Goal: Communication & Community: Answer question/provide support

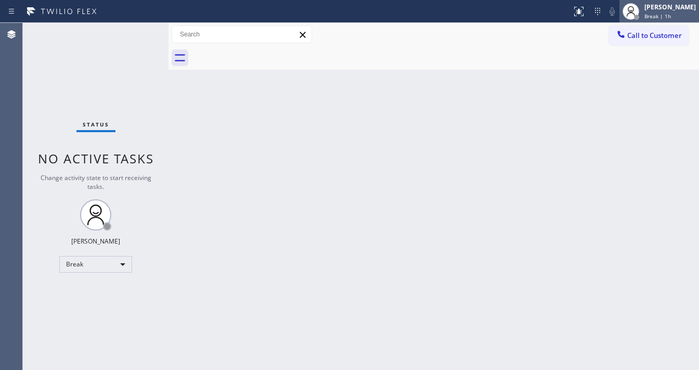
click at [671, 6] on div "[PERSON_NAME]" at bounding box center [669, 7] width 51 height 9
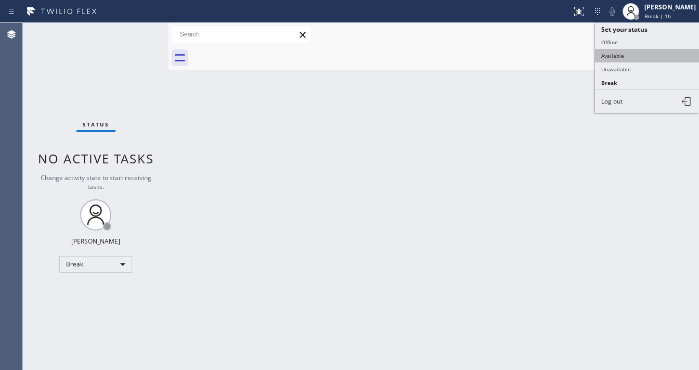
click at [619, 57] on button "Available" at bounding box center [647, 56] width 104 height 14
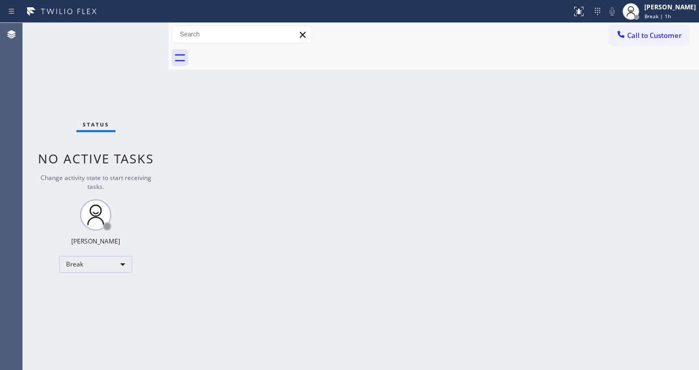
click at [405, 90] on div "Back to Dashboard Change Sender ID Customers Technicians Select a contact Outbo…" at bounding box center [433, 196] width 530 height 347
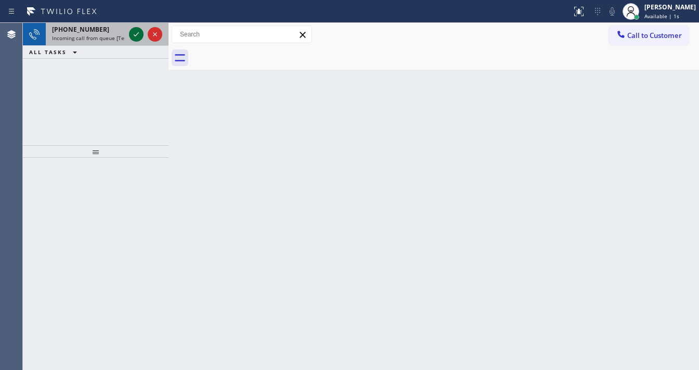
click at [136, 28] on icon at bounding box center [136, 34] width 12 height 12
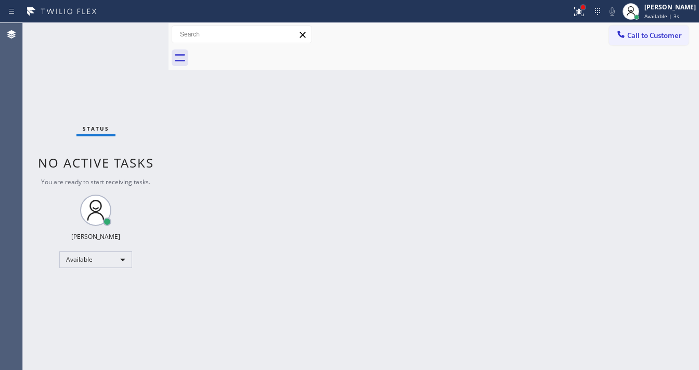
click at [586, 8] on div at bounding box center [583, 7] width 6 height 6
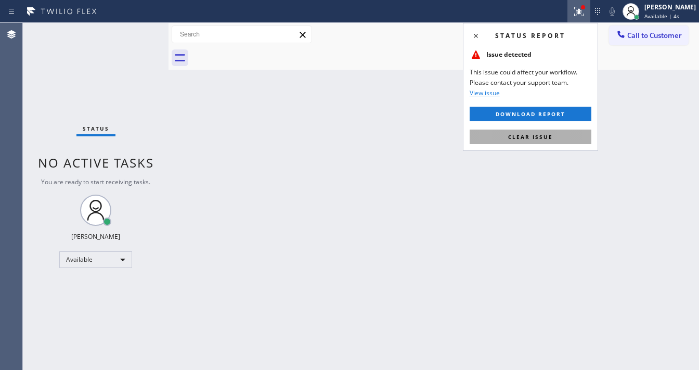
click at [533, 134] on span "Clear issue" at bounding box center [530, 136] width 45 height 7
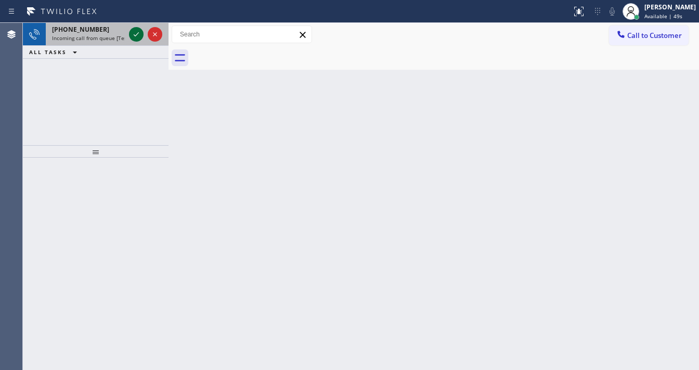
click at [137, 33] on icon at bounding box center [136, 34] width 12 height 12
click at [84, 35] on span "Incoming call from queue [Test] All" at bounding box center [95, 37] width 86 height 7
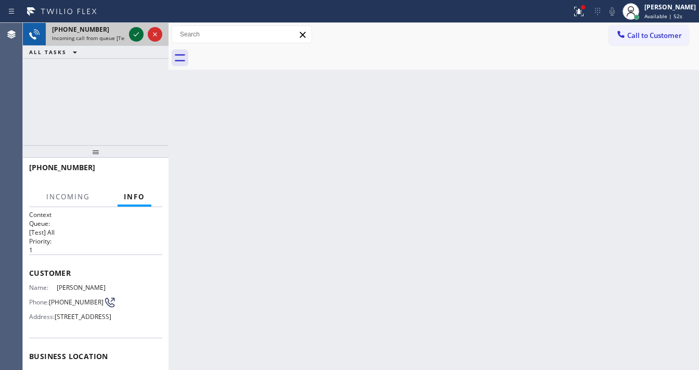
click at [133, 36] on icon at bounding box center [136, 34] width 12 height 12
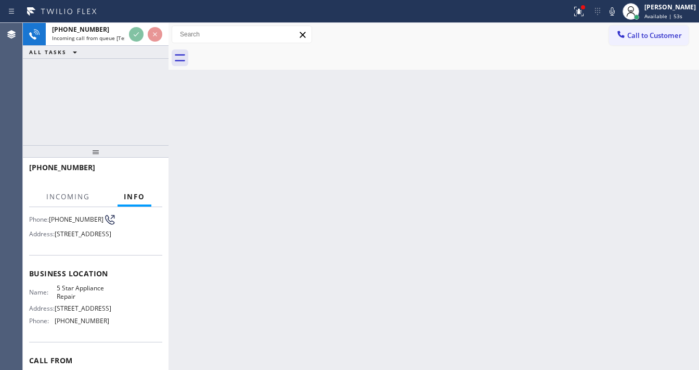
scroll to position [83, 0]
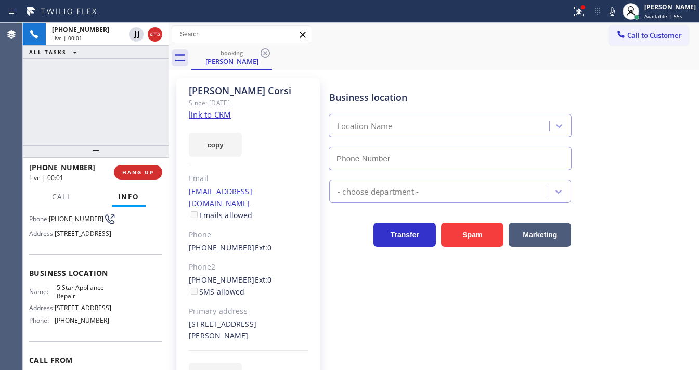
type input "[PHONE_NUMBER]"
click at [200, 108] on div "Since: [DATE]" at bounding box center [248, 103] width 119 height 12
click at [202, 115] on link "link to CRM" at bounding box center [210, 114] width 42 height 10
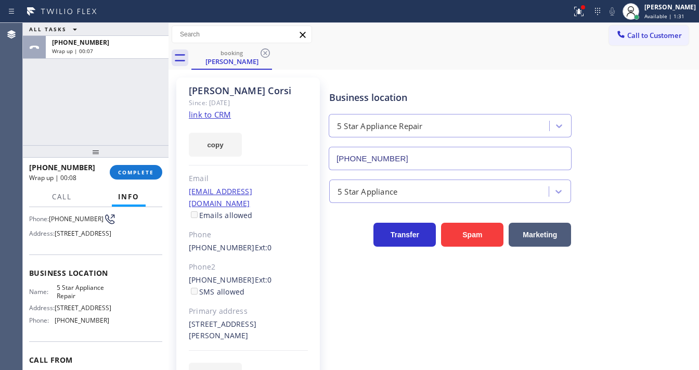
click at [148, 162] on div "[PHONE_NUMBER] Wrap up | 00:08 COMPLETE" at bounding box center [95, 172] width 133 height 27
click at [153, 169] on span "COMPLETE" at bounding box center [136, 171] width 36 height 7
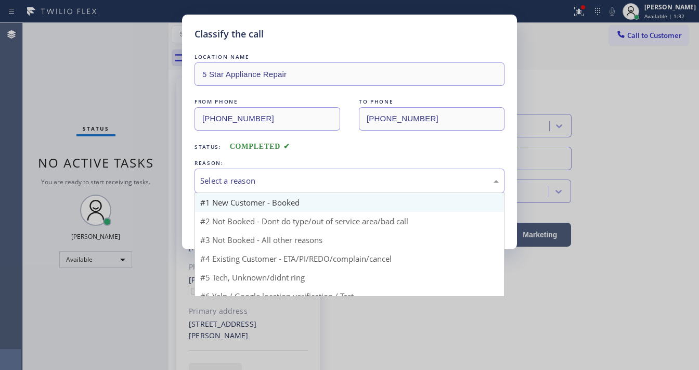
drag, startPoint x: 258, startPoint y: 190, endPoint x: 266, endPoint y: 211, distance: 22.2
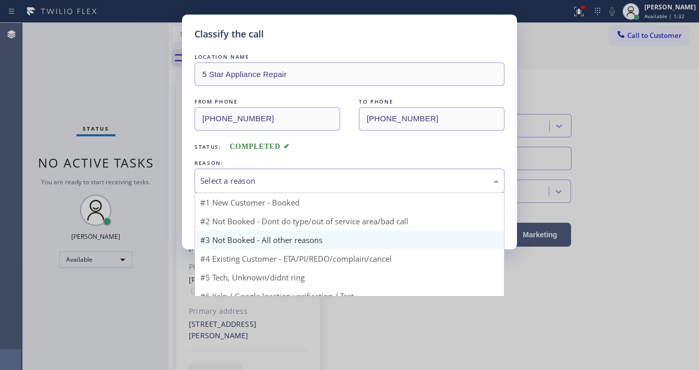
click at [268, 192] on div "Select a reason #1 New Customer - Booked #2 Not Booked - Dont do type/out of se…" at bounding box center [350, 180] width 310 height 24
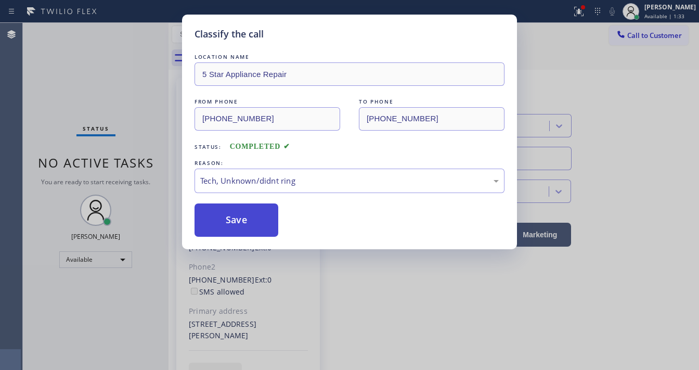
click at [247, 223] on button "Save" at bounding box center [237, 219] width 84 height 33
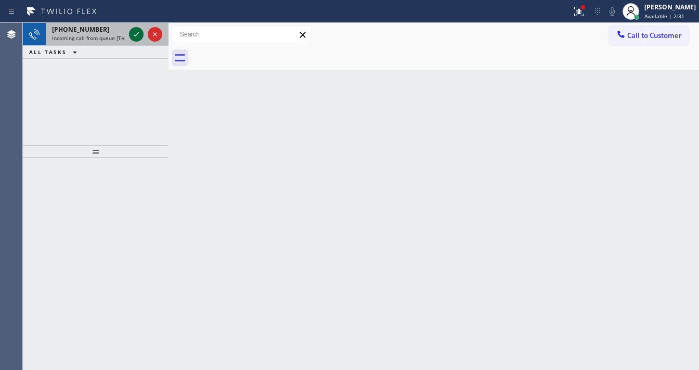
click at [128, 31] on div at bounding box center [145, 34] width 37 height 23
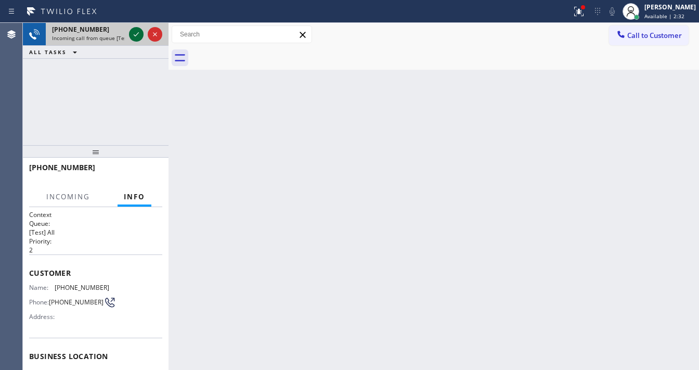
click at [131, 33] on icon at bounding box center [136, 34] width 12 height 12
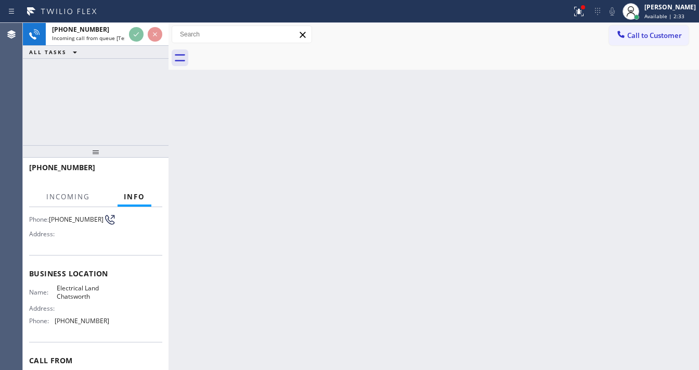
scroll to position [83, 0]
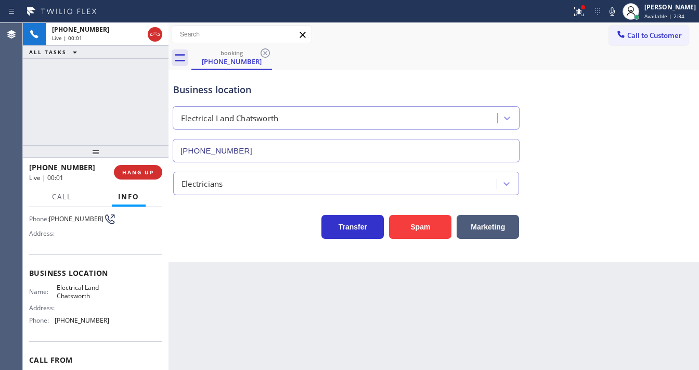
type input "[PHONE_NUMBER]"
click at [123, 114] on div "[PHONE_NUMBER] Live | 00:02 ALL TASKS ALL TASKS ACTIVE TASKS TASKS IN WRAP UP" at bounding box center [96, 84] width 146 height 122
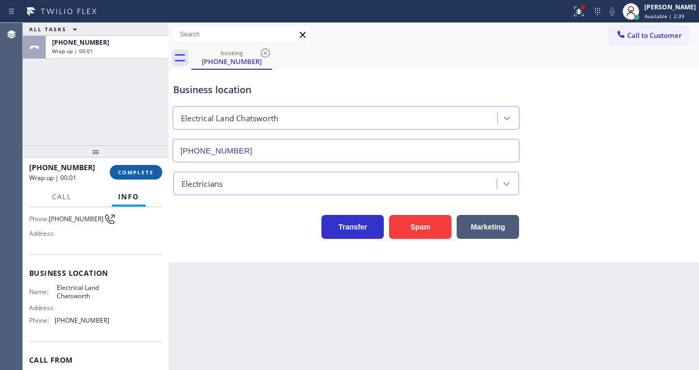
click at [149, 168] on span "COMPLETE" at bounding box center [136, 171] width 36 height 7
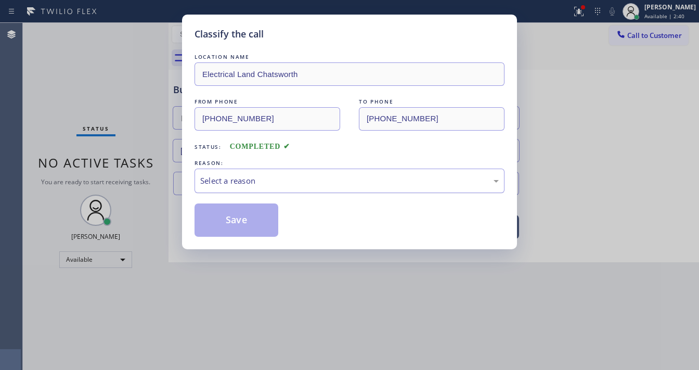
click at [236, 181] on div "Select a reason" at bounding box center [349, 181] width 299 height 12
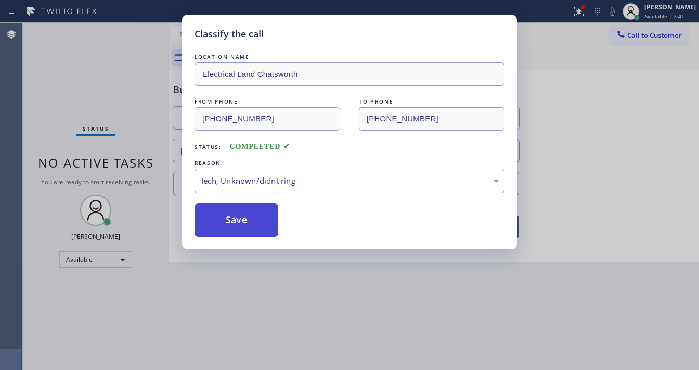
click at [247, 208] on button "Save" at bounding box center [237, 219] width 84 height 33
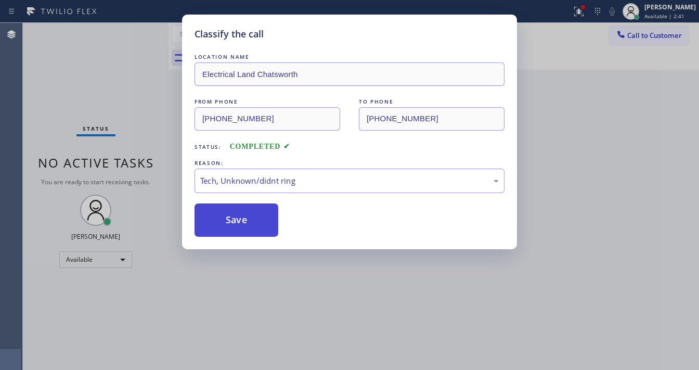
click at [247, 208] on button "Save" at bounding box center [237, 219] width 84 height 33
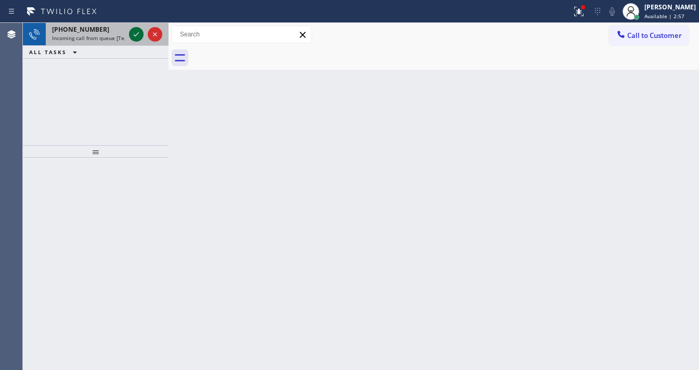
click at [135, 47] on div "ALL TASKS ALL TASKS ACTIVE TASKS TASKS IN WRAP UP" at bounding box center [96, 52] width 146 height 13
click at [133, 31] on icon at bounding box center [136, 34] width 12 height 12
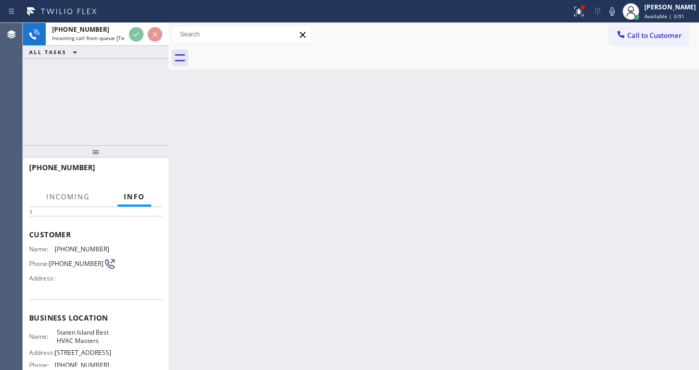
scroll to position [83, 0]
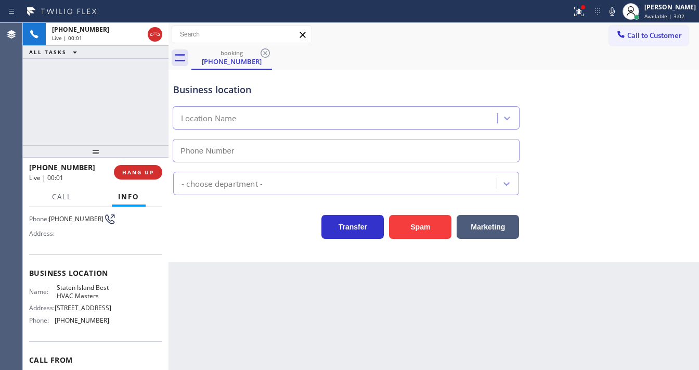
type input "[PHONE_NUMBER]"
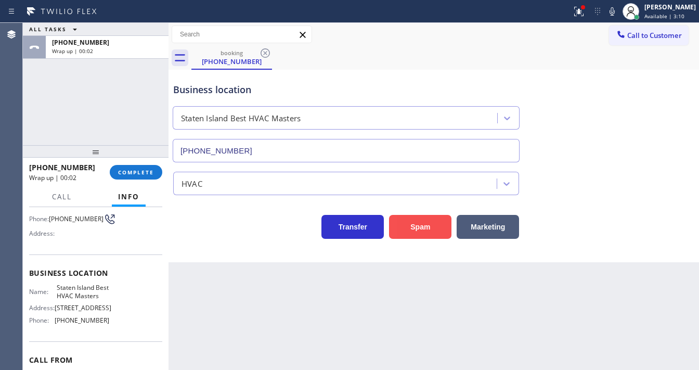
click at [409, 232] on button "Spam" at bounding box center [420, 227] width 62 height 24
click at [585, 11] on icon at bounding box center [579, 11] width 12 height 12
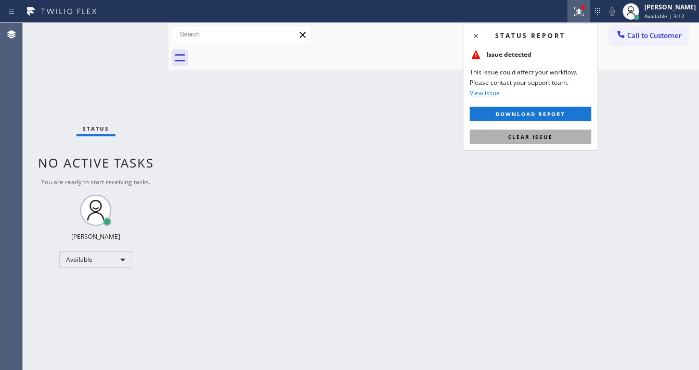
click at [547, 135] on span "Clear issue" at bounding box center [530, 136] width 45 height 7
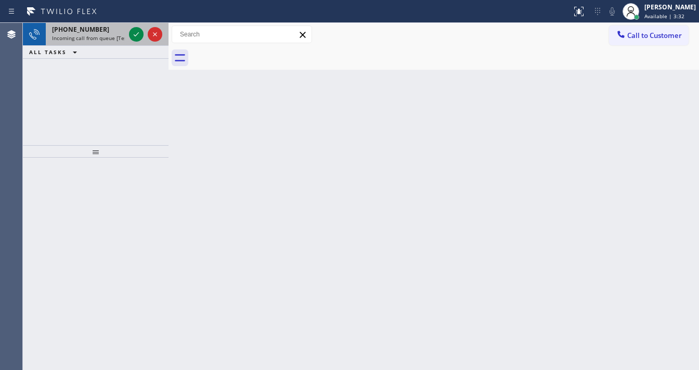
click at [134, 42] on div at bounding box center [145, 34] width 37 height 23
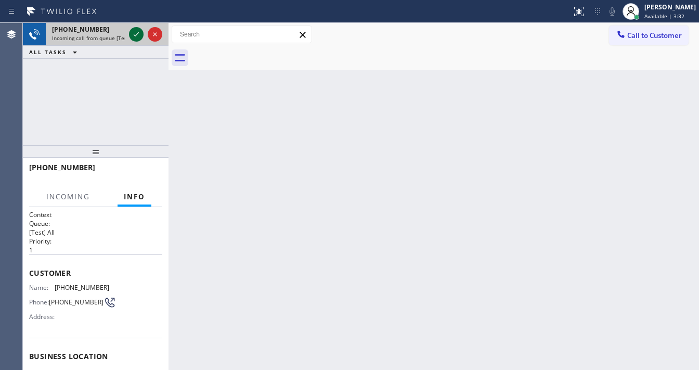
drag, startPoint x: 136, startPoint y: 35, endPoint x: 137, endPoint y: 29, distance: 5.8
click at [137, 28] on icon at bounding box center [136, 34] width 12 height 12
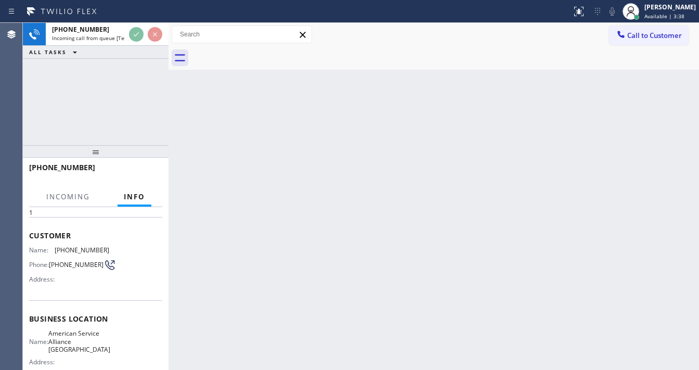
scroll to position [83, 0]
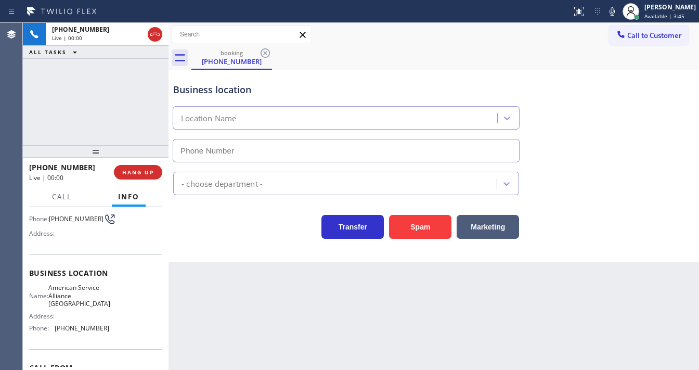
type input "[PHONE_NUMBER]"
drag, startPoint x: 112, startPoint y: 50, endPoint x: 27, endPoint y: 108, distance: 103.0
click at [27, 108] on div "[PHONE_NUMBER] Live | 00:31 ALL TASKS ALL TASKS ACTIVE TASKS TASKS IN WRAP UP" at bounding box center [96, 84] width 146 height 122
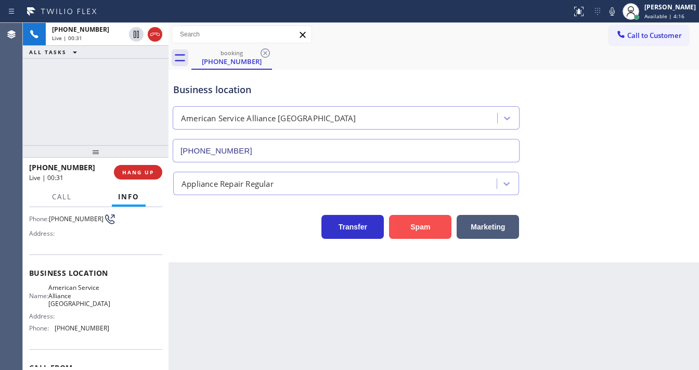
click at [411, 224] on button "Spam" at bounding box center [420, 227] width 62 height 24
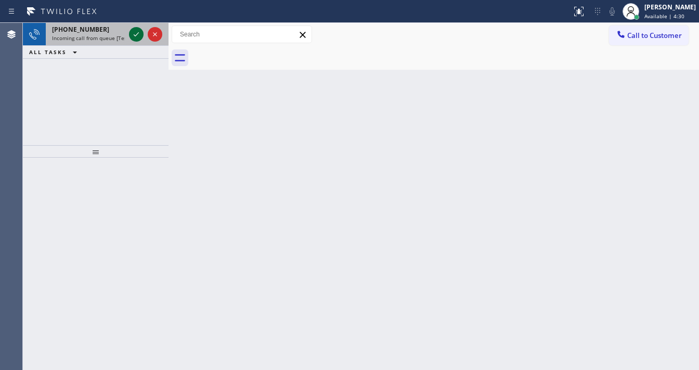
click at [137, 36] on icon at bounding box center [136, 34] width 12 height 12
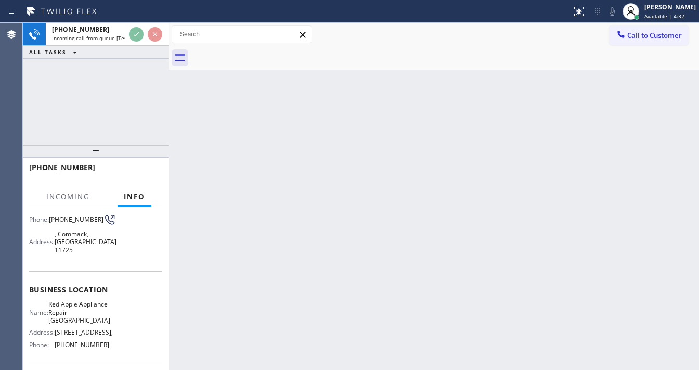
scroll to position [161, 0]
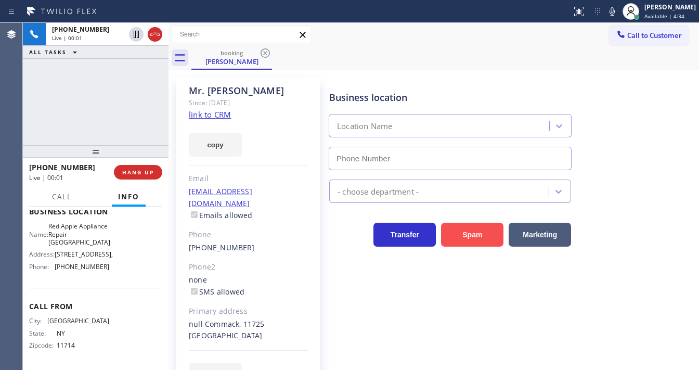
click at [456, 236] on button "Spam" at bounding box center [472, 235] width 62 height 24
type input "[PHONE_NUMBER]"
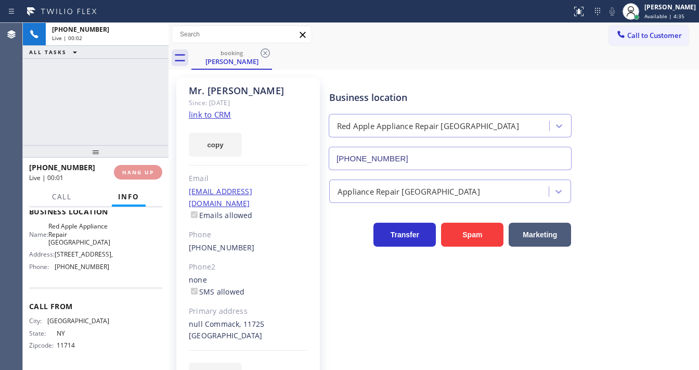
click at [221, 119] on div "Back to Dashboard Change Sender ID Customers Technicians Select a contact Outbo…" at bounding box center [433, 196] width 530 height 347
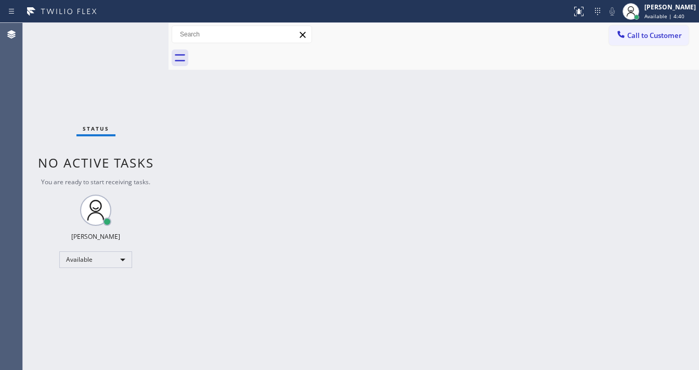
click at [318, 42] on div "Call to Customer Outbound call Location Oasis Plumbers [GEOGRAPHIC_DATA][PERSON…" at bounding box center [433, 34] width 530 height 18
click at [135, 36] on div "Status No active tasks You are ready to start receiving tasks. [PERSON_NAME]" at bounding box center [96, 196] width 146 height 347
click at [137, 35] on div "Status No active tasks You are ready to start receiving tasks. [PERSON_NAME]" at bounding box center [96, 196] width 146 height 347
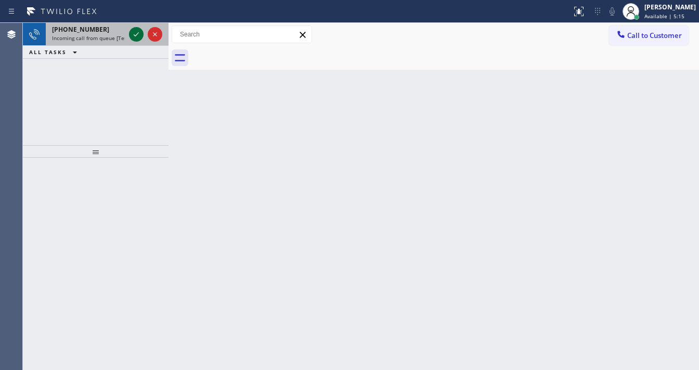
click at [136, 34] on icon at bounding box center [136, 34] width 12 height 12
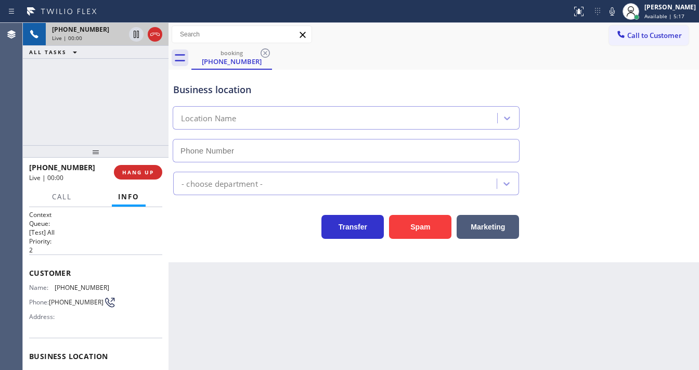
scroll to position [83, 0]
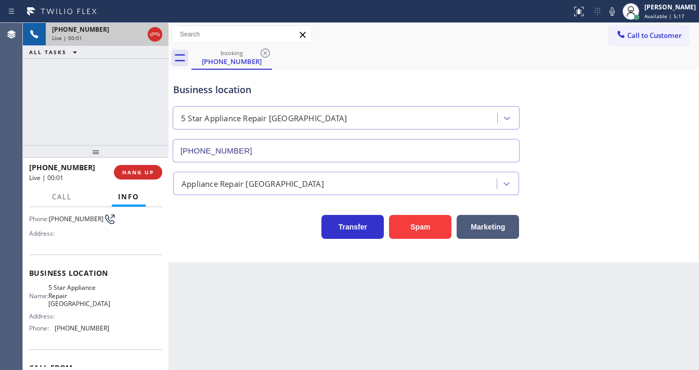
type input "[PHONE_NUMBER]"
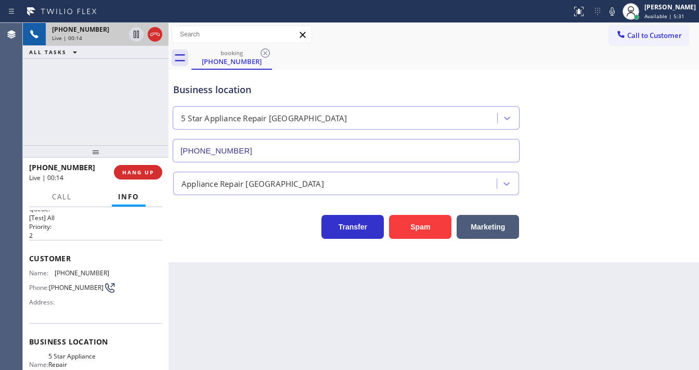
scroll to position [0, 0]
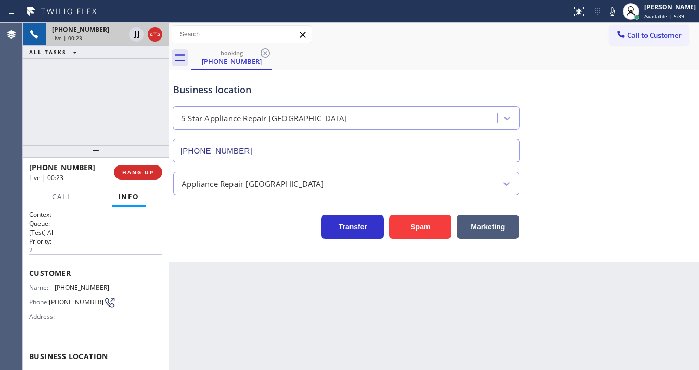
click at [59, 42] on div "[PHONE_NUMBER] Live | 00:23" at bounding box center [86, 34] width 81 height 23
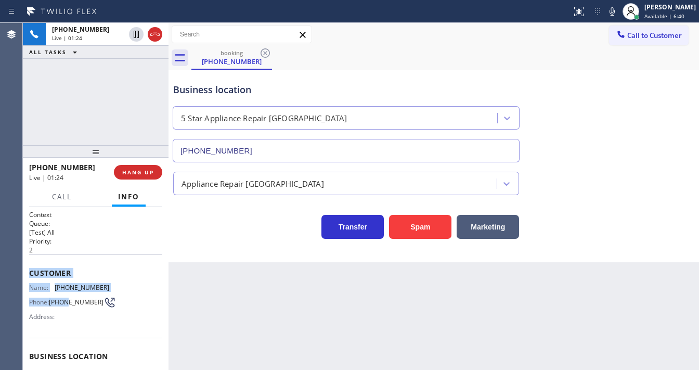
scroll to position [125, 0]
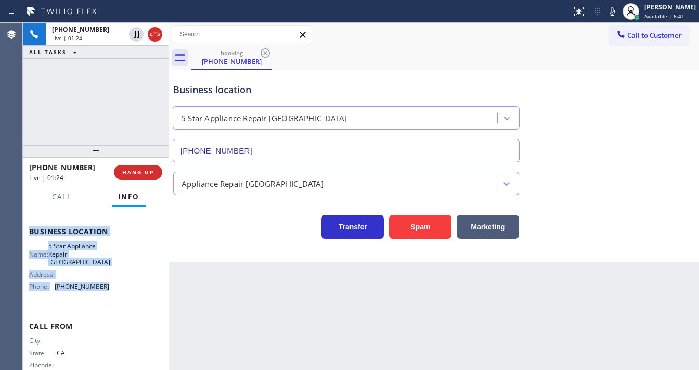
drag, startPoint x: 30, startPoint y: 273, endPoint x: 115, endPoint y: 281, distance: 85.7
click at [113, 294] on div "Context Queue: [Test] All Priority: 2 Customer Name: [PHONE_NUMBER] Phone: [PHO…" at bounding box center [95, 235] width 133 height 301
copy div "Customer Name: [PHONE_NUMBER] Phone: [PHONE_NUMBER] Address: Business location …"
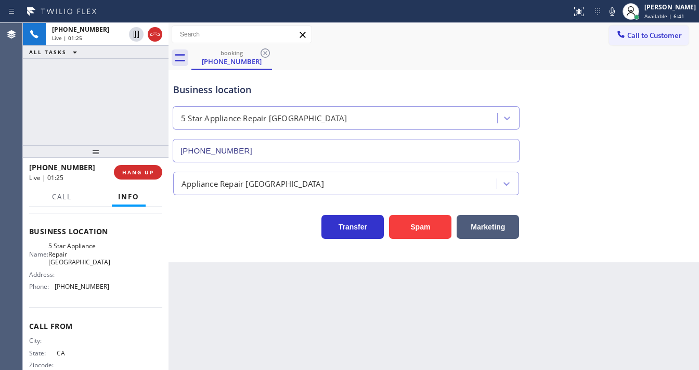
click at [83, 119] on div "[PHONE_NUMBER] Live | 01:25 ALL TASKS ALL TASKS ACTIVE TASKS TASKS IN WRAP UP" at bounding box center [96, 84] width 146 height 122
click at [135, 29] on icon at bounding box center [136, 34] width 12 height 12
click at [615, 11] on icon at bounding box center [612, 11] width 5 height 8
click at [602, 77] on div "Business location 5 Star Appliance Repair [GEOGRAPHIC_DATA] [PHONE_NUMBER]" at bounding box center [433, 115] width 525 height 94
click at [41, 98] on div "[PHONE_NUMBER] Live | 04:14 ALL TASKS ALL TASKS ACTIVE TASKS TASKS IN WRAP UP" at bounding box center [96, 84] width 146 height 122
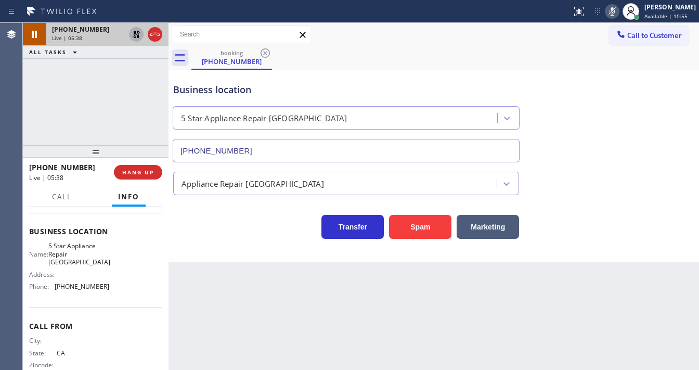
click at [135, 34] on icon at bounding box center [136, 34] width 12 height 12
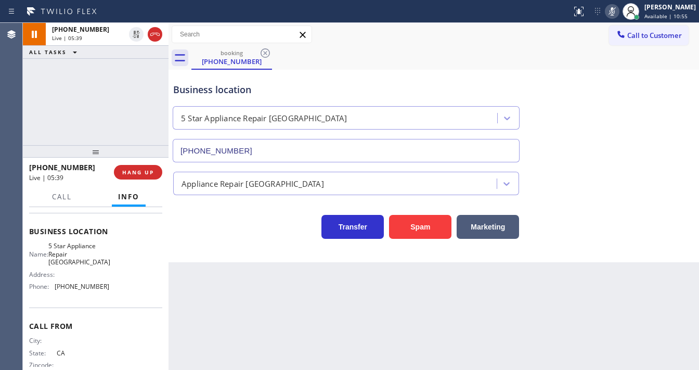
click at [618, 6] on icon at bounding box center [612, 11] width 12 height 12
click at [101, 104] on div "[PHONE_NUMBER] Live | 05:40 ALL TASKS ALL TASKS ACTIVE TASKS TASKS IN WRAP UP" at bounding box center [96, 84] width 146 height 122
click at [110, 103] on div "[PHONE_NUMBER] Live | 06:42 ALL TASKS ALL TASKS ACTIVE TASKS TASKS IN WRAP UP" at bounding box center [96, 84] width 146 height 122
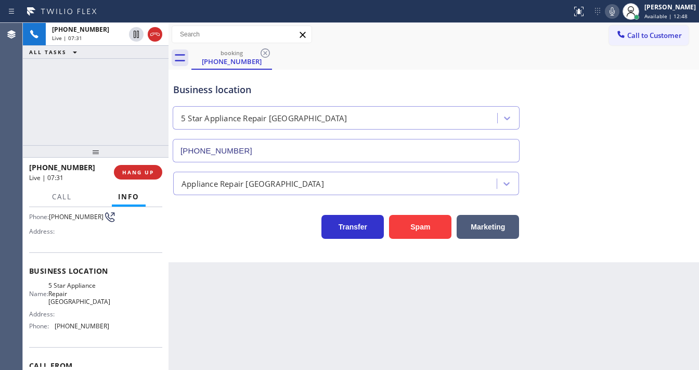
scroll to position [84, 0]
click at [146, 110] on div "[PHONE_NUMBER] Live | 07:47 ALL TASKS ALL TASKS ACTIVE TASKS TASKS IN WRAP UP" at bounding box center [96, 84] width 146 height 122
click at [108, 80] on div "[PHONE_NUMBER] Live | 08:03 ALL TASKS ALL TASKS ACTIVE TASKS TASKS IN WRAP UP" at bounding box center [96, 84] width 146 height 122
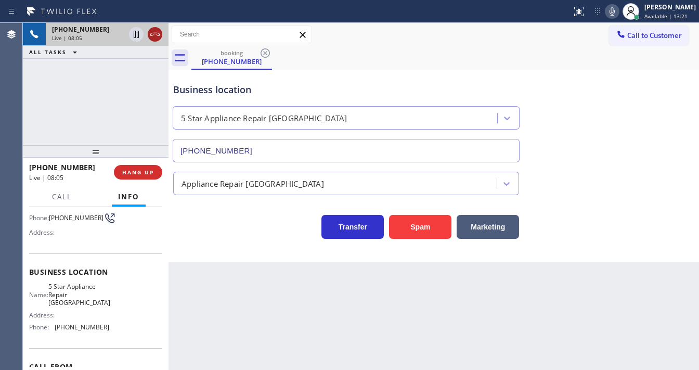
click at [158, 34] on icon at bounding box center [155, 34] width 12 height 12
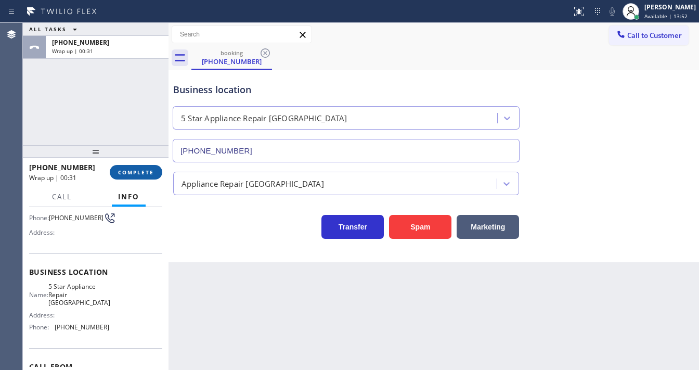
click at [135, 172] on span "COMPLETE" at bounding box center [136, 171] width 36 height 7
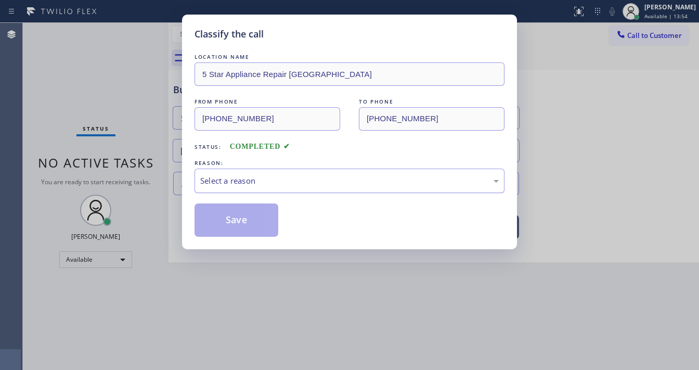
click at [258, 191] on div "Select a reason" at bounding box center [350, 180] width 310 height 24
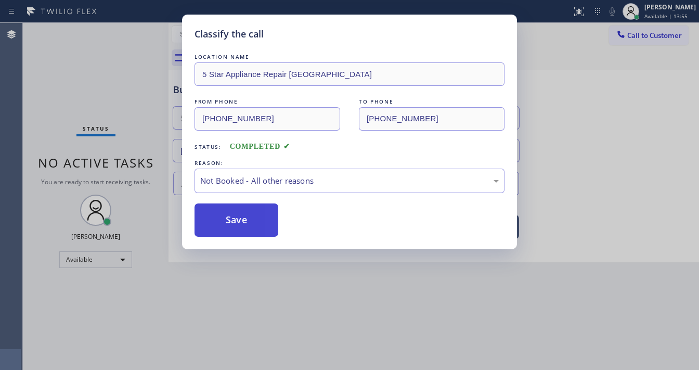
click at [243, 221] on button "Save" at bounding box center [237, 219] width 84 height 33
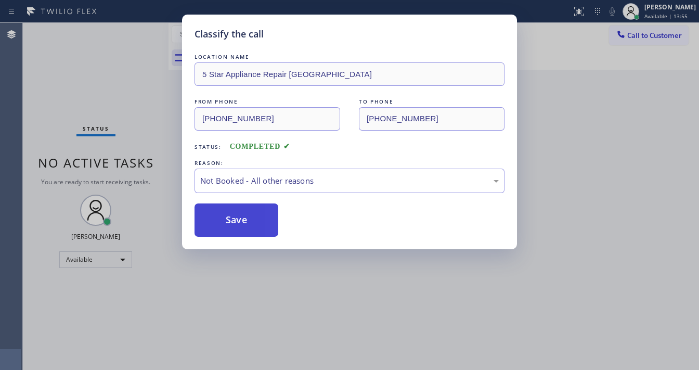
click at [243, 220] on button "Save" at bounding box center [237, 219] width 84 height 33
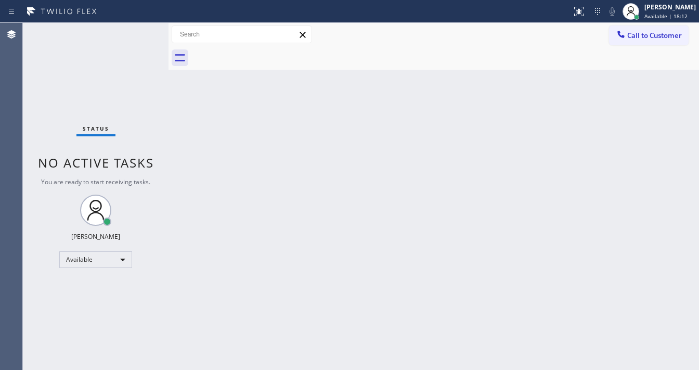
drag, startPoint x: 147, startPoint y: 22, endPoint x: 141, endPoint y: 28, distance: 7.7
click at [146, 25] on div "Status report No issues detected If you experience an issue, please download th…" at bounding box center [349, 185] width 699 height 370
click at [139, 29] on div "Status No active tasks You are ready to start receiving tasks. [PERSON_NAME]" at bounding box center [96, 196] width 146 height 347
click at [139, 28] on div "Status No active tasks You are ready to start receiving tasks. [PERSON_NAME]" at bounding box center [96, 196] width 146 height 347
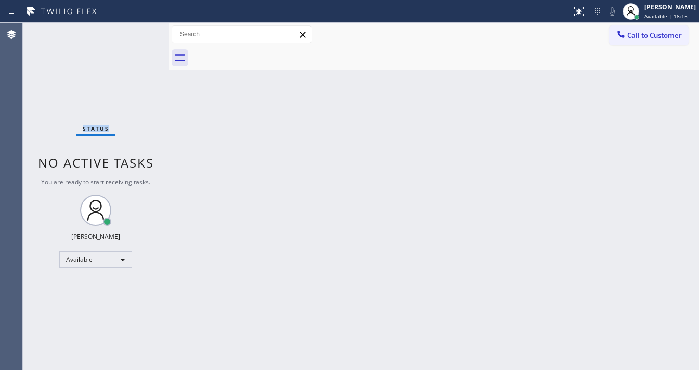
click at [139, 28] on div "Status No active tasks You are ready to start receiving tasks. [PERSON_NAME]" at bounding box center [96, 196] width 146 height 347
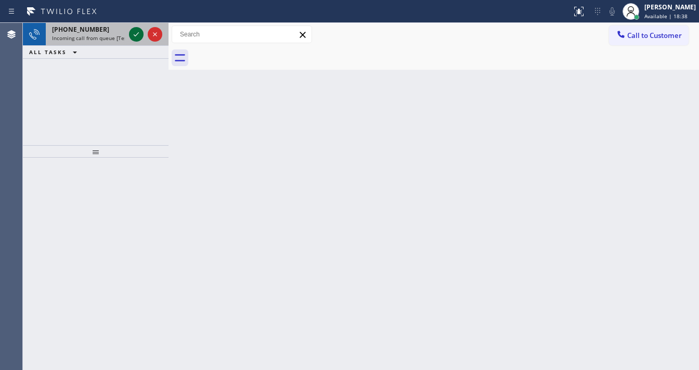
click at [131, 34] on icon at bounding box center [136, 34] width 12 height 12
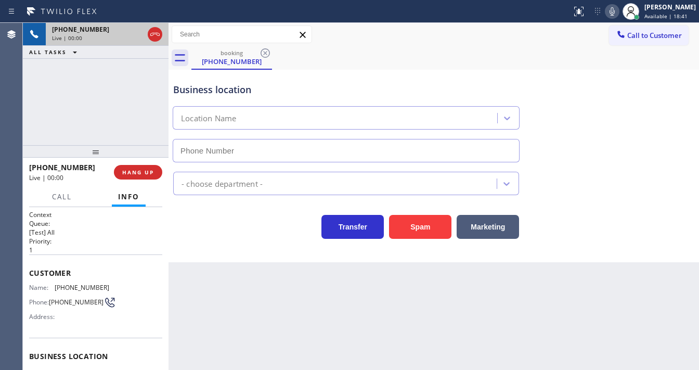
type input "[PHONE_NUMBER]"
click at [46, 124] on div "[PHONE_NUMBER] Live | 00:01 ALL TASKS ALL TASKS ACTIVE TASKS TASKS IN WRAP UP" at bounding box center [96, 84] width 146 height 122
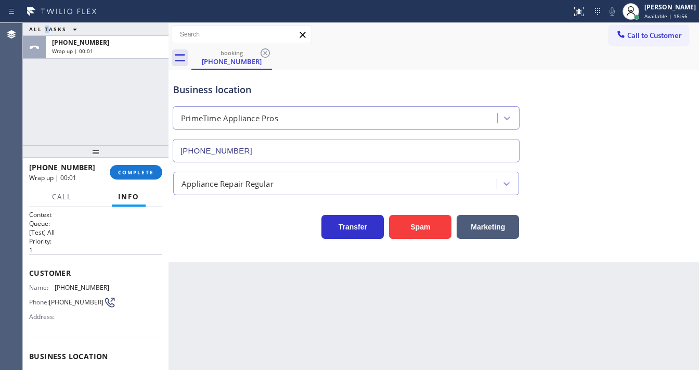
click at [35, 114] on div "ALL TASKS ALL TASKS ACTIVE TASKS TASKS IN WRAP UP [PHONE_NUMBER] Wrap up | 00:01" at bounding box center [96, 84] width 146 height 122
click at [141, 170] on span "COMPLETE" at bounding box center [136, 171] width 36 height 7
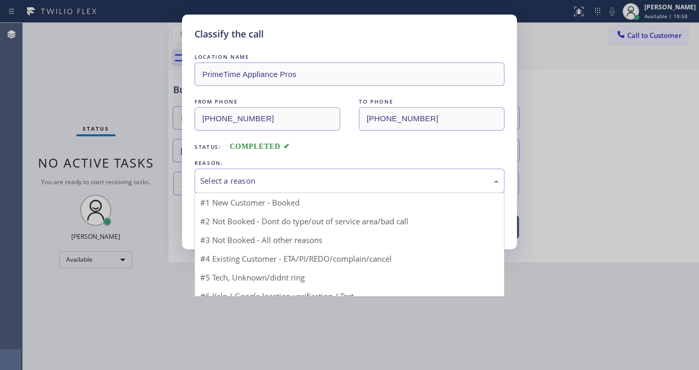
click at [239, 182] on div "Select a reason" at bounding box center [349, 181] width 299 height 12
drag, startPoint x: 237, startPoint y: 260, endPoint x: 236, endPoint y: 249, distance: 11.0
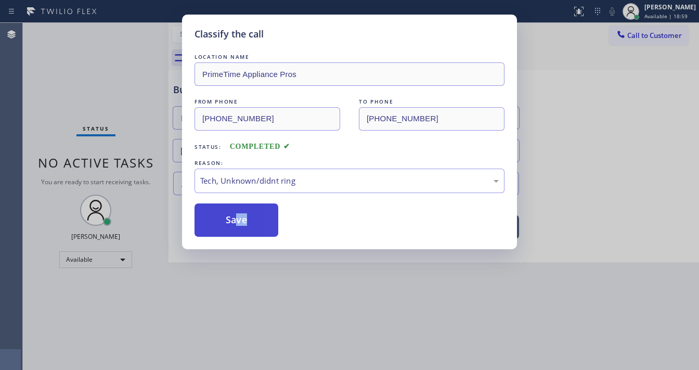
click at [238, 233] on div "Classify the call LOCATION NAME PrimeTime Appliance Pros FROM PHONE [PHONE_NUMB…" at bounding box center [349, 132] width 335 height 235
click at [237, 223] on button "Save" at bounding box center [237, 219] width 84 height 33
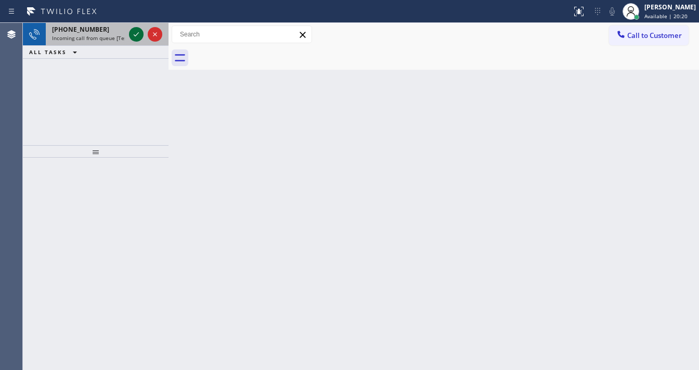
click at [127, 29] on div at bounding box center [145, 34] width 37 height 23
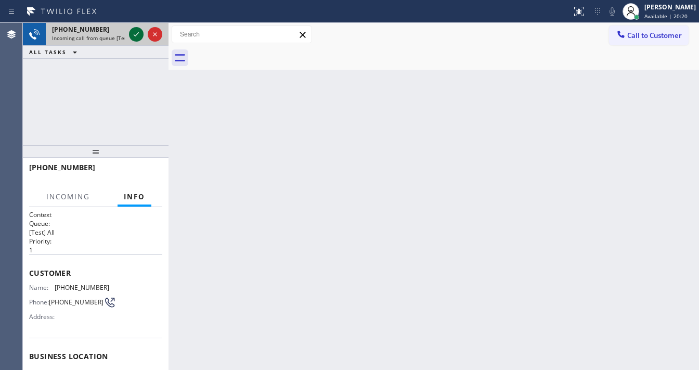
click at [131, 29] on icon at bounding box center [136, 34] width 12 height 12
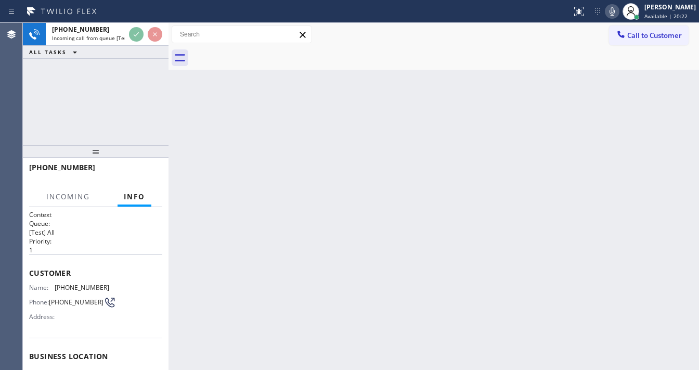
click at [256, 367] on div "Back to Dashboard Change Sender ID Customers Technicians Select a contact Outbo…" at bounding box center [433, 196] width 530 height 347
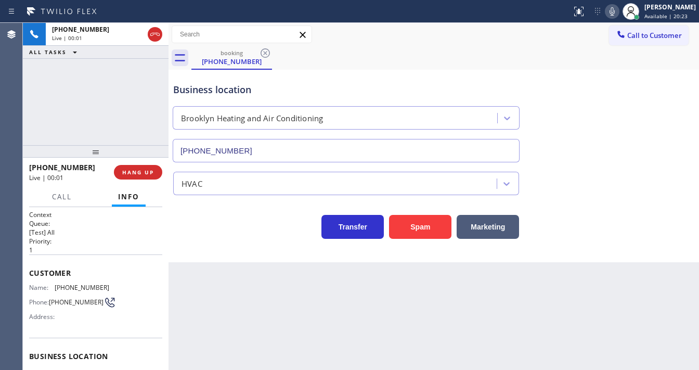
type input "[PHONE_NUMBER]"
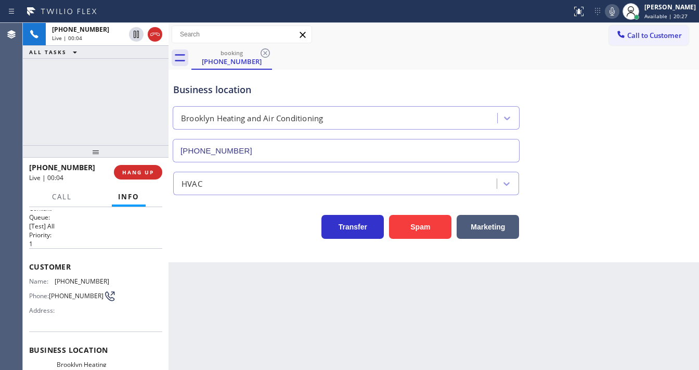
scroll to position [8, 0]
click at [44, 112] on div "[PHONE_NUMBER] Live | 00:12 ALL TASKS ALL TASKS ACTIVE TASKS TASKS IN WRAP UP" at bounding box center [96, 84] width 146 height 122
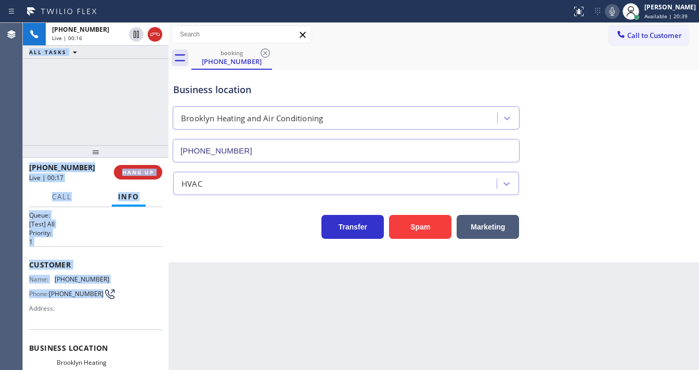
drag, startPoint x: 23, startPoint y: 258, endPoint x: 80, endPoint y: 290, distance: 65.0
click at [80, 291] on div "Agent Desktop Classify the call LOCATION NAME [GEOGRAPHIC_DATA] Appliance Repai…" at bounding box center [349, 196] width 699 height 347
click at [59, 251] on div "Customer Name: [PHONE_NUMBER] Phone: [PHONE_NUMBER] Address:" at bounding box center [95, 287] width 133 height 83
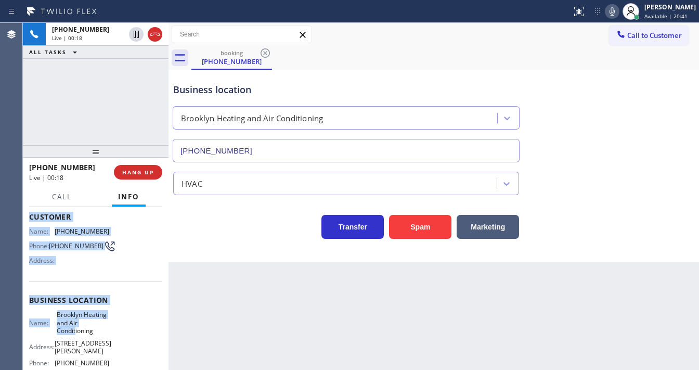
scroll to position [92, 0]
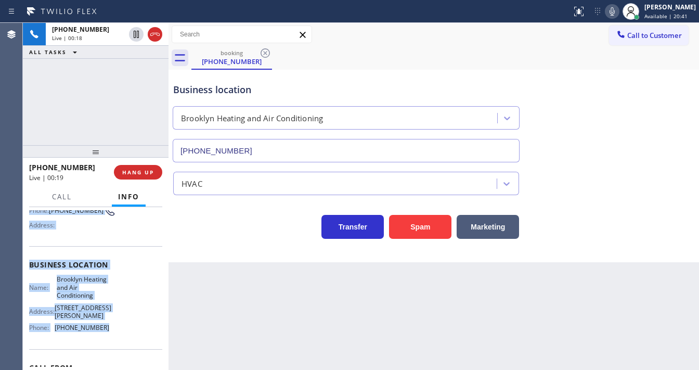
drag, startPoint x: 33, startPoint y: 264, endPoint x: 109, endPoint y: 153, distance: 134.0
click at [128, 338] on div "Context Queue: [Test] All Priority: 1 Customer Name: [PHONE_NUMBER] Phone: [PHO…" at bounding box center [96, 288] width 146 height 163
copy div "Customer Name: [PHONE_NUMBER] Phone: [PHONE_NUMBER] Address: Business location …"
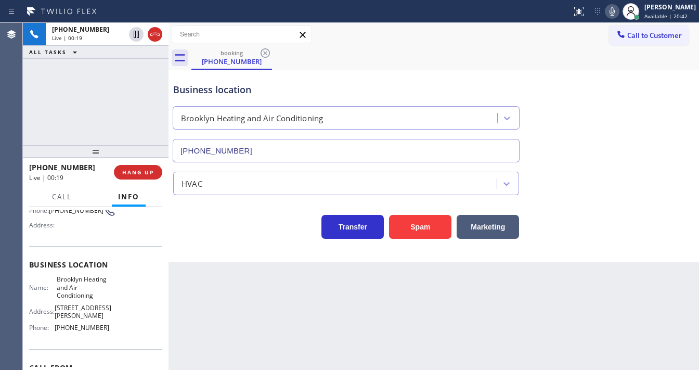
drag, startPoint x: 89, startPoint y: 82, endPoint x: 206, endPoint y: 160, distance: 139.9
click at [89, 83] on div "[PHONE_NUMBER] Live | 00:19 ALL TASKS ALL TASKS ACTIVE TASKS TASKS IN WRAP UP" at bounding box center [96, 84] width 146 height 122
click at [135, 33] on icon at bounding box center [136, 34] width 12 height 12
click at [618, 13] on icon at bounding box center [612, 11] width 12 height 12
click at [112, 121] on div "[PHONE_NUMBER] Live | 04:22 ALL TASKS ALL TASKS ACTIVE TASKS TASKS IN WRAP UP" at bounding box center [96, 84] width 146 height 122
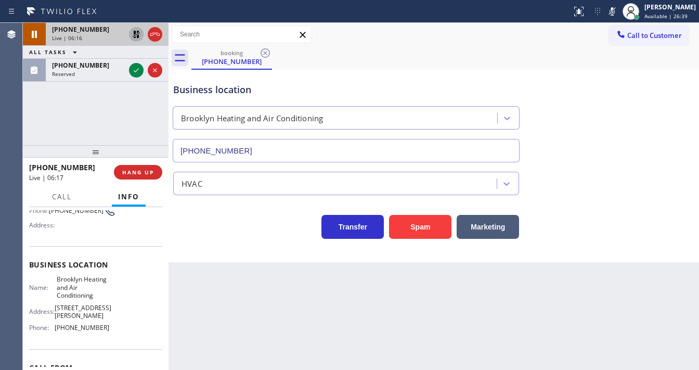
click at [135, 34] on icon at bounding box center [136, 34] width 12 height 12
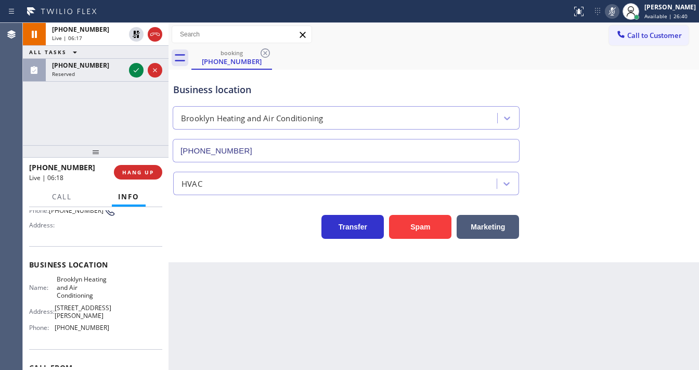
click at [619, 12] on div at bounding box center [612, 11] width 15 height 12
click at [146, 95] on div "[PHONE_NUMBER] Live | 06:18 ALL TASKS ALL TASKS ACTIVE TASKS TASKS IN WRAP UP […" at bounding box center [96, 84] width 146 height 122
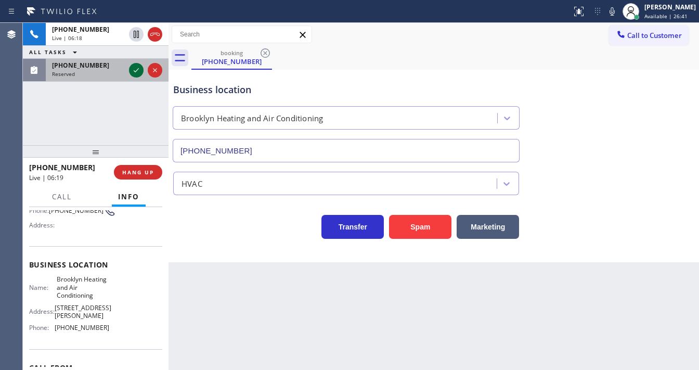
click at [134, 67] on icon at bounding box center [136, 70] width 12 height 12
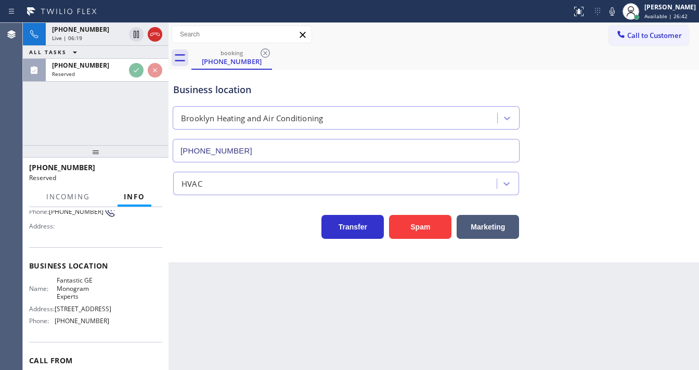
click at [125, 63] on div "[PHONE_NUMBER]" at bounding box center [88, 65] width 73 height 9
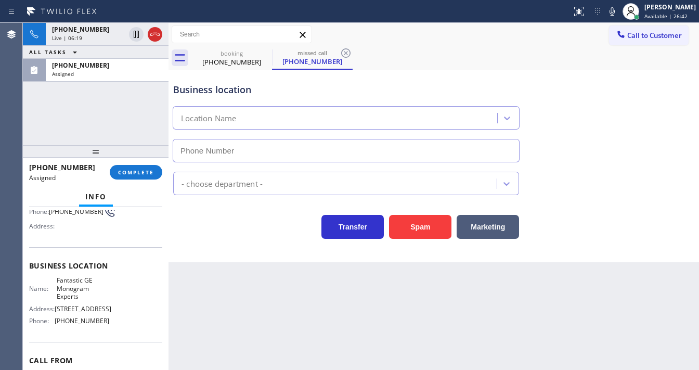
scroll to position [100, 0]
type input "[PHONE_NUMBER]"
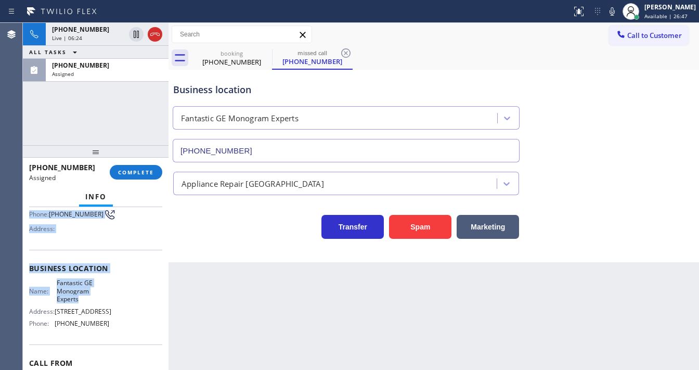
scroll to position [141, 0]
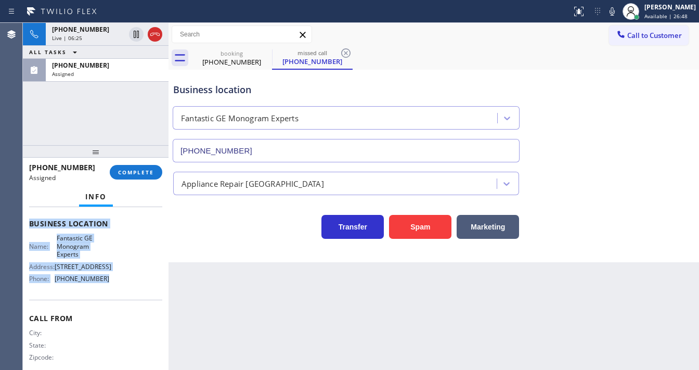
drag, startPoint x: 27, startPoint y: 218, endPoint x: 123, endPoint y: 297, distance: 124.1
click at [123, 297] on div "Context Queue: Appliance Repair High End Priority: 0 Task Age: Customer Name: […" at bounding box center [96, 288] width 146 height 163
copy div "Customer Name: [PHONE_NUMBER] Phone: [PHONE_NUMBER] Address: Business location …"
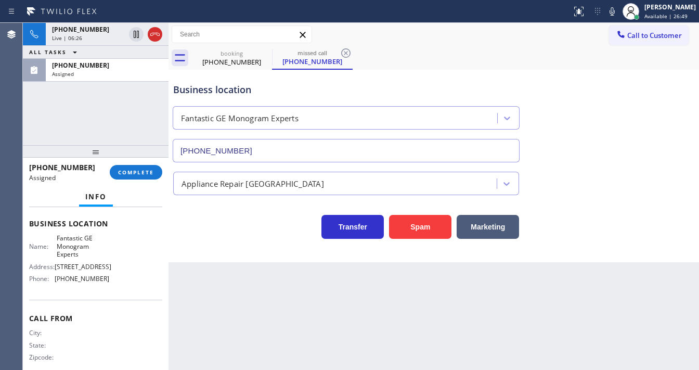
click at [125, 128] on div "[PHONE_NUMBER] Live | 06:26 ALL TASKS ALL TASKS ACTIVE TASKS TASKS IN WRAP UP […" at bounding box center [96, 84] width 146 height 122
click at [113, 127] on div "[PHONE_NUMBER] Live | 06:29 ALL TASKS ALL TASKS ACTIVE TASKS TASKS IN WRAP UP […" at bounding box center [96, 84] width 146 height 122
click at [133, 166] on button "COMPLETE" at bounding box center [136, 172] width 53 height 15
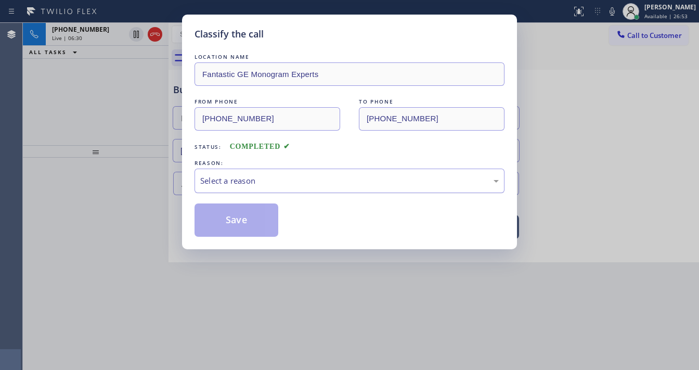
click at [219, 181] on div "Select a reason" at bounding box center [349, 181] width 299 height 12
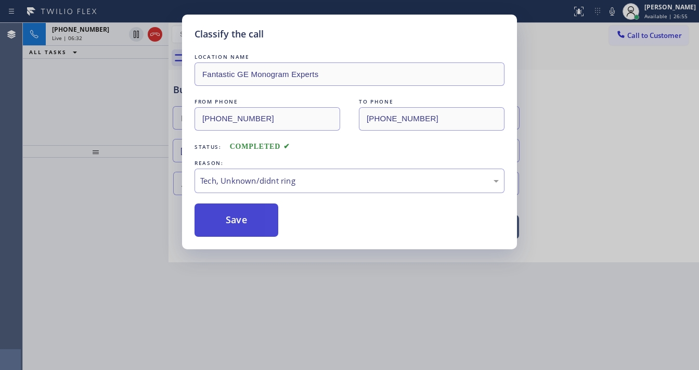
click at [234, 221] on button "Save" at bounding box center [237, 219] width 84 height 33
click at [90, 106] on div "Classify the call LOCATION NAME Fantastic GE Monogram Experts FROM PHONE [PHONE…" at bounding box center [349, 185] width 699 height 370
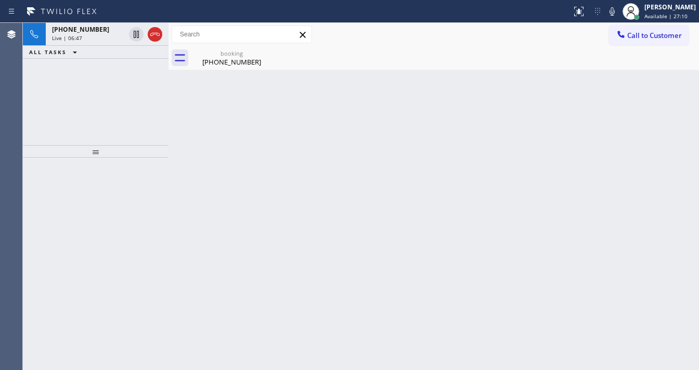
click at [92, 82] on div "[PHONE_NUMBER] Live | 06:47 ALL TASKS ALL TASKS ACTIVE TASKS TASKS IN WRAP UP" at bounding box center [96, 84] width 146 height 122
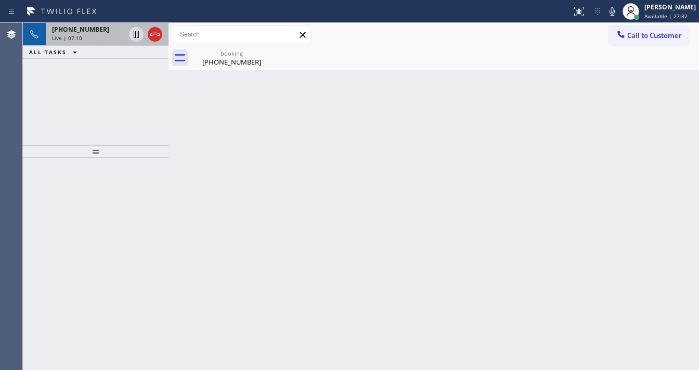
click at [100, 31] on div "[PHONE_NUMBER]" at bounding box center [88, 29] width 73 height 9
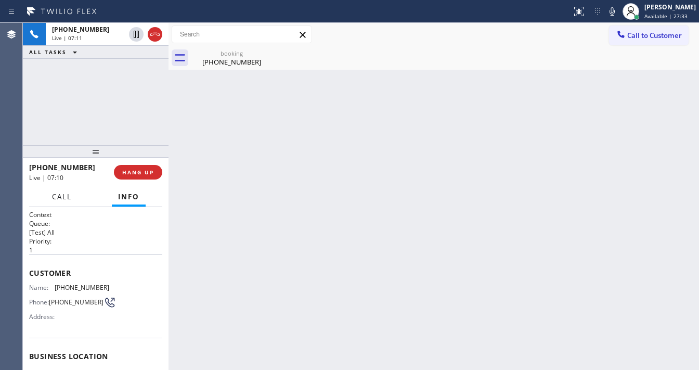
click at [66, 198] on span "Call" at bounding box center [62, 196] width 20 height 9
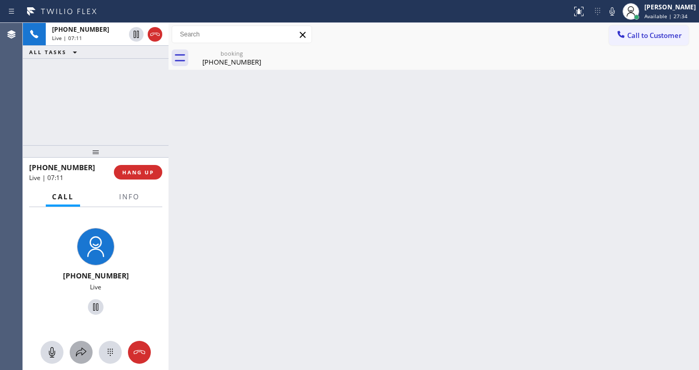
click at [81, 357] on icon at bounding box center [81, 352] width 12 height 12
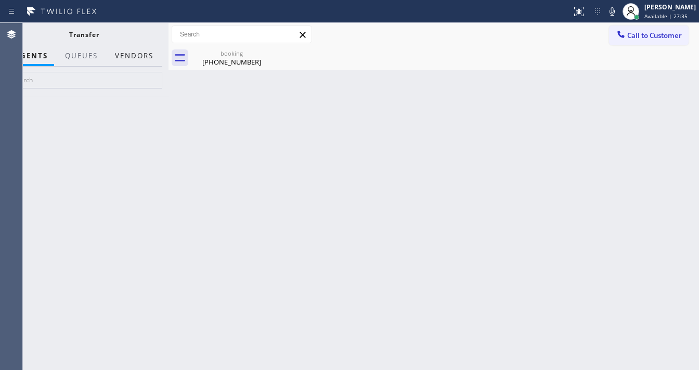
click at [142, 54] on button "Vendors" at bounding box center [134, 56] width 51 height 20
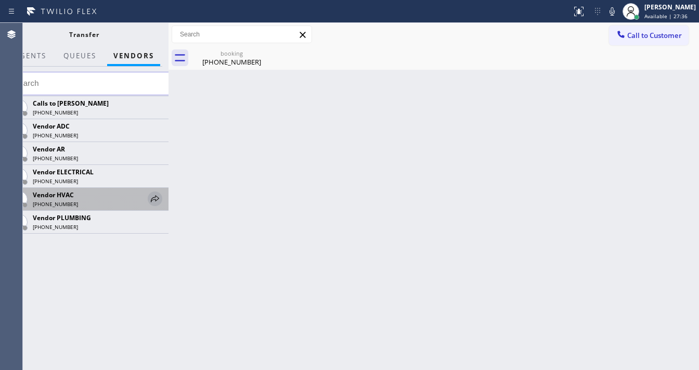
click at [156, 198] on icon at bounding box center [155, 198] width 12 height 12
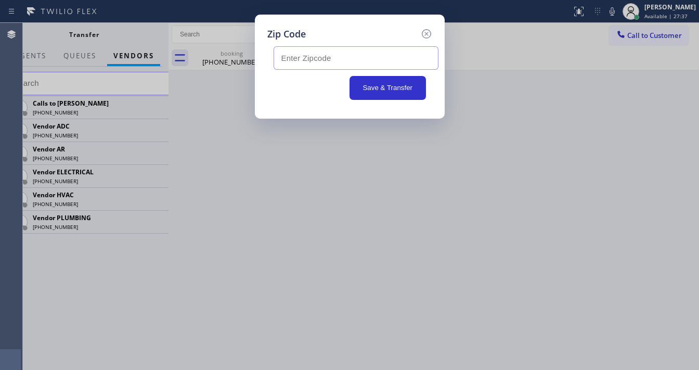
click at [311, 61] on input "text" at bounding box center [356, 57] width 165 height 23
paste input "11233"
type input "11233"
click at [310, 98] on div "Save & Transfer" at bounding box center [350, 88] width 152 height 24
click at [369, 92] on button "Save & Transfer" at bounding box center [387, 88] width 76 height 24
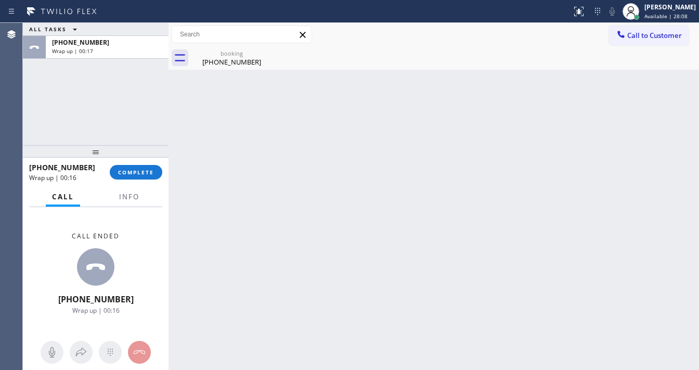
click at [140, 181] on div "[PHONE_NUMBER] Wrap up | 00:16 COMPLETE" at bounding box center [95, 172] width 133 height 27
click at [138, 169] on span "COMPLETE" at bounding box center [136, 171] width 36 height 7
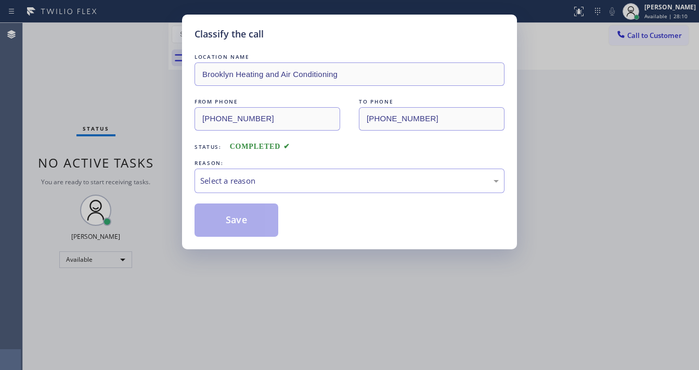
click at [243, 176] on div "Select a reason" at bounding box center [349, 181] width 299 height 12
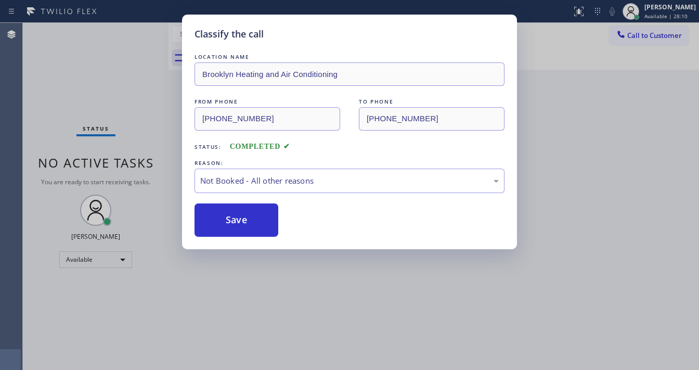
click at [245, 214] on button "Save" at bounding box center [237, 219] width 84 height 33
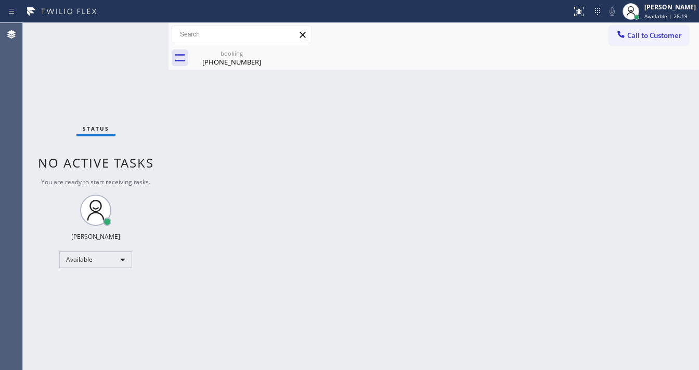
click at [640, 36] on span "Call to Customer" at bounding box center [654, 35] width 55 height 9
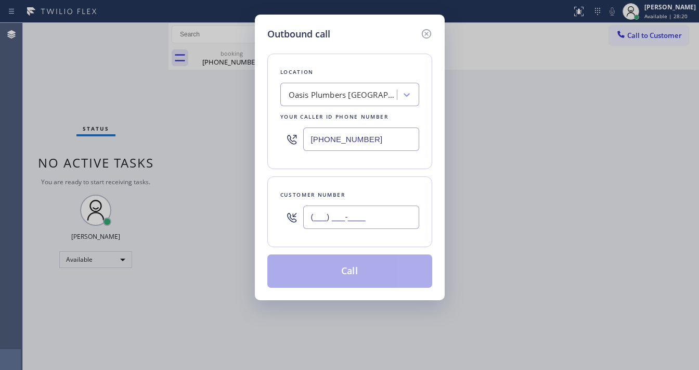
click at [334, 210] on input "(___) ___-____" at bounding box center [361, 216] width 116 height 23
paste input "928) 364-5821"
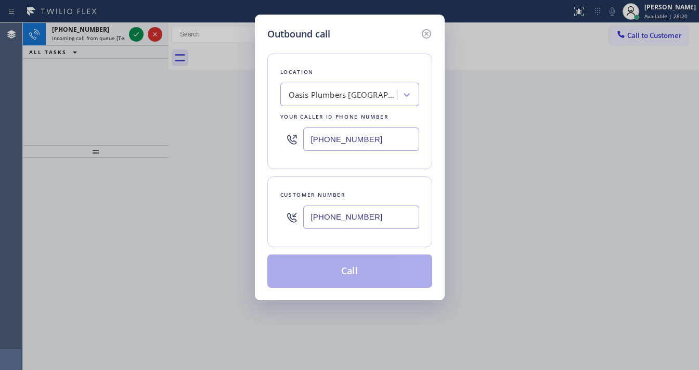
type input "[PHONE_NUMBER]"
click at [378, 152] on div "[PHONE_NUMBER]" at bounding box center [349, 139] width 139 height 34
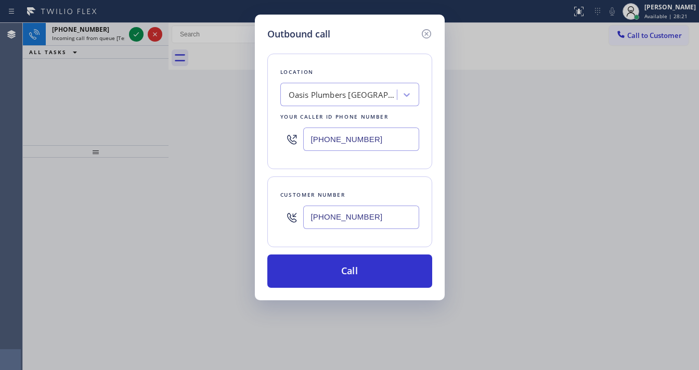
click at [426, 33] on icon at bounding box center [426, 34] width 12 height 12
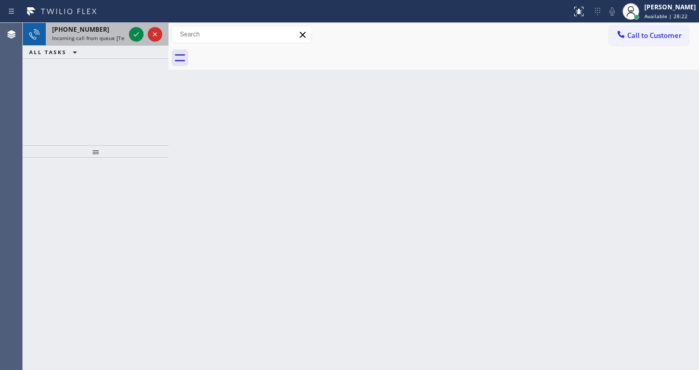
click at [125, 31] on div "[PHONE_NUMBER] Incoming call from queue [Test] All" at bounding box center [86, 34] width 81 height 23
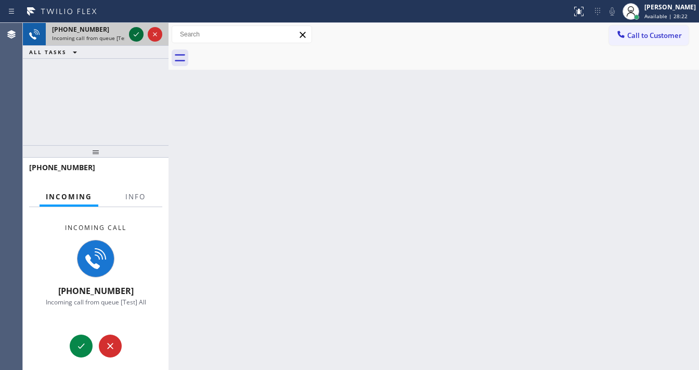
click at [129, 32] on div at bounding box center [145, 34] width 37 height 23
click at [134, 34] on icon at bounding box center [136, 34] width 12 height 12
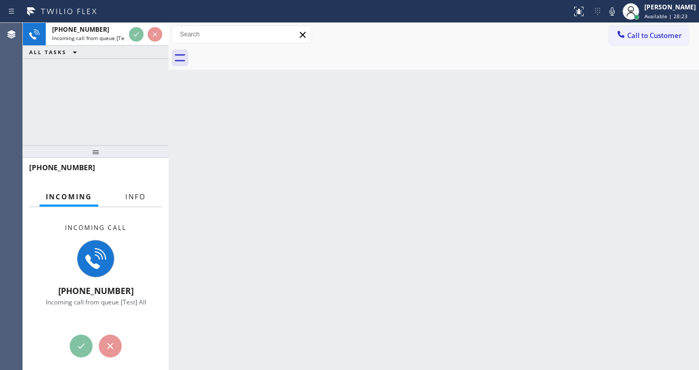
click at [139, 201] on button "Info" at bounding box center [135, 197] width 33 height 20
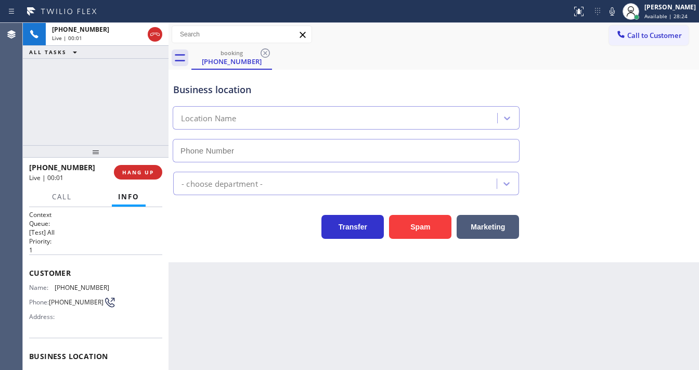
scroll to position [42, 0]
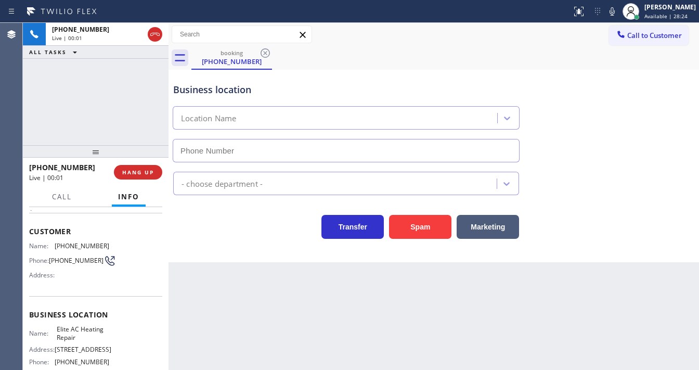
type input "[PHONE_NUMBER]"
drag, startPoint x: 66, startPoint y: 100, endPoint x: 218, endPoint y: 138, distance: 157.2
click at [67, 100] on div "[PHONE_NUMBER] Live | 00:11 ALL TASKS ALL TASKS ACTIVE TASKS TASKS IN WRAP UP" at bounding box center [96, 84] width 146 height 122
click at [428, 221] on button "Spam" at bounding box center [420, 227] width 62 height 24
click at [428, 222] on button "Spam" at bounding box center [420, 227] width 62 height 24
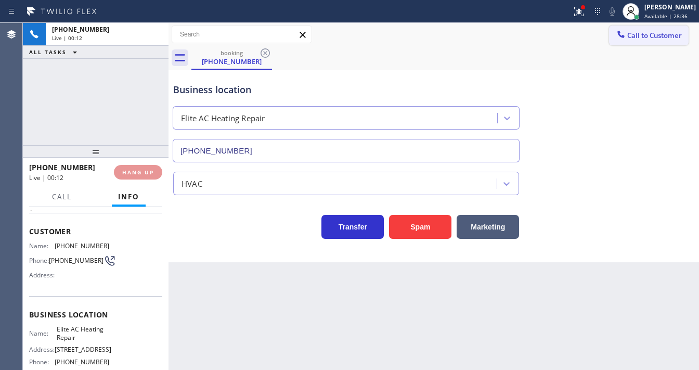
click at [660, 35] on span "Call to Customer" at bounding box center [654, 35] width 55 height 9
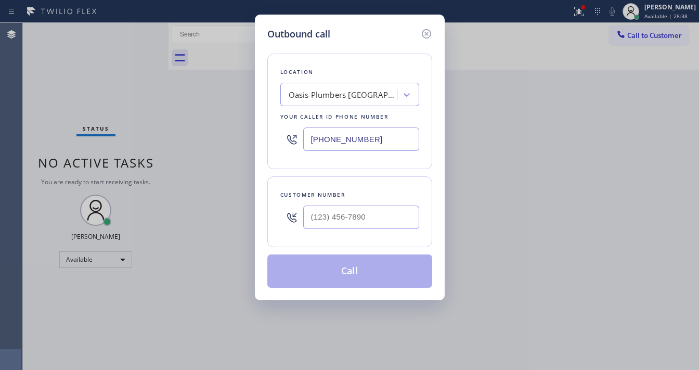
click at [421, 31] on icon at bounding box center [426, 34] width 12 height 12
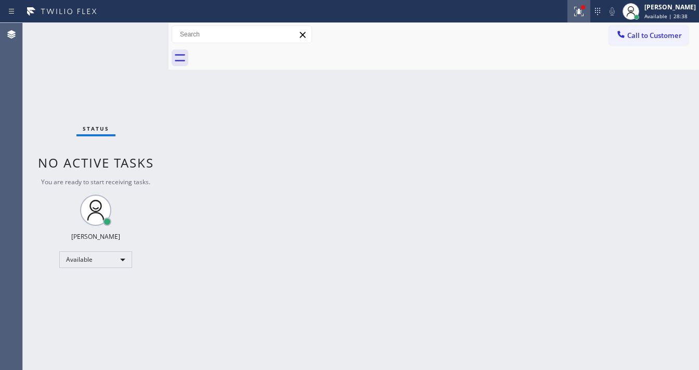
type input "[PHONE_NUMBER]"
click at [589, 17] on button at bounding box center [578, 11] width 23 height 23
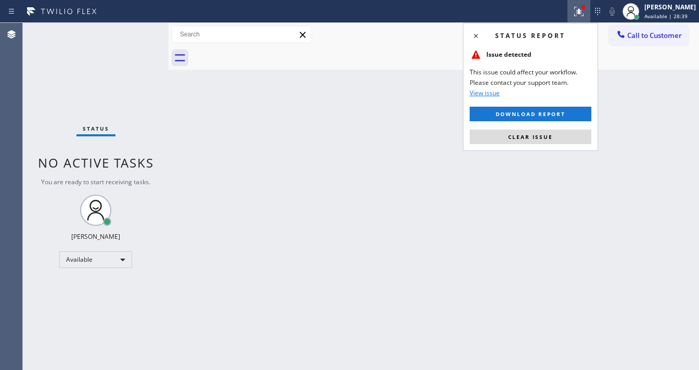
click at [545, 136] on span "Clear issue" at bounding box center [530, 136] width 45 height 7
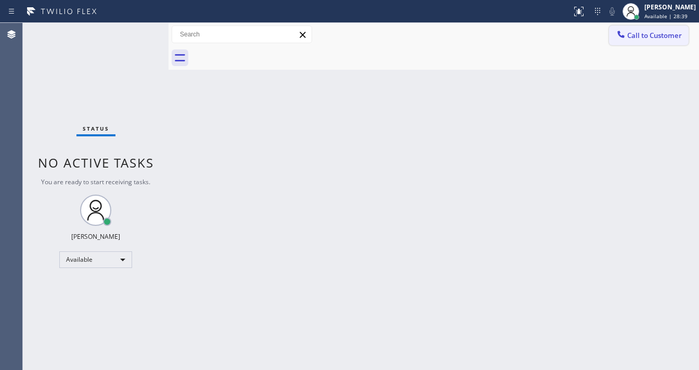
click at [648, 40] on span "Call to Customer" at bounding box center [654, 35] width 55 height 9
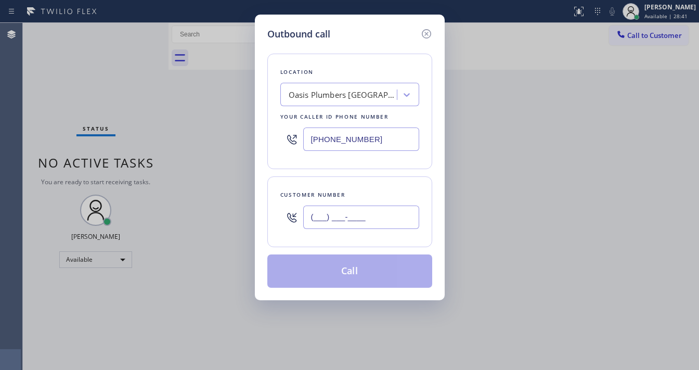
click at [363, 215] on input "(___) ___-____" at bounding box center [361, 216] width 116 height 23
paste input "928) 364-5821"
type input "[PHONE_NUMBER]"
click at [383, 141] on input "[PHONE_NUMBER]" at bounding box center [361, 138] width 116 height 23
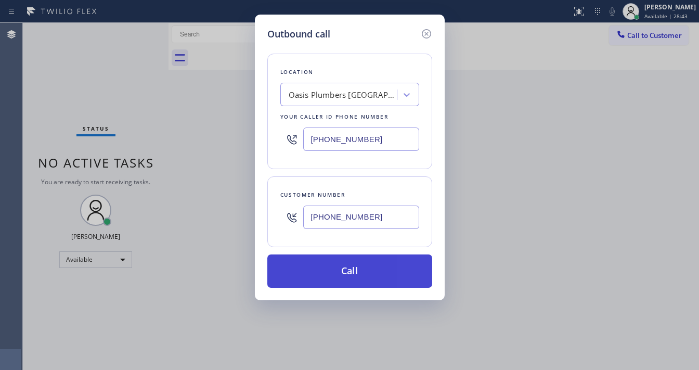
paste input "602) 388-1061"
type input "[PHONE_NUMBER]"
click at [353, 270] on button "Call" at bounding box center [349, 270] width 165 height 33
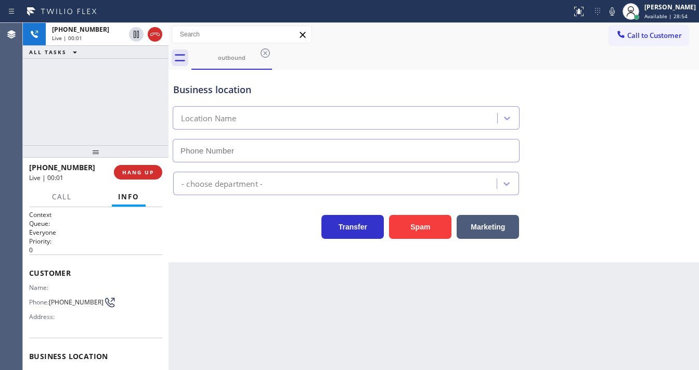
type input "[PHONE_NUMBER]"
click at [411, 233] on button "Spam" at bounding box center [420, 227] width 62 height 24
click at [136, 171] on span "HANG UP" at bounding box center [138, 171] width 32 height 7
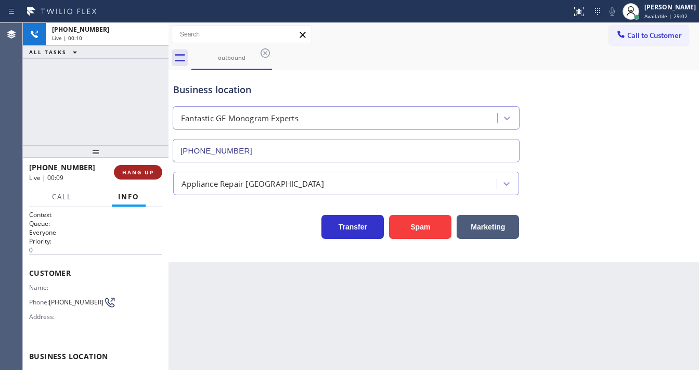
click at [136, 171] on span "HANG UP" at bounding box center [138, 171] width 32 height 7
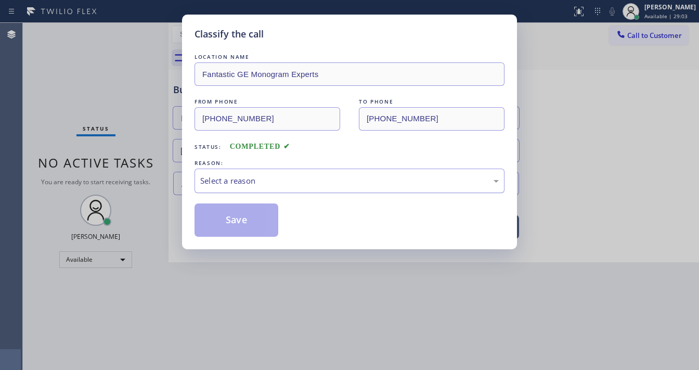
click at [236, 178] on div "Select a reason" at bounding box center [349, 181] width 299 height 12
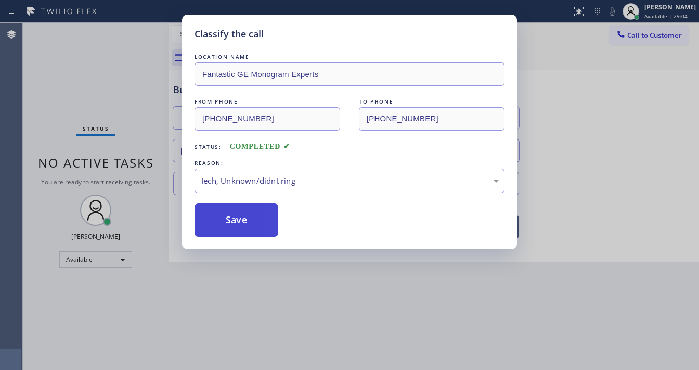
click at [236, 226] on button "Save" at bounding box center [237, 219] width 84 height 33
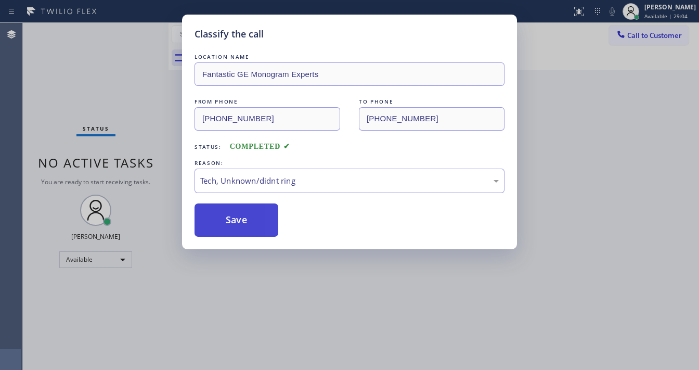
click at [236, 222] on button "Save" at bounding box center [237, 219] width 84 height 33
click at [236, 221] on button "Save" at bounding box center [237, 219] width 84 height 33
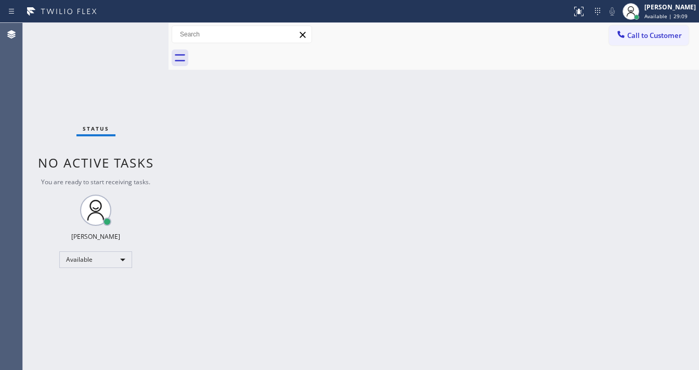
drag, startPoint x: 109, startPoint y: 70, endPoint x: 112, endPoint y: 3, distance: 67.2
click at [108, 69] on div "Status No active tasks You are ready to start receiving tasks. [PERSON_NAME]" at bounding box center [96, 196] width 146 height 347
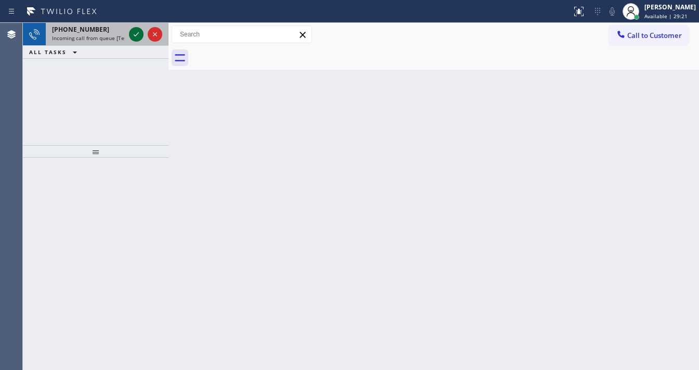
click at [135, 31] on icon at bounding box center [136, 34] width 12 height 12
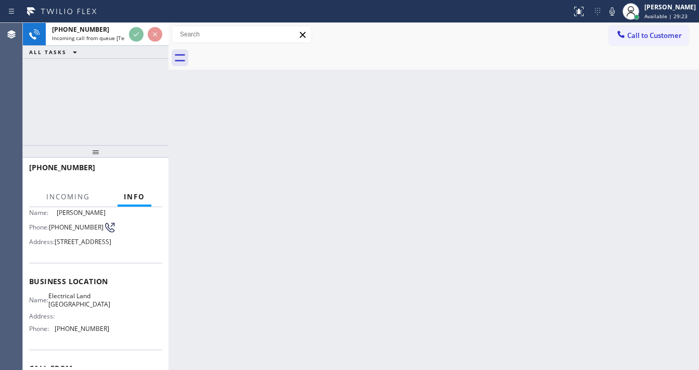
scroll to position [83, 0]
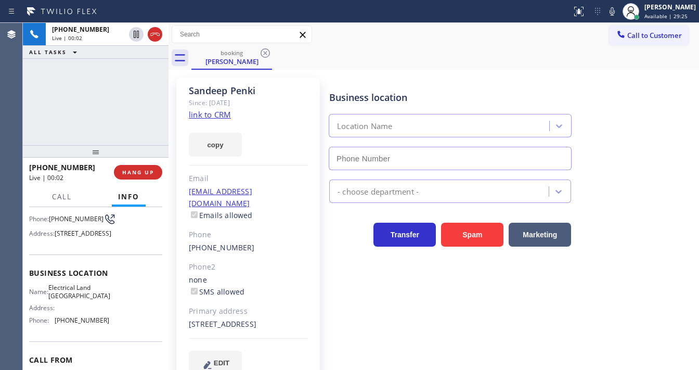
type input "[PHONE_NUMBER]"
click at [94, 96] on div "[PHONE_NUMBER] Live | 00:03 ALL TASKS ALL TASKS ACTIVE TASKS TASKS IN WRAP UP" at bounding box center [96, 84] width 146 height 122
click at [210, 115] on link "link to CRM" at bounding box center [210, 114] width 42 height 10
click at [132, 102] on div "[PHONE_NUMBER] Live | 00:33 ALL TASKS ALL TASKS ACTIVE TASKS TASKS IN WRAP UP" at bounding box center [96, 84] width 146 height 122
drag, startPoint x: 21, startPoint y: 102, endPoint x: 53, endPoint y: 96, distance: 32.3
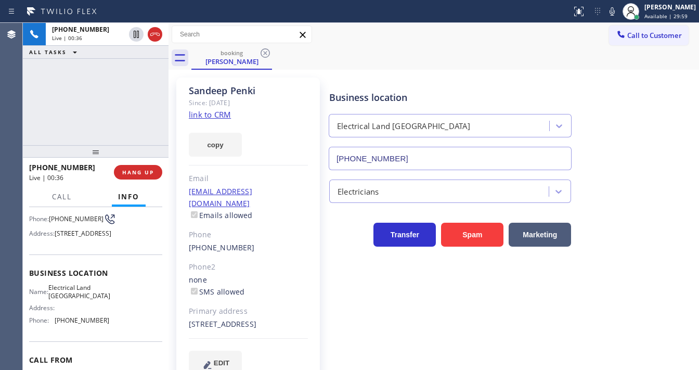
click at [23, 101] on div "Agent Desktop Classify the call LOCATION NAME [GEOGRAPHIC_DATA] Appliance Repai…" at bounding box center [349, 196] width 699 height 347
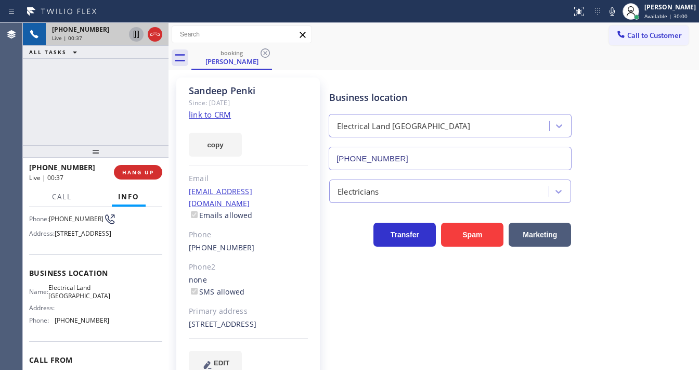
click at [136, 34] on icon at bounding box center [136, 34] width 12 height 12
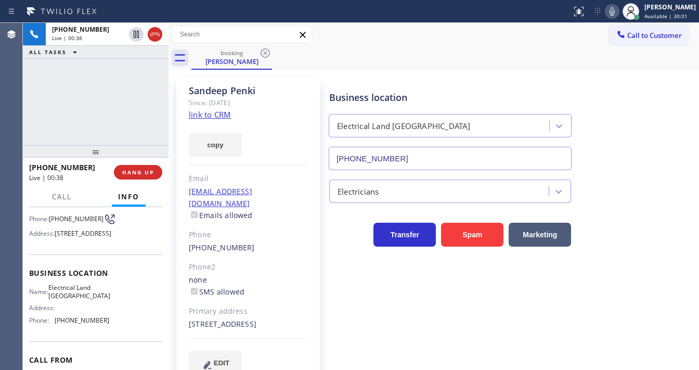
click at [616, 12] on icon at bounding box center [612, 11] width 12 height 12
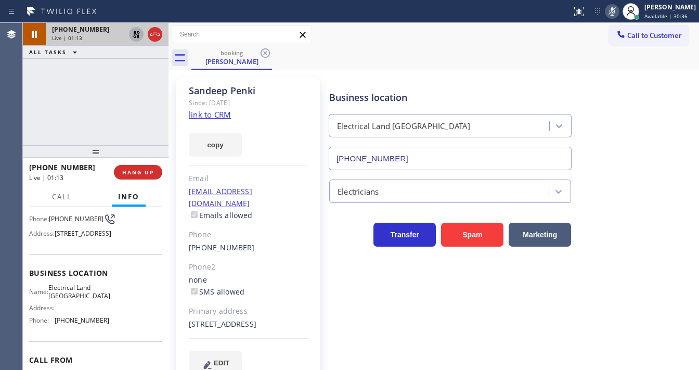
click at [134, 34] on icon at bounding box center [136, 34] width 7 height 7
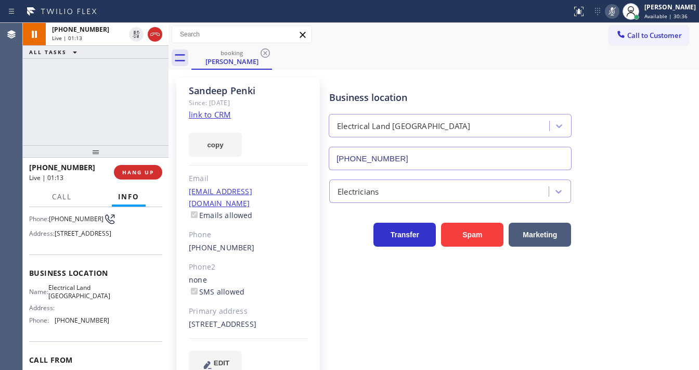
click at [618, 12] on icon at bounding box center [612, 11] width 12 height 12
click at [146, 103] on div "[PHONE_NUMBER] Live | 03:49 ALL TASKS ALL TASKS ACTIVE TASKS TASKS IN WRAP UP" at bounding box center [96, 84] width 146 height 122
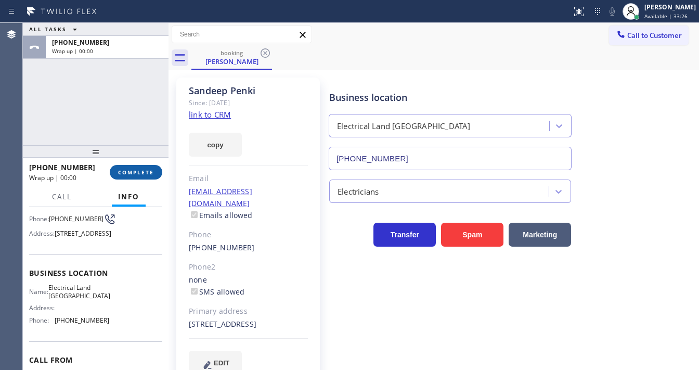
click at [132, 175] on span "COMPLETE" at bounding box center [136, 171] width 36 height 7
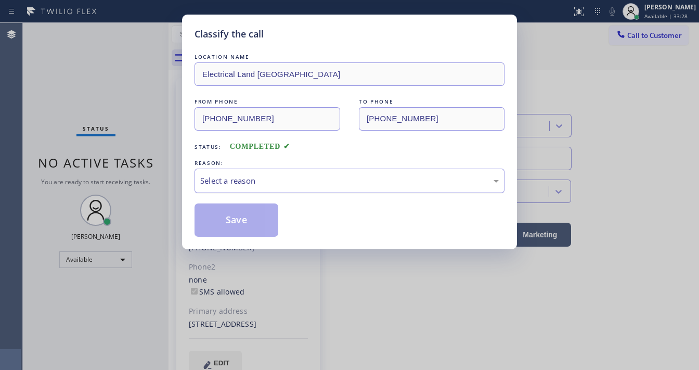
click at [277, 185] on div "Select a reason" at bounding box center [349, 181] width 299 height 12
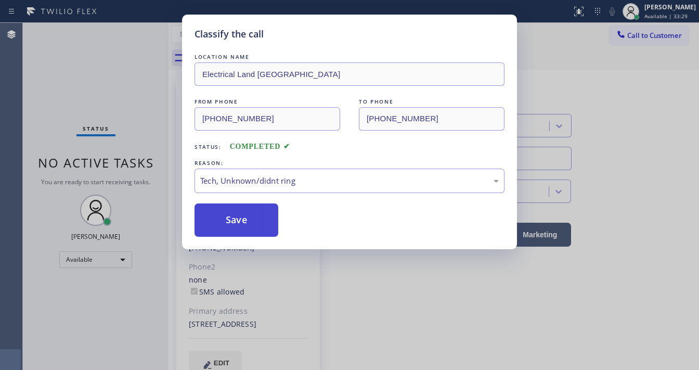
click at [238, 226] on button "Save" at bounding box center [237, 219] width 84 height 33
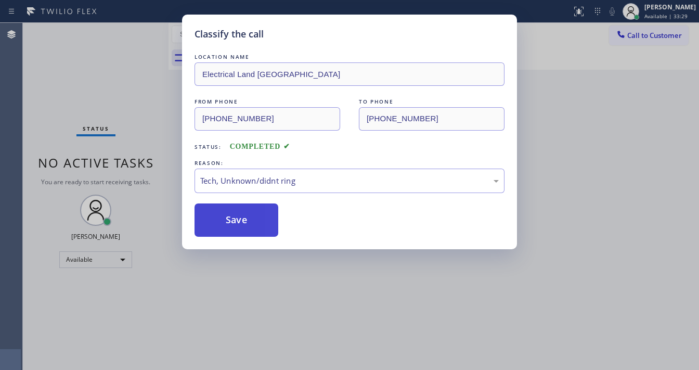
click at [238, 225] on button "Save" at bounding box center [237, 219] width 84 height 33
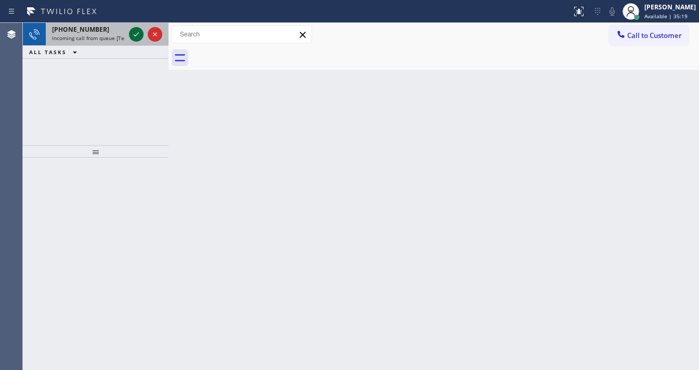
click at [133, 33] on icon at bounding box center [136, 34] width 12 height 12
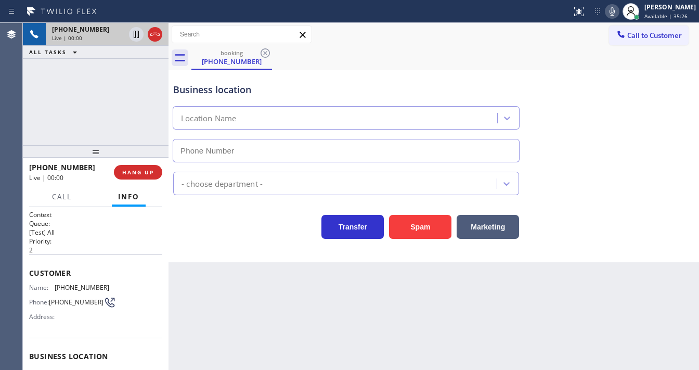
type input "[PHONE_NUMBER]"
click at [48, 118] on div "[PHONE_NUMBER] Live | 00:01 ALL TASKS ALL TASKS ACTIVE TASKS TASKS IN WRAP UP" at bounding box center [96, 84] width 146 height 122
click at [31, 110] on div "[PHONE_NUMBER] Live | 00:08 ALL TASKS ALL TASKS ACTIVE TASKS TASKS IN WRAP UP" at bounding box center [96, 84] width 146 height 122
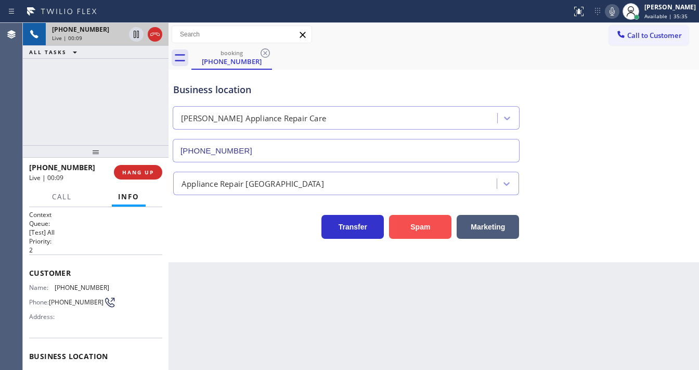
click at [415, 227] on button "Spam" at bounding box center [420, 227] width 62 height 24
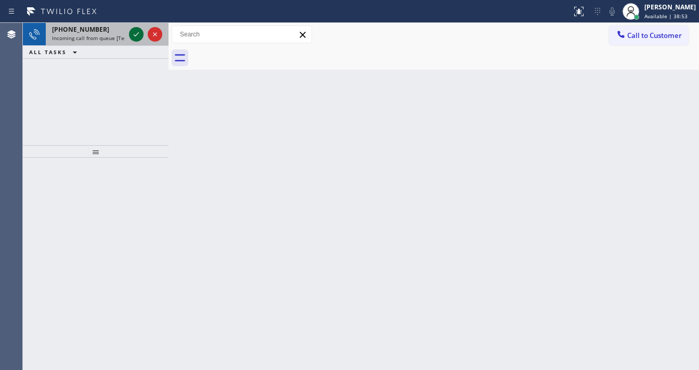
click at [132, 35] on icon at bounding box center [136, 34] width 12 height 12
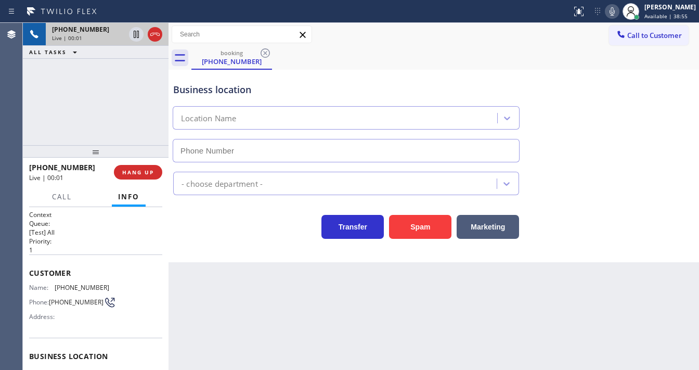
type input "[PHONE_NUMBER]"
click at [247, 253] on div "Business location Progressive [GEOGRAPHIC_DATA] [PHONE_NUMBER] Plumbing Reg Tra…" at bounding box center [433, 166] width 530 height 192
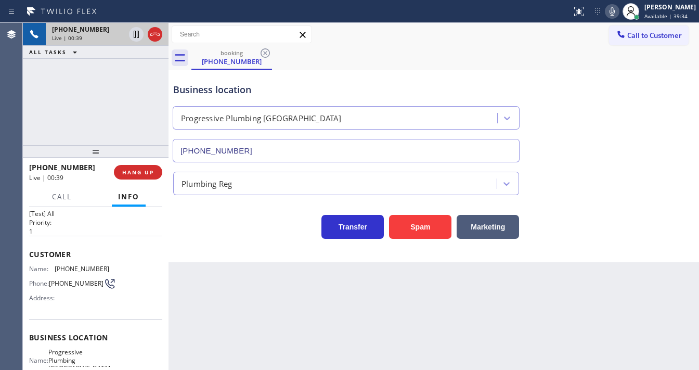
scroll to position [20, 0]
click at [22, 100] on div "Agent Desktop" at bounding box center [11, 196] width 22 height 347
click at [146, 174] on span "HANG UP" at bounding box center [138, 171] width 32 height 7
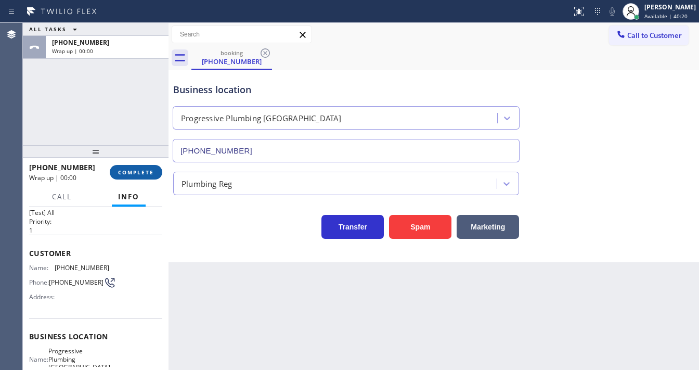
click at [146, 174] on span "COMPLETE" at bounding box center [136, 171] width 36 height 7
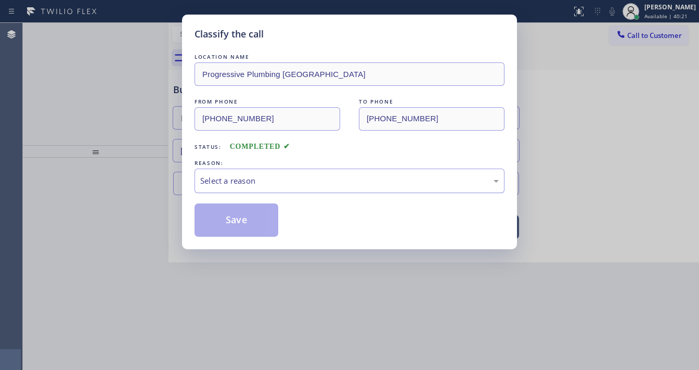
click at [225, 180] on div "Select a reason" at bounding box center [349, 181] width 299 height 12
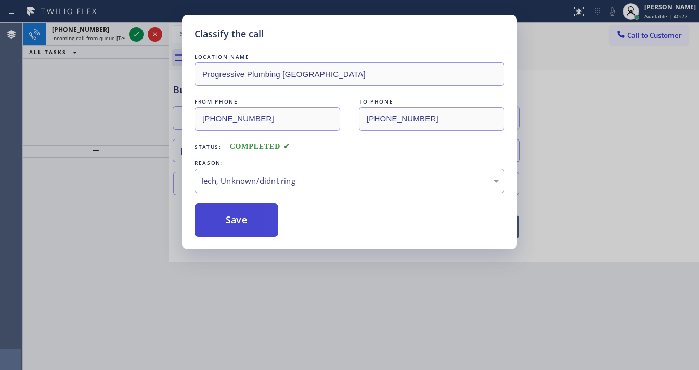
drag, startPoint x: 229, startPoint y: 254, endPoint x: 229, endPoint y: 228, distance: 26.5
click at [228, 216] on button "Save" at bounding box center [237, 219] width 84 height 33
click at [227, 213] on button "Save" at bounding box center [237, 219] width 84 height 33
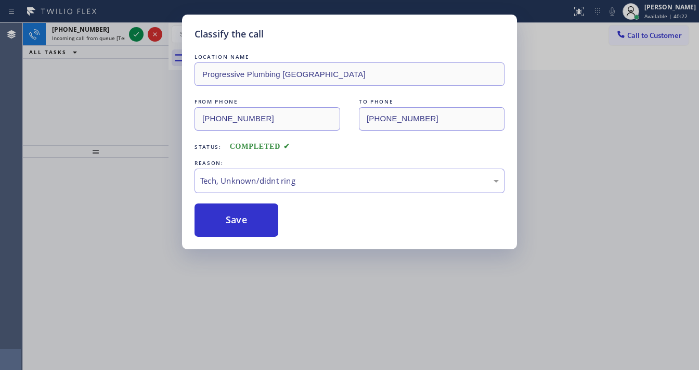
click at [141, 43] on div "Classify the call LOCATION NAME Progressive Plumbing [GEOGRAPHIC_DATA] FROM PHO…" at bounding box center [349, 185] width 699 height 370
click at [139, 37] on div "Classify the call LOCATION NAME Progressive Plumbing [GEOGRAPHIC_DATA] FROM PHO…" at bounding box center [349, 185] width 699 height 370
click at [137, 35] on div "Classify the call LOCATION NAME [GEOGRAPHIC_DATA] Appliance Repair FROM PHONE […" at bounding box center [361, 196] width 676 height 347
click at [137, 35] on icon at bounding box center [136, 34] width 12 height 12
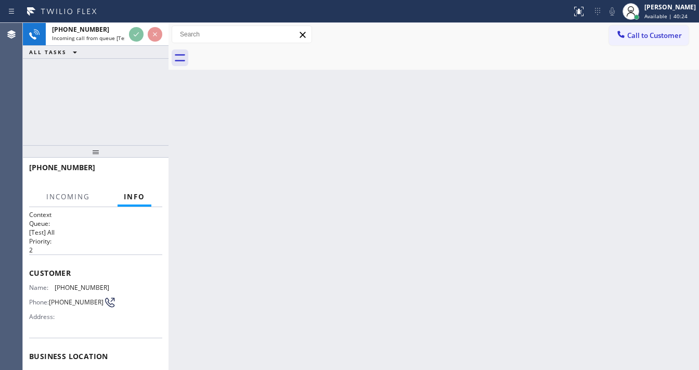
scroll to position [42, 0]
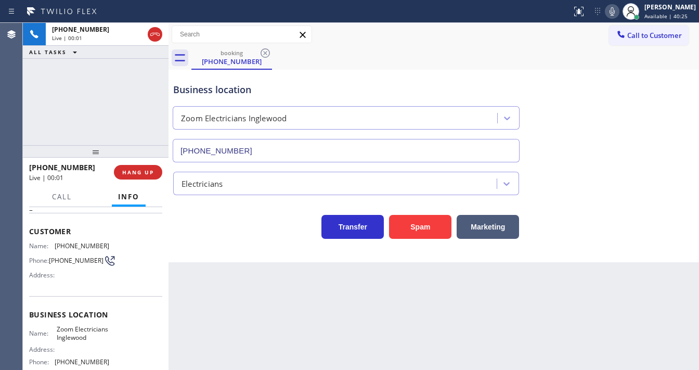
type input "[PHONE_NUMBER]"
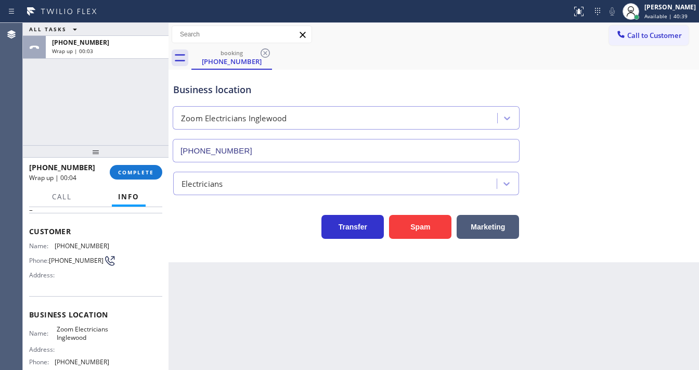
drag, startPoint x: 23, startPoint y: 138, endPoint x: 56, endPoint y: 141, distance: 32.3
click at [23, 138] on div "ALL TASKS ALL TASKS ACTIVE TASKS TASKS IN WRAP UP [PHONE_NUMBER] Wrap up | 00:03" at bounding box center [96, 84] width 146 height 122
click at [168, 177] on div at bounding box center [168, 196] width 0 height 347
click at [158, 175] on button "COMPLETE" at bounding box center [135, 172] width 53 height 15
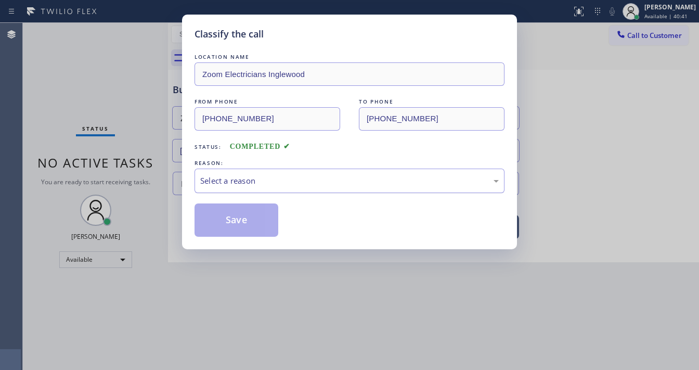
click at [242, 184] on div "Select a reason" at bounding box center [349, 181] width 299 height 12
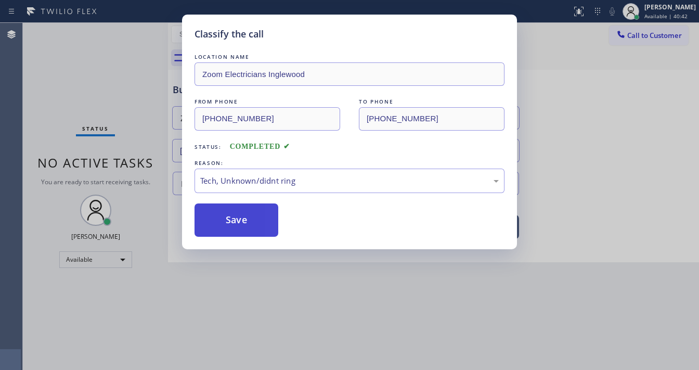
click at [238, 224] on button "Save" at bounding box center [237, 219] width 84 height 33
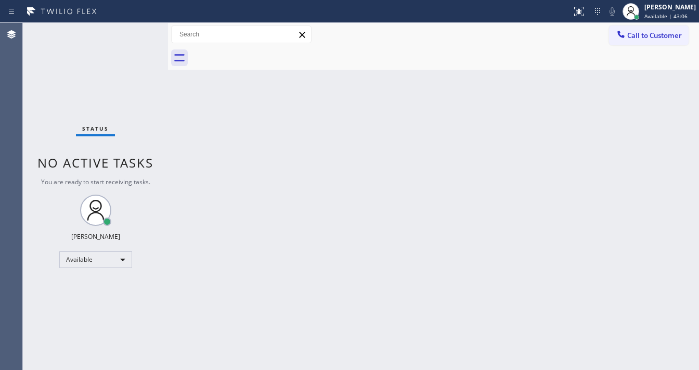
click at [142, 30] on div "Status No active tasks You are ready to start receiving tasks. [PERSON_NAME]" at bounding box center [95, 196] width 145 height 347
click at [657, 6] on div "[PERSON_NAME]" at bounding box center [669, 7] width 51 height 9
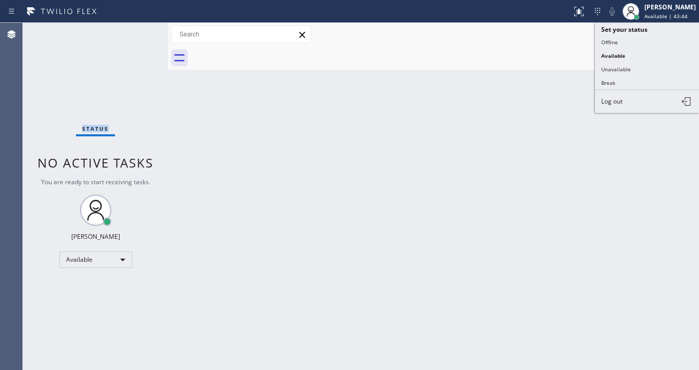
drag, startPoint x: 629, startPoint y: 67, endPoint x: 582, endPoint y: 73, distance: 46.8
click at [628, 67] on button "Unavailable" at bounding box center [647, 69] width 104 height 14
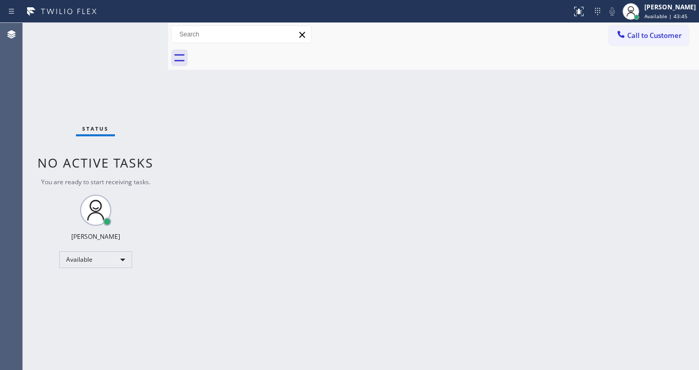
drag, startPoint x: 534, startPoint y: 76, endPoint x: 490, endPoint y: 28, distance: 64.8
click at [514, 71] on div "Back to Dashboard Change Sender ID Customers Technicians Select a contact Outbo…" at bounding box center [433, 196] width 531 height 347
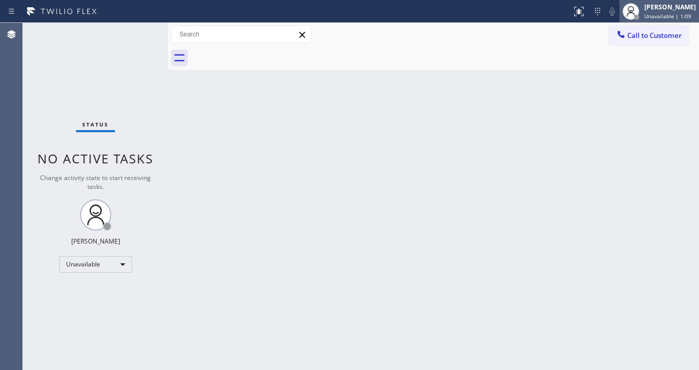
click at [674, 16] on span "Unavailable | 1:09" at bounding box center [667, 15] width 47 height 7
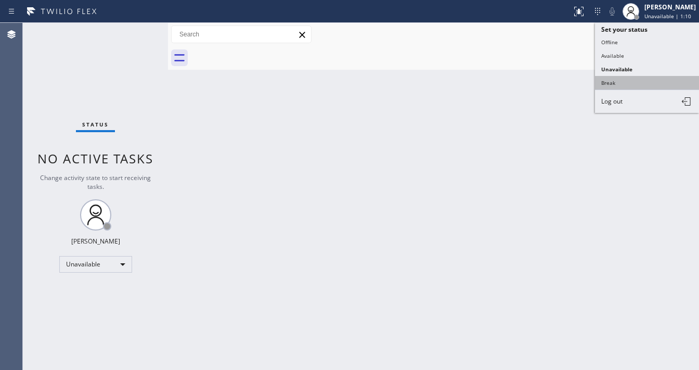
click at [622, 84] on button "Break" at bounding box center [647, 83] width 104 height 14
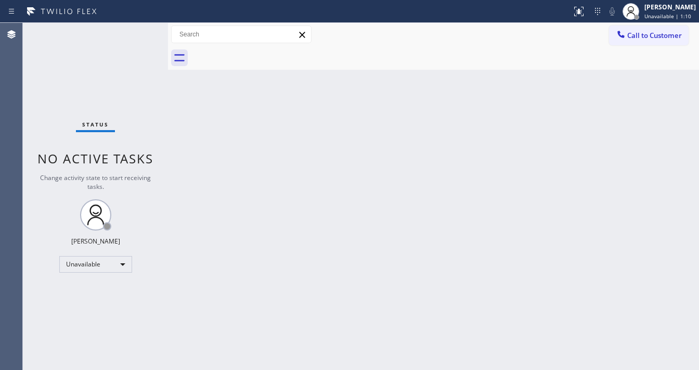
drag, startPoint x: 383, startPoint y: 162, endPoint x: 366, endPoint y: 210, distance: 50.7
click at [382, 165] on div "Back to Dashboard Change Sender ID Customers Technicians Select a contact Outbo…" at bounding box center [433, 196] width 531 height 347
drag, startPoint x: 25, startPoint y: 144, endPoint x: 29, endPoint y: 139, distance: 5.9
click at [30, 146] on div "Status No active tasks Change activity state to start receiving tasks. [PERSON_…" at bounding box center [95, 196] width 145 height 347
click at [74, 264] on div "Break" at bounding box center [95, 264] width 73 height 17
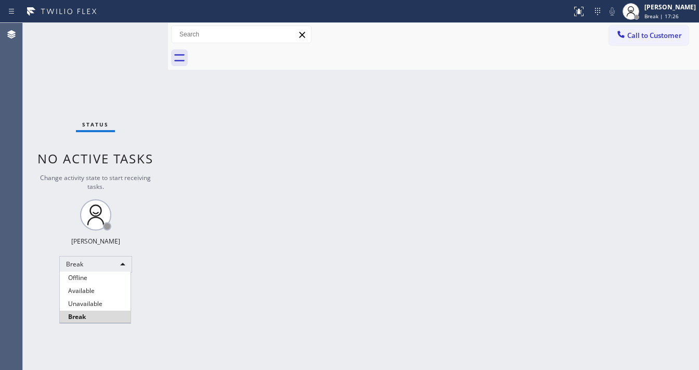
drag, startPoint x: 83, startPoint y: 291, endPoint x: 178, endPoint y: 274, distance: 96.8
click at [86, 292] on li "Available" at bounding box center [95, 290] width 71 height 12
click at [182, 270] on div "Back to Dashboard Change Sender ID Customers Technicians Select a contact Outbo…" at bounding box center [433, 196] width 531 height 347
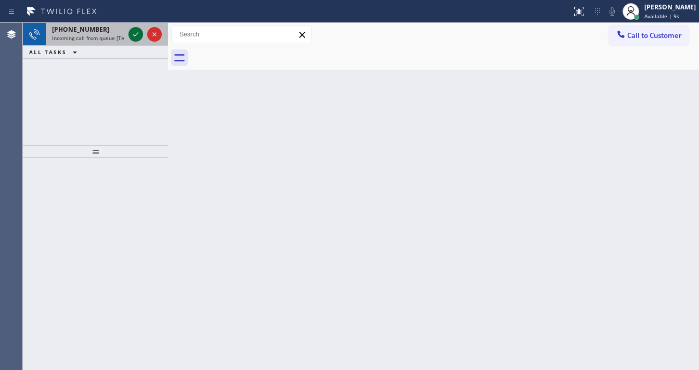
click at [138, 34] on icon at bounding box center [135, 34] width 12 height 12
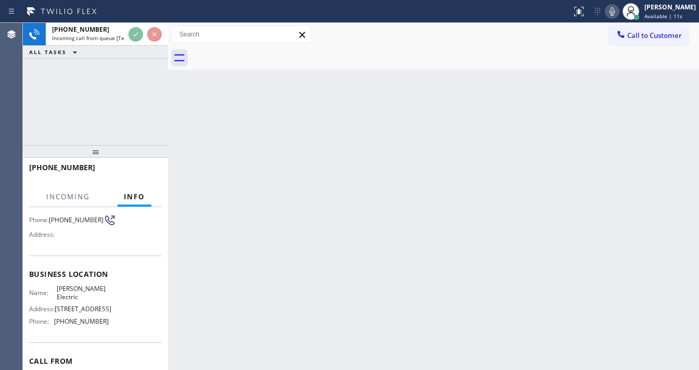
scroll to position [125, 0]
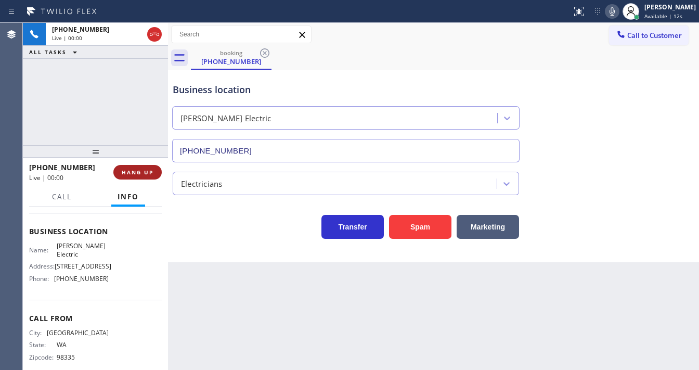
type input "[PHONE_NUMBER]"
click at [406, 225] on button "Spam" at bounding box center [420, 227] width 62 height 24
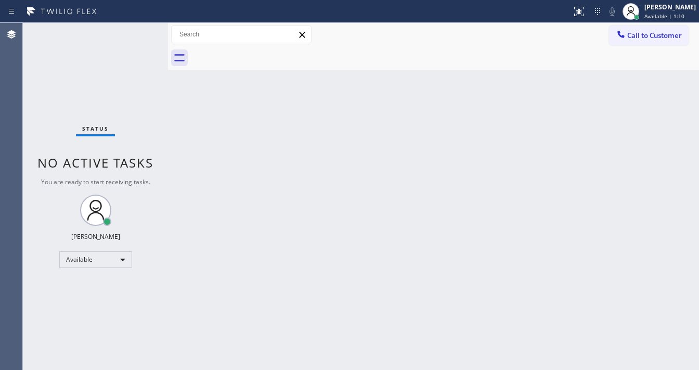
click at [93, 151] on div "Status No active tasks You are ready to start receiving tasks. [PERSON_NAME]" at bounding box center [95, 196] width 145 height 347
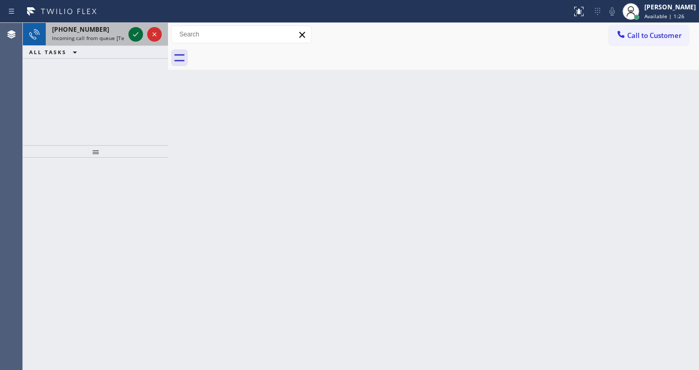
click at [128, 30] on div at bounding box center [144, 34] width 37 height 23
click at [129, 33] on div at bounding box center [135, 34] width 15 height 12
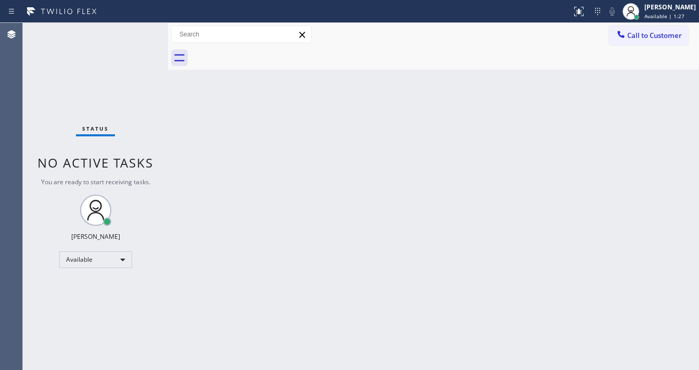
click at [131, 33] on div "Status No active tasks You are ready to start receiving tasks. [PERSON_NAME]" at bounding box center [95, 196] width 145 height 347
drag, startPoint x: 129, startPoint y: 33, endPoint x: 446, endPoint y: 37, distance: 316.7
click at [131, 34] on div "Status No active tasks You are ready to start receiving tasks. [PERSON_NAME]" at bounding box center [95, 196] width 145 height 347
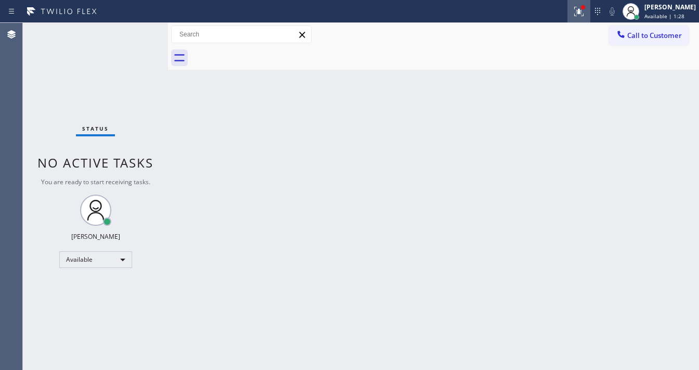
drag, startPoint x: 574, startPoint y: 8, endPoint x: 582, endPoint y: 9, distance: 8.9
click at [578, 8] on div "Status report Issue detected This issue could affect your workflow. Please cont…" at bounding box center [349, 11] width 699 height 23
click at [583, 10] on icon at bounding box center [579, 11] width 12 height 12
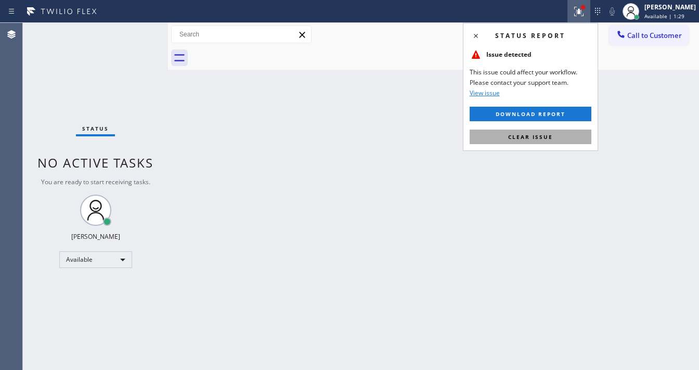
click at [537, 136] on span "Clear issue" at bounding box center [530, 136] width 45 height 7
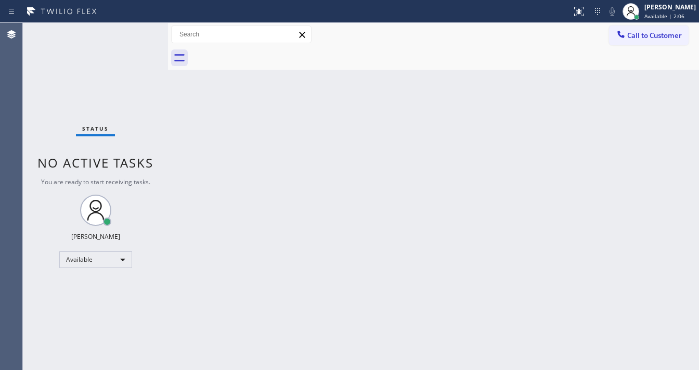
click at [151, 48] on div "Status No active tasks You are ready to start receiving tasks. [PERSON_NAME]" at bounding box center [95, 196] width 145 height 347
click at [122, 31] on div "Status No active tasks You are ready to start receiving tasks. [PERSON_NAME]" at bounding box center [95, 196] width 145 height 347
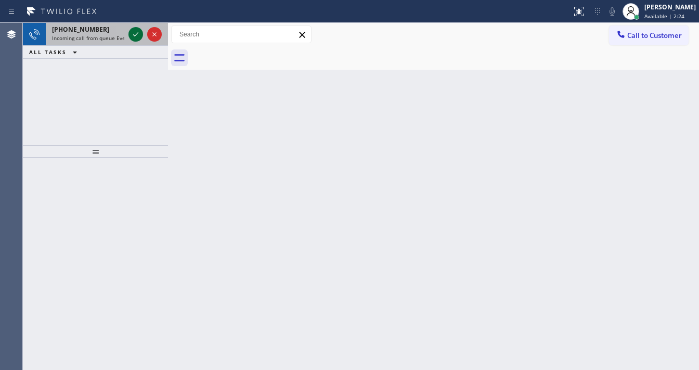
click at [136, 34] on icon at bounding box center [135, 34] width 12 height 12
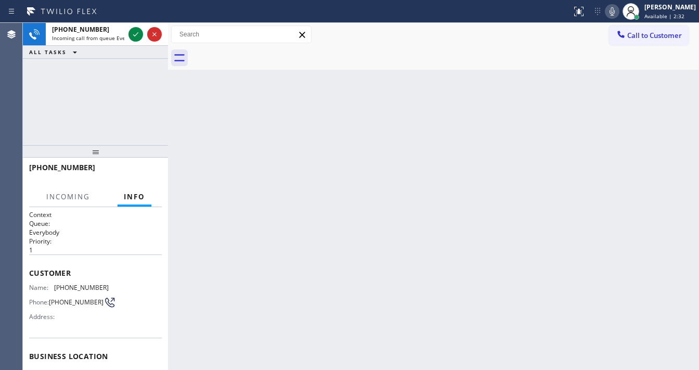
click at [121, 102] on div "[PHONE_NUMBER] Incoming call from queue Everybody ALL TASKS ALL TASKS ACTIVE TA…" at bounding box center [95, 84] width 145 height 122
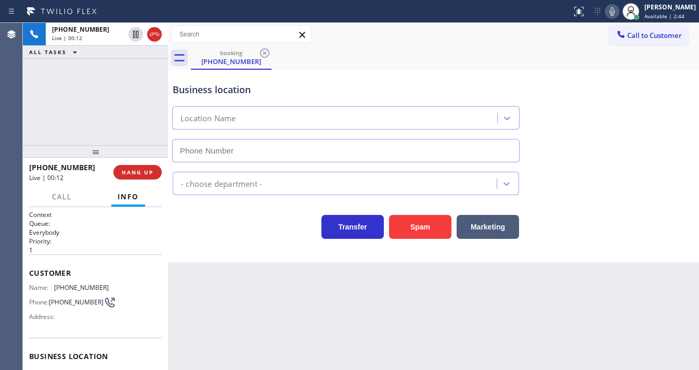
click at [28, 95] on div "[PHONE_NUMBER] Live | 00:12 ALL TASKS ALL TASKS ACTIVE TASKS TASKS IN WRAP UP" at bounding box center [95, 84] width 145 height 122
click at [36, 119] on div "[PHONE_NUMBER] Live | 00:35 ALL TASKS ALL TASKS ACTIVE TASKS TASKS IN WRAP UP" at bounding box center [95, 84] width 145 height 122
click at [52, 268] on span "Customer" at bounding box center [95, 273] width 133 height 10
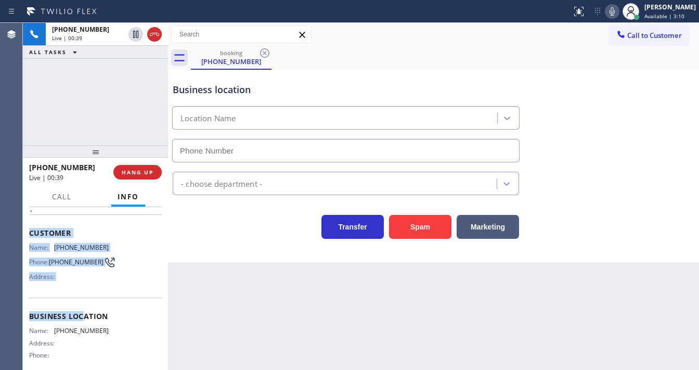
scroll to position [83, 0]
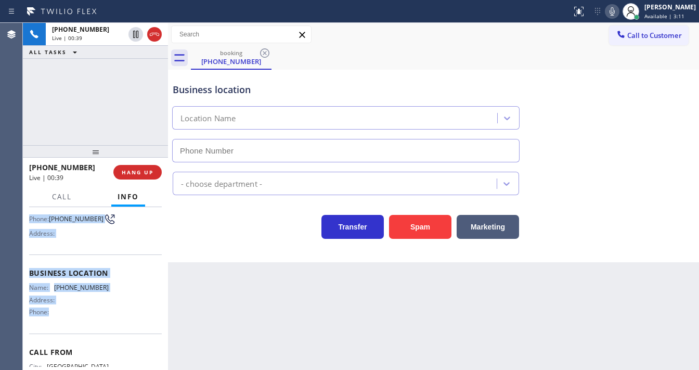
drag, startPoint x: 29, startPoint y: 267, endPoint x: 109, endPoint y: 316, distance: 93.8
click at [109, 316] on div "Context Queue: Everybody Priority: 1 Customer Name: [PHONE_NUMBER] Phone: [PHON…" at bounding box center [95, 288] width 145 height 163
copy div "Customer Name: [PHONE_NUMBER] Phone: [PHONE_NUMBER] Address: Business location …"
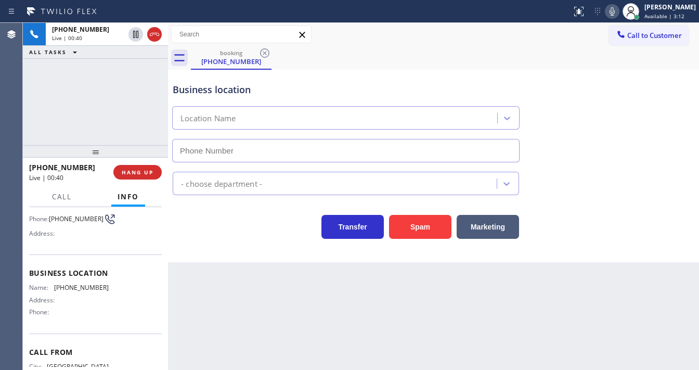
click at [112, 116] on div "[PHONE_NUMBER] Live | 00:40 ALL TASKS ALL TASKS ACTIVE TASKS TASKS IN WRAP UP" at bounding box center [95, 84] width 145 height 122
click at [110, 102] on div "[PHONE_NUMBER] Live | 01:31 ALL TASKS ALL TASKS ACTIVE TASKS TASKS IN WRAP UP" at bounding box center [95, 84] width 145 height 122
click at [89, 89] on div "[PHONE_NUMBER] Live | 02:52 ALL TASKS ALL TASKS ACTIVE TASKS TASKS IN WRAP UP" at bounding box center [95, 84] width 145 height 122
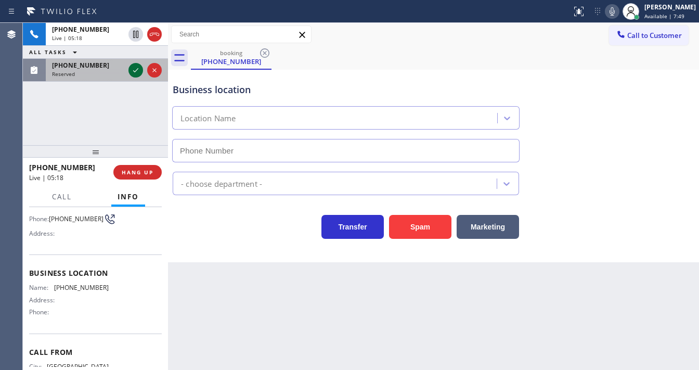
click at [133, 75] on icon at bounding box center [135, 70] width 12 height 12
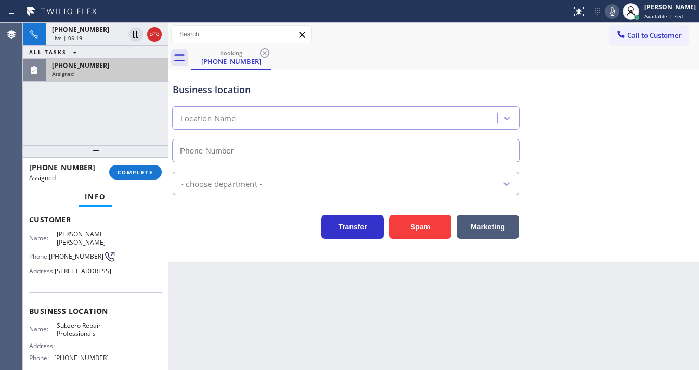
scroll to position [50, 0]
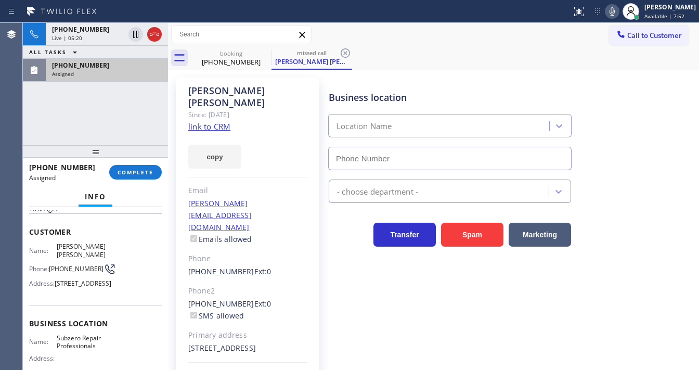
type input "[PHONE_NUMBER]"
click at [221, 121] on link "link to CRM" at bounding box center [209, 126] width 42 height 10
click at [138, 173] on span "COMPLETE" at bounding box center [136, 171] width 36 height 7
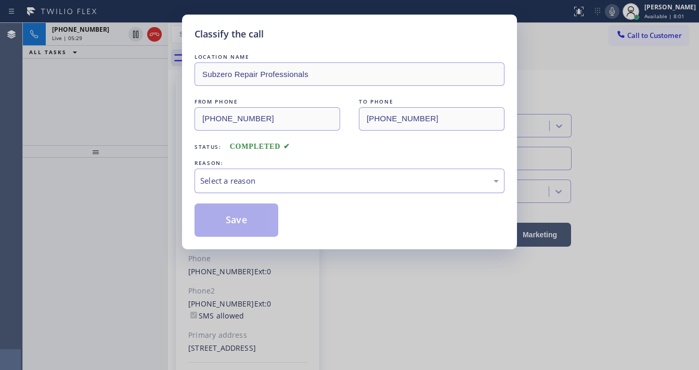
drag, startPoint x: 257, startPoint y: 174, endPoint x: 260, endPoint y: 190, distance: 15.8
click at [258, 175] on div "Select a reason" at bounding box center [349, 181] width 299 height 12
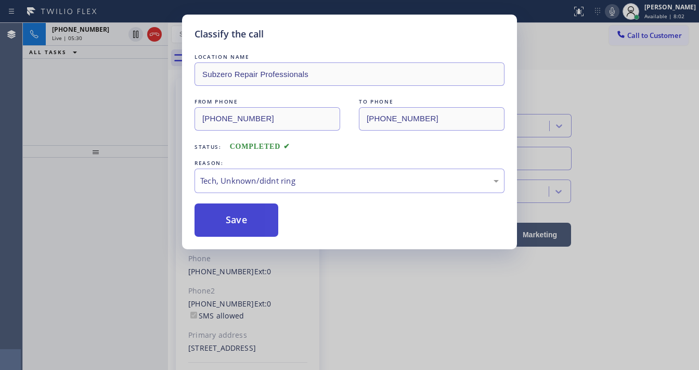
click at [245, 216] on button "Save" at bounding box center [237, 219] width 84 height 33
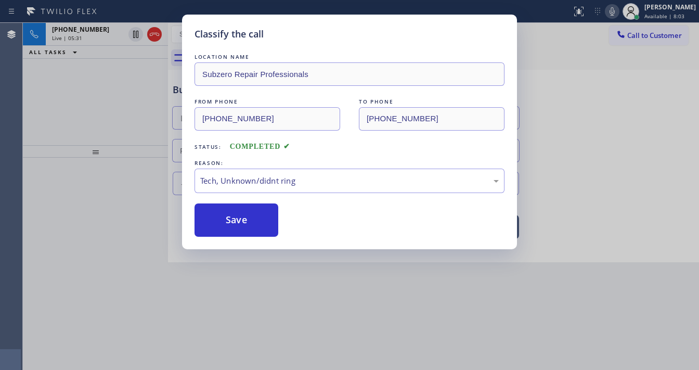
click at [113, 97] on div "Classify the call LOCATION NAME Subzero Repair Professionals FROM PHONE [PHONE_…" at bounding box center [349, 185] width 699 height 370
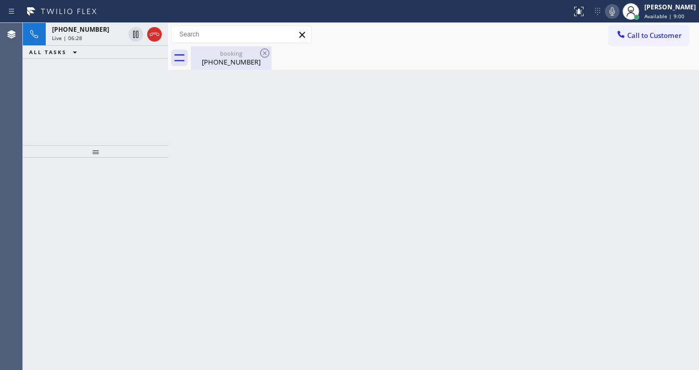
click at [110, 34] on div "Live | 06:28" at bounding box center [88, 37] width 72 height 7
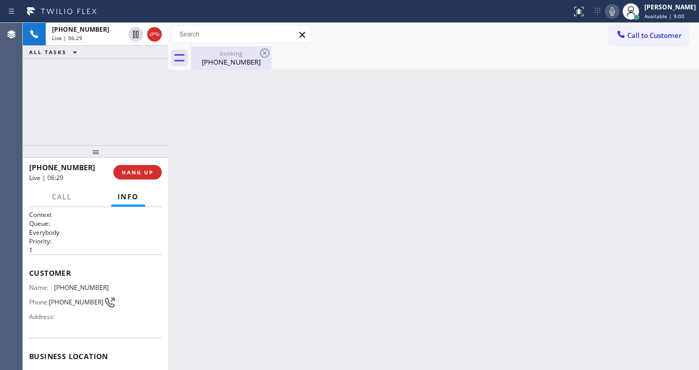
click at [235, 62] on div "[PHONE_NUMBER]" at bounding box center [231, 61] width 79 height 9
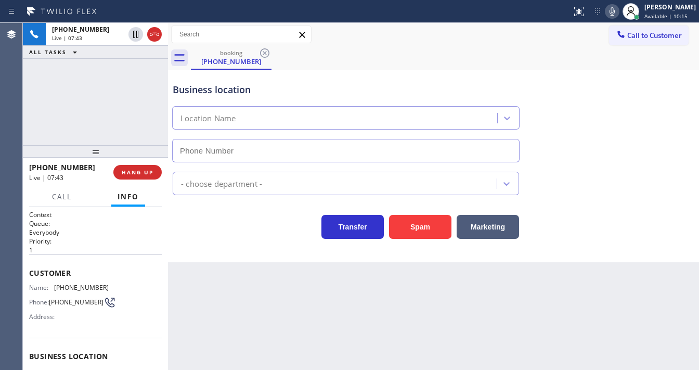
click at [111, 113] on div "[PHONE_NUMBER] Live | 07:43 ALL TASKS ALL TASKS ACTIVE TASKS TASKS IN WRAP UP" at bounding box center [95, 84] width 145 height 122
click at [39, 131] on div "[PHONE_NUMBER] Live | 08:08 ALL TASKS ALL TASKS ACTIVE TASKS TASKS IN WRAP UP" at bounding box center [95, 84] width 145 height 122
click at [23, 85] on div "[PHONE_NUMBER] Live | 08:16 ALL TASKS ALL TASKS ACTIVE TASKS TASKS IN WRAP UP" at bounding box center [95, 84] width 145 height 122
drag, startPoint x: 50, startPoint y: 118, endPoint x: 98, endPoint y: 141, distance: 53.3
click at [50, 118] on div "[PHONE_NUMBER] Live | 08:31 ALL TASKS ALL TASKS ACTIVE TASKS TASKS IN WRAP UP" at bounding box center [95, 84] width 145 height 122
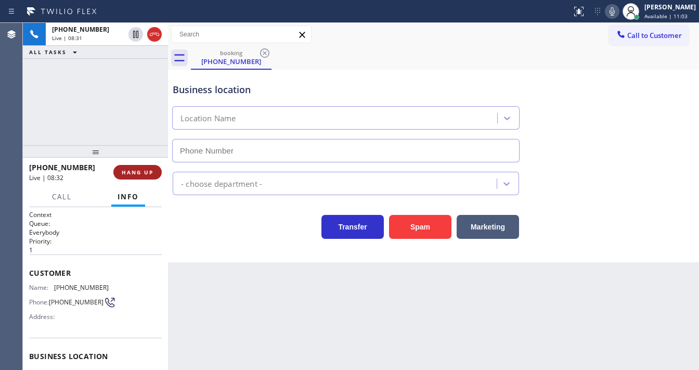
click at [147, 171] on span "HANG UP" at bounding box center [138, 171] width 32 height 7
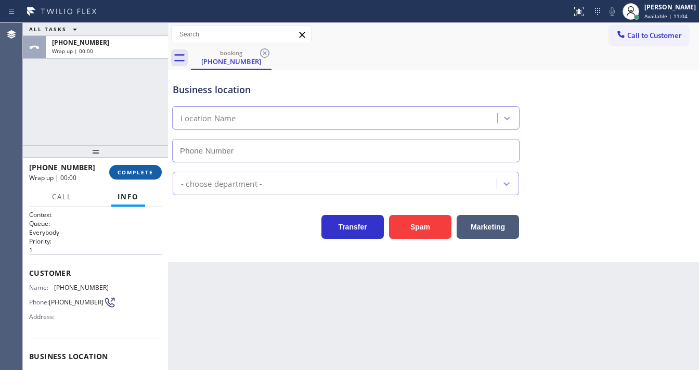
click at [147, 171] on span "COMPLETE" at bounding box center [136, 171] width 36 height 7
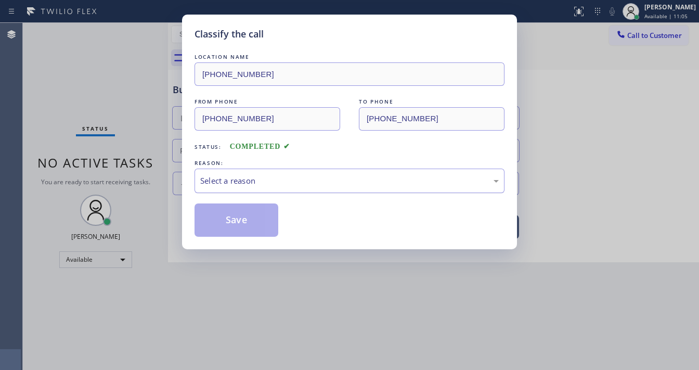
click at [252, 177] on div "Select a reason" at bounding box center [349, 181] width 299 height 12
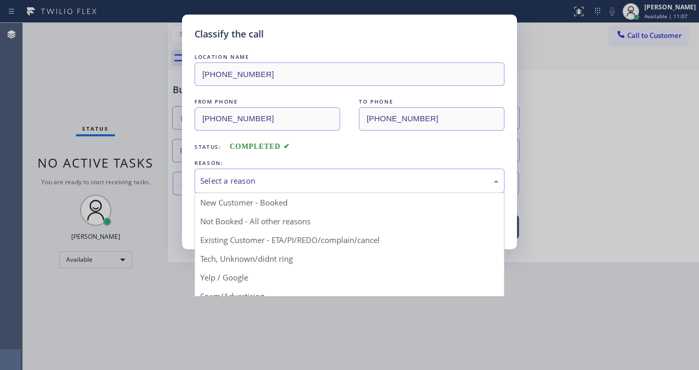
drag, startPoint x: 246, startPoint y: 258, endPoint x: 246, endPoint y: 235, distance: 23.4
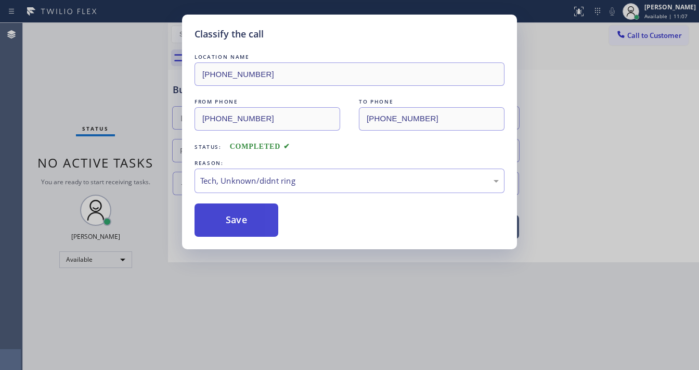
click at [246, 233] on button "Save" at bounding box center [237, 219] width 84 height 33
click at [247, 231] on button "Save" at bounding box center [237, 219] width 84 height 33
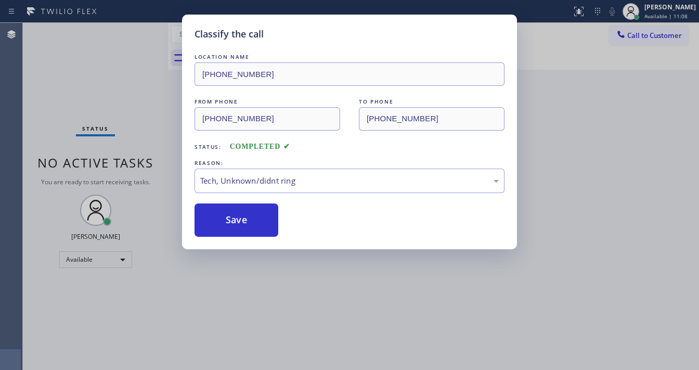
click at [570, 126] on div "Classify the call LOCATION NAME [PHONE_NUMBER] FROM PHONE [PHONE_NUMBER] TO PHO…" at bounding box center [349, 185] width 699 height 370
click at [640, 34] on div "Classify the call LOCATION NAME [PHONE_NUMBER] FROM PHONE [PHONE_NUMBER] TO PHO…" at bounding box center [349, 185] width 699 height 370
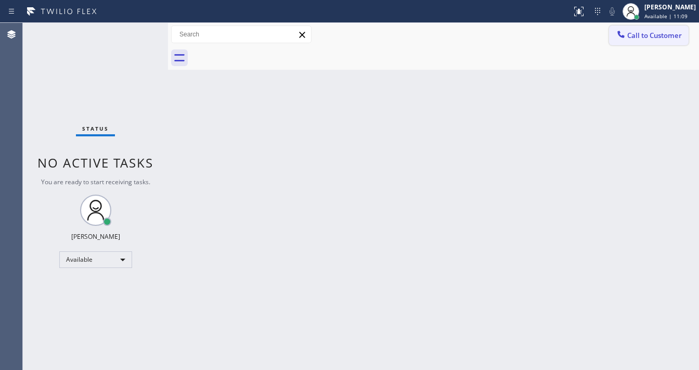
click at [641, 35] on span "Call to Customer" at bounding box center [654, 35] width 55 height 9
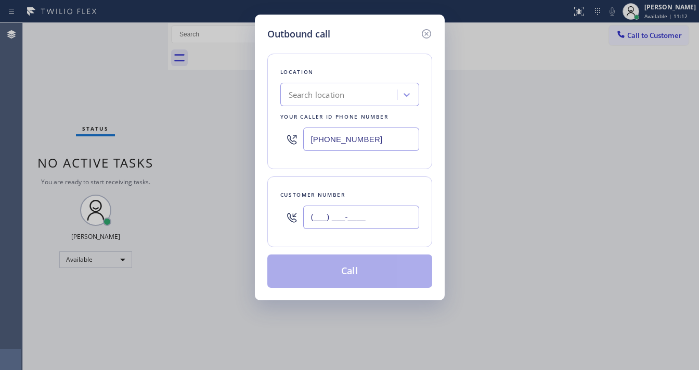
click at [329, 227] on input "(___) ___-____" at bounding box center [361, 216] width 116 height 23
paste input "425) 614-7151"
click at [342, 167] on div "Location Search location Your caller id phone number [PHONE_NUMBER]" at bounding box center [349, 111] width 165 height 115
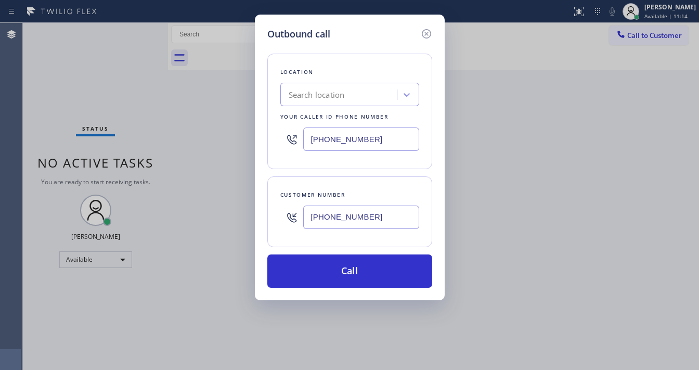
click at [343, 151] on div "[PHONE_NUMBER]" at bounding box center [349, 139] width 139 height 34
click at [339, 124] on div "[PHONE_NUMBER]" at bounding box center [349, 139] width 139 height 34
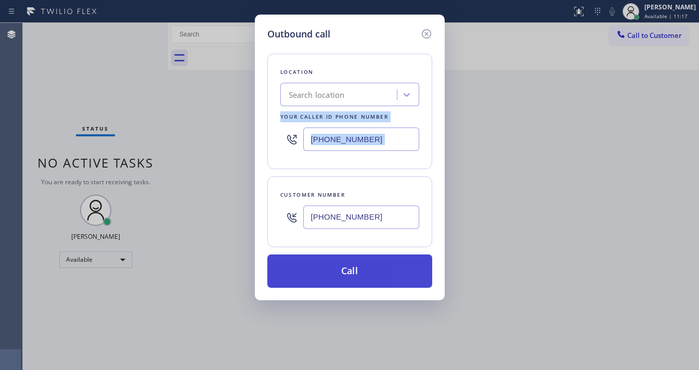
click at [370, 275] on button "Call" at bounding box center [349, 270] width 165 height 33
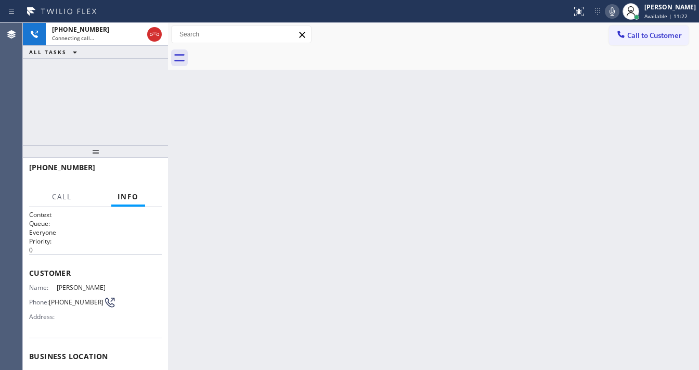
click at [124, 114] on div "[PHONE_NUMBER] Connecting call… ALL TASKS ALL TASKS ACTIVE TASKS TASKS IN WRAP …" at bounding box center [95, 84] width 145 height 122
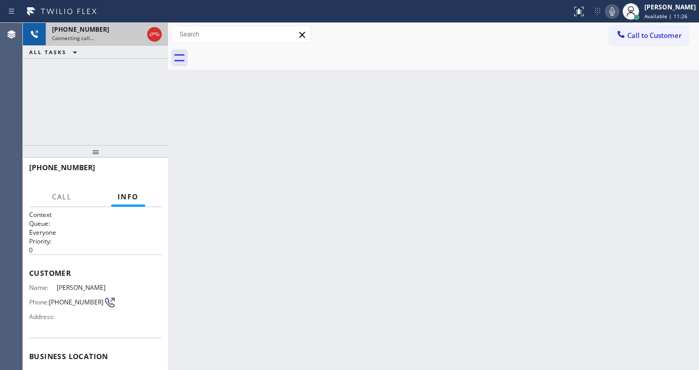
click at [115, 37] on div "Connecting call…" at bounding box center [97, 37] width 91 height 7
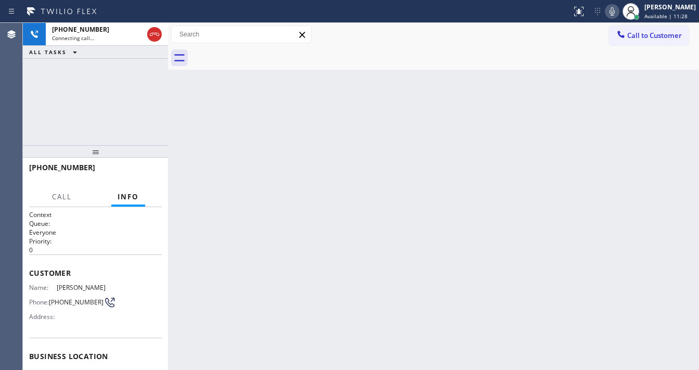
drag, startPoint x: 112, startPoint y: 95, endPoint x: 112, endPoint y: 100, distance: 5.7
click at [112, 95] on div "[PHONE_NUMBER] Connecting call… ALL TASKS ALL TASKS ACTIVE TASKS TASKS IN WRAP …" at bounding box center [95, 84] width 145 height 122
drag, startPoint x: 69, startPoint y: 305, endPoint x: 51, endPoint y: 297, distance: 19.3
click at [51, 298] on span "[PHONE_NUMBER]" at bounding box center [76, 302] width 55 height 8
copy span "[PHONE_NUMBER]"
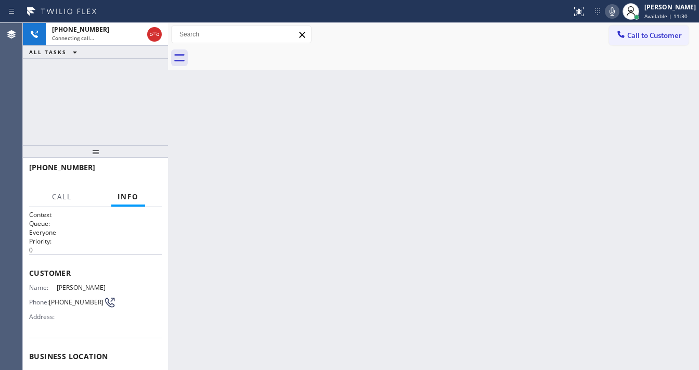
drag, startPoint x: 96, startPoint y: 89, endPoint x: 114, endPoint y: 9, distance: 82.6
click at [98, 84] on div "[PHONE_NUMBER] Connecting call… ALL TASKS ALL TASKS ACTIVE TASKS TASKS IN WRAP …" at bounding box center [95, 84] width 145 height 122
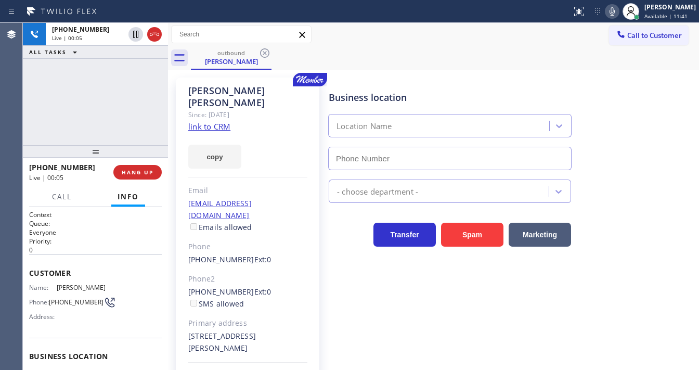
click at [210, 121] on link "link to CRM" at bounding box center [209, 126] width 42 height 10
click at [108, 101] on div "[PHONE_NUMBER] Live | 02:21 ALL TASKS ALL TASKS ACTIVE TASKS TASKS IN WRAP UP" at bounding box center [95, 84] width 145 height 122
click at [121, 122] on div "[PHONE_NUMBER] Live | 02:44 ALL TASKS ALL TASKS ACTIVE TASKS TASKS IN WRAP UP" at bounding box center [95, 84] width 145 height 122
click at [154, 177] on button "HANG UP" at bounding box center [137, 172] width 48 height 15
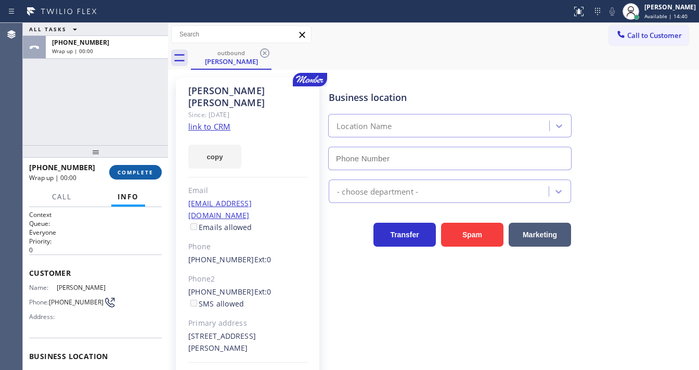
click at [116, 177] on button "COMPLETE" at bounding box center [135, 172] width 53 height 15
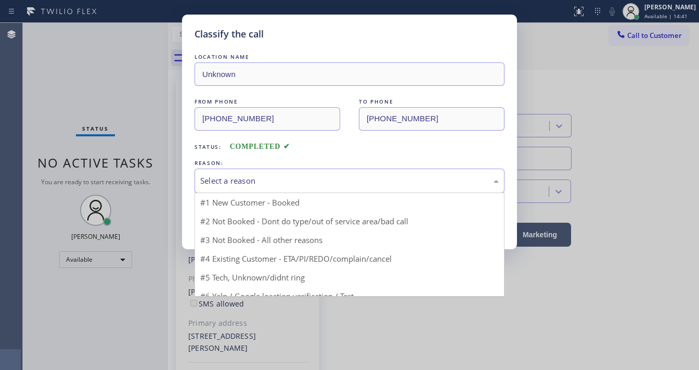
click at [280, 175] on div "Select a reason" at bounding box center [349, 181] width 299 height 12
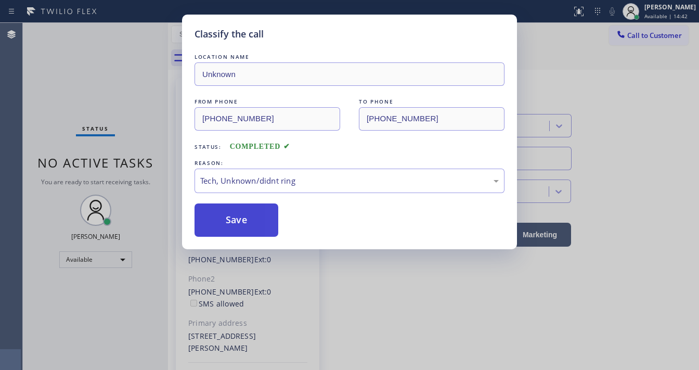
click at [236, 219] on button "Save" at bounding box center [237, 219] width 84 height 33
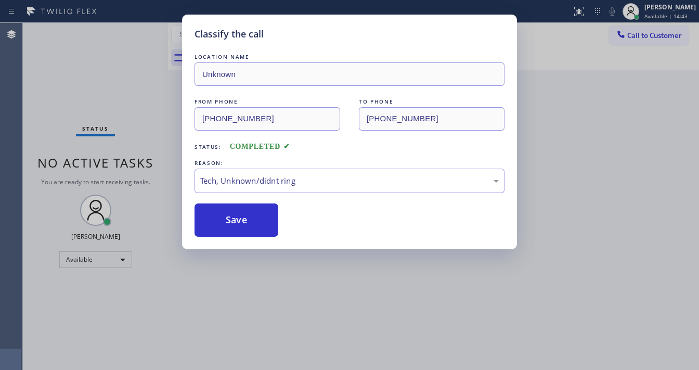
drag, startPoint x: 234, startPoint y: 219, endPoint x: 307, endPoint y: 201, distance: 75.6
click at [233, 218] on button "Save" at bounding box center [237, 219] width 84 height 33
click at [608, 124] on div "Classify the call LOCATION NAME Unknown FROM PHONE [PHONE_NUMBER] TO PHONE [PHO…" at bounding box center [349, 185] width 699 height 370
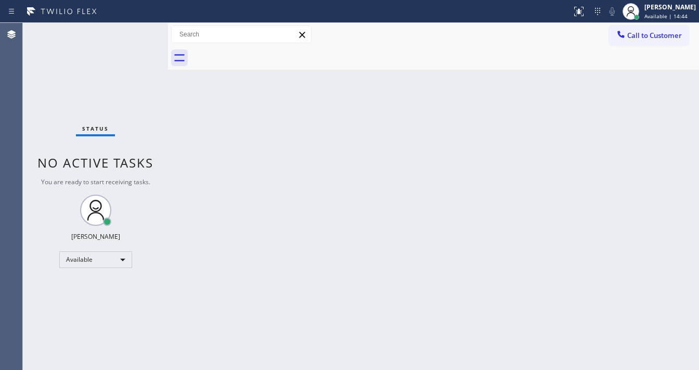
drag, startPoint x: 647, startPoint y: 42, endPoint x: 555, endPoint y: 56, distance: 92.7
click at [646, 42] on button "Call to Customer" at bounding box center [649, 35] width 80 height 20
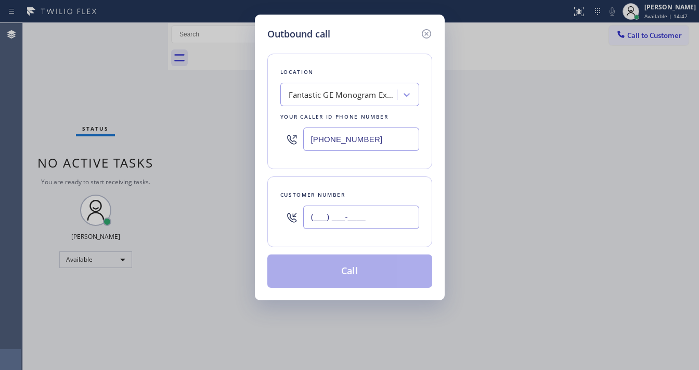
click at [354, 218] on input "(___) ___-____" at bounding box center [361, 216] width 116 height 23
paste input "206) 412-4787"
type input "[PHONE_NUMBER]"
click at [346, 182] on div "Customer number [PHONE_NUMBER]" at bounding box center [349, 211] width 165 height 71
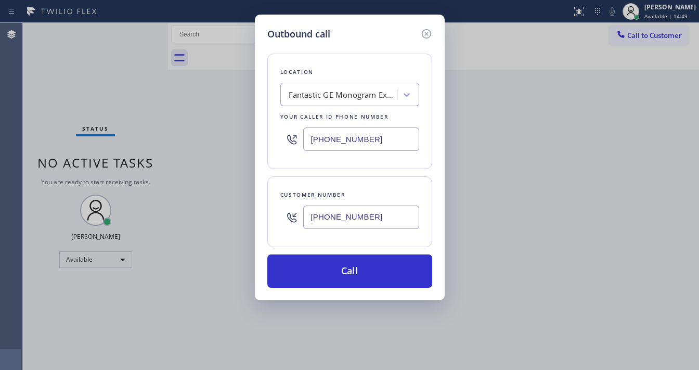
click at [333, 135] on input "[PHONE_NUMBER]" at bounding box center [361, 138] width 116 height 23
paste input "424) 324-393"
click at [341, 182] on div "Customer number [PHONE_NUMBER]" at bounding box center [349, 211] width 165 height 71
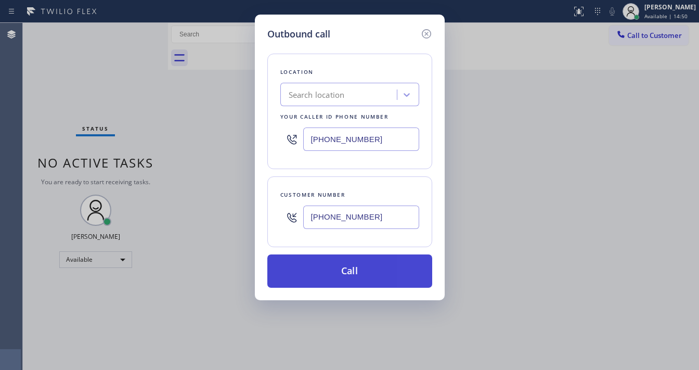
click at [359, 267] on button "Call" at bounding box center [349, 270] width 165 height 33
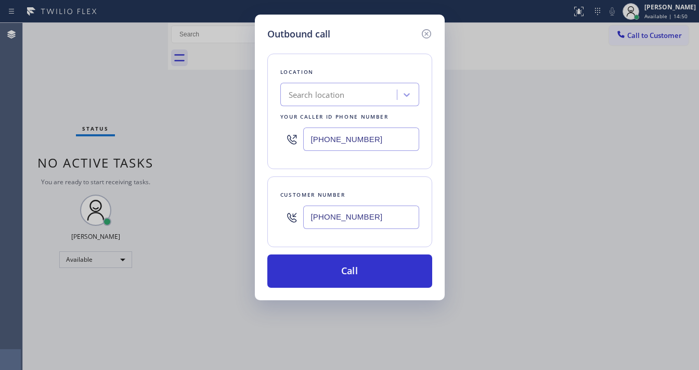
type input "[PHONE_NUMBER]"
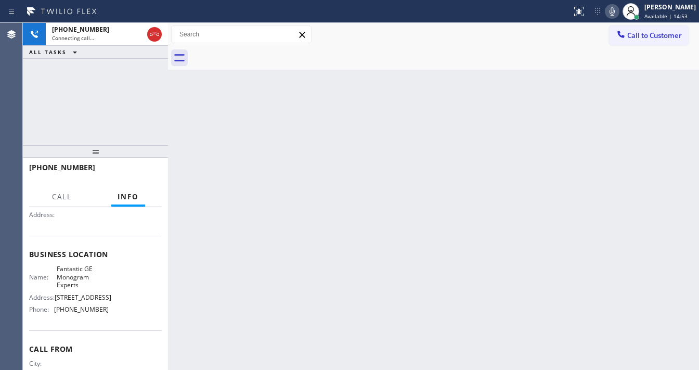
scroll to position [153, 0]
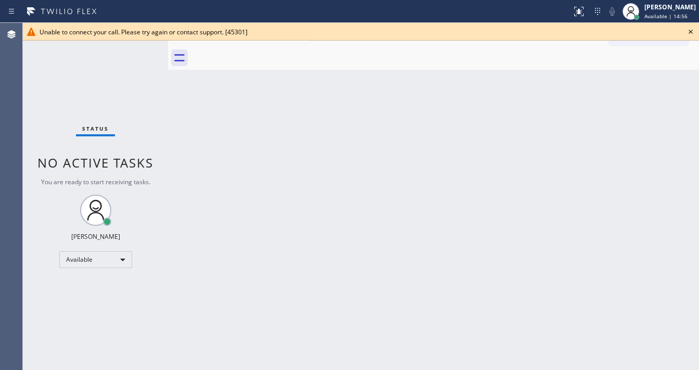
click at [686, 31] on icon at bounding box center [690, 31] width 12 height 12
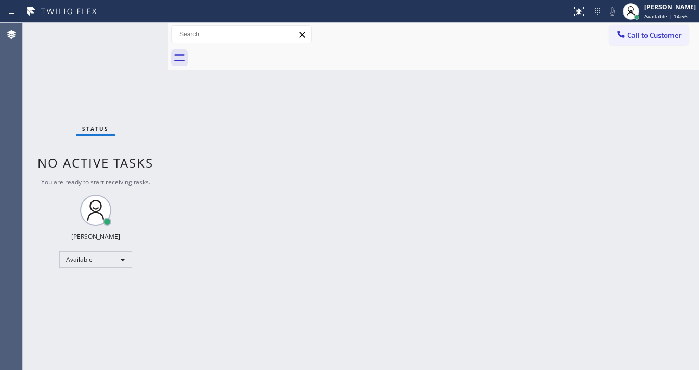
click at [658, 42] on button "Call to Customer" at bounding box center [649, 35] width 80 height 20
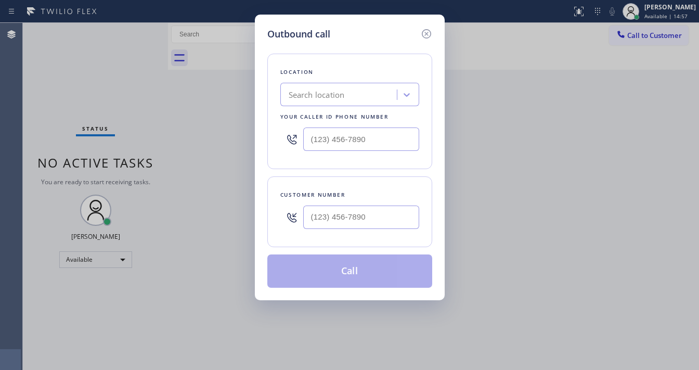
type input "(___) ___-____"
click at [348, 148] on input "(___) ___-____" at bounding box center [361, 138] width 116 height 23
paste input "424) 324-3931"
type input "[PHONE_NUMBER]"
click at [349, 154] on div "[PHONE_NUMBER]" at bounding box center [349, 139] width 139 height 34
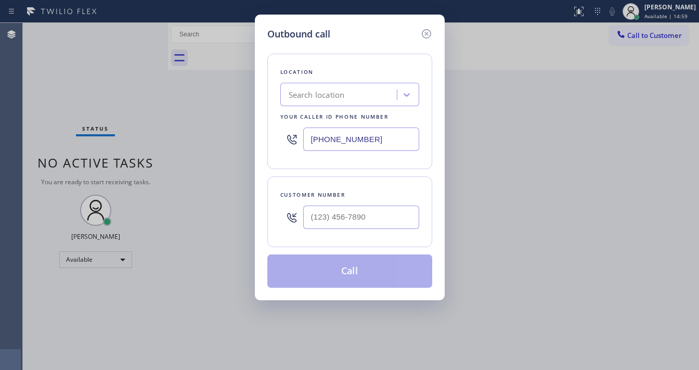
type input "(___) ___-____"
click at [325, 218] on input "(___) ___-____" at bounding box center [361, 216] width 116 height 23
paste input "206) 412-4787"
type input "[PHONE_NUMBER]"
click at [355, 184] on div "Customer number [PHONE_NUMBER]" at bounding box center [349, 211] width 165 height 71
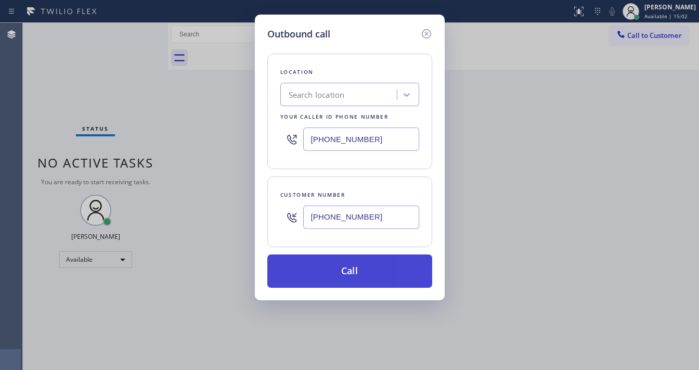
click at [345, 266] on button "Call" at bounding box center [349, 270] width 165 height 33
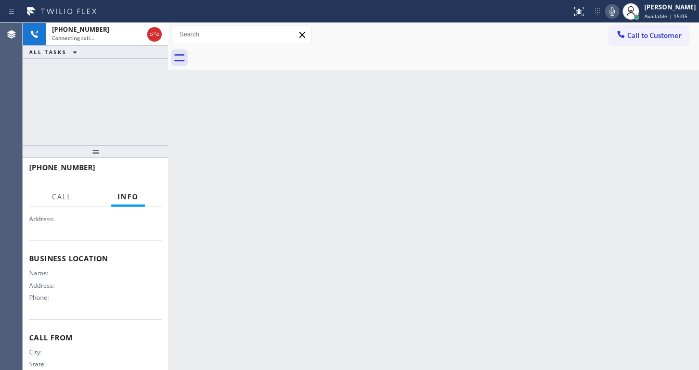
scroll to position [129, 0]
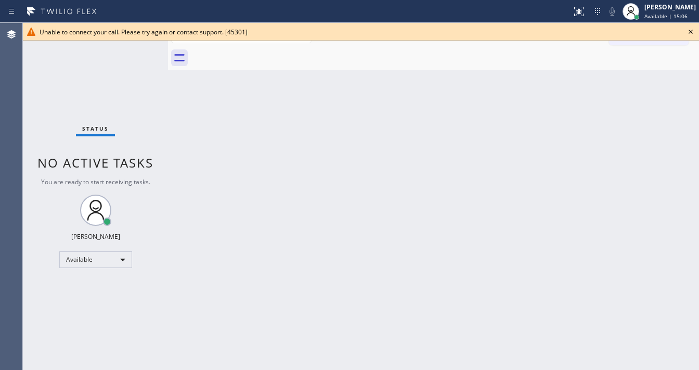
click at [693, 33] on icon at bounding box center [690, 31] width 12 height 12
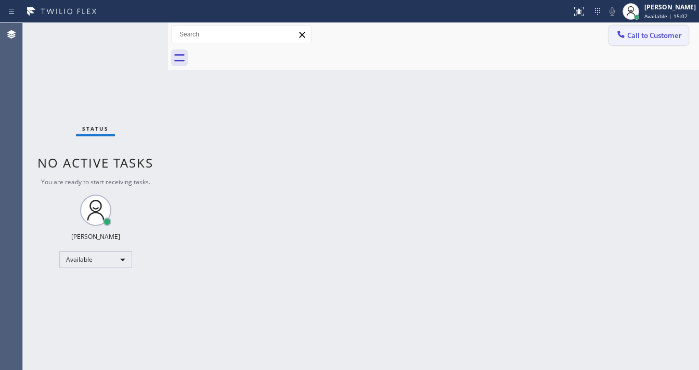
click at [682, 38] on span "Call to Customer" at bounding box center [654, 35] width 55 height 9
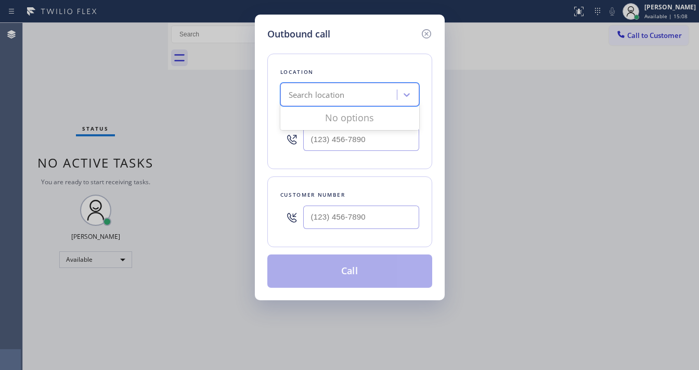
click at [341, 97] on div "Search location" at bounding box center [317, 95] width 56 height 12
type input "5 Star Appliance repair"
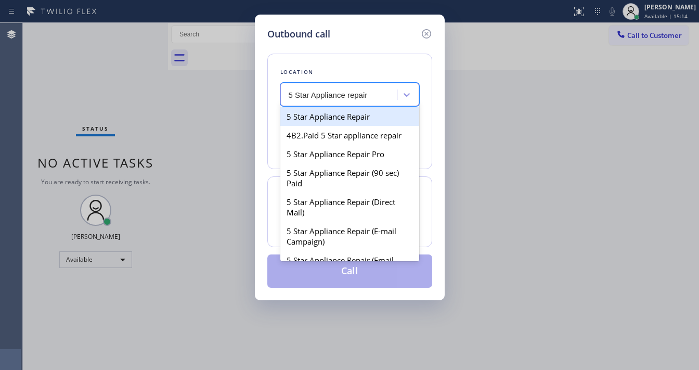
drag, startPoint x: 382, startPoint y: 110, endPoint x: 360, endPoint y: 136, distance: 34.0
click at [380, 112] on div "5 Star Appliance Repair" at bounding box center [349, 116] width 139 height 19
type input "[PHONE_NUMBER]"
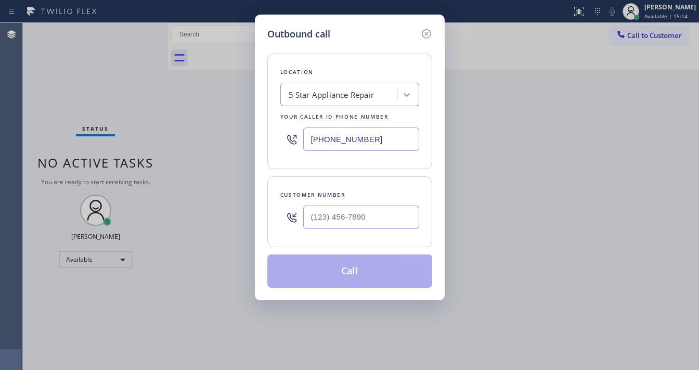
drag, startPoint x: 339, startPoint y: 204, endPoint x: 340, endPoint y: 210, distance: 5.8
click at [339, 208] on div at bounding box center [361, 217] width 116 height 34
type input "(___) ___-____"
click at [340, 210] on input "(___) ___-____" at bounding box center [361, 216] width 116 height 23
paste input "206) 412-4787"
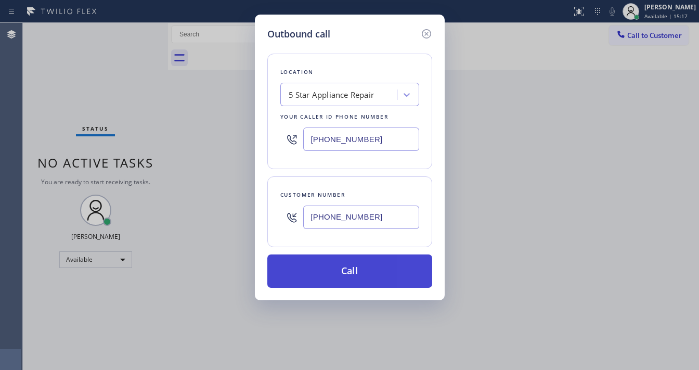
click at [348, 264] on button "Call" at bounding box center [349, 270] width 165 height 33
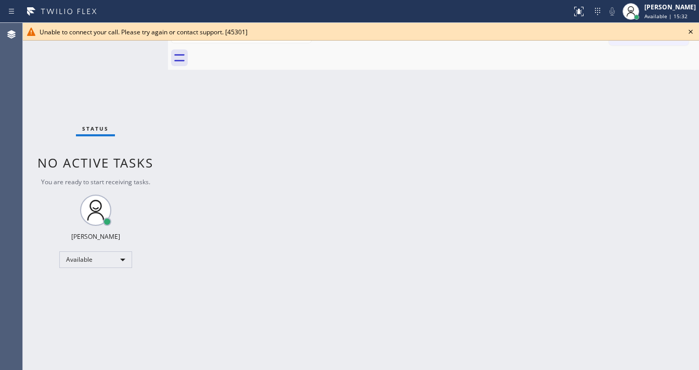
click at [689, 31] on icon at bounding box center [690, 31] width 12 height 12
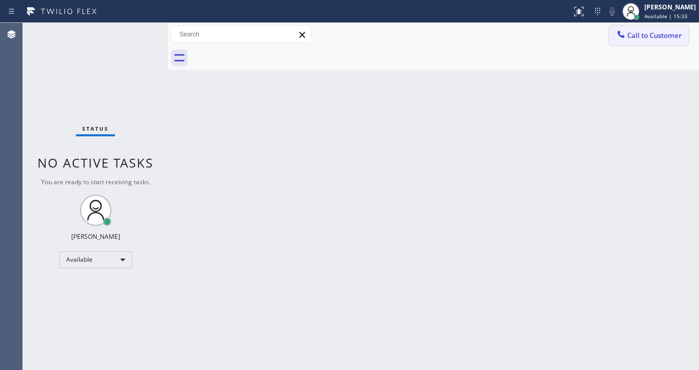
click at [686, 35] on button "Call to Customer" at bounding box center [649, 35] width 80 height 20
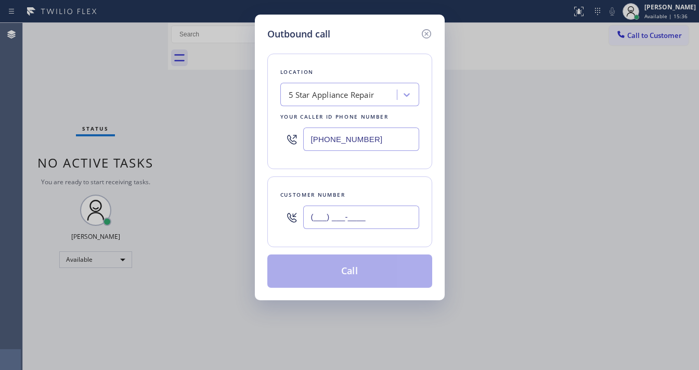
click at [349, 215] on input "(___) ___-____" at bounding box center [361, 216] width 116 height 23
paste input "206) 412-4787"
click at [336, 179] on div "Customer number [PHONE_NUMBER]" at bounding box center [349, 211] width 165 height 71
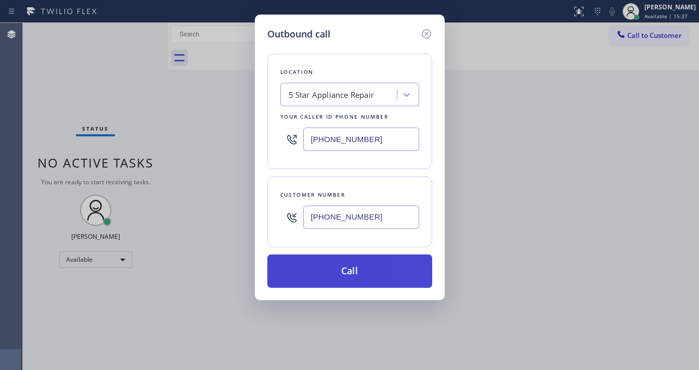
click at [348, 262] on button "Call" at bounding box center [349, 270] width 165 height 33
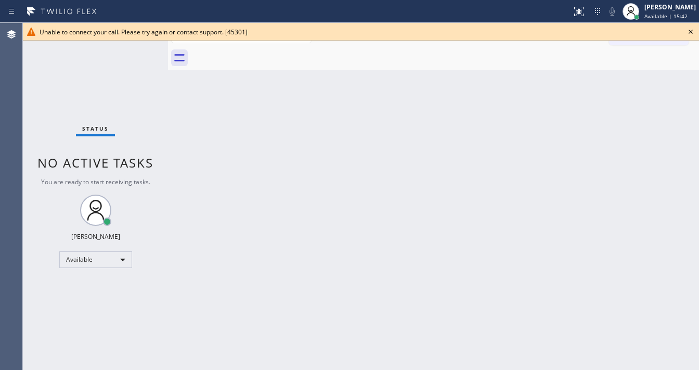
click at [688, 34] on icon at bounding box center [690, 31] width 12 height 12
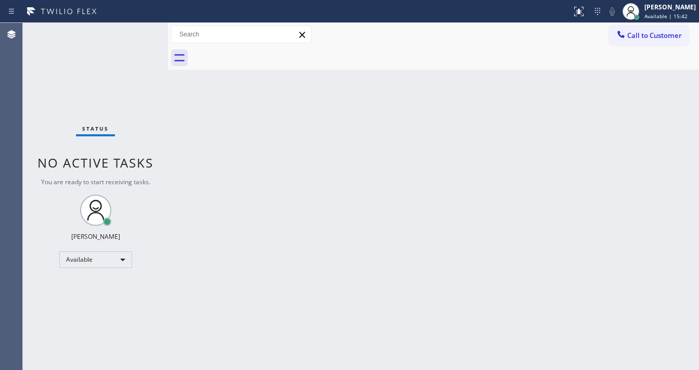
click at [657, 34] on span "Call to Customer" at bounding box center [654, 35] width 55 height 9
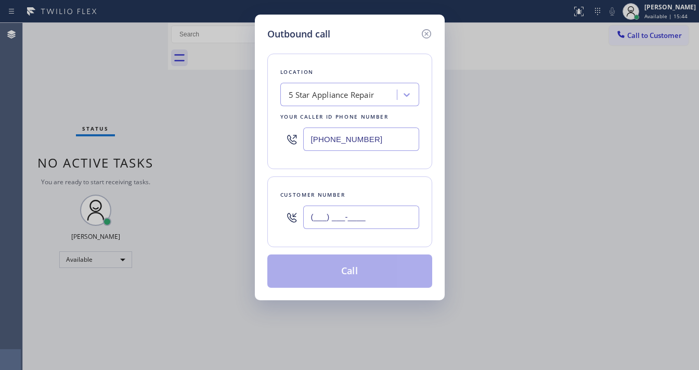
click at [331, 207] on input "(___) ___-____" at bounding box center [361, 216] width 116 height 23
paste input "206) 412-4787"
type input "[PHONE_NUMBER]"
click at [333, 139] on input "[PHONE_NUMBER]" at bounding box center [361, 138] width 116 height 23
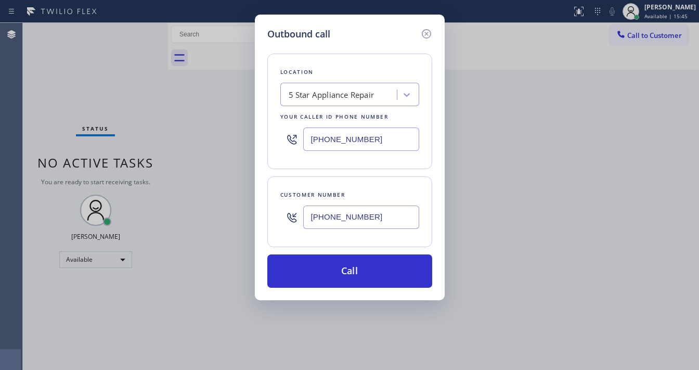
click at [333, 139] on input "[PHONE_NUMBER]" at bounding box center [361, 138] width 116 height 23
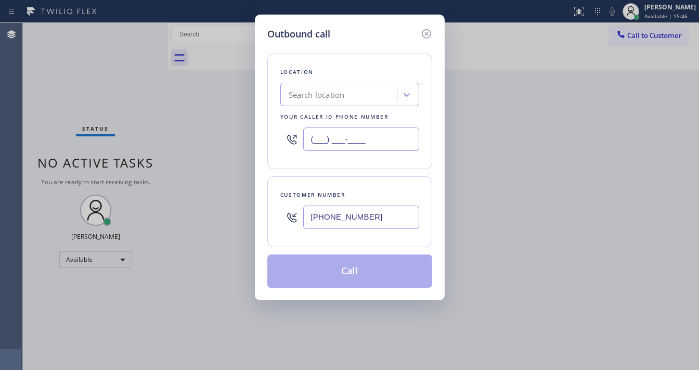
type input "(___) ___-____"
click at [331, 95] on div "Search location" at bounding box center [317, 95] width 56 height 12
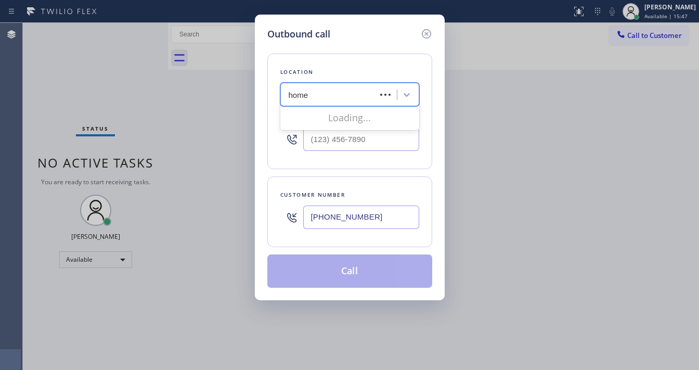
type input "home"
type input "Home Allinace"
type input "Home Alliance"
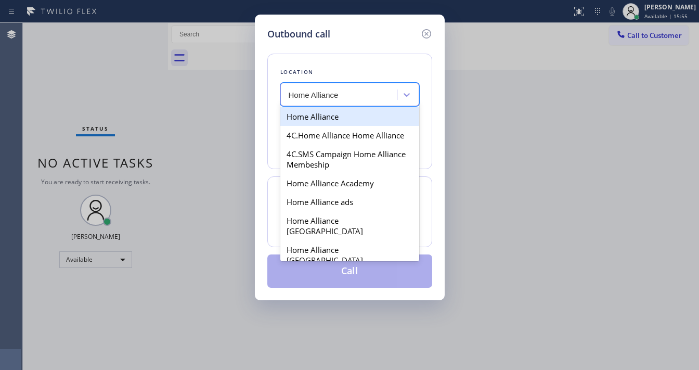
click at [316, 114] on div "Home Alliance" at bounding box center [349, 116] width 139 height 19
type input "[PHONE_NUMBER]"
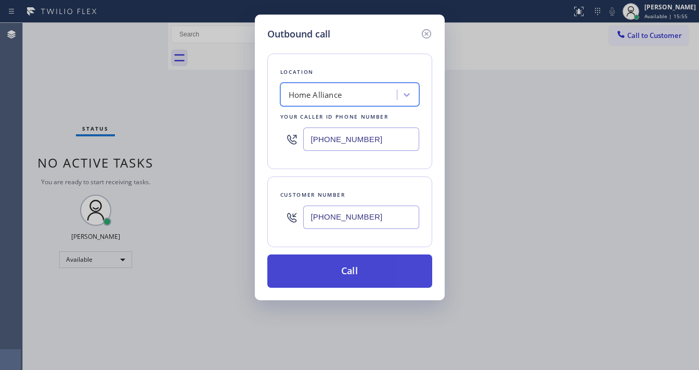
click at [356, 260] on button "Call" at bounding box center [349, 270] width 165 height 33
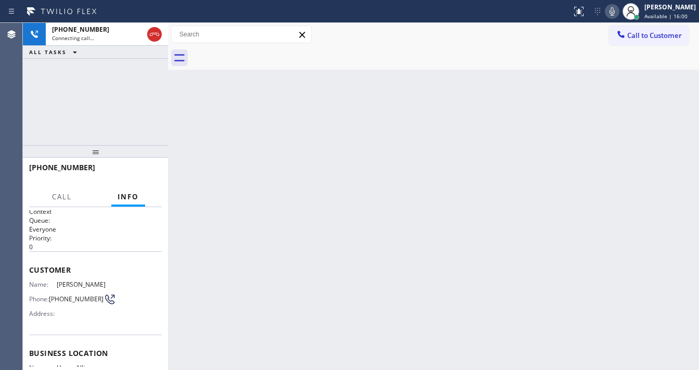
scroll to position [24, 0]
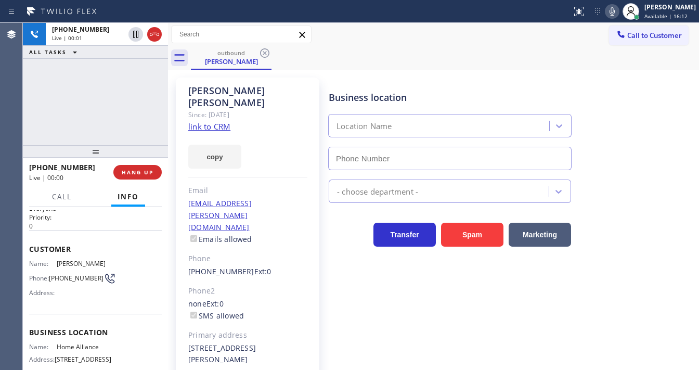
type input "[PHONE_NUMBER]"
click at [46, 117] on div "[PHONE_NUMBER] Live | 00:02 ALL TASKS ALL TASKS ACTIVE TASKS TASKS IN WRAP UP" at bounding box center [95, 84] width 145 height 122
click at [13, 98] on div "Agent Desktop" at bounding box center [11, 196] width 22 height 347
click at [28, 121] on div "[PHONE_NUMBER] Live | 00:49 ALL TASKS ALL TASKS ACTIVE TASKS TASKS IN WRAP UP" at bounding box center [95, 84] width 145 height 122
click at [157, 173] on button "HANG UP" at bounding box center [137, 172] width 48 height 15
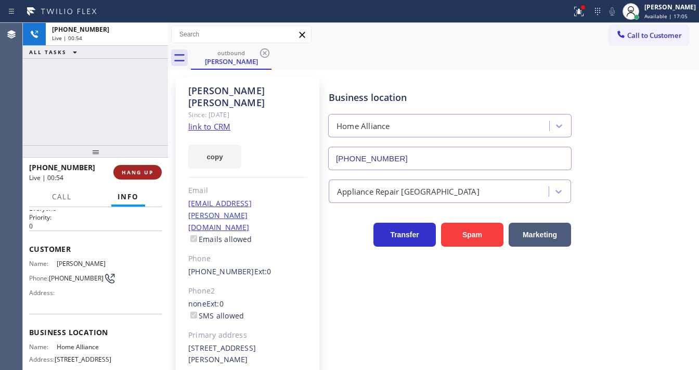
click at [142, 173] on span "HANG UP" at bounding box center [138, 171] width 32 height 7
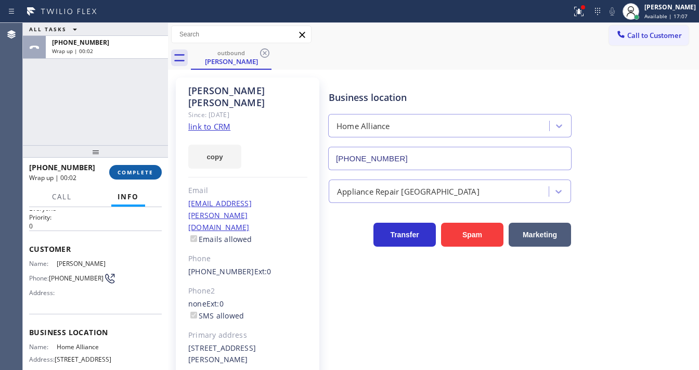
click at [148, 176] on button "COMPLETE" at bounding box center [135, 172] width 53 height 15
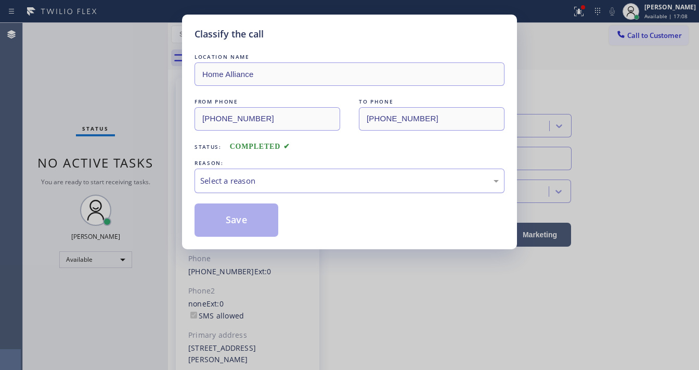
click at [237, 181] on div "Select a reason" at bounding box center [349, 181] width 299 height 12
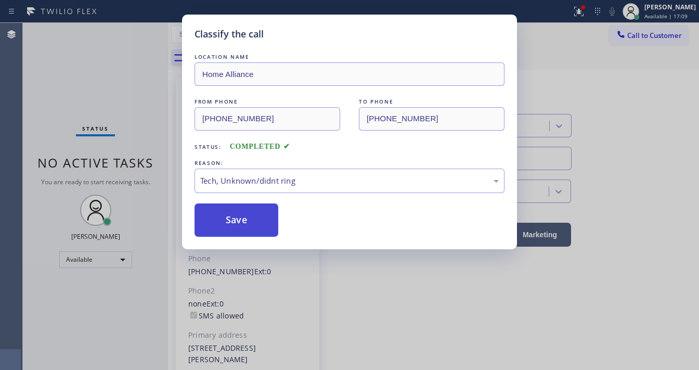
click at [237, 218] on button "Save" at bounding box center [237, 219] width 84 height 33
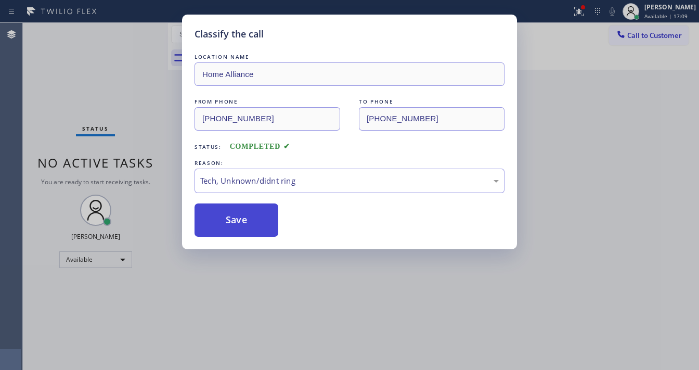
click at [237, 218] on button "Save" at bounding box center [237, 219] width 84 height 33
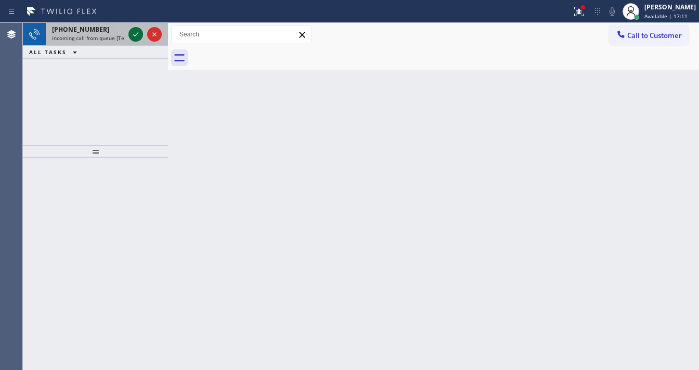
click at [133, 37] on icon at bounding box center [135, 34] width 12 height 12
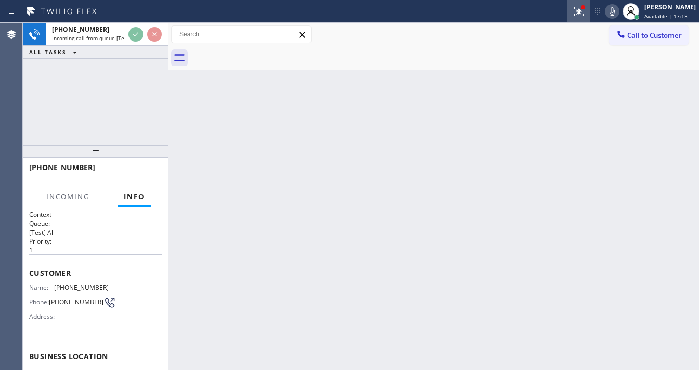
click at [590, 10] on div at bounding box center [578, 11] width 23 height 12
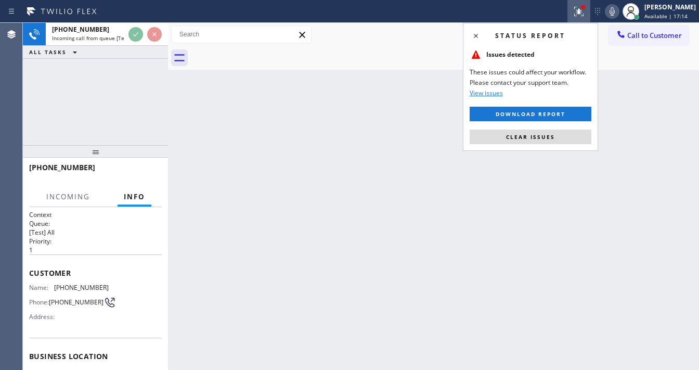
click at [585, 11] on icon at bounding box center [579, 11] width 12 height 12
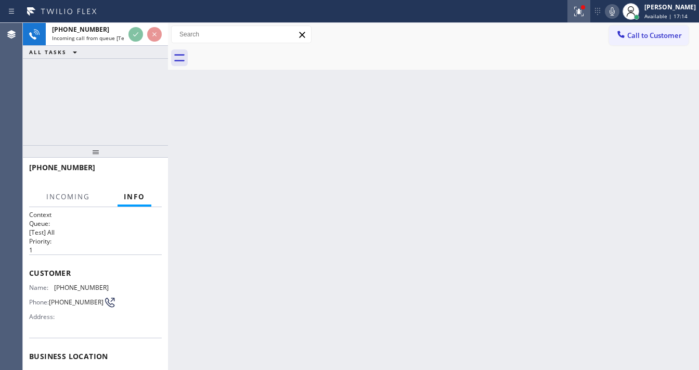
click at [585, 11] on icon at bounding box center [579, 11] width 12 height 12
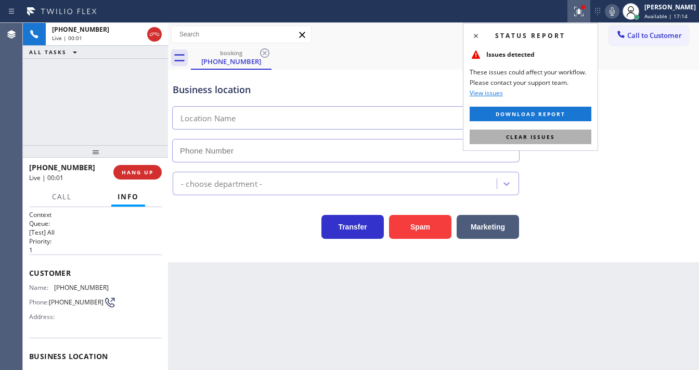
type input "[PHONE_NUMBER]"
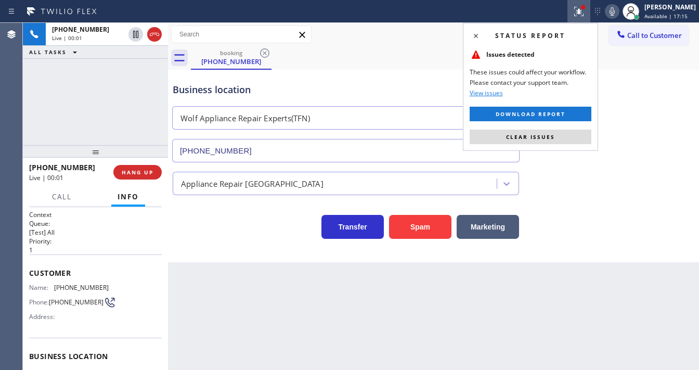
click at [537, 137] on span "Clear issues" at bounding box center [530, 136] width 49 height 7
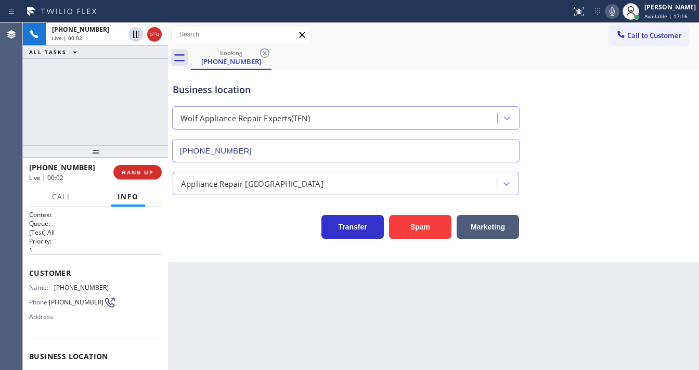
click at [56, 103] on div "[PHONE_NUMBER] Live | 00:02 ALL TASKS ALL TASKS ACTIVE TASKS TASKS IN WRAP UP" at bounding box center [95, 84] width 145 height 122
click at [639, 37] on span "Call to Customer" at bounding box center [654, 35] width 55 height 9
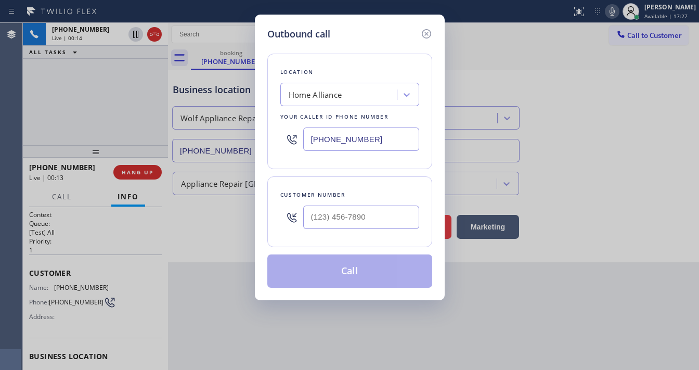
click at [330, 135] on input "[PHONE_NUMBER]" at bounding box center [361, 138] width 116 height 23
click at [424, 31] on icon at bounding box center [426, 34] width 12 height 12
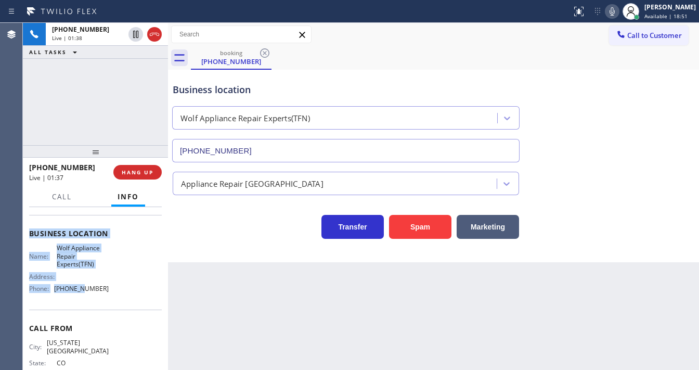
scroll to position [125, 0]
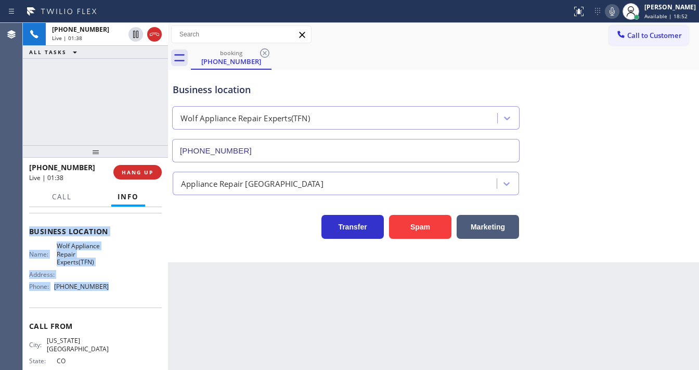
drag, startPoint x: 29, startPoint y: 268, endPoint x: 108, endPoint y: 193, distance: 109.3
click at [109, 288] on div "Context Queue: [Test] All Priority: 1 Customer Name: [PHONE_NUMBER] Phone: [PHO…" at bounding box center [95, 288] width 145 height 163
copy div "Customer Name: [PHONE_NUMBER] Phone: [PHONE_NUMBER] Address: Business location …"
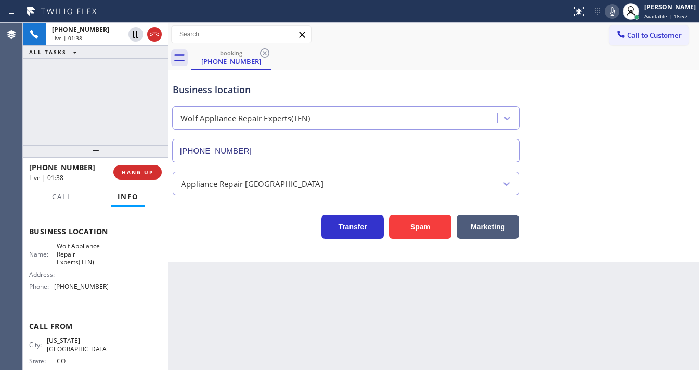
click at [114, 112] on div "[PHONE_NUMBER] Live | 01:38 ALL TASKS ALL TASKS ACTIVE TASKS TASKS IN WRAP UP" at bounding box center [95, 84] width 145 height 122
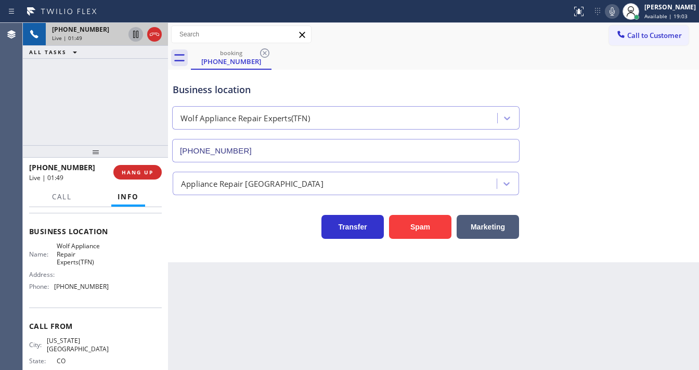
click at [137, 37] on icon at bounding box center [135, 34] width 5 height 7
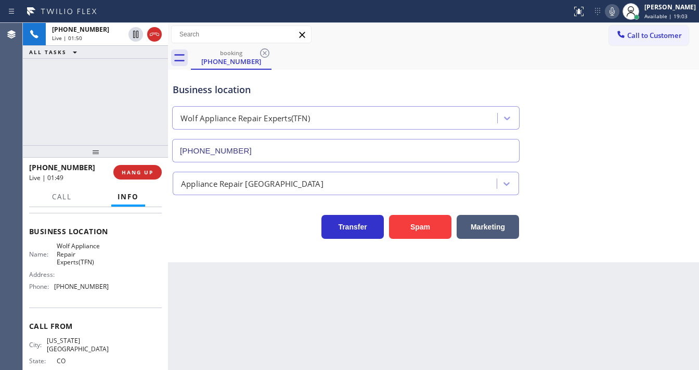
click at [615, 13] on icon at bounding box center [612, 11] width 5 height 8
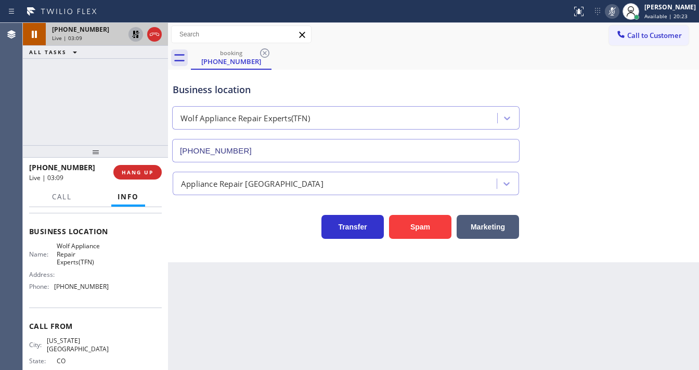
drag, startPoint x: 136, startPoint y: 35, endPoint x: 498, endPoint y: 31, distance: 362.5
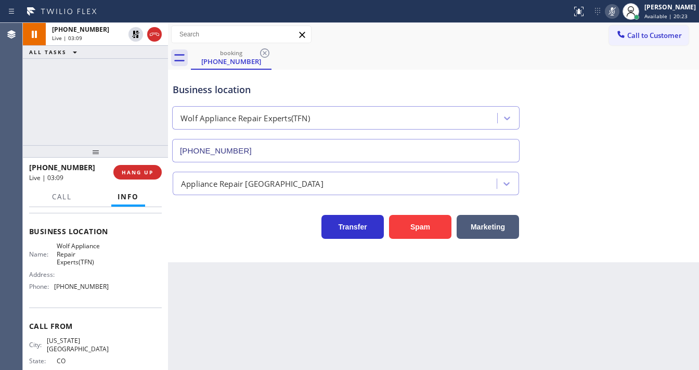
click at [136, 35] on icon at bounding box center [135, 34] width 12 height 12
click at [618, 12] on icon at bounding box center [612, 11] width 12 height 12
click at [110, 105] on div "[PHONE_NUMBER] Live | 07:08 ALL TASKS ALL TASKS ACTIVE TASKS TASKS IN WRAP UP" at bounding box center [95, 84] width 145 height 122
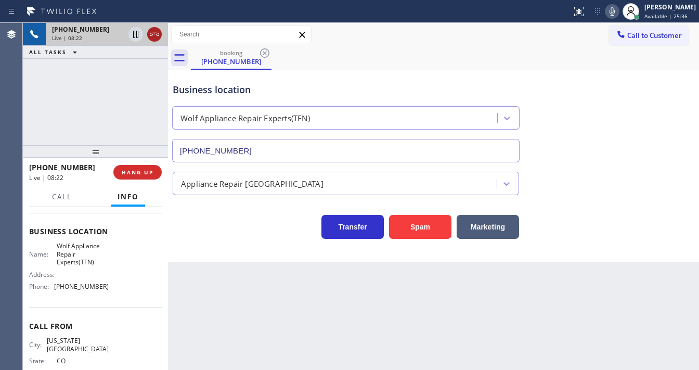
click at [156, 37] on icon at bounding box center [154, 34] width 12 height 12
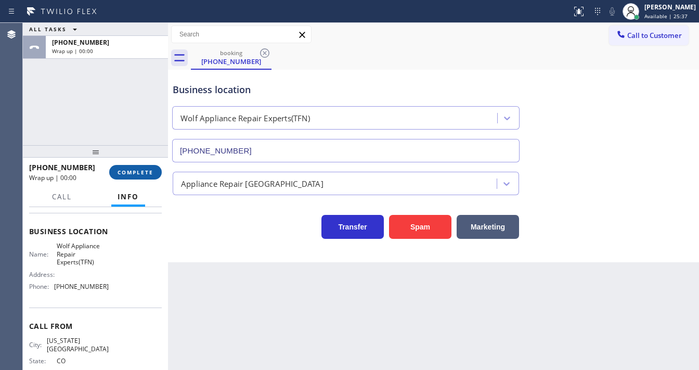
click at [150, 170] on span "COMPLETE" at bounding box center [136, 171] width 36 height 7
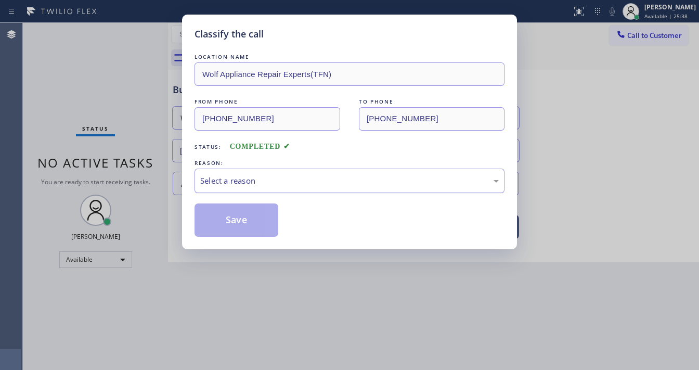
click at [260, 183] on div "Select a reason" at bounding box center [349, 181] width 299 height 12
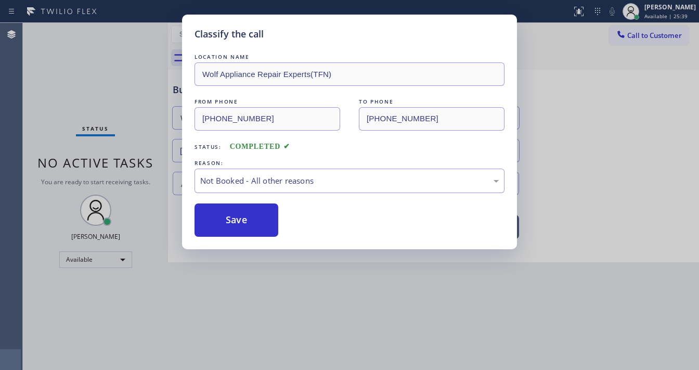
click at [235, 217] on button "Save" at bounding box center [237, 219] width 84 height 33
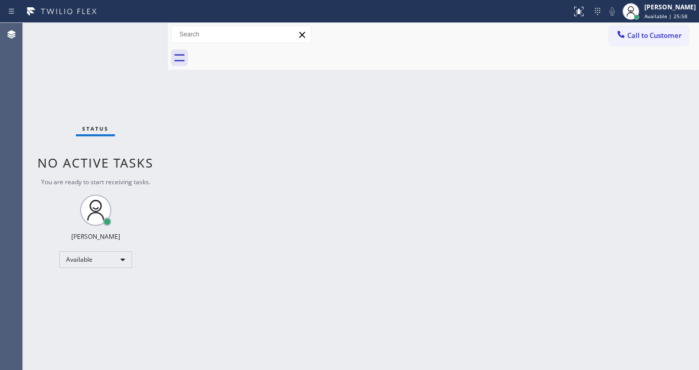
click at [131, 22] on div "Status report No issues detected If you experience an issue, please download th…" at bounding box center [349, 11] width 699 height 23
drag, startPoint x: 125, startPoint y: 96, endPoint x: 125, endPoint y: 60, distance: 35.4
click at [125, 90] on div "Status No active tasks You are ready to start receiving tasks. [PERSON_NAME]" at bounding box center [95, 196] width 145 height 347
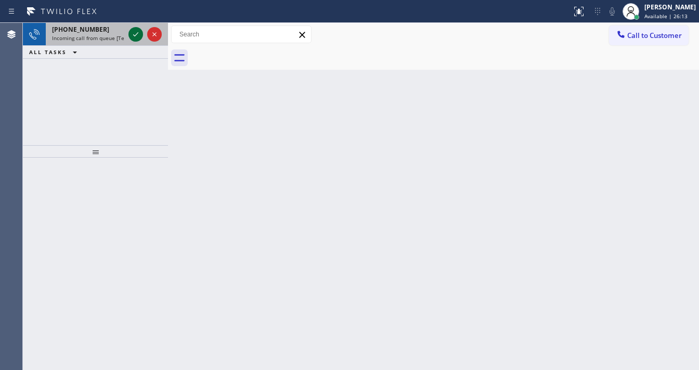
click at [133, 31] on icon at bounding box center [135, 34] width 12 height 12
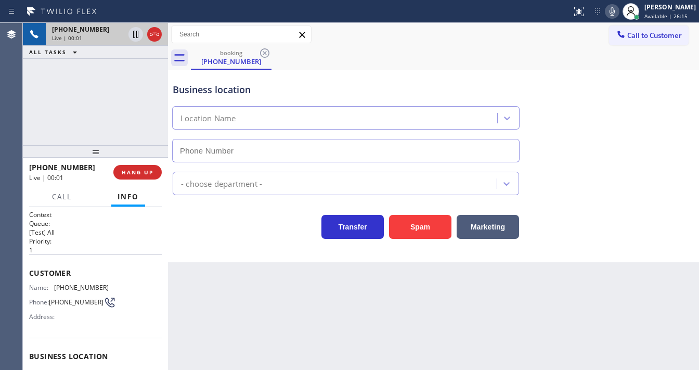
type input "[PHONE_NUMBER]"
click at [104, 123] on div "[PHONE_NUMBER] Live | 00:03 ALL TASKS ALL TASKS ACTIVE TASKS TASKS IN WRAP UP" at bounding box center [95, 84] width 145 height 122
click at [104, 119] on div "[PHONE_NUMBER] Live | 00:03 ALL TASKS ALL TASKS ACTIVE TASKS TASKS IN WRAP UP" at bounding box center [95, 84] width 145 height 122
click at [104, 119] on div "[PHONE_NUMBER] Live | 00:04 ALL TASKS ALL TASKS ACTIVE TASKS TASKS IN WRAP UP" at bounding box center [95, 84] width 145 height 122
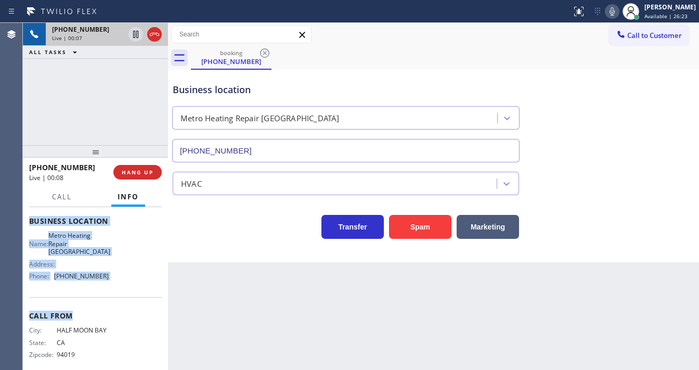
scroll to position [137, 0]
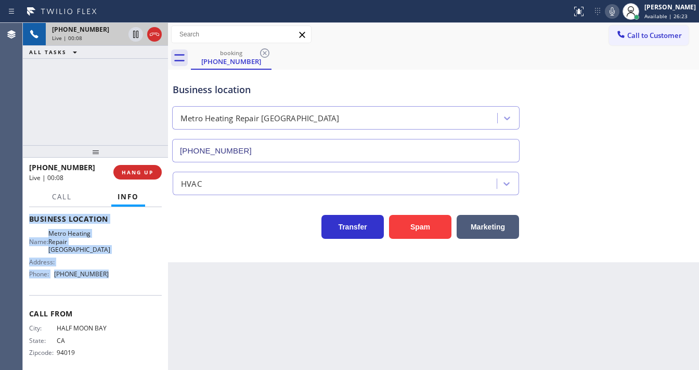
drag, startPoint x: 29, startPoint y: 270, endPoint x: 125, endPoint y: 277, distance: 95.9
click at [125, 277] on div "Context Queue: [Test] All Priority: 1 Customer Name: [PHONE_NUMBER] Phone: [PHO…" at bounding box center [95, 223] width 133 height 301
copy div "Customer Name: [PHONE_NUMBER] Phone: [PHONE_NUMBER] Address: Business location …"
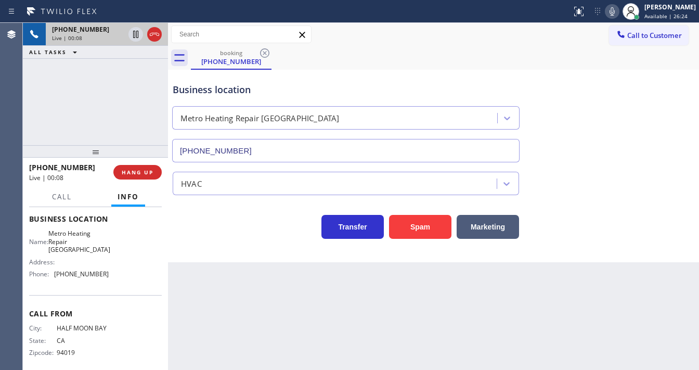
click at [107, 131] on div "[PHONE_NUMBER] Live | 00:08 ALL TASKS ALL TASKS ACTIVE TASKS TASKS IN WRAP UP" at bounding box center [95, 84] width 145 height 122
click at [90, 112] on div "[PHONE_NUMBER] Live | 00:14 ALL TASKS ALL TASKS ACTIVE TASKS TASKS IN WRAP UP" at bounding box center [95, 84] width 145 height 122
click at [430, 231] on button "Spam" at bounding box center [420, 227] width 62 height 24
click at [430, 229] on button "Spam" at bounding box center [420, 227] width 62 height 24
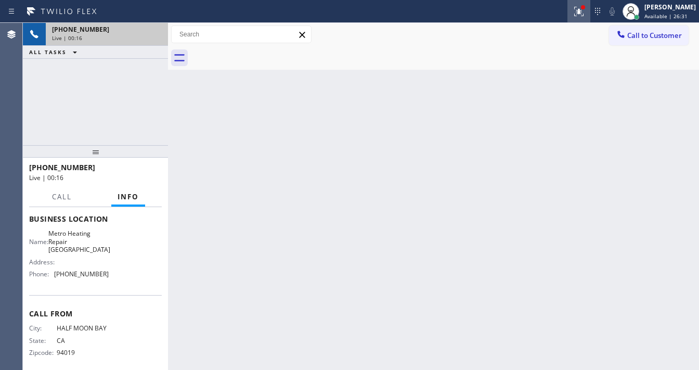
click at [588, 1] on button at bounding box center [578, 11] width 23 height 23
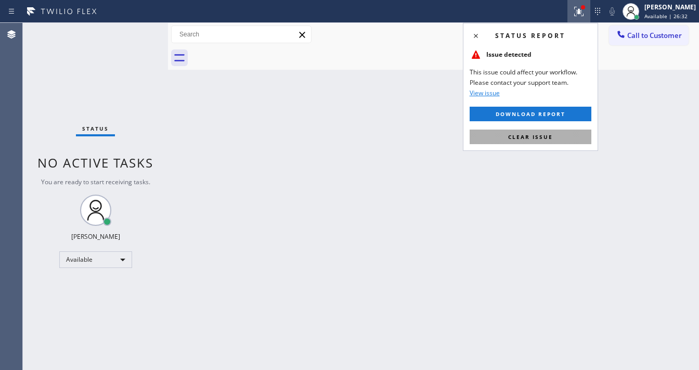
click at [551, 138] on span "Clear issue" at bounding box center [530, 136] width 45 height 7
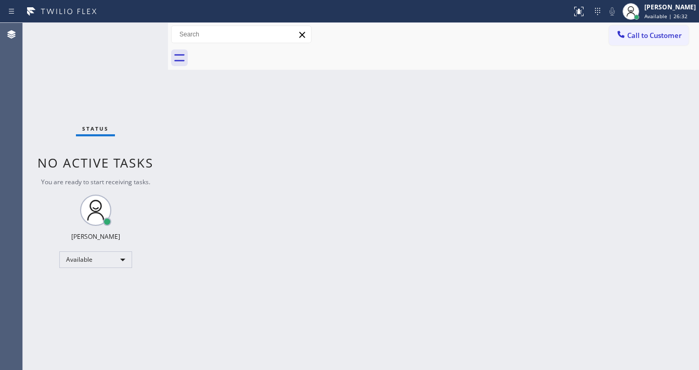
click at [421, 168] on div "Back to Dashboard Change Sender ID Customers Technicians Select a contact Outbo…" at bounding box center [433, 196] width 531 height 347
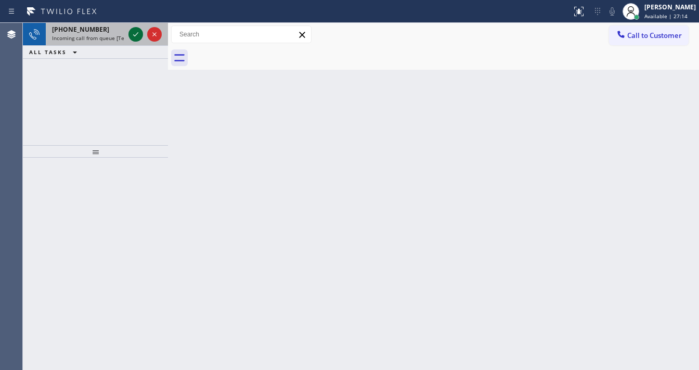
click at [136, 38] on icon at bounding box center [135, 34] width 12 height 12
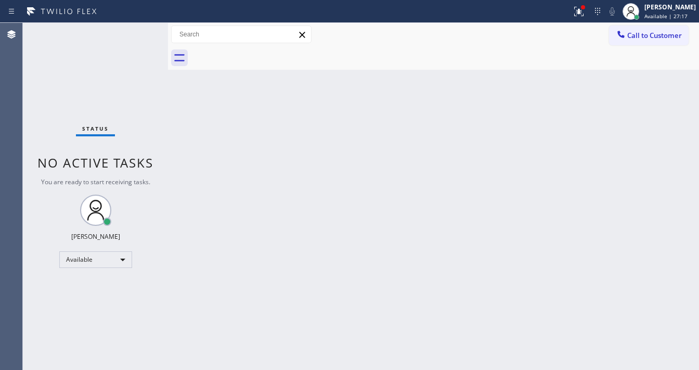
click at [141, 35] on div "Status No active tasks You are ready to start receiving tasks. [PERSON_NAME]" at bounding box center [95, 196] width 145 height 347
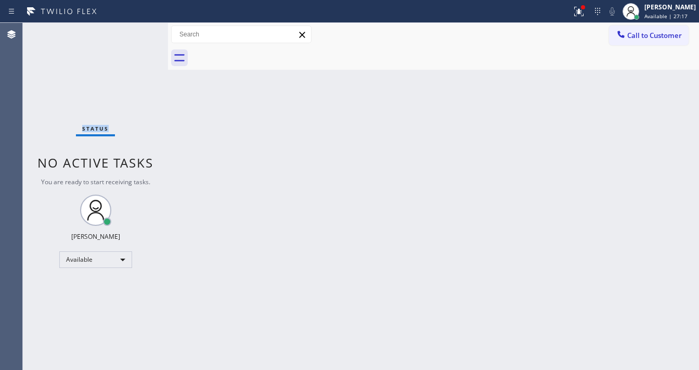
drag, startPoint x: 141, startPoint y: 35, endPoint x: 593, endPoint y: 34, distance: 452.5
click at [141, 34] on div "Status No active tasks You are ready to start receiving tasks. [PERSON_NAME]" at bounding box center [95, 196] width 145 height 347
click at [590, 18] on button at bounding box center [578, 11] width 23 height 23
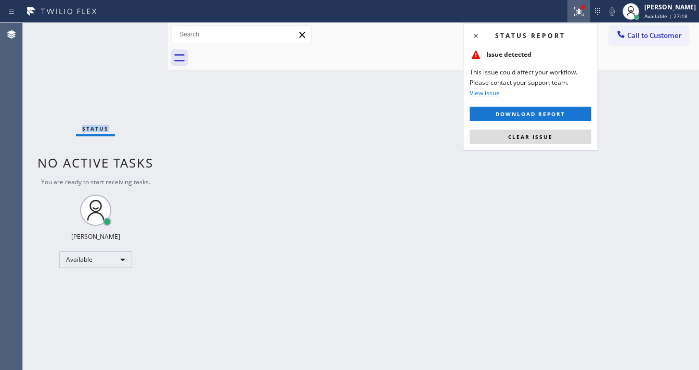
click at [548, 137] on span "Clear issue" at bounding box center [530, 136] width 45 height 7
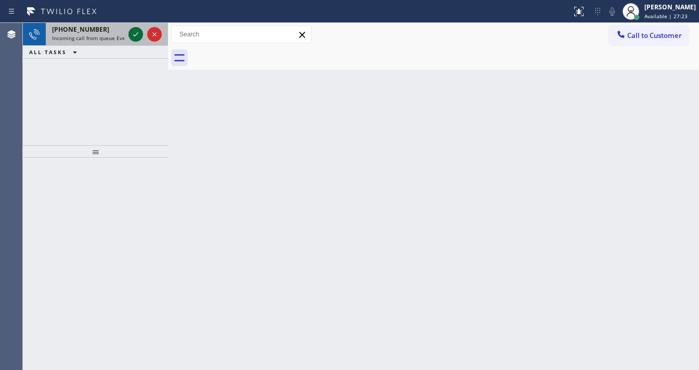
click at [137, 37] on icon at bounding box center [135, 34] width 12 height 12
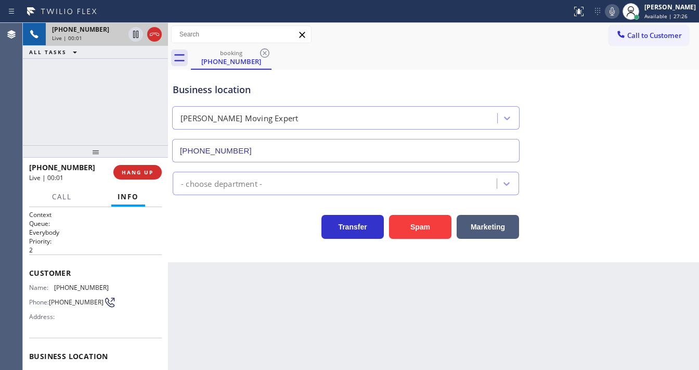
type input "[PHONE_NUMBER]"
click at [421, 227] on button "Spam" at bounding box center [420, 227] width 62 height 24
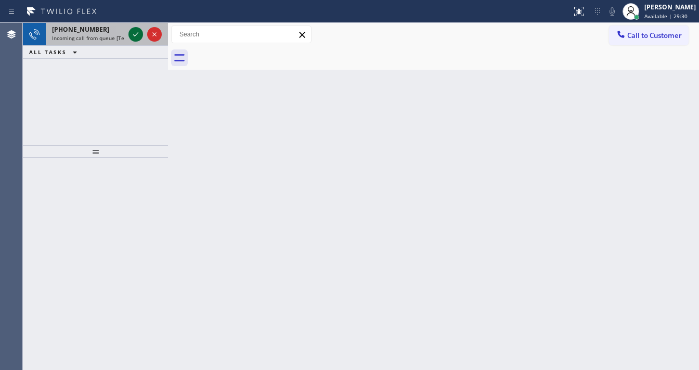
click at [138, 37] on icon at bounding box center [135, 34] width 12 height 12
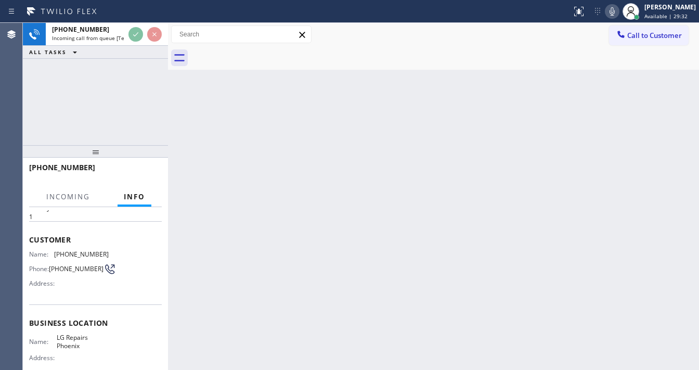
scroll to position [83, 0]
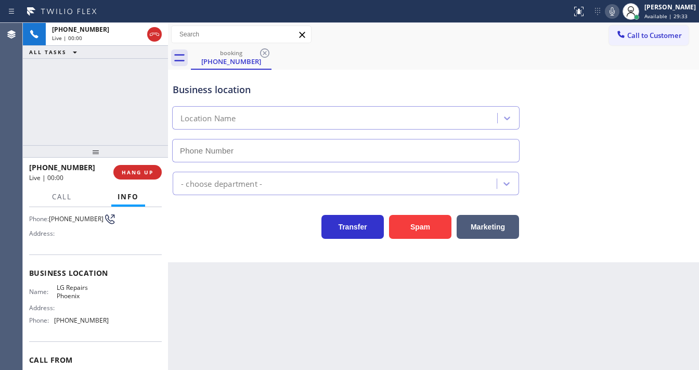
type input "[PHONE_NUMBER]"
click at [57, 112] on div "[PHONE_NUMBER] Live | 00:45 ALL TASKS ALL TASKS ACTIVE TASKS TASKS IN WRAP UP" at bounding box center [95, 84] width 145 height 122
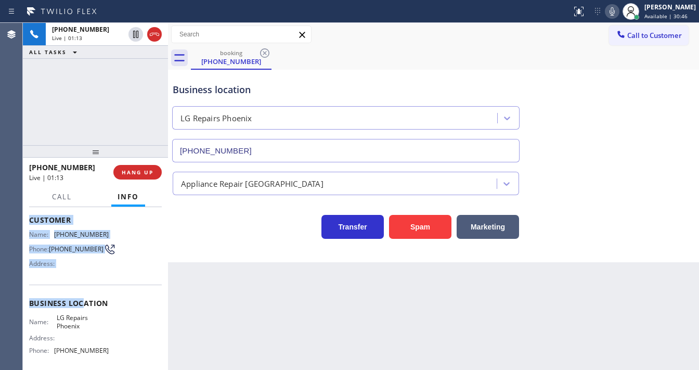
scroll to position [125, 0]
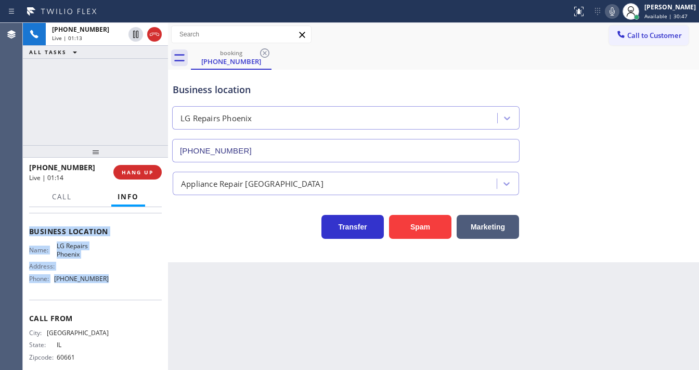
drag, startPoint x: 31, startPoint y: 268, endPoint x: 114, endPoint y: 286, distance: 85.0
click at [114, 286] on div "Context Queue: [Test] All Priority: 1 Customer Name: [PHONE_NUMBER] Phone: [PHO…" at bounding box center [95, 231] width 133 height 293
copy div "Customer Name: [PHONE_NUMBER] Phone: [PHONE_NUMBER] Address: Business location …"
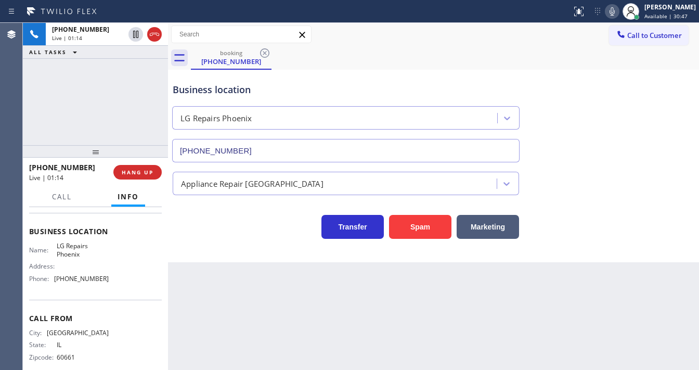
click at [87, 114] on div "[PHONE_NUMBER] Live | 01:14 ALL TASKS ALL TASKS ACTIVE TASKS TASKS IN WRAP UP" at bounding box center [95, 84] width 145 height 122
click at [132, 86] on div "[PHONE_NUMBER] Live | 02:38 ALL TASKS ALL TASKS ACTIVE TASKS TASKS IN WRAP UP" at bounding box center [95, 84] width 145 height 122
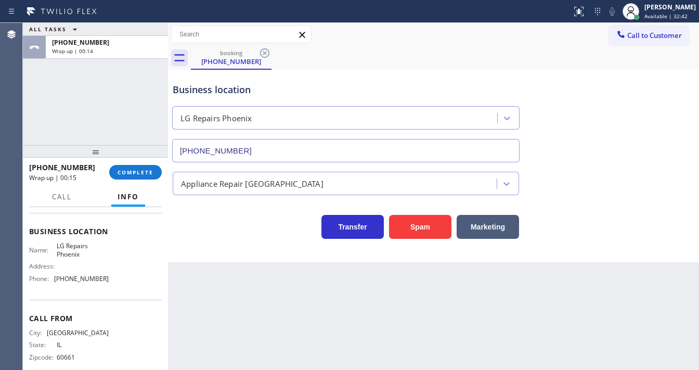
click at [83, 95] on div "ALL TASKS ALL TASKS ACTIVE TASKS TASKS IN WRAP UP [PHONE_NUMBER] Wrap up | 00:14" at bounding box center [95, 84] width 145 height 122
click at [139, 175] on span "COMPLETE" at bounding box center [136, 171] width 36 height 7
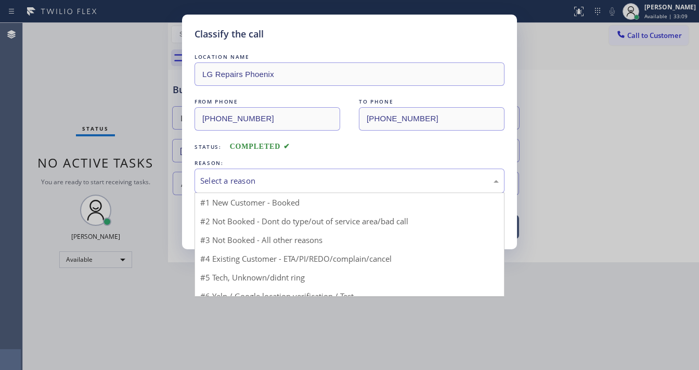
drag, startPoint x: 235, startPoint y: 177, endPoint x: 240, endPoint y: 186, distance: 10.5
click at [236, 178] on div "Select a reason" at bounding box center [349, 181] width 299 height 12
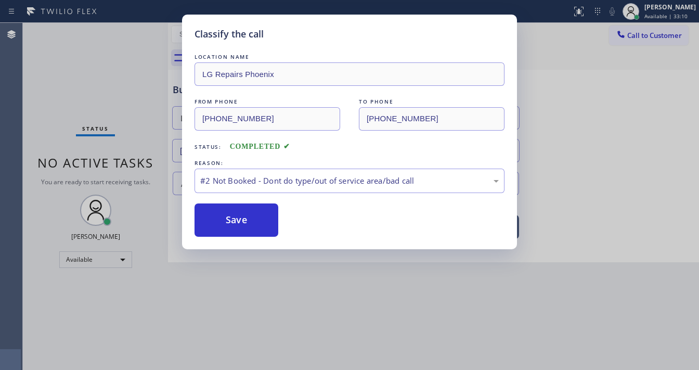
click at [229, 220] on button "Save" at bounding box center [237, 219] width 84 height 33
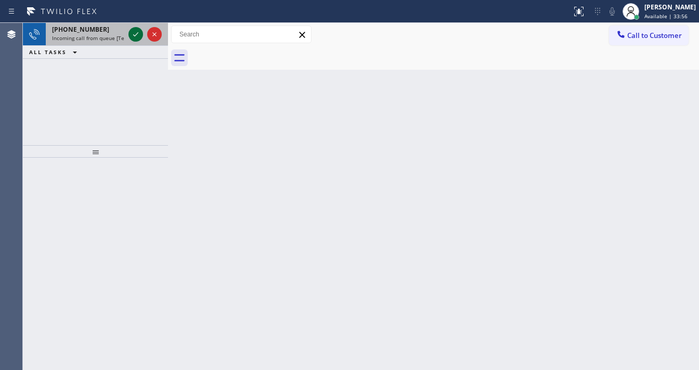
click at [131, 31] on icon at bounding box center [135, 34] width 12 height 12
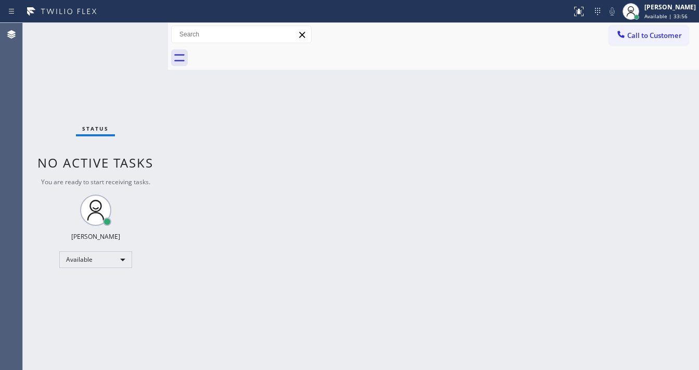
drag, startPoint x: 133, startPoint y: 32, endPoint x: 127, endPoint y: 54, distance: 23.0
click at [133, 33] on div "Status No active tasks You are ready to start receiving tasks. [PERSON_NAME]" at bounding box center [95, 196] width 145 height 347
click at [140, 34] on div "Status No active tasks You are ready to start receiving tasks. [PERSON_NAME]" at bounding box center [95, 196] width 145 height 347
click at [589, 22] on div "Status report Issue detected This issue could affect your workflow. Please cont…" at bounding box center [349, 11] width 699 height 23
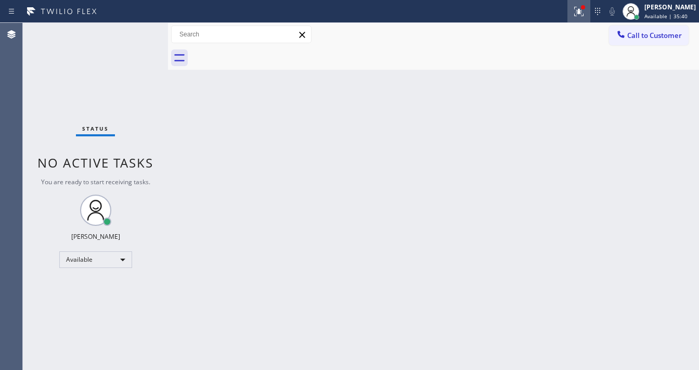
click at [590, 19] on button at bounding box center [578, 11] width 23 height 23
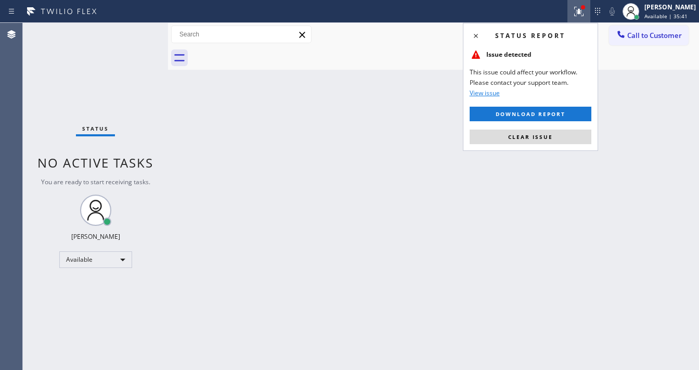
click at [548, 146] on div "Status report Issue detected This issue could affect your workflow. Please cont…" at bounding box center [530, 87] width 135 height 128
click at [549, 135] on span "Clear issue" at bounding box center [530, 136] width 45 height 7
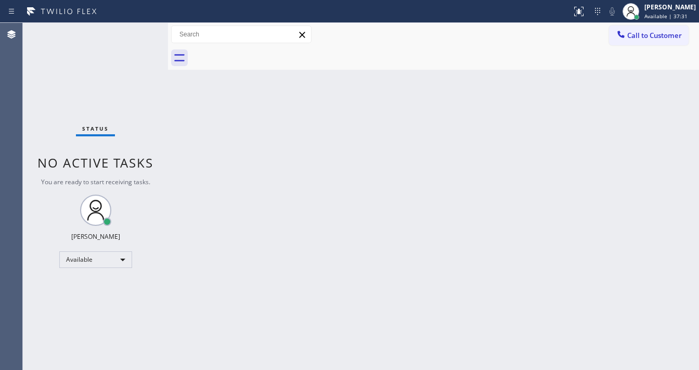
click at [134, 40] on div "Status No active tasks You are ready to start receiving tasks. [PERSON_NAME]" at bounding box center [95, 196] width 145 height 347
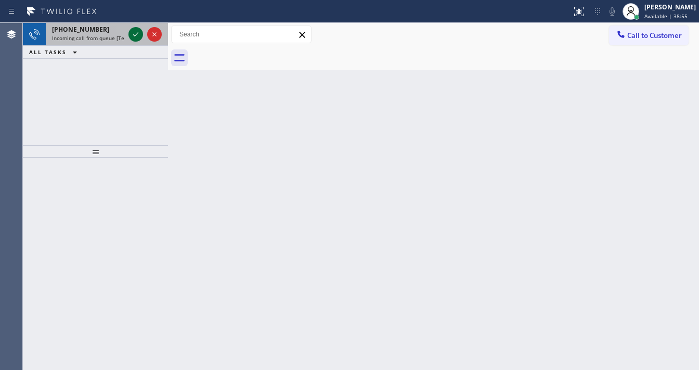
click at [134, 31] on icon at bounding box center [135, 34] width 12 height 12
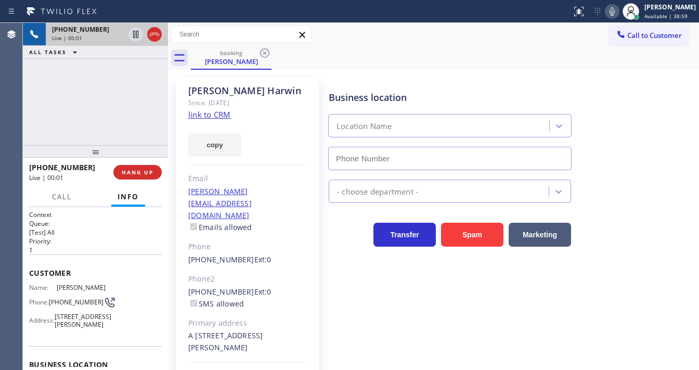
type input "[PHONE_NUMBER]"
click at [212, 114] on link "link to CRM" at bounding box center [209, 114] width 42 height 10
click at [156, 34] on icon at bounding box center [154, 34] width 9 height 3
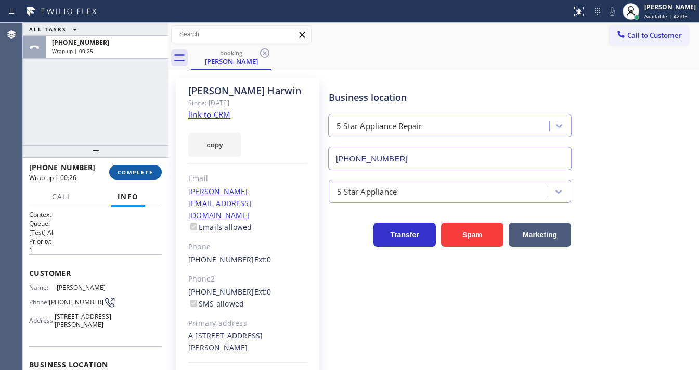
click at [140, 171] on span "COMPLETE" at bounding box center [136, 171] width 36 height 7
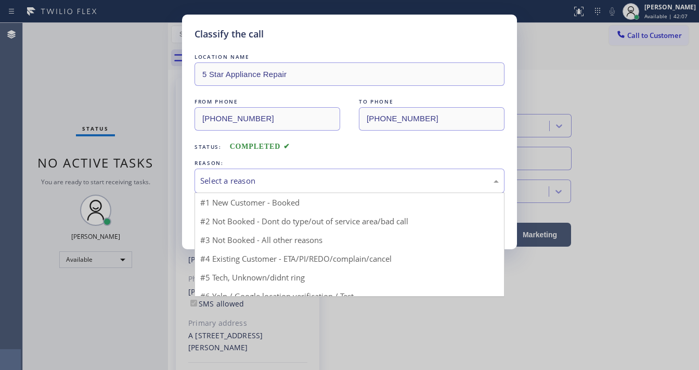
click at [264, 173] on div "Select a reason" at bounding box center [350, 180] width 310 height 24
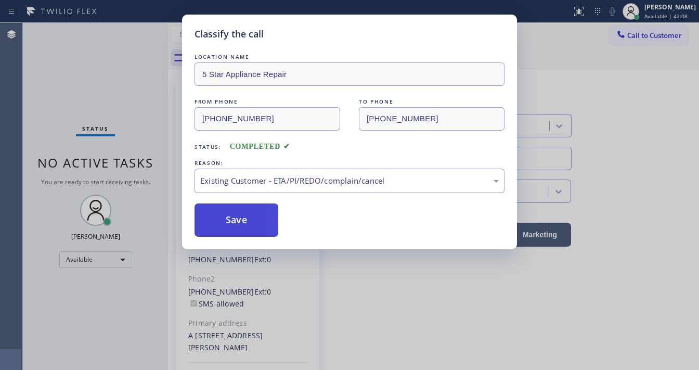
click at [230, 216] on button "Save" at bounding box center [237, 219] width 84 height 33
click at [232, 214] on button "Save" at bounding box center [237, 219] width 84 height 33
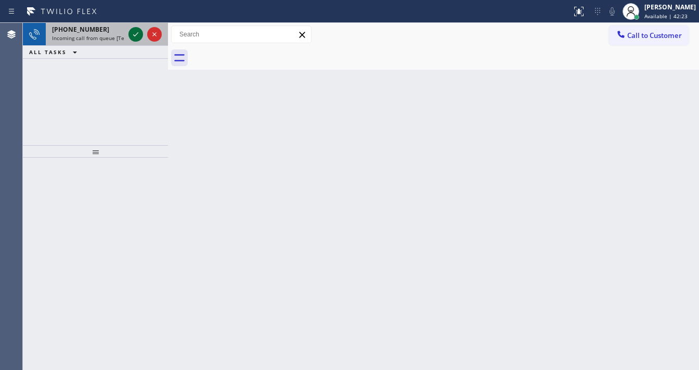
click at [133, 31] on icon at bounding box center [135, 34] width 12 height 12
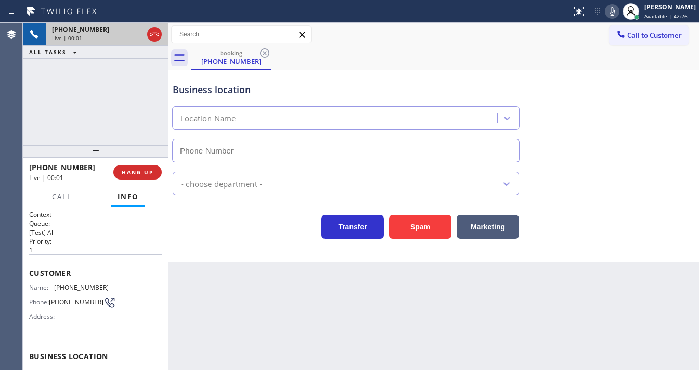
type input "[PHONE_NUMBER]"
click at [108, 125] on div "[PHONE_NUMBER] Live | 00:03 ALL TASKS ALL TASKS ACTIVE TASKS TASKS IN WRAP UP" at bounding box center [95, 84] width 145 height 122
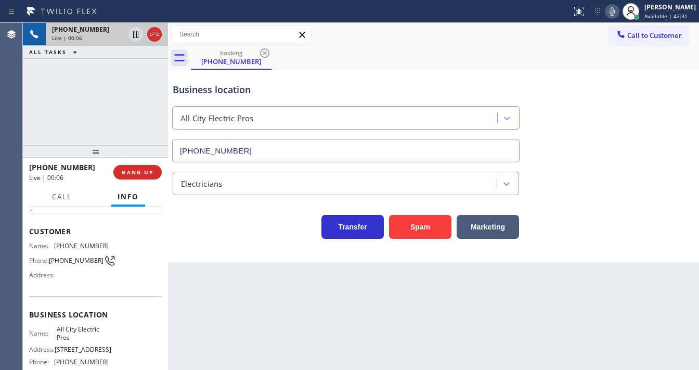
scroll to position [83, 0]
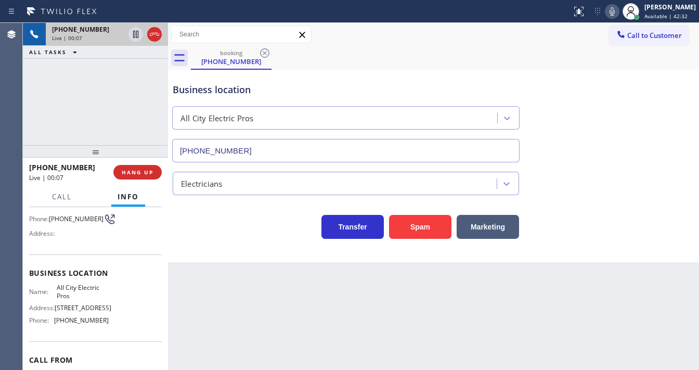
click at [107, 74] on div "[PHONE_NUMBER] Live | 00:07 ALL TASKS ALL TASKS ACTIVE TASKS TASKS IN WRAP UP" at bounding box center [95, 84] width 145 height 122
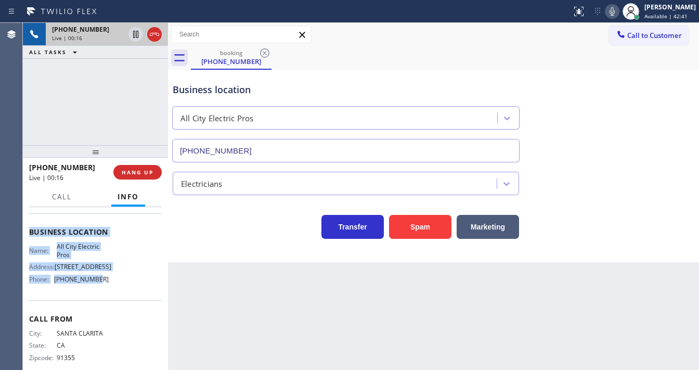
scroll to position [125, 0]
drag, startPoint x: 37, startPoint y: 235, endPoint x: 90, endPoint y: 219, distance: 55.4
click at [109, 290] on div "Context Queue: [Test] All Priority: 1 Customer Name: [PHONE_NUMBER] Phone: [PHO…" at bounding box center [95, 288] width 145 height 163
copy div "Customer Name: [PHONE_NUMBER] Phone: [PHONE_NUMBER] Address: Business location …"
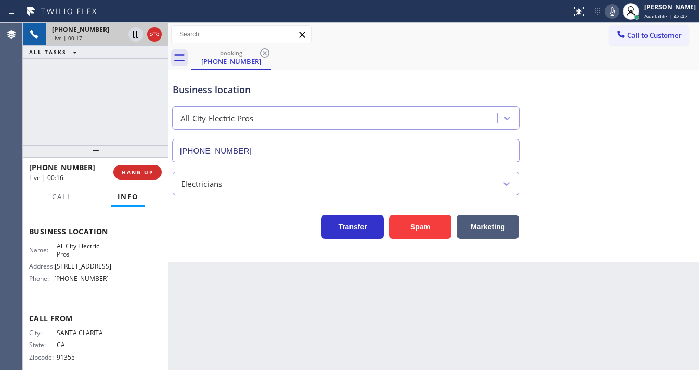
click at [91, 83] on div "[PHONE_NUMBER] Live | 00:17 ALL TASKS ALL TASKS ACTIVE TASKS TASKS IN WRAP UP" at bounding box center [95, 84] width 145 height 122
click at [53, 104] on div "[PHONE_NUMBER] Live | 00:35 ALL TASKS ALL TASKS ACTIVE TASKS TASKS IN WRAP UP" at bounding box center [95, 84] width 145 height 122
click at [136, 35] on icon at bounding box center [135, 34] width 12 height 12
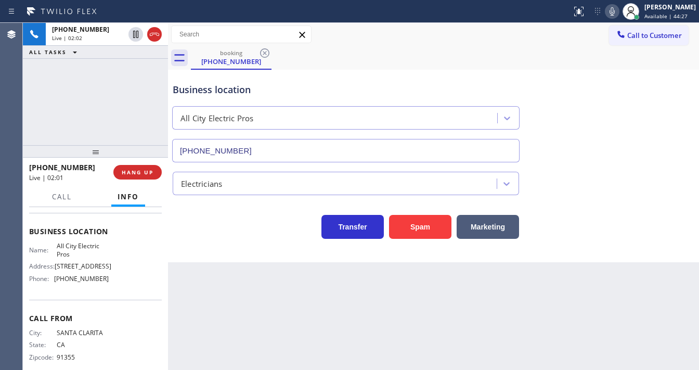
click at [615, 11] on icon at bounding box center [612, 11] width 5 height 8
click at [36, 125] on div "[PHONE_NUMBER] Live | 02:55 ALL TASKS ALL TASKS ACTIVE TASKS TASKS IN WRAP UP" at bounding box center [95, 84] width 145 height 122
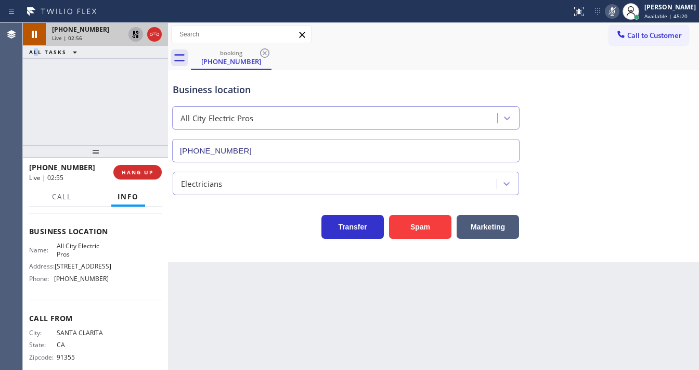
click at [133, 36] on icon at bounding box center [135, 34] width 12 height 12
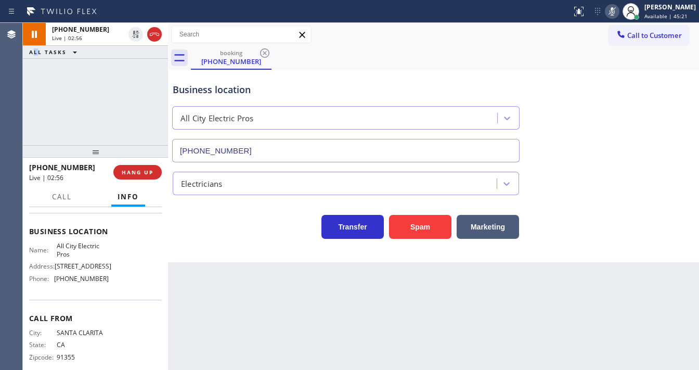
click at [618, 12] on icon at bounding box center [612, 11] width 12 height 12
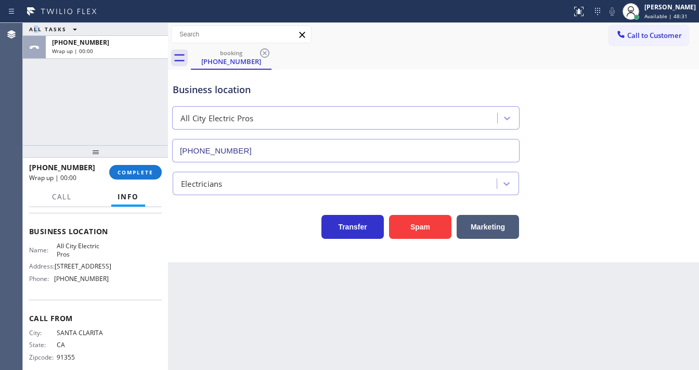
drag, startPoint x: 153, startPoint y: 34, endPoint x: 129, endPoint y: 160, distance: 128.2
click at [132, 176] on button "COMPLETE" at bounding box center [135, 172] width 53 height 15
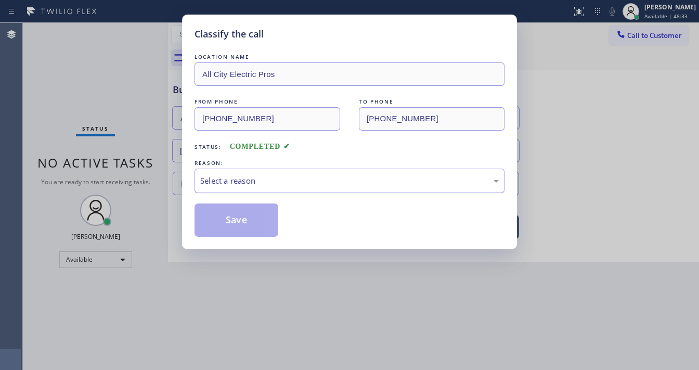
drag, startPoint x: 219, startPoint y: 179, endPoint x: 239, endPoint y: 191, distance: 23.1
click at [221, 179] on div "Select a reason" at bounding box center [349, 181] width 299 height 12
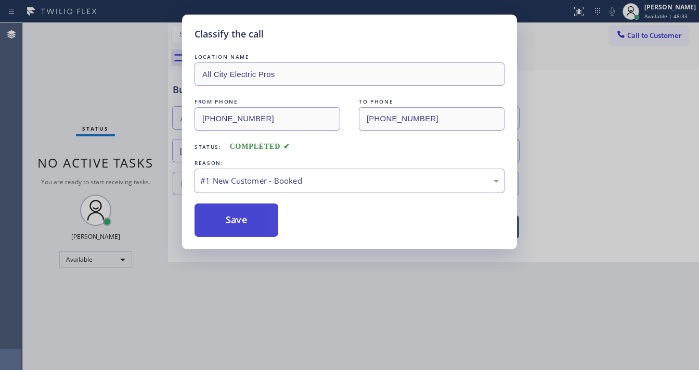
click at [233, 213] on button "Save" at bounding box center [237, 219] width 84 height 33
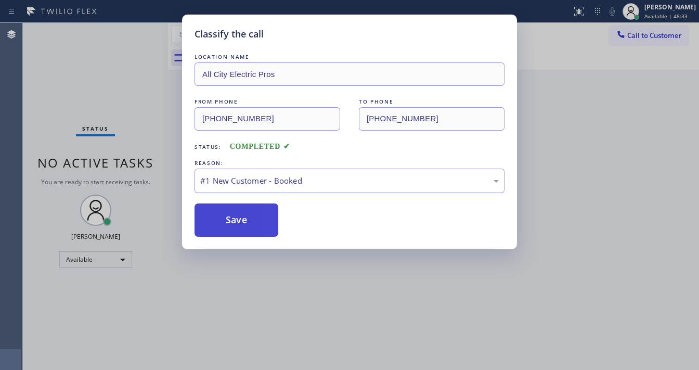
click at [233, 213] on button "Save" at bounding box center [237, 219] width 84 height 33
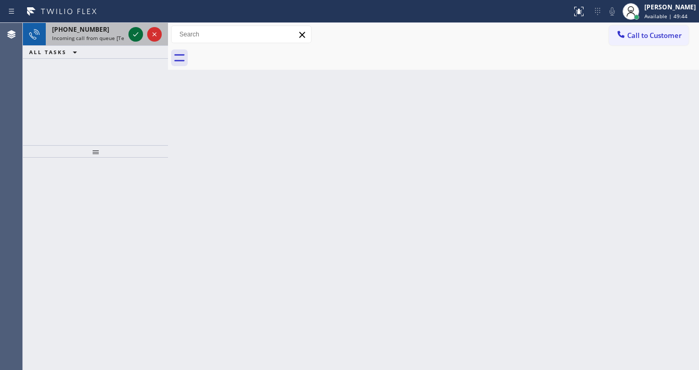
click at [128, 35] on div at bounding box center [135, 34] width 15 height 12
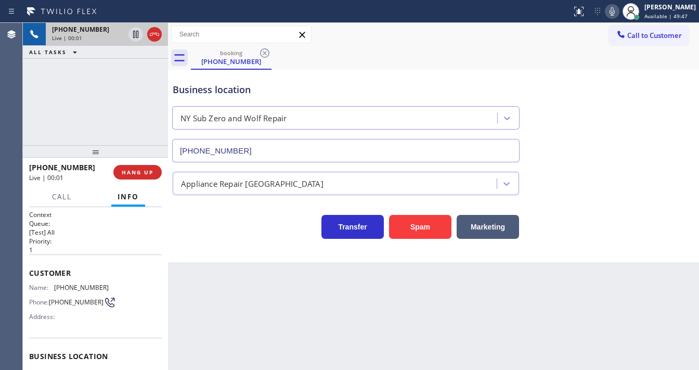
type input "[PHONE_NUMBER]"
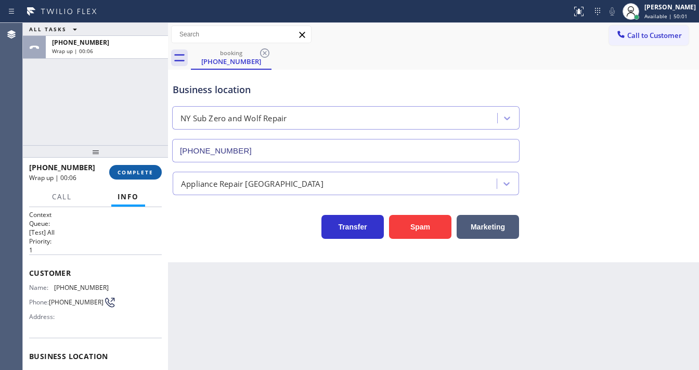
click at [133, 176] on button "COMPLETE" at bounding box center [135, 172] width 53 height 15
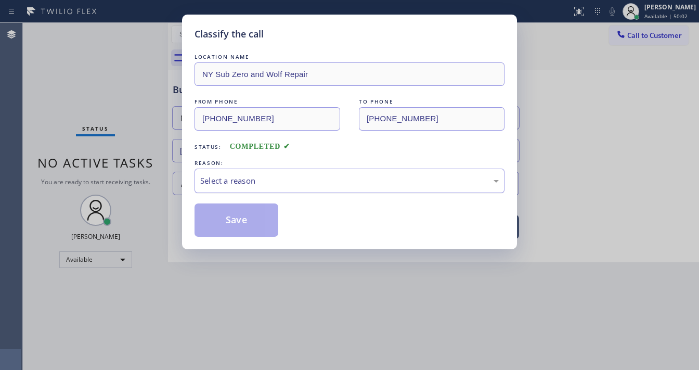
click at [235, 180] on div "Select a reason" at bounding box center [349, 181] width 299 height 12
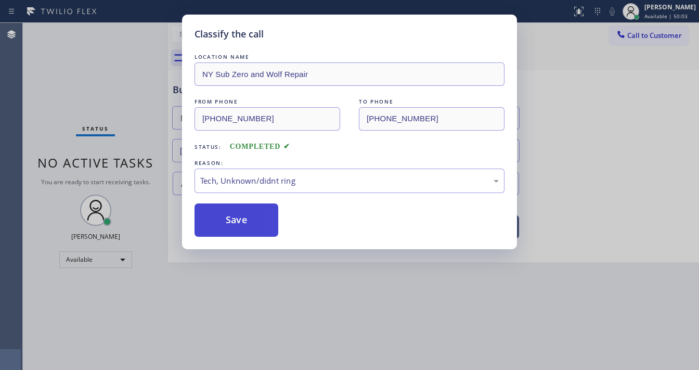
click at [235, 223] on button "Save" at bounding box center [237, 219] width 84 height 33
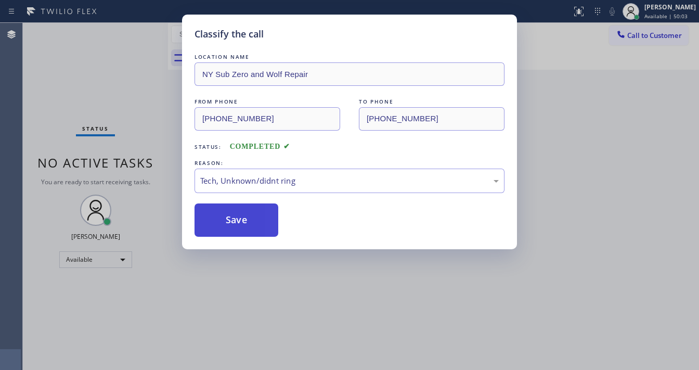
click at [235, 223] on button "Save" at bounding box center [237, 219] width 84 height 33
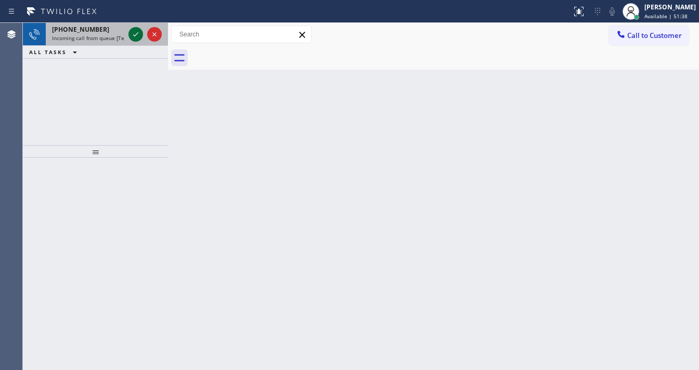
click at [137, 32] on icon at bounding box center [135, 34] width 12 height 12
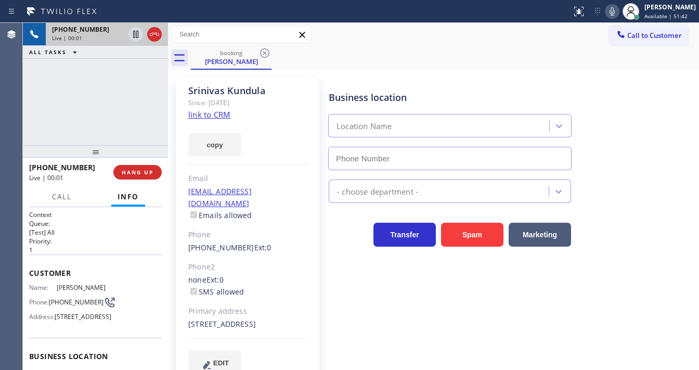
type input "[PHONE_NUMBER]"
click at [211, 116] on link "link to CRM" at bounding box center [209, 114] width 42 height 10
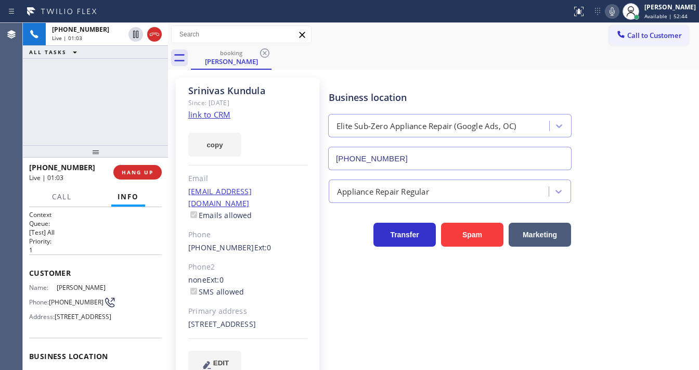
drag, startPoint x: 131, startPoint y: 33, endPoint x: 469, endPoint y: 33, distance: 338.0
click at [131, 33] on icon at bounding box center [135, 34] width 12 height 12
click at [618, 11] on icon at bounding box center [612, 11] width 12 height 12
click at [112, 124] on div "[PHONE_NUMBER] Live | 01:04 ALL TASKS ALL TASKS ACTIVE TASKS TASKS IN WRAP UP" at bounding box center [95, 84] width 145 height 122
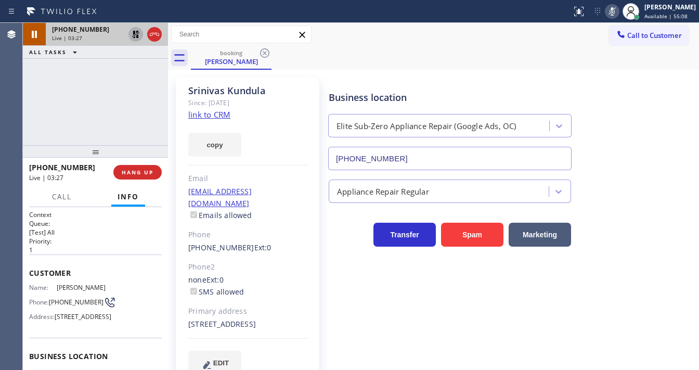
click at [133, 37] on icon at bounding box center [135, 34] width 12 height 12
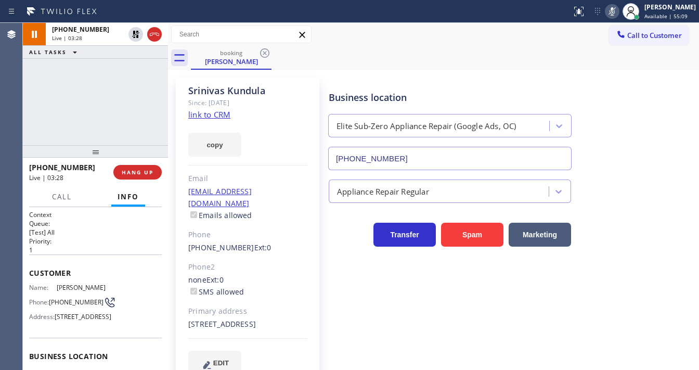
click at [610, 17] on div "Status report No issues detected If you experience an issue, please download th…" at bounding box center [633, 11] width 132 height 23
click at [619, 10] on div at bounding box center [612, 11] width 15 height 12
click at [119, 98] on div "[PHONE_NUMBER] Live | 03:29 ALL TASKS ALL TASKS ACTIVE TASKS TASKS IN WRAP UP" at bounding box center [95, 84] width 145 height 122
click at [37, 107] on div "[PHONE_NUMBER] Live | 03:49 ALL TASKS ALL TASKS ACTIVE TASKS TASKS IN WRAP UP" at bounding box center [95, 84] width 145 height 122
click at [24, 106] on div "[PHONE_NUMBER] Live | 04:28 ALL TASKS ALL TASKS ACTIVE TASKS TASKS IN WRAP UP" at bounding box center [95, 84] width 145 height 122
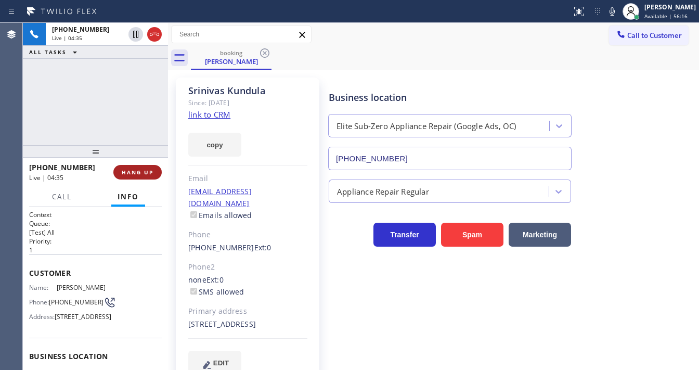
click at [154, 168] on button "HANG UP" at bounding box center [137, 172] width 48 height 15
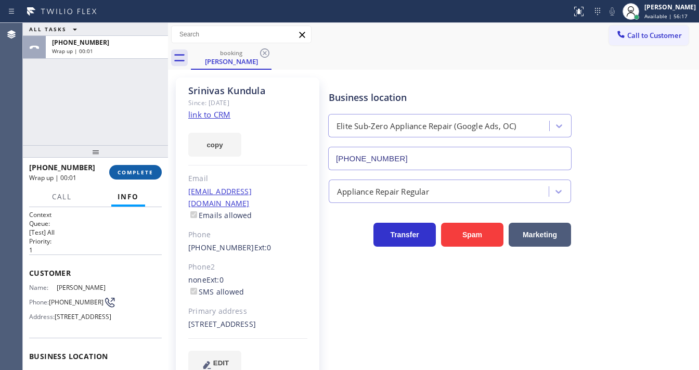
click at [154, 168] on button "COMPLETE" at bounding box center [135, 172] width 53 height 15
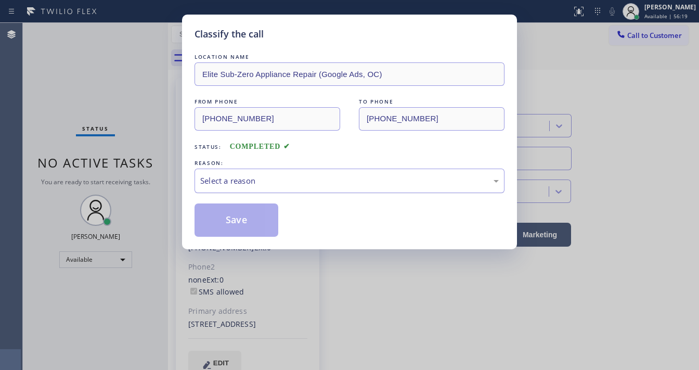
click at [251, 178] on div "Select a reason" at bounding box center [349, 181] width 299 height 12
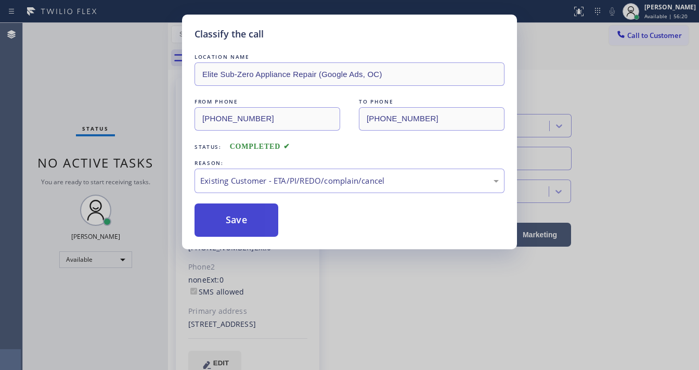
click at [234, 225] on button "Save" at bounding box center [237, 219] width 84 height 33
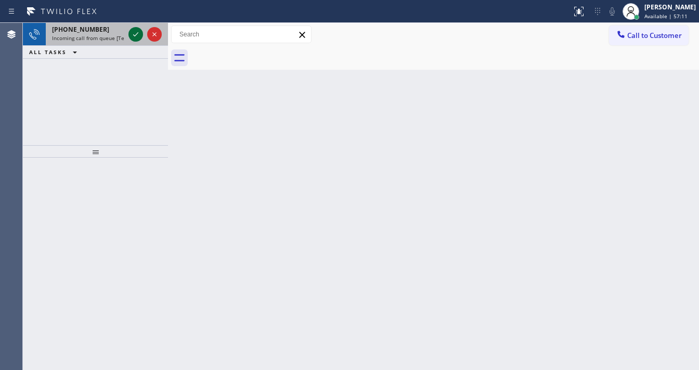
click at [133, 33] on icon at bounding box center [135, 34] width 12 height 12
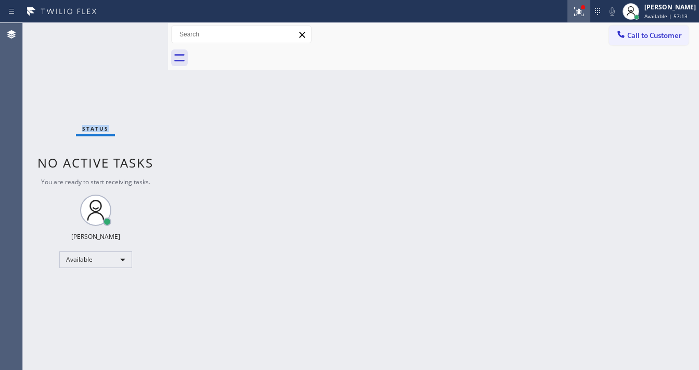
click at [585, 11] on icon at bounding box center [579, 11] width 12 height 12
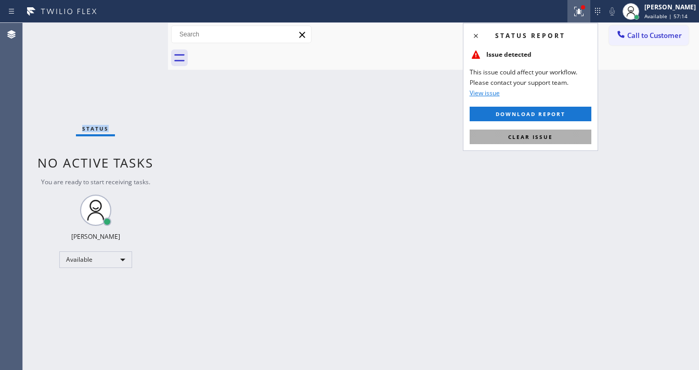
click at [554, 142] on button "Clear issue" at bounding box center [531, 136] width 122 height 15
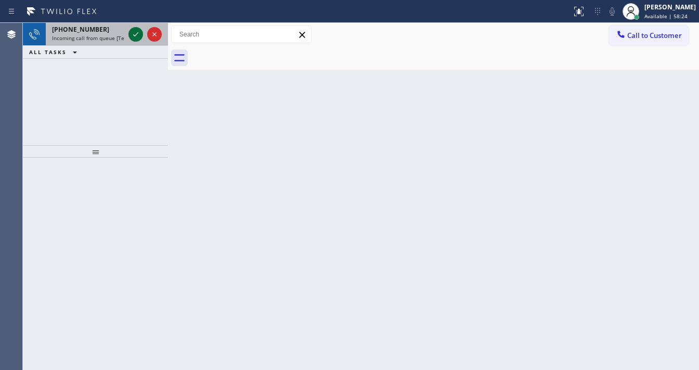
click at [135, 36] on icon at bounding box center [135, 34] width 12 height 12
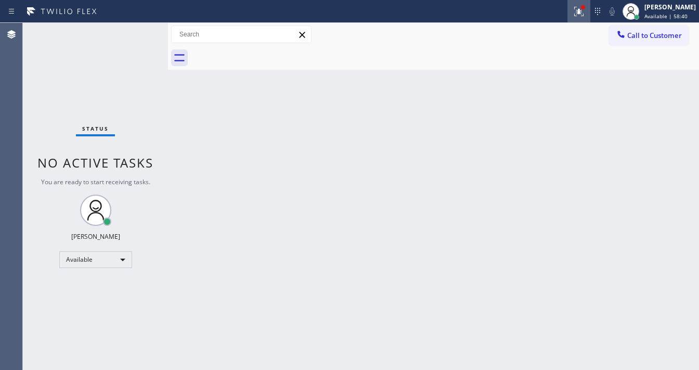
click at [583, 17] on icon at bounding box center [579, 11] width 12 height 12
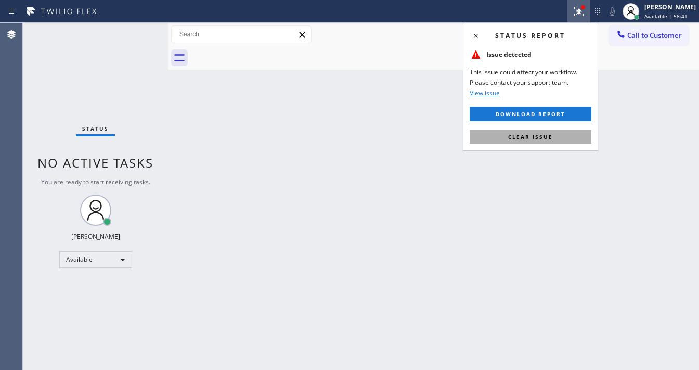
click at [557, 136] on button "Clear issue" at bounding box center [531, 136] width 122 height 15
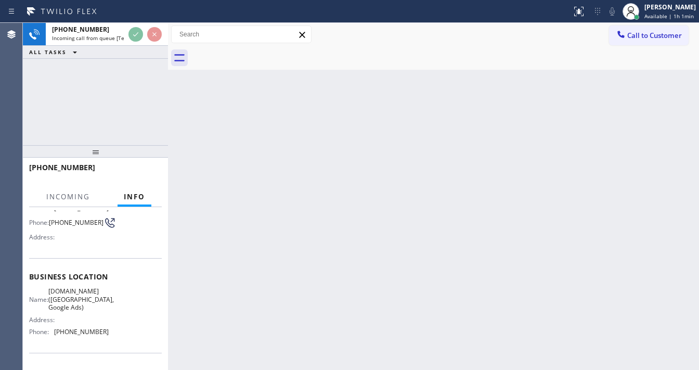
scroll to position [83, 0]
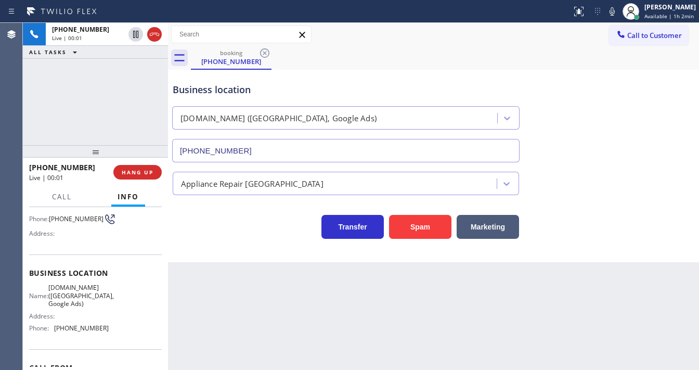
type input "[PHONE_NUMBER]"
click at [80, 109] on div "[PHONE_NUMBER] Live | 00:27 ALL TASKS ALL TASKS ACTIVE TASKS TASKS IN WRAP UP" at bounding box center [95, 84] width 145 height 122
click at [94, 102] on div "[PHONE_NUMBER] Live | 01:17 ALL TASKS ALL TASKS ACTIVE TASKS TASKS IN WRAP UP" at bounding box center [95, 84] width 145 height 122
drag, startPoint x: 144, startPoint y: 59, endPoint x: 578, endPoint y: 35, distance: 435.4
click at [166, 58] on div "[PHONE_NUMBER] Live | 02:02 ALL TASKS ALL TASKS ACTIVE TASKS TASKS IN WRAP UP […" at bounding box center [361, 196] width 676 height 347
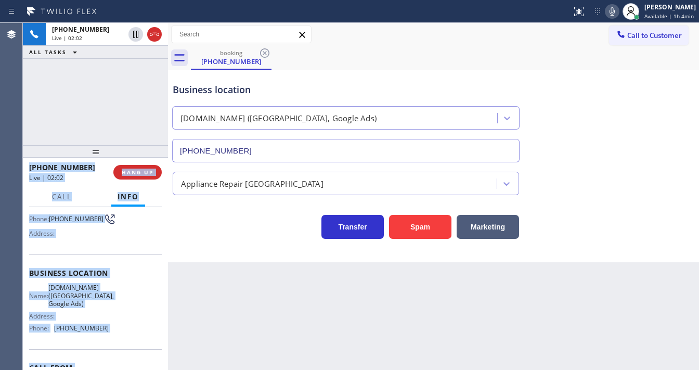
click at [614, 18] on button at bounding box center [612, 11] width 15 height 15
drag, startPoint x: 141, startPoint y: 71, endPoint x: 141, endPoint y: 66, distance: 5.2
click at [141, 68] on div "[PHONE_NUMBER] Live | 02:03 ALL TASKS ALL TASKS ACTIVE TASKS TASKS IN WRAP UP" at bounding box center [95, 84] width 145 height 122
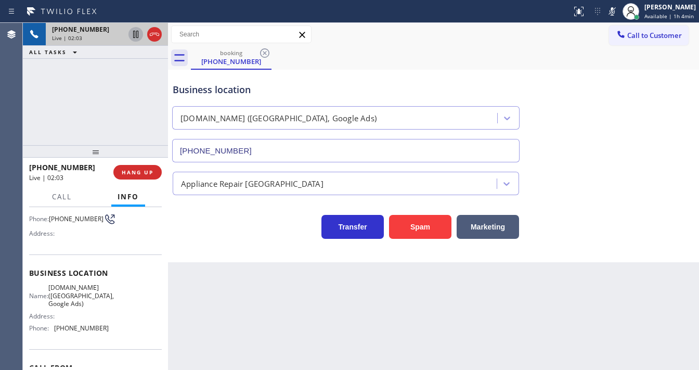
click at [133, 35] on icon at bounding box center [135, 34] width 5 height 7
click at [136, 33] on icon at bounding box center [135, 34] width 12 height 12
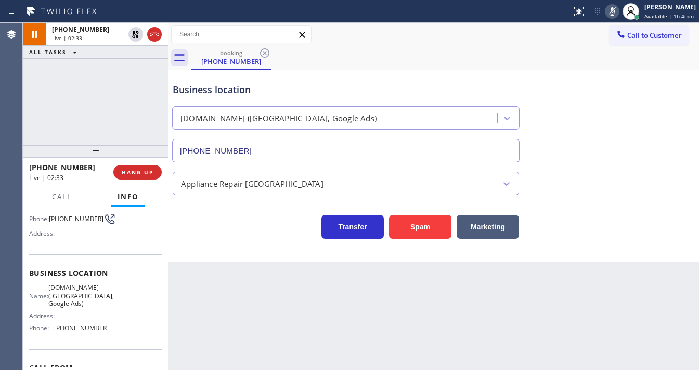
click at [615, 8] on icon at bounding box center [612, 11] width 5 height 8
click at [136, 112] on div "[PHONE_NUMBER] Live | 02:34 ALL TASKS ALL TASKS ACTIVE TASKS TASKS IN WRAP UP" at bounding box center [95, 84] width 145 height 122
click at [615, 15] on icon at bounding box center [612, 11] width 5 height 8
click at [614, 12] on rect at bounding box center [611, 10] width 7 height 7
click at [88, 112] on div "[PHONE_NUMBER] Live | 02:43 ALL TASKS ALL TASKS ACTIVE TASKS TASKS IN WRAP UP" at bounding box center [95, 84] width 145 height 122
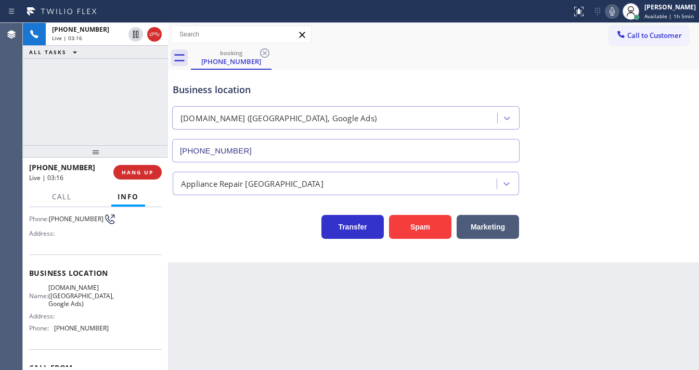
click at [614, 14] on icon at bounding box center [612, 11] width 12 height 12
click at [614, 13] on rect at bounding box center [611, 10] width 7 height 7
click at [135, 94] on div "[PHONE_NUMBER] Live | 03:25 ALL TASKS ALL TASKS ACTIVE TASKS TASKS IN WRAP UP" at bounding box center [95, 84] width 145 height 122
click at [115, 114] on div "[PHONE_NUMBER] Live | 03:38 ALL TASKS ALL TASKS ACTIVE TASKS TASKS IN WRAP UP" at bounding box center [95, 84] width 145 height 122
click at [150, 99] on div "[PHONE_NUMBER] Live | 04:03 ALL TASKS ALL TASKS ACTIVE TASKS TASKS IN WRAP UP" at bounding box center [95, 84] width 145 height 122
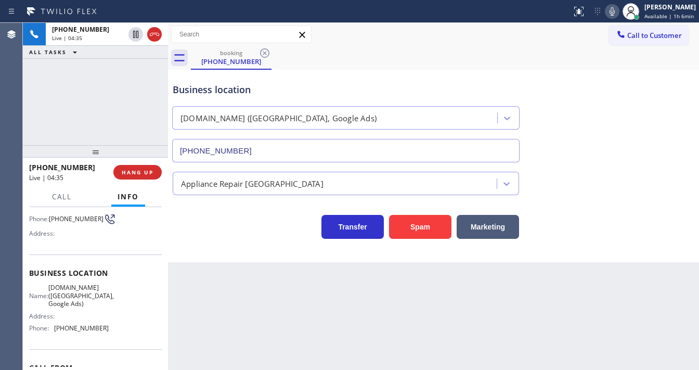
click at [50, 111] on div "[PHONE_NUMBER] Live | 04:35 ALL TASKS ALL TASKS ACTIVE TASKS TASKS IN WRAP UP" at bounding box center [95, 84] width 145 height 122
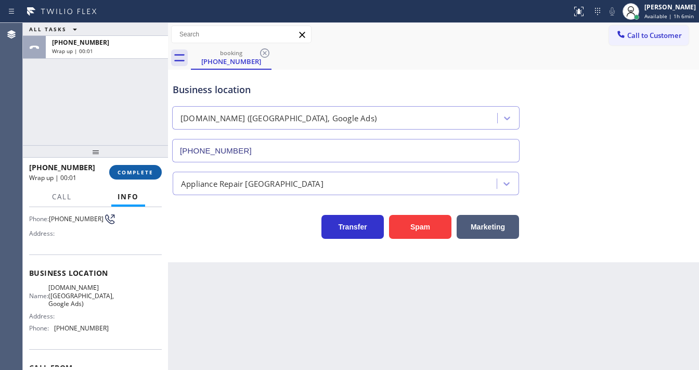
click at [139, 171] on span "COMPLETE" at bounding box center [136, 171] width 36 height 7
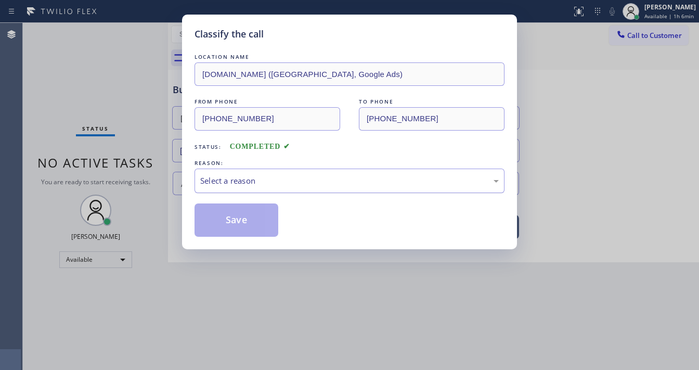
click at [231, 177] on div "Select a reason" at bounding box center [349, 181] width 299 height 12
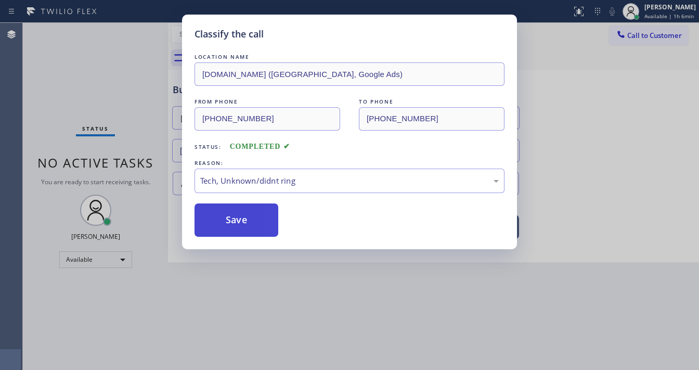
click at [242, 219] on button "Save" at bounding box center [237, 219] width 84 height 33
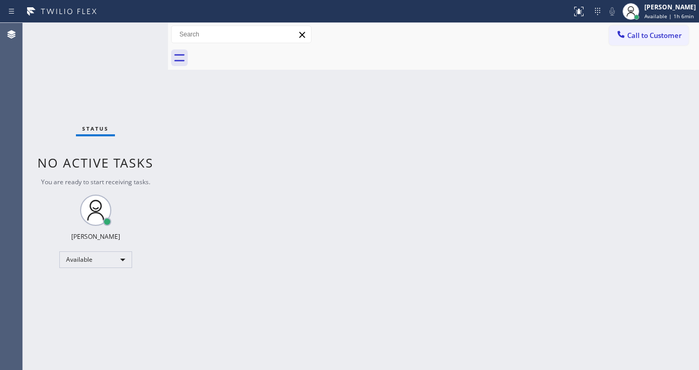
drag, startPoint x: 139, startPoint y: 27, endPoint x: 131, endPoint y: 2, distance: 26.8
click at [139, 27] on div "Status No active tasks You are ready to start receiving tasks. [PERSON_NAME]" at bounding box center [95, 196] width 145 height 347
click at [139, 33] on div "Status No active tasks You are ready to start receiving tasks. [PERSON_NAME]" at bounding box center [95, 196] width 145 height 347
click at [137, 29] on div "Status No active tasks You are ready to start receiving tasks. [PERSON_NAME]" at bounding box center [95, 196] width 145 height 347
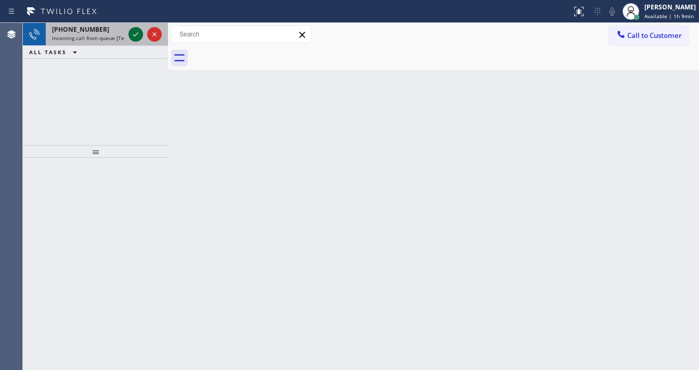
click at [126, 36] on div at bounding box center [144, 34] width 37 height 23
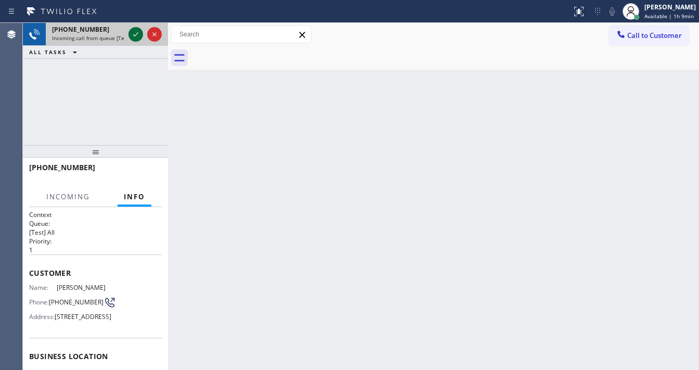
click at [128, 35] on div at bounding box center [135, 34] width 15 height 12
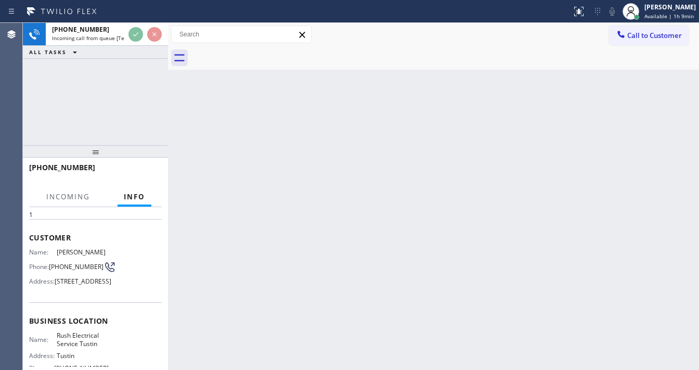
scroll to position [125, 0]
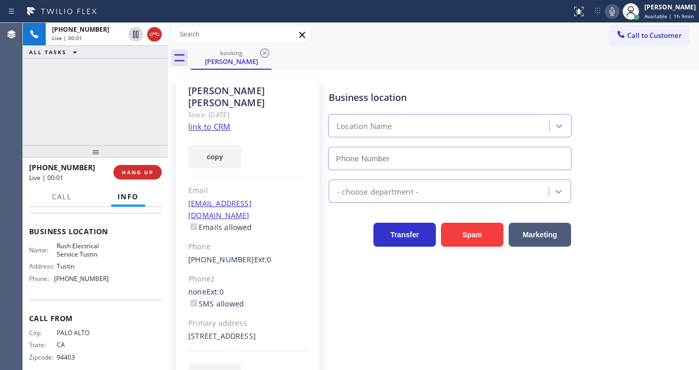
type input "[PHONE_NUMBER]"
click at [276, 367] on div "EDIT" at bounding box center [247, 375] width 119 height 24
click at [1, 119] on div "Agent Desktop" at bounding box center [11, 196] width 22 height 347
click at [209, 121] on link "link to CRM" at bounding box center [209, 126] width 42 height 10
drag, startPoint x: 611, startPoint y: 13, endPoint x: 112, endPoint y: 75, distance: 502.6
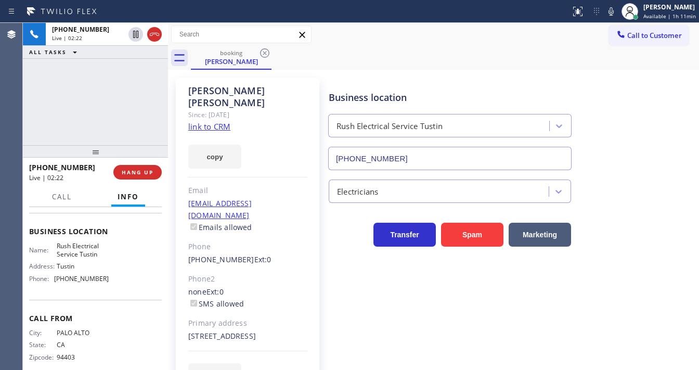
click at [610, 15] on icon at bounding box center [611, 11] width 12 height 12
drag, startPoint x: 100, startPoint y: 83, endPoint x: 124, endPoint y: 50, distance: 40.3
click at [106, 79] on div "[PHONE_NUMBER] Live | 02:23 ALL TASKS ALL TASKS ACTIVE TASKS TASKS IN WRAP UP" at bounding box center [95, 84] width 145 height 122
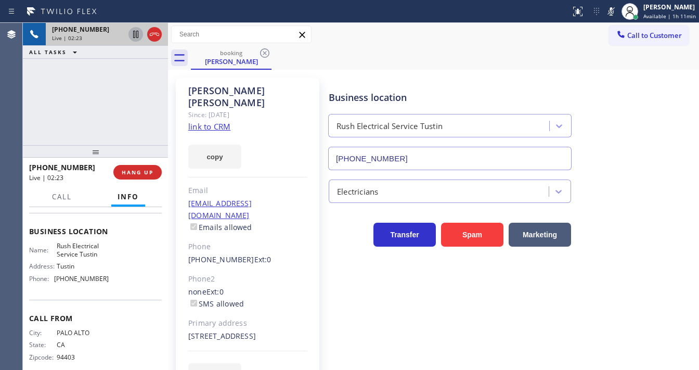
click at [135, 33] on icon at bounding box center [135, 34] width 5 height 7
click at [43, 101] on div "[PHONE_NUMBER] Live | 06:52 ALL TASKS ALL TASKS ACTIVE TASKS TASKS IN WRAP UP" at bounding box center [95, 84] width 145 height 122
click at [135, 36] on icon at bounding box center [135, 34] width 7 height 7
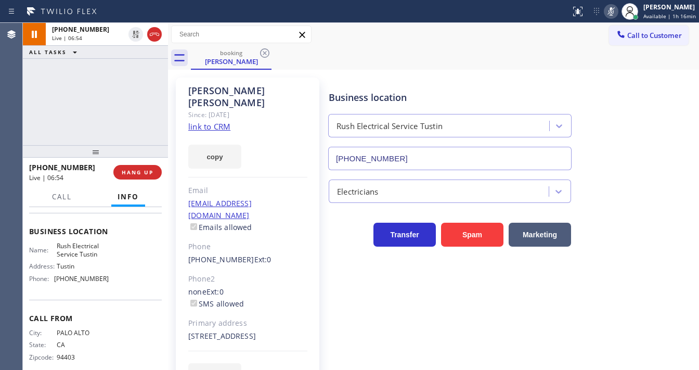
click at [616, 14] on icon at bounding box center [611, 11] width 12 height 12
click at [157, 100] on div "[PHONE_NUMBER] Live | 06:56 ALL TASKS ALL TASKS ACTIVE TASKS TASKS IN WRAP UP" at bounding box center [95, 84] width 145 height 122
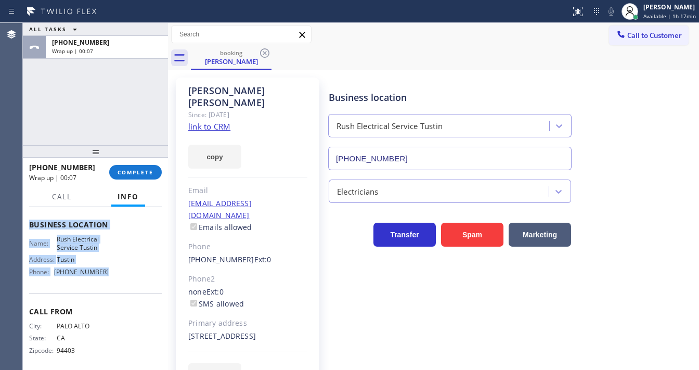
scroll to position [153, 0]
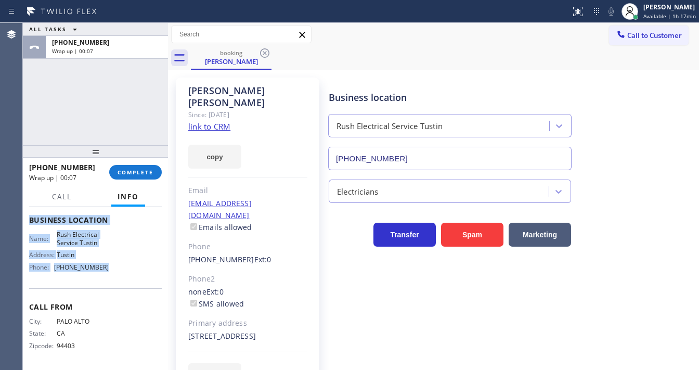
drag, startPoint x: 54, startPoint y: 246, endPoint x: 115, endPoint y: 275, distance: 67.5
click at [115, 275] on div "Context Queue: [Test] All Priority: 1 Customer Name: [PERSON_NAME] Phone: [PHON…" at bounding box center [95, 220] width 133 height 293
copy div "Customer Name: [PERSON_NAME] Phone: [PHONE_NUMBER] Address: [STREET_ADDRESS] Bu…"
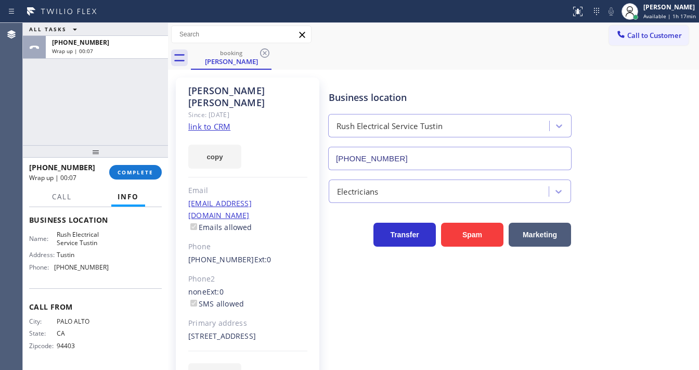
click at [110, 99] on div "ALL TASKS ALL TASKS ACTIVE TASKS TASKS IN WRAP UP [PHONE_NUMBER] Wrap up | 00:07" at bounding box center [95, 84] width 145 height 122
drag, startPoint x: 147, startPoint y: 183, endPoint x: 141, endPoint y: 174, distance: 10.5
click at [147, 183] on div "[PHONE_NUMBER] Wrap up | 00:51 COMPLETE" at bounding box center [95, 172] width 133 height 27
click at [140, 173] on span "COMPLETE" at bounding box center [136, 171] width 36 height 7
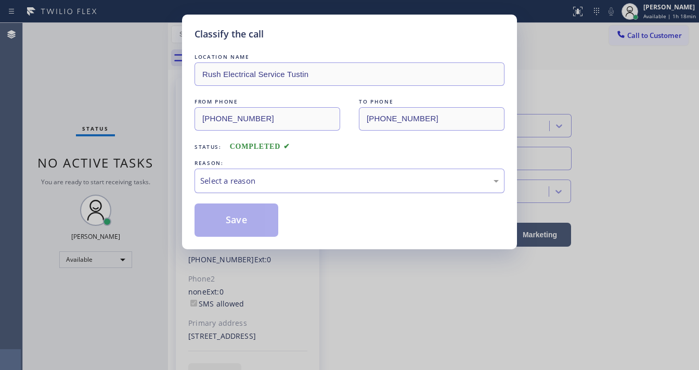
click at [235, 179] on div "Select a reason" at bounding box center [349, 181] width 299 height 12
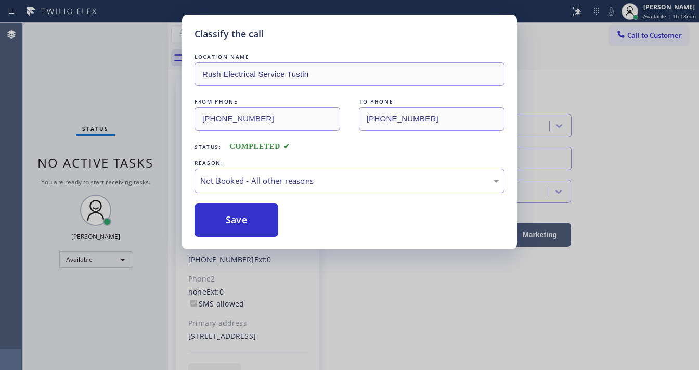
click at [231, 217] on button "Save" at bounding box center [237, 219] width 84 height 33
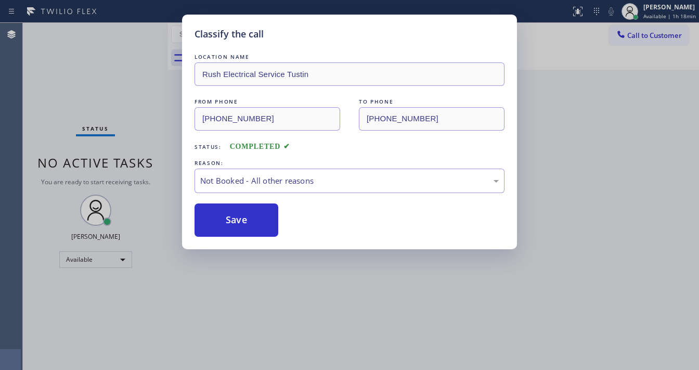
drag, startPoint x: 137, startPoint y: 95, endPoint x: 135, endPoint y: 17, distance: 78.0
click at [136, 92] on div "Classify the call LOCATION NAME Rush Electrical Service Tustin FROM PHONE [PHON…" at bounding box center [349, 185] width 699 height 370
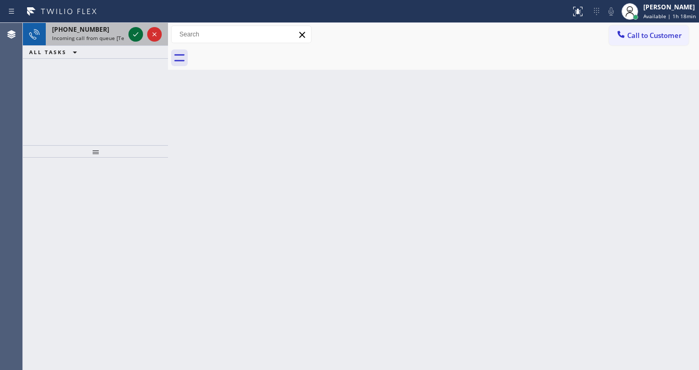
click at [132, 31] on icon at bounding box center [135, 34] width 12 height 12
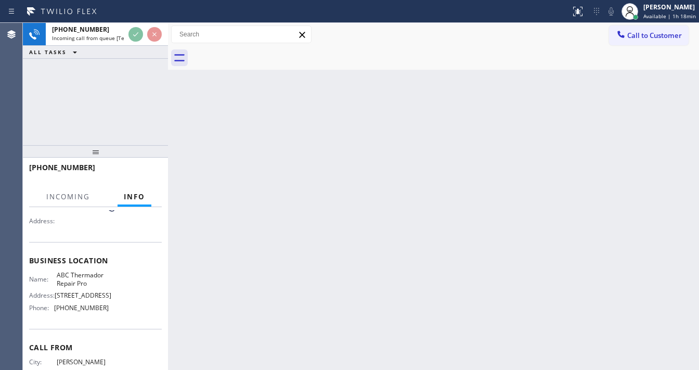
scroll to position [125, 0]
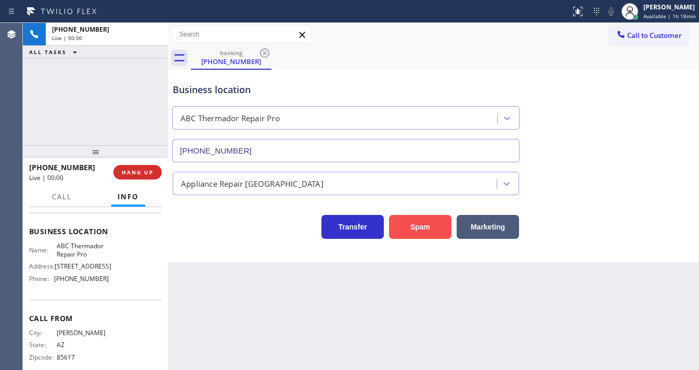
click at [415, 225] on button "Spam" at bounding box center [420, 227] width 62 height 24
type input "[PHONE_NUMBER]"
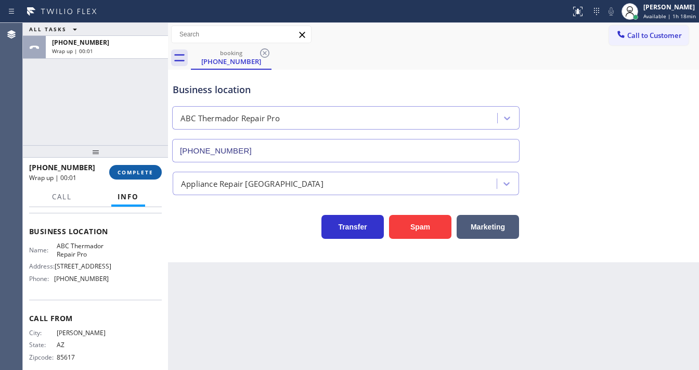
click at [146, 171] on span "COMPLETE" at bounding box center [136, 171] width 36 height 7
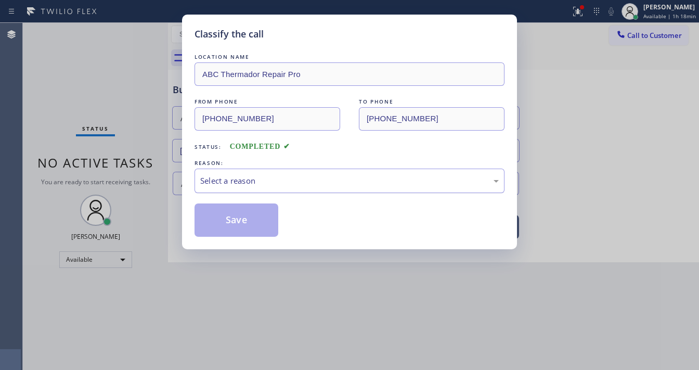
click at [287, 184] on div "Select a reason" at bounding box center [349, 181] width 299 height 12
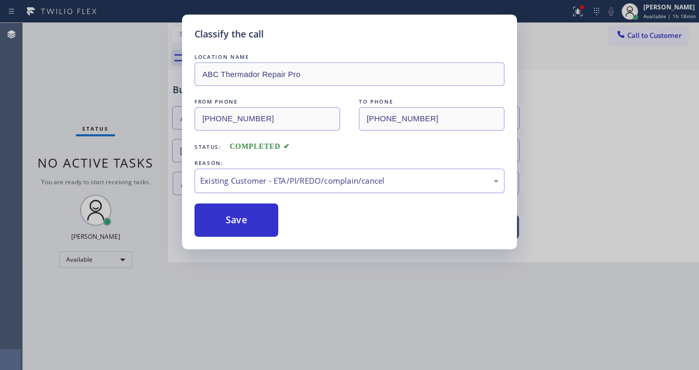
click at [266, 179] on div "Existing Customer - ETA/PI/REDO/complain/cancel" at bounding box center [349, 181] width 299 height 12
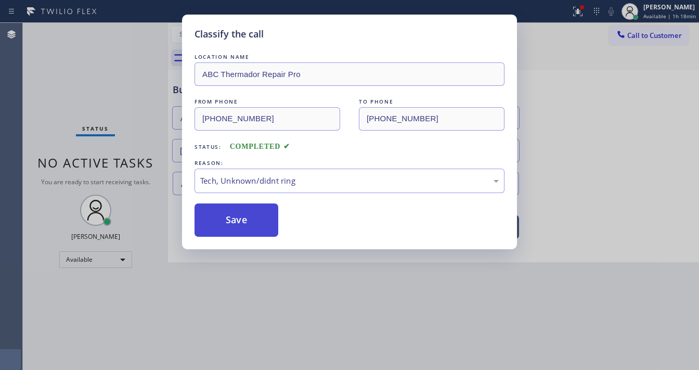
click at [248, 227] on button "Save" at bounding box center [237, 219] width 84 height 33
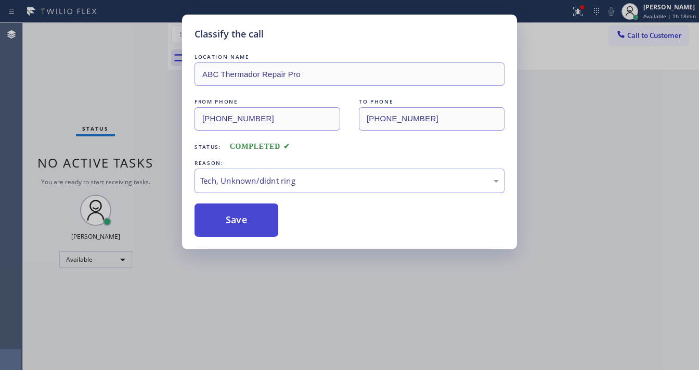
click at [248, 227] on button "Save" at bounding box center [237, 219] width 84 height 33
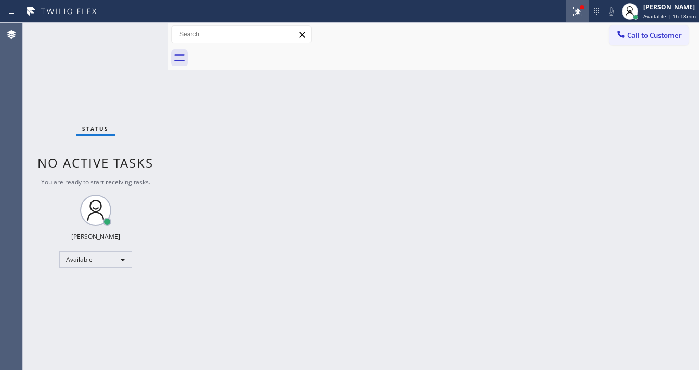
click at [581, 11] on icon at bounding box center [578, 10] width 6 height 4
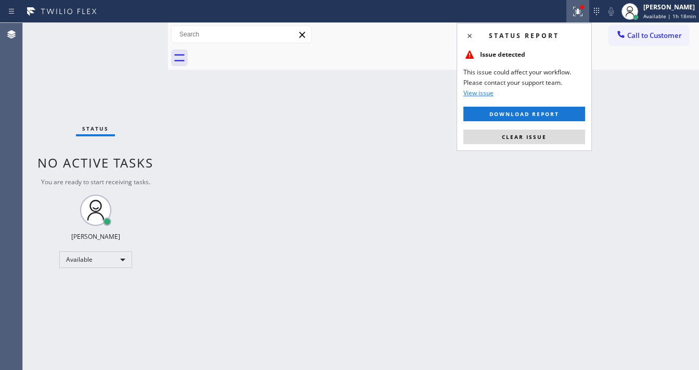
click at [519, 150] on div "Status report Issue detected This issue could affect your workflow. Please cont…" at bounding box center [524, 87] width 135 height 128
click at [529, 138] on span "Clear issue" at bounding box center [524, 136] width 45 height 7
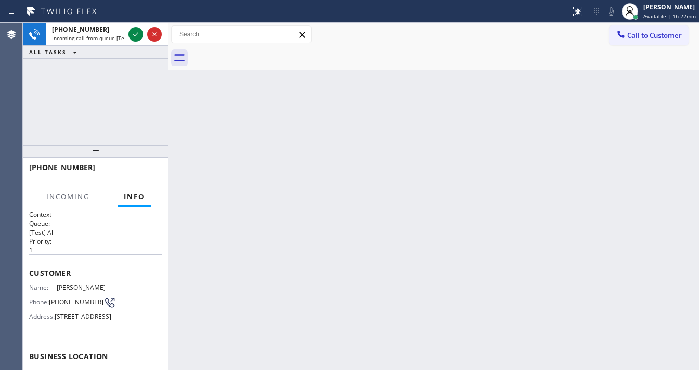
click at [96, 38] on span "Incoming call from queue [Test] All" at bounding box center [95, 37] width 86 height 7
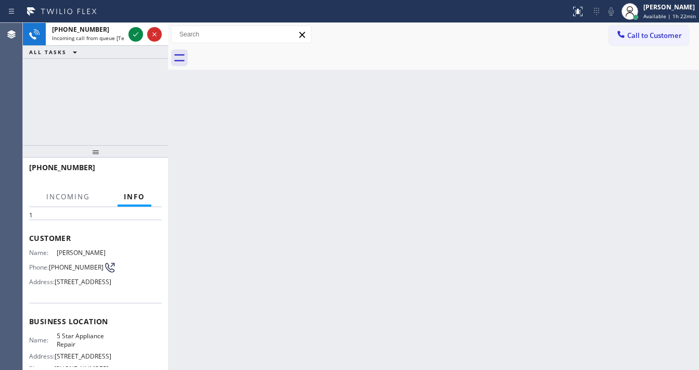
scroll to position [83, 0]
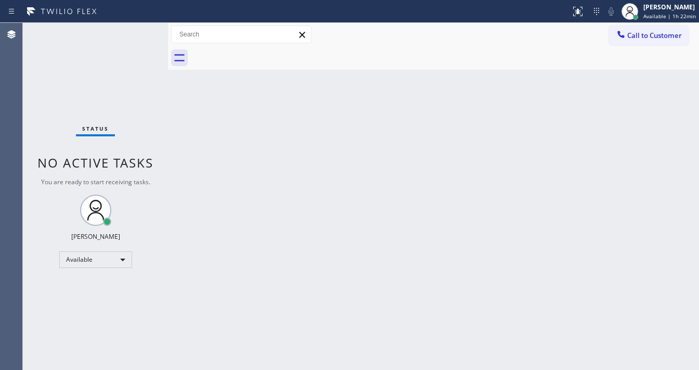
click at [139, 31] on div "Status No active tasks You are ready to start receiving tasks. [PERSON_NAME]" at bounding box center [95, 196] width 145 height 347
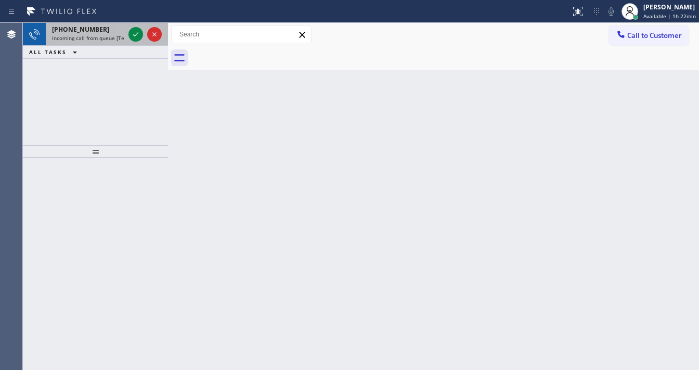
click at [100, 37] on span "Incoming call from queue [Test] All" at bounding box center [95, 37] width 86 height 7
click at [137, 33] on icon at bounding box center [135, 34] width 12 height 12
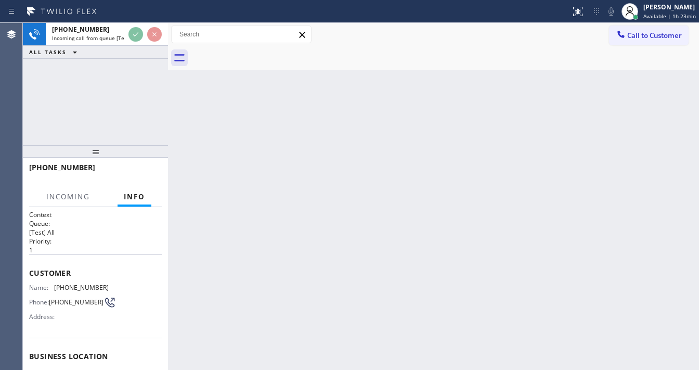
scroll to position [83, 0]
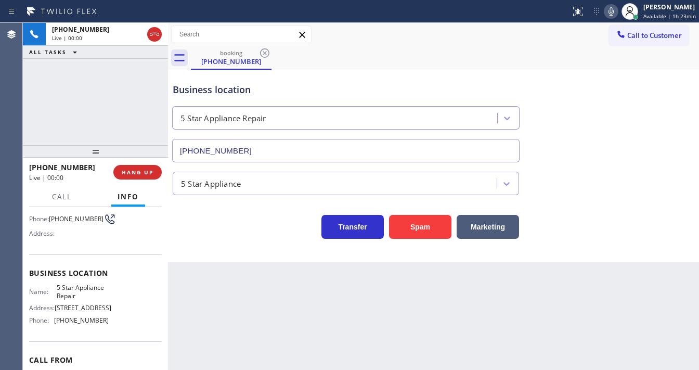
type input "[PHONE_NUMBER]"
click at [111, 105] on div "[PHONE_NUMBER] Live | 00:33 ALL TASKS ALL TASKS ACTIVE TASKS TASKS IN WRAP UP" at bounding box center [95, 84] width 145 height 122
click at [70, 105] on div "[PHONE_NUMBER] Live | 00:53 ALL TASKS ALL TASKS ACTIVE TASKS TASKS IN WRAP UP" at bounding box center [95, 84] width 145 height 122
click at [141, 187] on button "Info" at bounding box center [128, 197] width 34 height 20
click at [146, 177] on button "HANG UP" at bounding box center [137, 172] width 48 height 15
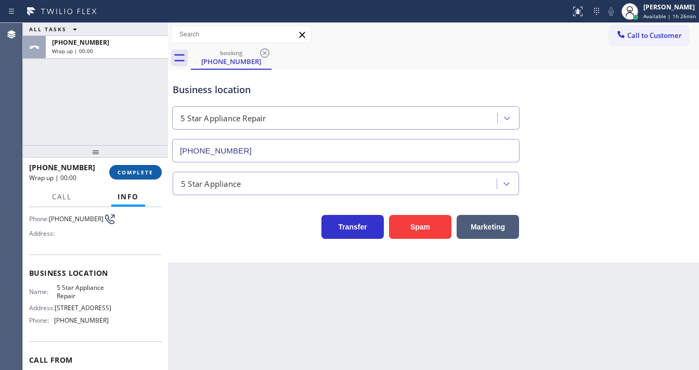
click at [145, 175] on span "COMPLETE" at bounding box center [136, 171] width 36 height 7
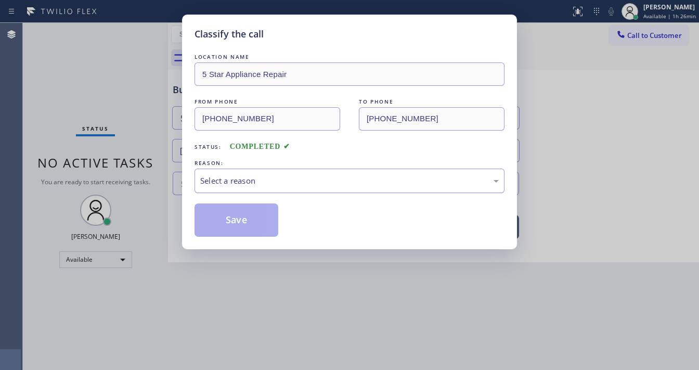
click at [263, 175] on div "Select a reason" at bounding box center [349, 181] width 299 height 12
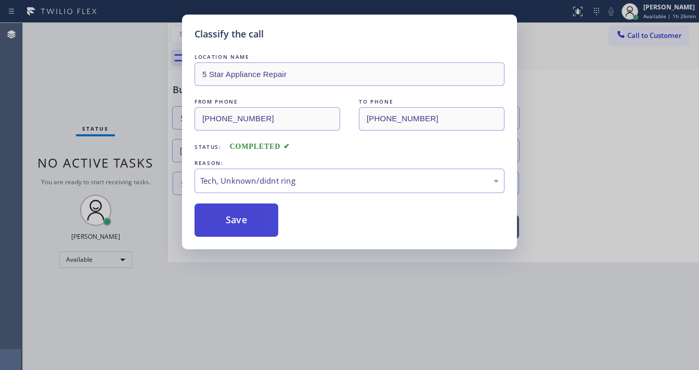
click at [238, 221] on button "Save" at bounding box center [237, 219] width 84 height 33
click at [238, 220] on button "Save" at bounding box center [237, 219] width 84 height 33
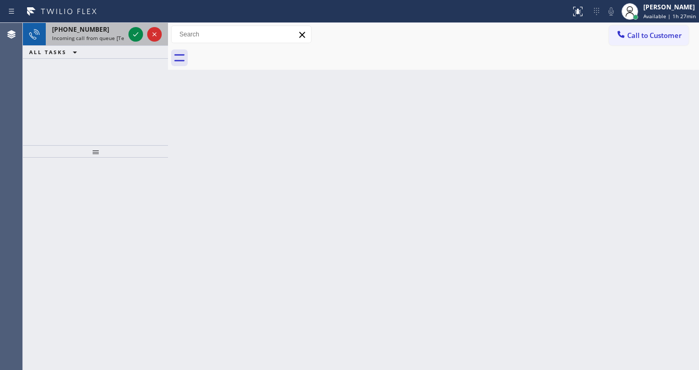
click at [116, 34] on span "Incoming call from queue [Test] All" at bounding box center [95, 37] width 86 height 7
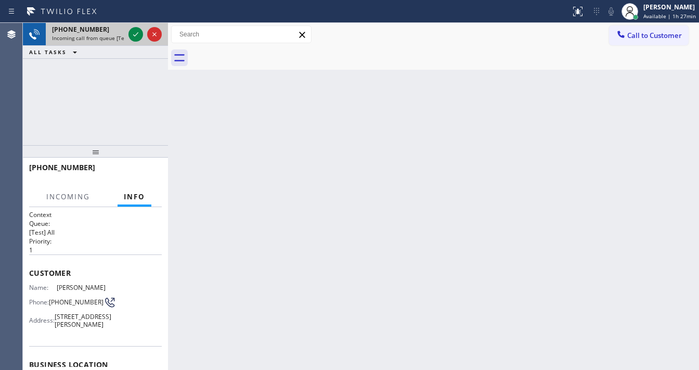
click at [145, 33] on div at bounding box center [144, 34] width 37 height 23
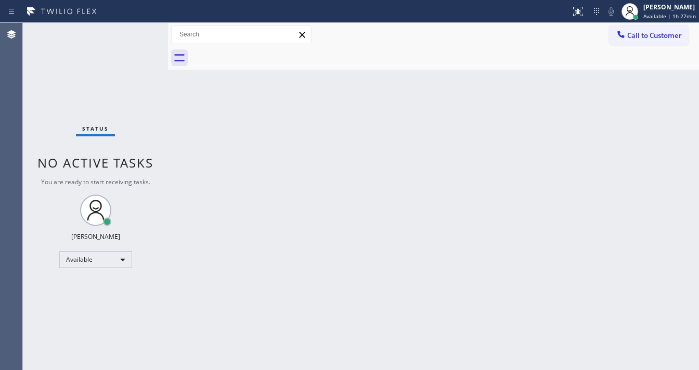
click at [137, 33] on div "Status No active tasks You are ready to start receiving tasks. [PERSON_NAME]" at bounding box center [95, 196] width 145 height 347
click at [136, 33] on div "Status No active tasks You are ready to start receiving tasks. [PERSON_NAME]" at bounding box center [95, 196] width 145 height 347
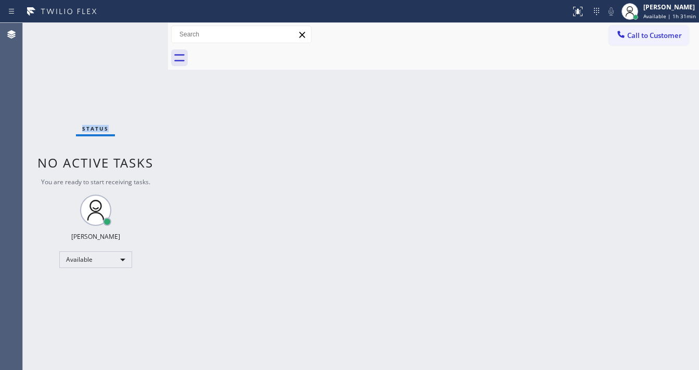
click at [129, 38] on div "Status No active tasks You are ready to start receiving tasks. [PERSON_NAME]" at bounding box center [95, 196] width 145 height 347
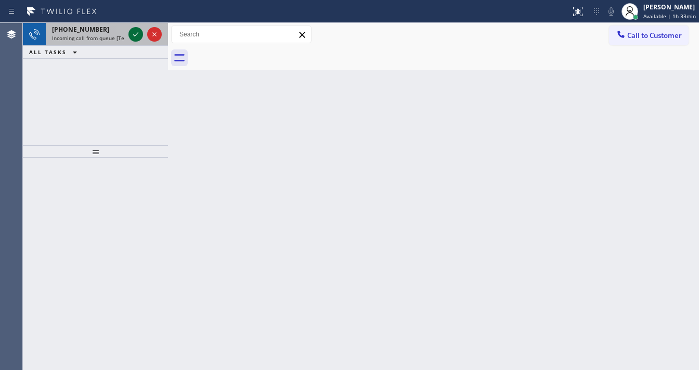
click at [135, 35] on icon at bounding box center [135, 34] width 12 height 12
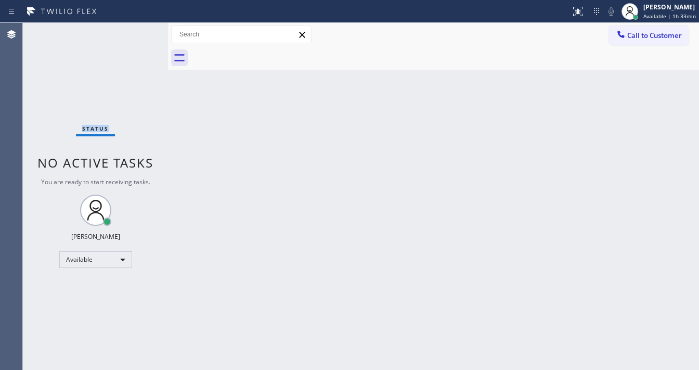
click at [135, 35] on div "Status No active tasks You are ready to start receiving tasks. [PERSON_NAME]" at bounding box center [95, 196] width 145 height 347
click at [580, 9] on icon at bounding box center [578, 10] width 6 height 4
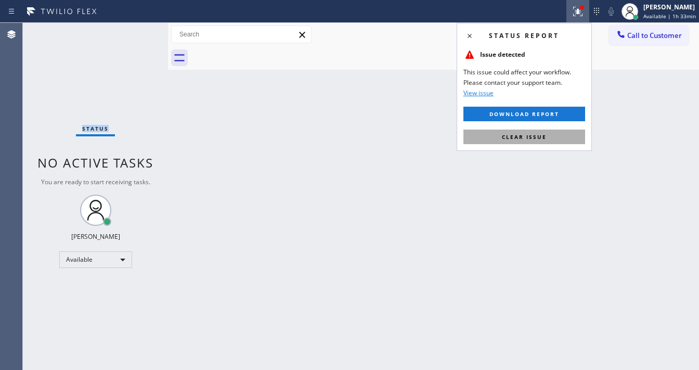
click at [537, 135] on span "Clear issue" at bounding box center [524, 136] width 45 height 7
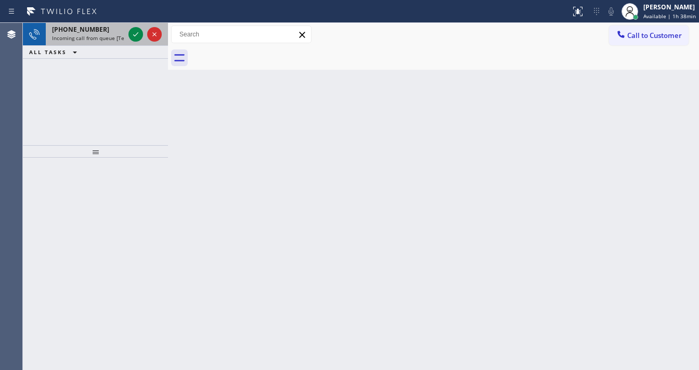
click at [94, 36] on span "Incoming call from queue [Test] All" at bounding box center [95, 37] width 86 height 7
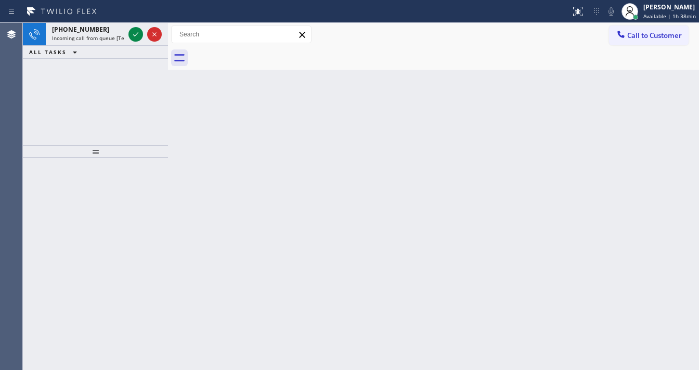
click at [104, 35] on span "Incoming call from queue [Test] All" at bounding box center [95, 37] width 86 height 7
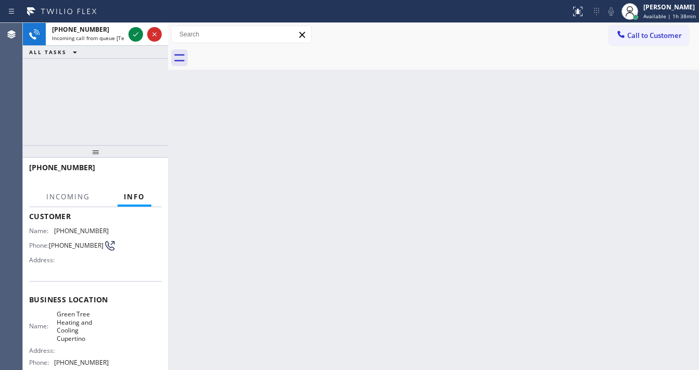
scroll to position [125, 0]
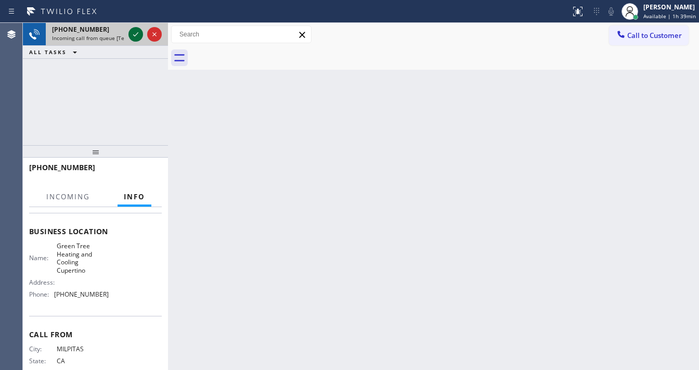
click at [135, 35] on icon at bounding box center [135, 34] width 5 height 4
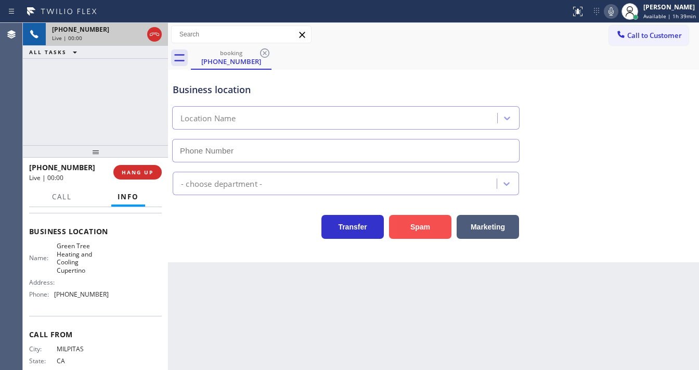
type input "[PHONE_NUMBER]"
click at [411, 229] on button "Spam" at bounding box center [420, 227] width 62 height 24
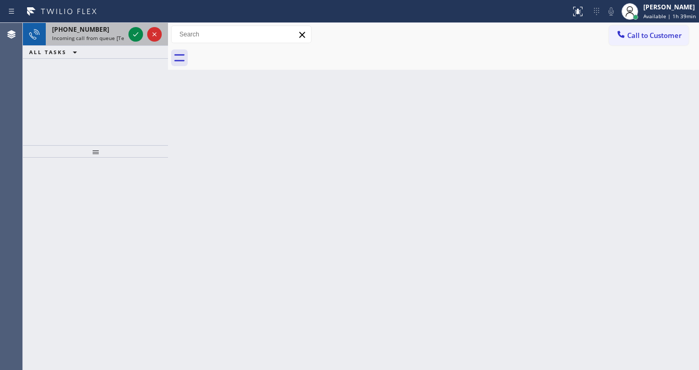
click at [96, 24] on div "[PHONE_NUMBER] Incoming call from queue [Test] All" at bounding box center [86, 34] width 81 height 23
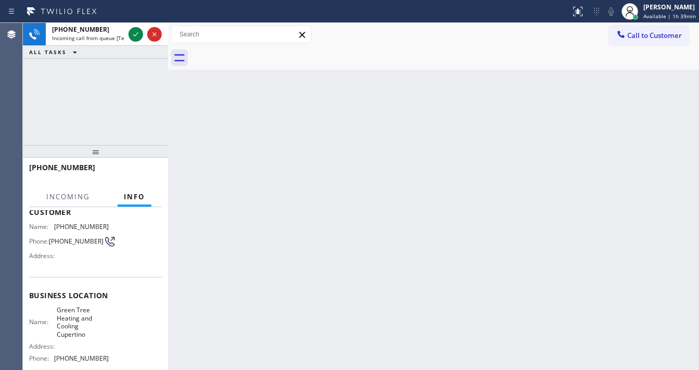
scroll to position [83, 0]
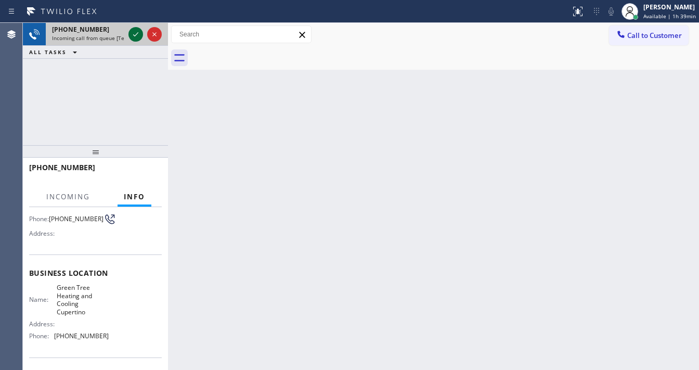
click at [135, 37] on icon at bounding box center [135, 34] width 12 height 12
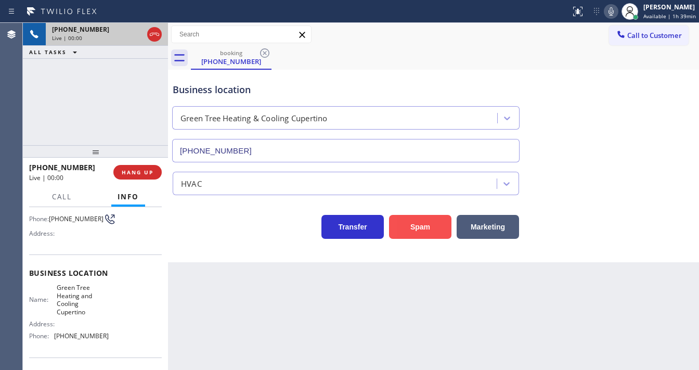
type input "[PHONE_NUMBER]"
click at [416, 221] on button "Spam" at bounding box center [420, 227] width 62 height 24
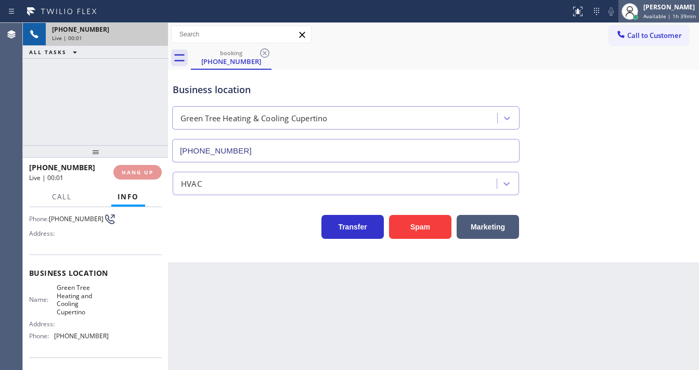
click at [658, 13] on span "Available | 1h 39min" at bounding box center [669, 15] width 53 height 7
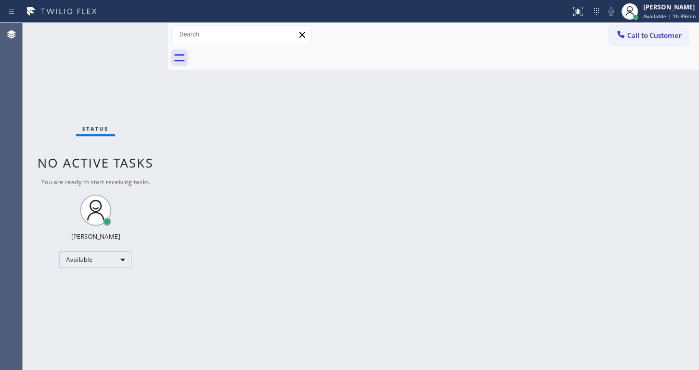
drag, startPoint x: 362, startPoint y: 149, endPoint x: 312, endPoint y: 306, distance: 164.3
click at [356, 151] on div "Back to Dashboard Change Sender ID Customers Technicians Select a contact Outbo…" at bounding box center [433, 196] width 531 height 347
click at [283, 367] on div "Back to Dashboard Change Sender ID Customers Technicians Select a contact Outbo…" at bounding box center [433, 196] width 531 height 347
click at [641, 20] on div at bounding box center [629, 11] width 23 height 23
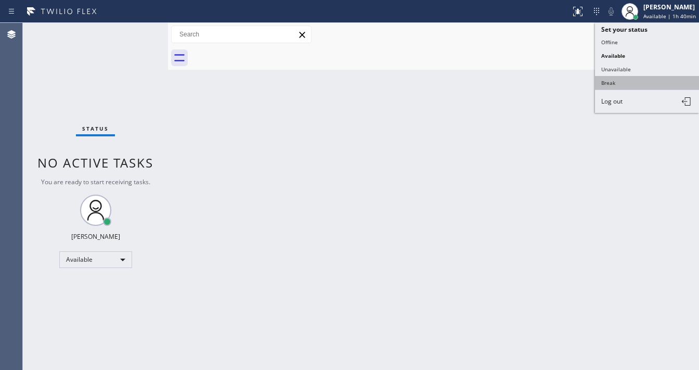
click at [616, 80] on button "Break" at bounding box center [647, 83] width 104 height 14
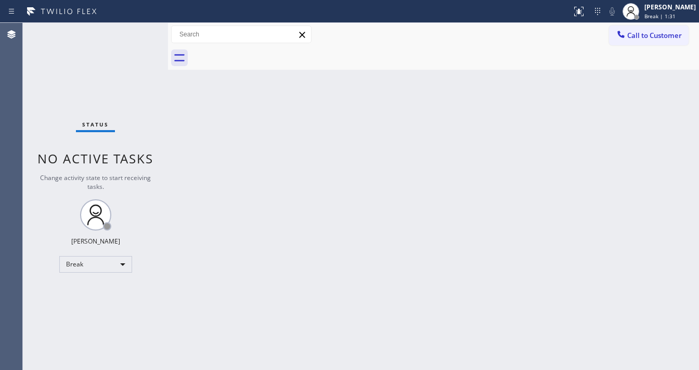
drag, startPoint x: 88, startPoint y: 254, endPoint x: 89, endPoint y: 263, distance: 9.4
click at [89, 255] on div "Status No active tasks Change activity state to start receiving tasks. [PERSON_…" at bounding box center [95, 196] width 145 height 347
click at [88, 268] on div "Break" at bounding box center [95, 264] width 73 height 17
drag, startPoint x: 92, startPoint y: 291, endPoint x: 174, endPoint y: 263, distance: 86.8
click at [92, 291] on li "Available" at bounding box center [95, 290] width 71 height 12
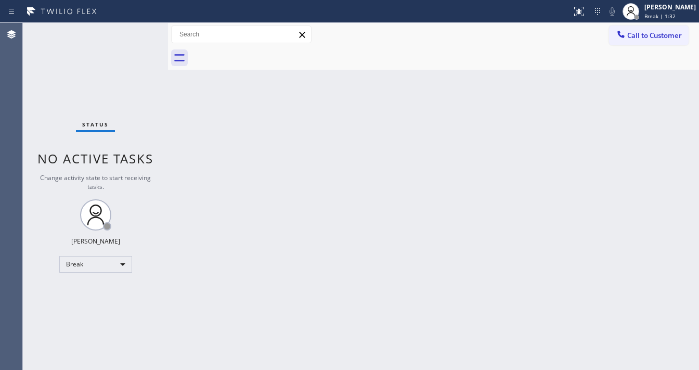
click at [191, 257] on div "Back to Dashboard Change Sender ID Customers Technicians Select a contact Outbo…" at bounding box center [433, 196] width 531 height 347
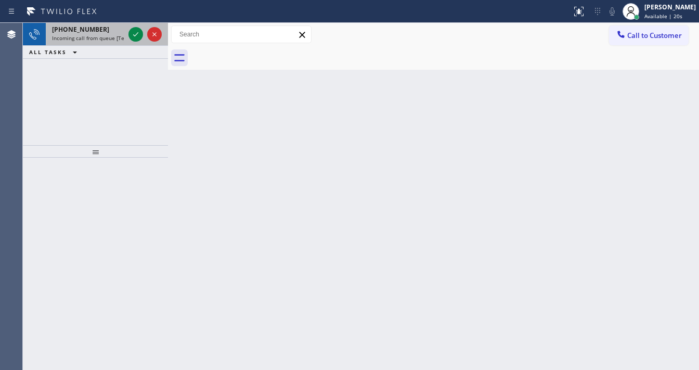
click at [94, 35] on span "Incoming call from queue [Test] All" at bounding box center [95, 37] width 86 height 7
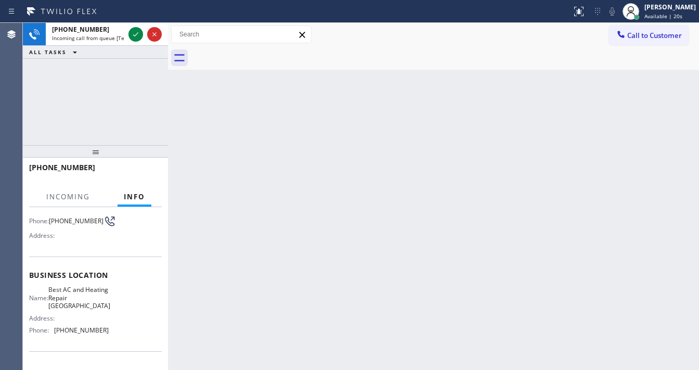
scroll to position [83, 0]
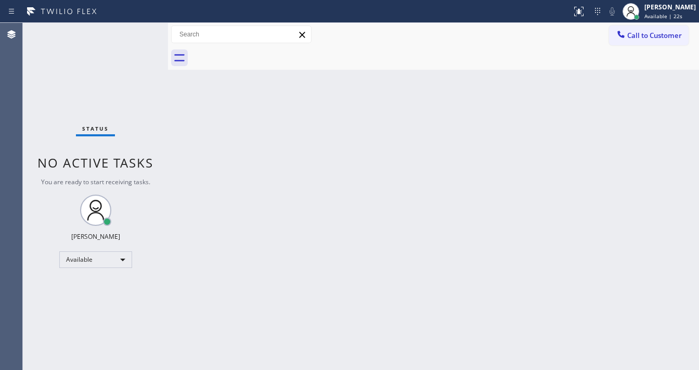
click at [136, 32] on div "Status No active tasks You are ready to start receiving tasks. [PERSON_NAME]" at bounding box center [95, 196] width 145 height 347
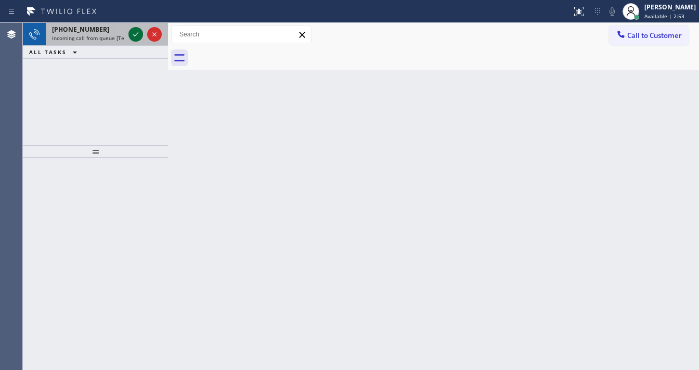
click at [134, 36] on icon at bounding box center [135, 34] width 12 height 12
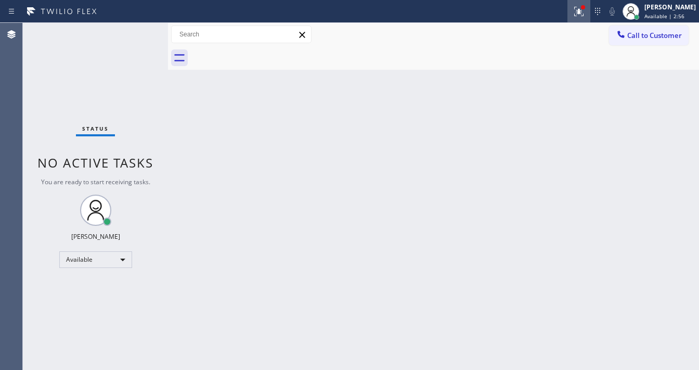
click at [581, 11] on icon at bounding box center [579, 11] width 12 height 12
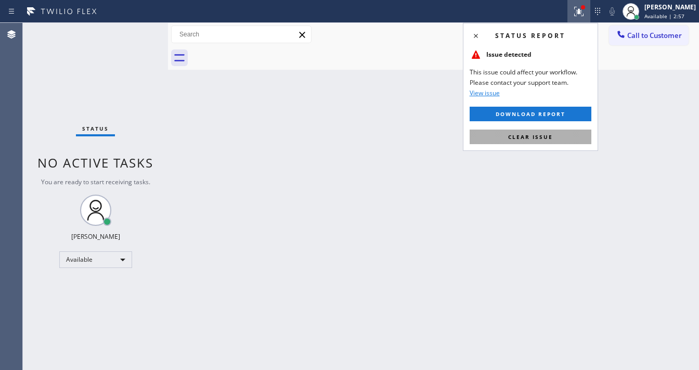
click at [535, 133] on span "Clear issue" at bounding box center [530, 136] width 45 height 7
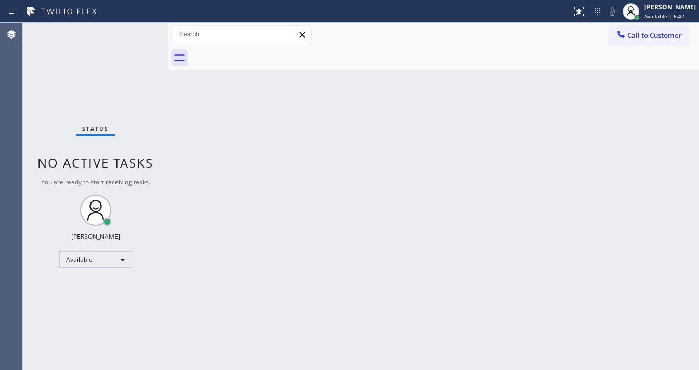
click at [140, 29] on div "Status No active tasks You are ready to start receiving tasks. [PERSON_NAME]" at bounding box center [95, 196] width 145 height 347
click at [491, 95] on div "Back to Dashboard Change Sender ID Customers Technicians Select a contact Outbo…" at bounding box center [433, 196] width 531 height 347
click at [135, 36] on div "Status No active tasks You are ready to start receiving tasks. [PERSON_NAME]" at bounding box center [95, 196] width 145 height 347
click at [134, 34] on div "Status No active tasks You are ready to start receiving tasks. [PERSON_NAME]" at bounding box center [95, 196] width 145 height 347
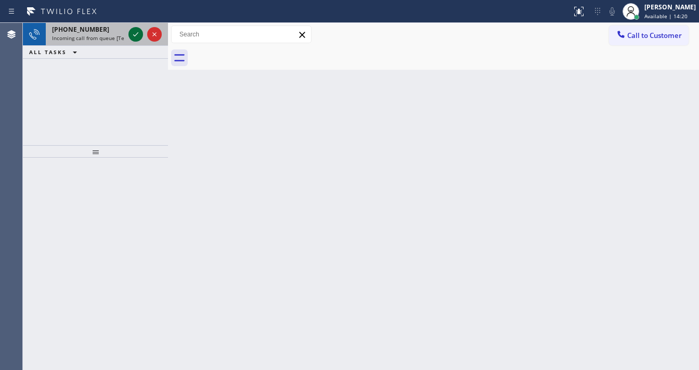
click at [134, 33] on icon at bounding box center [135, 34] width 12 height 12
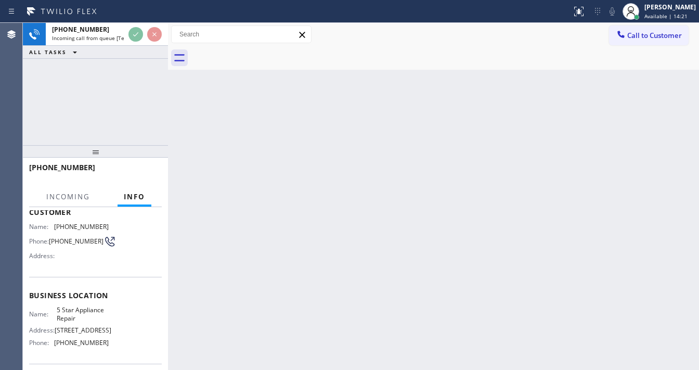
scroll to position [83, 0]
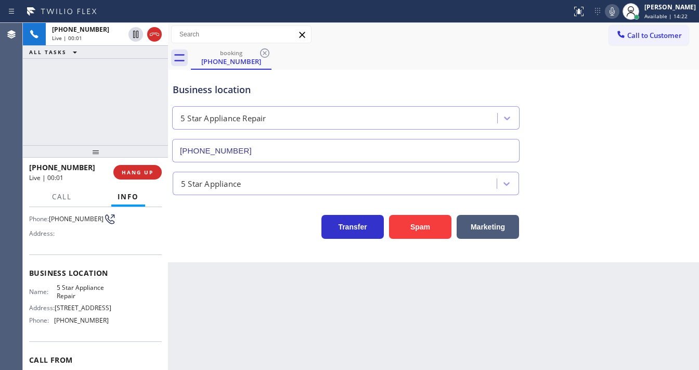
type input "[PHONE_NUMBER]"
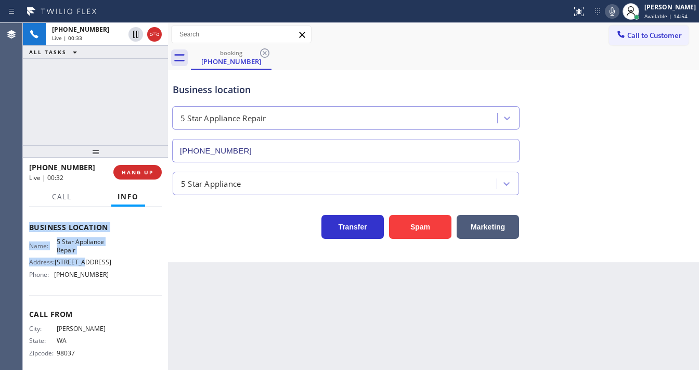
scroll to position [137, 0]
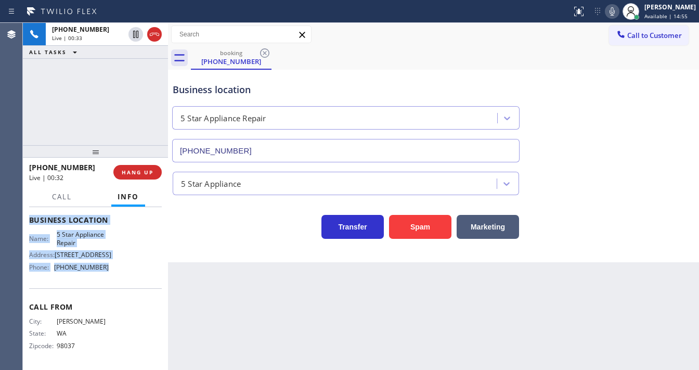
drag, startPoint x: 39, startPoint y: 230, endPoint x: 111, endPoint y: 263, distance: 79.2
click at [112, 268] on div "Context Queue: [Test] All Priority: 1 Customer Name: [PHONE_NUMBER] Phone: [PHO…" at bounding box center [95, 220] width 133 height 293
click at [423, 220] on button "Spam" at bounding box center [420, 227] width 62 height 24
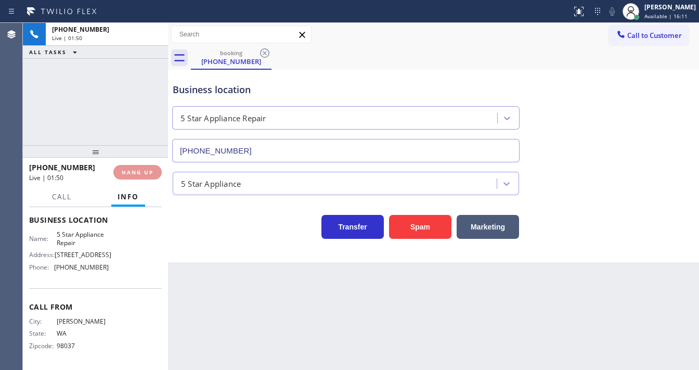
click at [125, 108] on div "[PHONE_NUMBER] Live | 01:50 ALL TASKS ALL TASKS ACTIVE TASKS TASKS IN WRAP UP" at bounding box center [95, 84] width 145 height 122
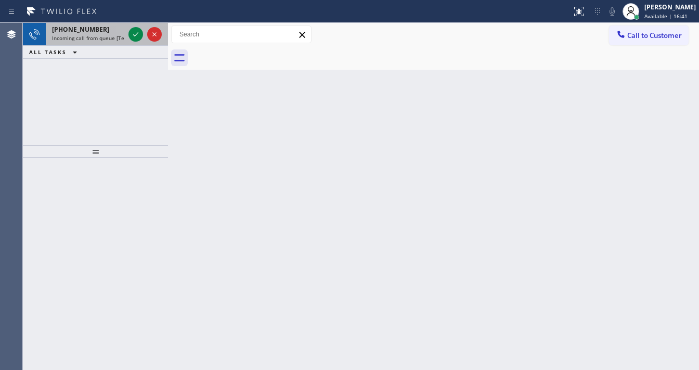
click at [93, 31] on span "[PHONE_NUMBER]" at bounding box center [80, 29] width 57 height 9
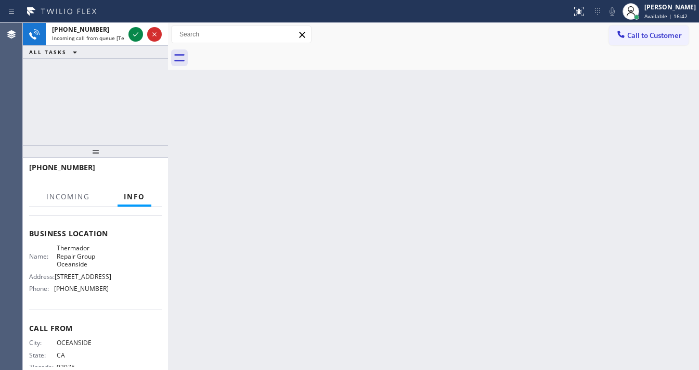
scroll to position [125, 0]
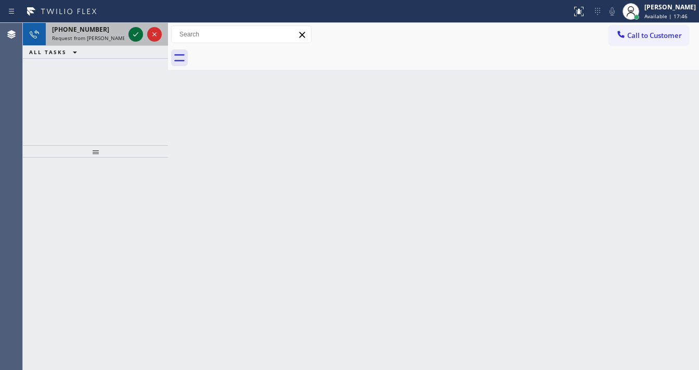
click at [105, 40] on span "Request from [PERSON_NAME] (direct)" at bounding box center [99, 37] width 95 height 7
click at [89, 30] on span "[PHONE_NUMBER]" at bounding box center [80, 29] width 57 height 9
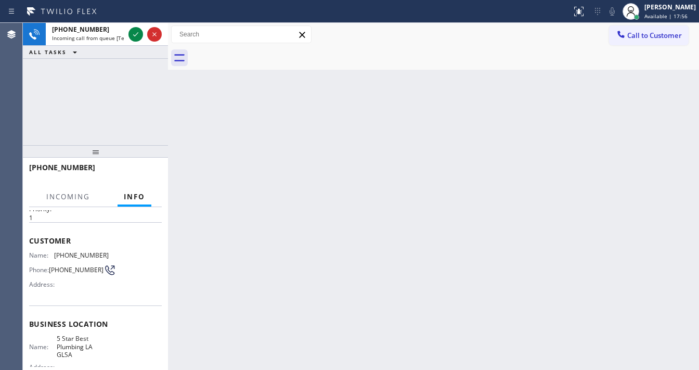
scroll to position [83, 0]
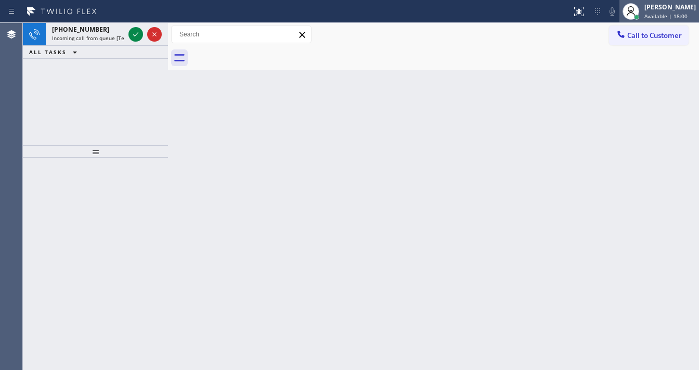
click at [658, 8] on div "[PERSON_NAME]" at bounding box center [669, 7] width 51 height 9
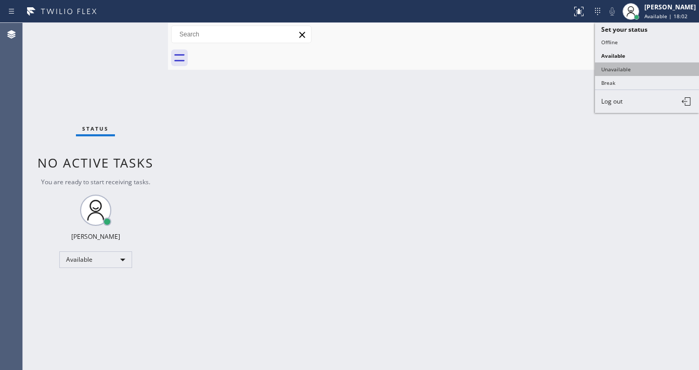
click at [613, 70] on button "Unavailable" at bounding box center [647, 69] width 104 height 14
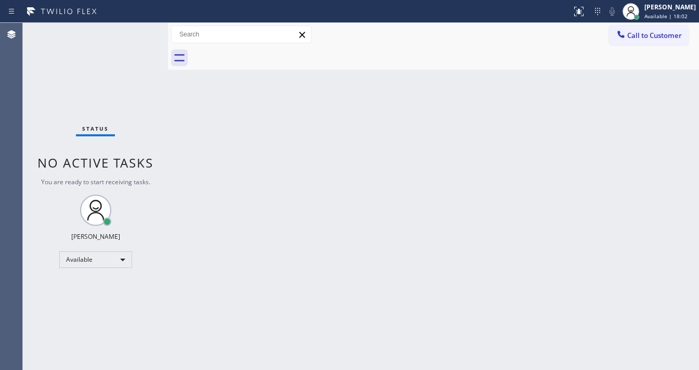
drag, startPoint x: 473, startPoint y: 128, endPoint x: 457, endPoint y: 129, distance: 15.6
click at [472, 129] on div "Back to Dashboard Change Sender ID Customers Technicians Select a contact Outbo…" at bounding box center [433, 196] width 531 height 347
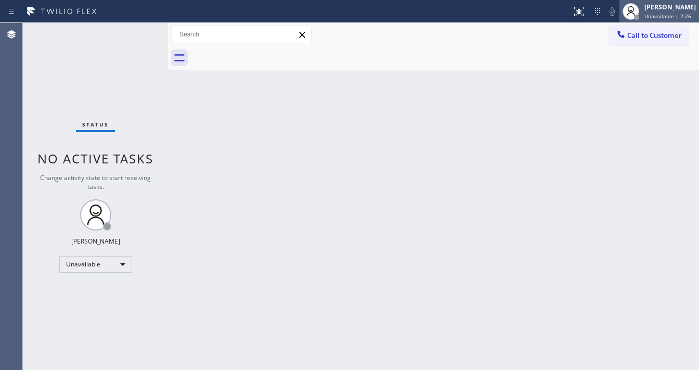
click at [642, 14] on div at bounding box center [630, 11] width 23 height 23
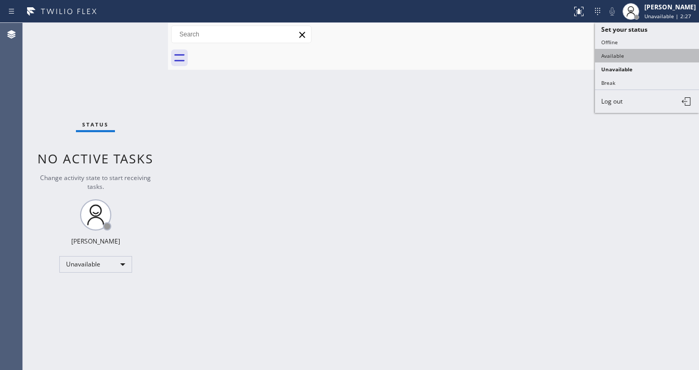
click at [626, 58] on button "Available" at bounding box center [647, 56] width 104 height 14
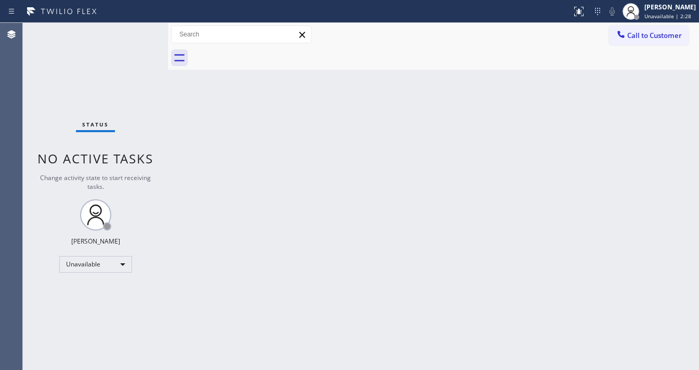
click at [234, 113] on div "Back to Dashboard Change Sender ID Customers Technicians Select a contact Outbo…" at bounding box center [433, 196] width 531 height 347
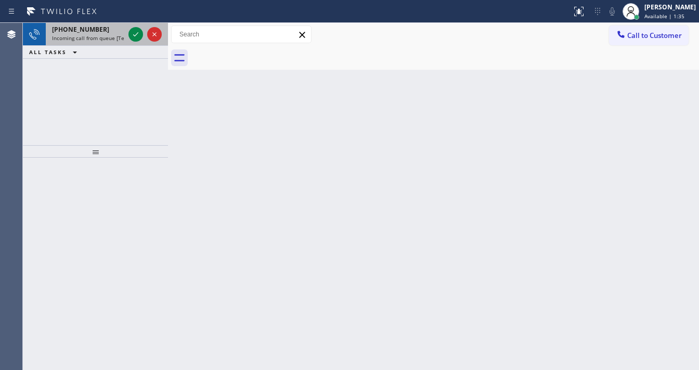
click at [125, 33] on div "[PHONE_NUMBER] Incoming call from queue [Test] All" at bounding box center [86, 34] width 81 height 23
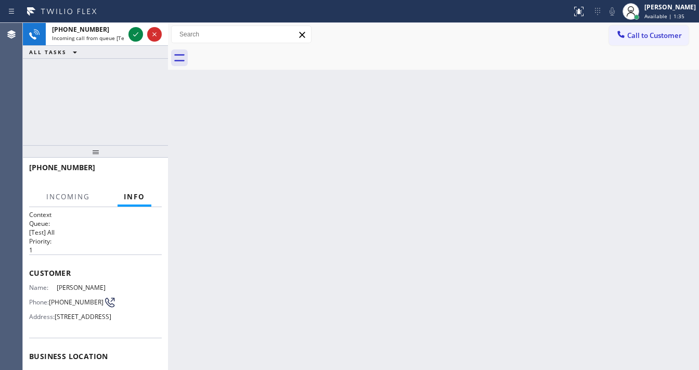
scroll to position [83, 0]
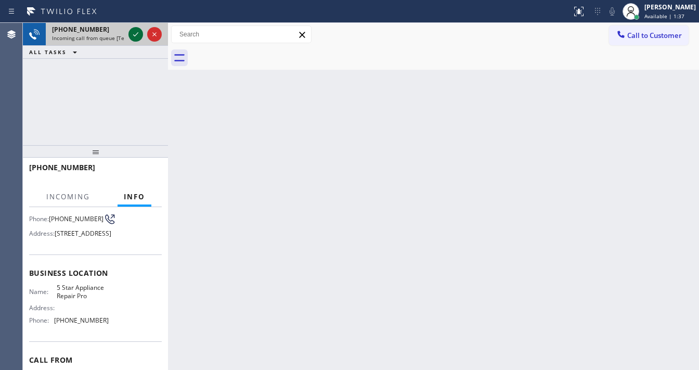
click at [136, 31] on icon at bounding box center [135, 34] width 12 height 12
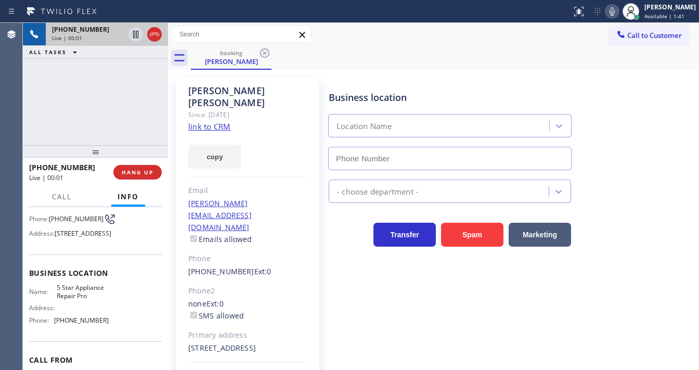
type input "[PHONE_NUMBER]"
click at [484, 249] on div "Business location Location Name [PHONE_NUMBER] - choose department - Transfer S…" at bounding box center [512, 237] width 370 height 315
click at [473, 241] on button "Spam" at bounding box center [472, 235] width 62 height 24
click at [472, 239] on button "Spam" at bounding box center [472, 235] width 62 height 24
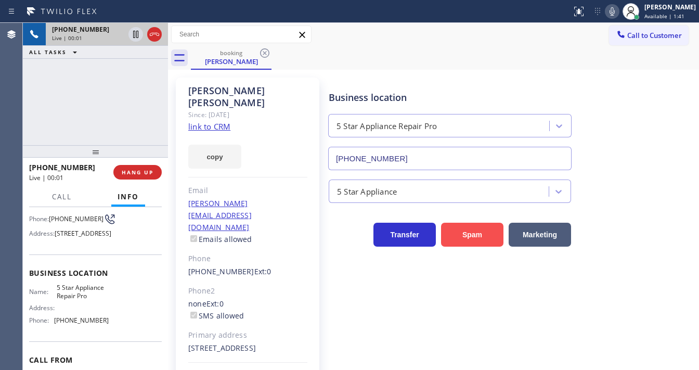
click at [471, 237] on button "Spam" at bounding box center [472, 235] width 62 height 24
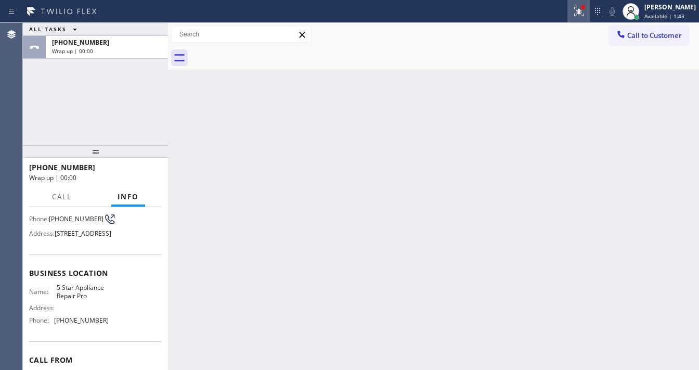
click at [588, 11] on button at bounding box center [578, 11] width 23 height 23
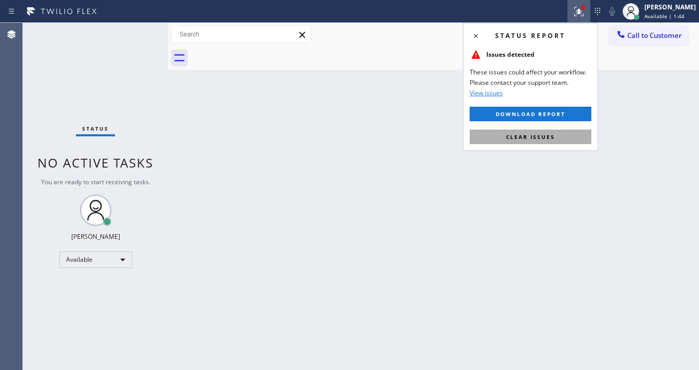
click at [545, 131] on button "Clear issues" at bounding box center [531, 136] width 122 height 15
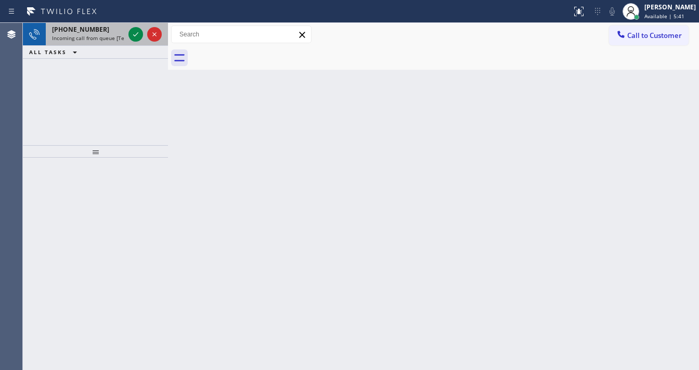
click at [100, 28] on div "[PHONE_NUMBER]" at bounding box center [88, 29] width 72 height 9
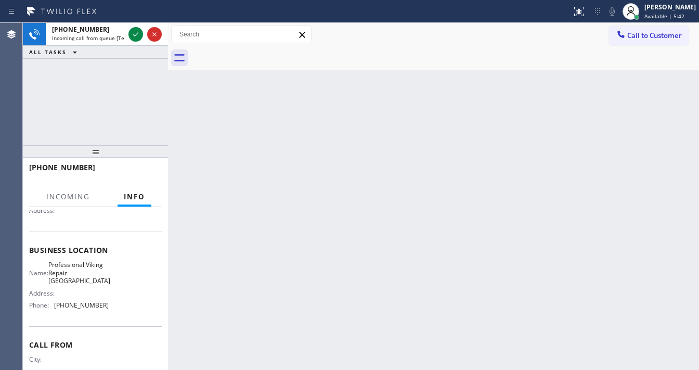
scroll to position [125, 0]
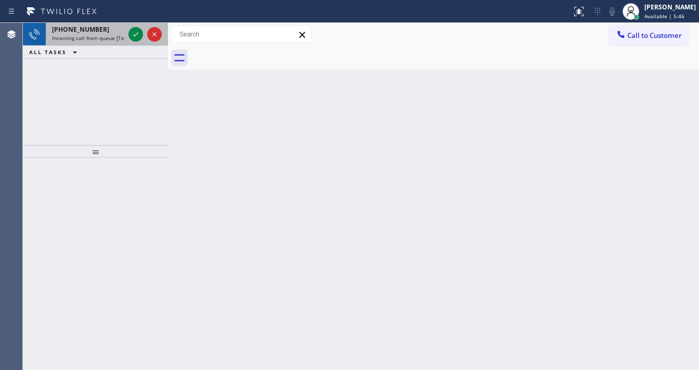
click at [95, 37] on span "Incoming call from queue [Test] All" at bounding box center [95, 37] width 86 height 7
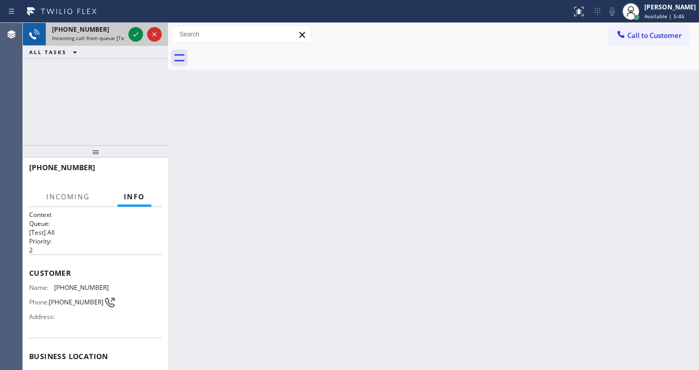
click at [95, 37] on span "Incoming call from queue [Test] All" at bounding box center [95, 37] width 86 height 7
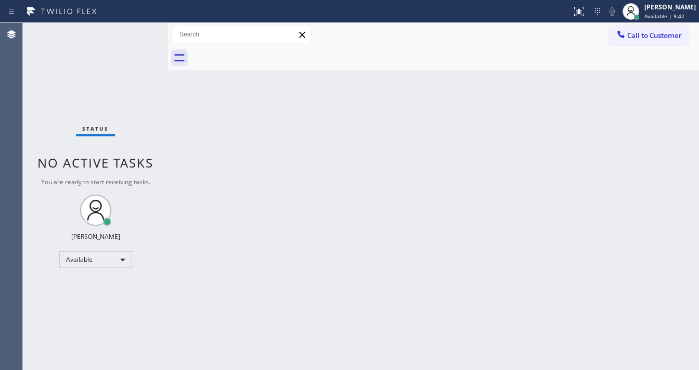
drag, startPoint x: 111, startPoint y: 35, endPoint x: 119, endPoint y: 35, distance: 7.3
click at [110, 35] on div "Status No active tasks You are ready to start receiving tasks. [PERSON_NAME]" at bounding box center [95, 196] width 145 height 347
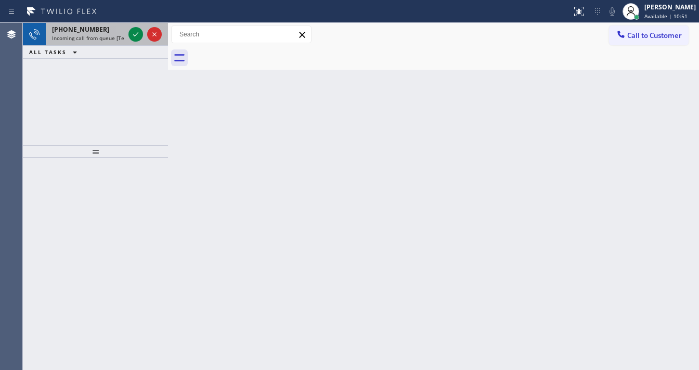
click at [95, 35] on span "Incoming call from queue [Test] All" at bounding box center [95, 37] width 86 height 7
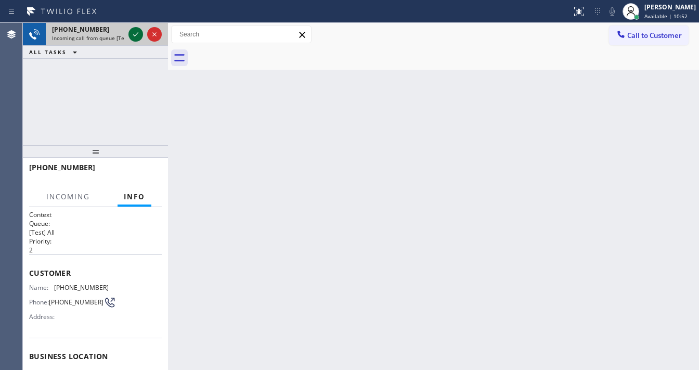
click at [135, 36] on icon at bounding box center [135, 34] width 12 height 12
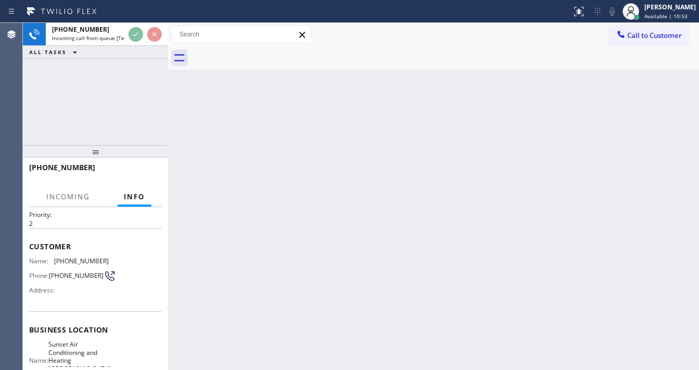
scroll to position [42, 0]
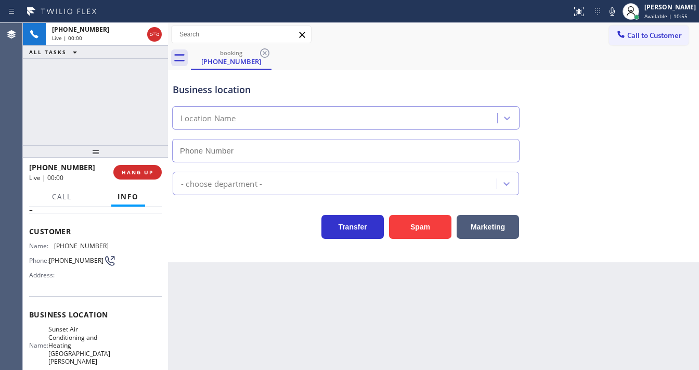
type input "(408) 676-2720"
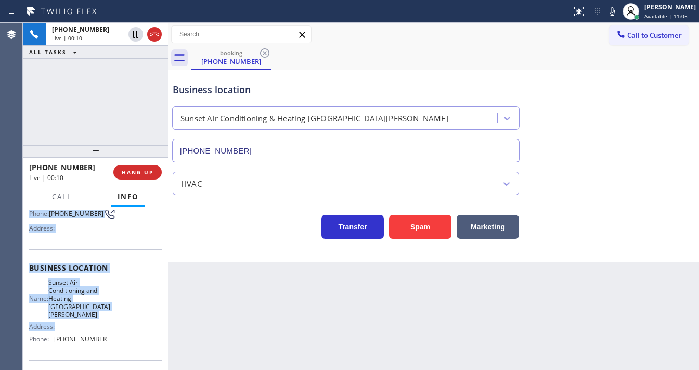
scroll to position [125, 0]
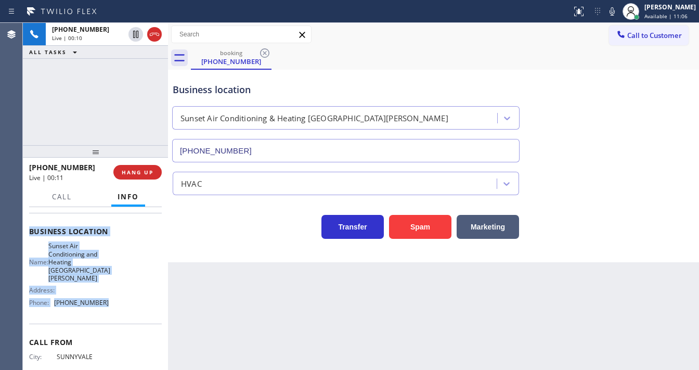
drag, startPoint x: 28, startPoint y: 228, endPoint x: 103, endPoint y: 296, distance: 101.6
click at [103, 296] on div "Context Queue: [Test] All Priority: 2 Customer Name: (408) 507-5854 Phone: (408…" at bounding box center [95, 288] width 145 height 163
copy div "Customer Name: (408) 507-5854 Phone: (408) 507-5854 Address: Business location …"
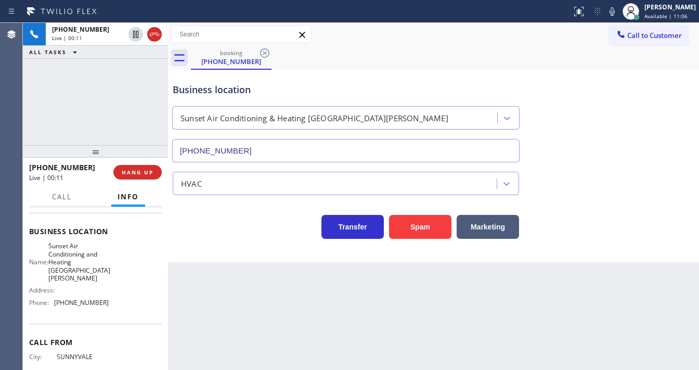
click at [96, 99] on div "+14085075854 Live | 00:11 ALL TASKS ALL TASKS ACTIVE TASKS TASKS IN WRAP UP" at bounding box center [95, 84] width 145 height 122
click at [411, 228] on button "Spam" at bounding box center [420, 227] width 62 height 24
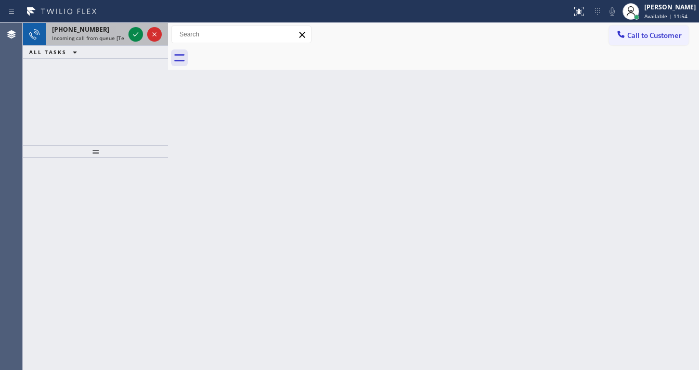
click at [96, 30] on div "+14085075854" at bounding box center [88, 29] width 72 height 9
click at [86, 23] on div "+15627616443 Incoming call from queue [Test] All" at bounding box center [86, 34] width 81 height 23
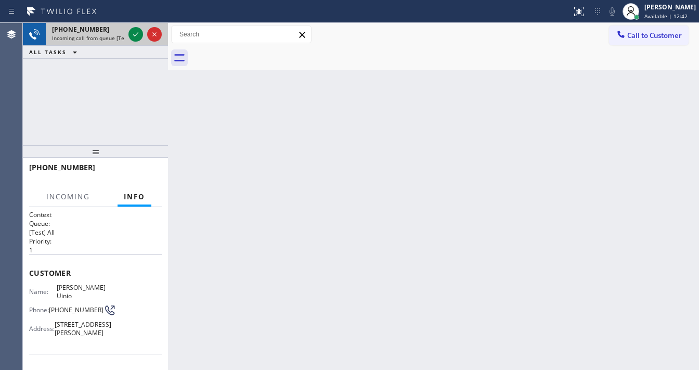
click at [92, 33] on div "+15627616443 Incoming call from queue [Test] All" at bounding box center [86, 34] width 81 height 23
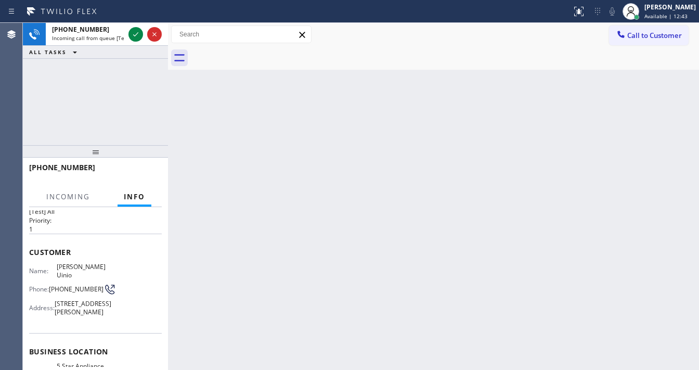
scroll to position [42, 0]
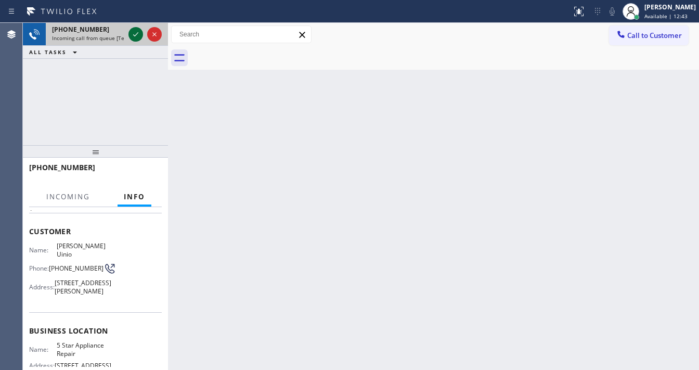
click at [132, 33] on icon at bounding box center [135, 34] width 12 height 12
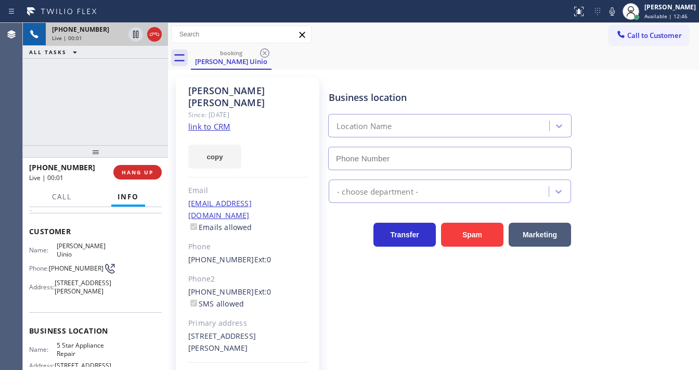
type input "[PHONE_NUMBER]"
click at [206, 121] on link "link to CRM" at bounding box center [209, 126] width 42 height 10
click at [134, 35] on icon at bounding box center [135, 34] width 12 height 12
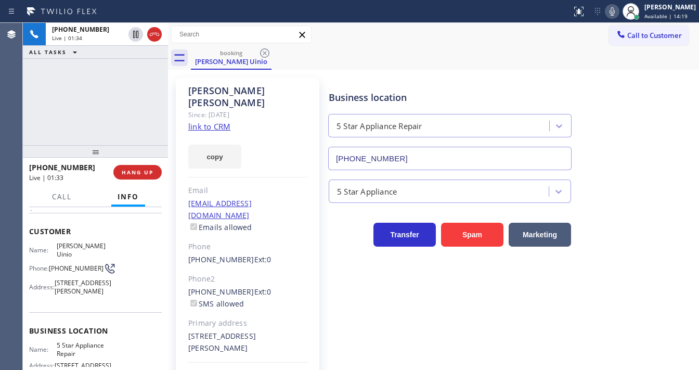
click at [614, 11] on icon at bounding box center [612, 11] width 12 height 12
click at [613, 11] on icon at bounding box center [612, 11] width 12 height 12
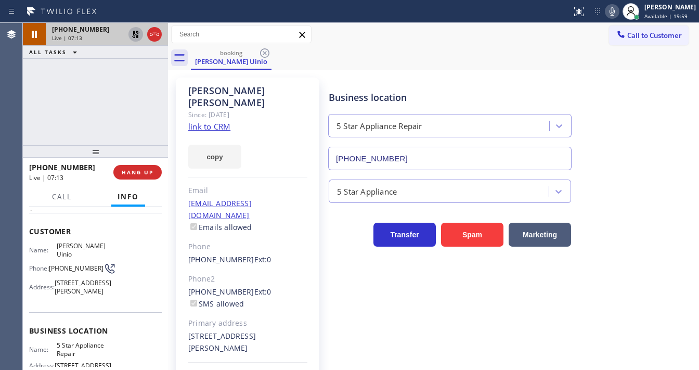
click at [134, 40] on icon at bounding box center [135, 34] width 12 height 12
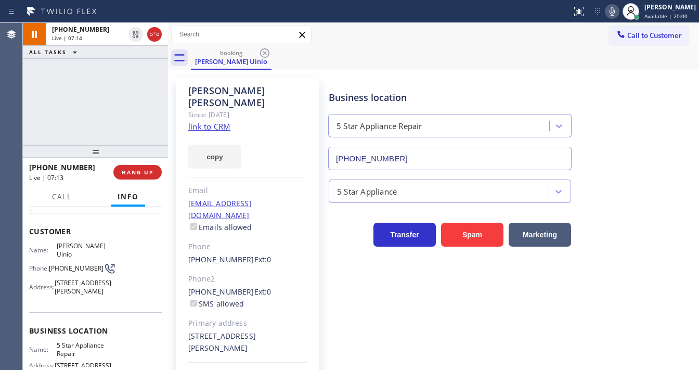
click at [128, 98] on div "+15627616443 Live | 07:14 ALL TASKS ALL TASKS ACTIVE TASKS TASKS IN WRAP UP" at bounding box center [95, 84] width 145 height 122
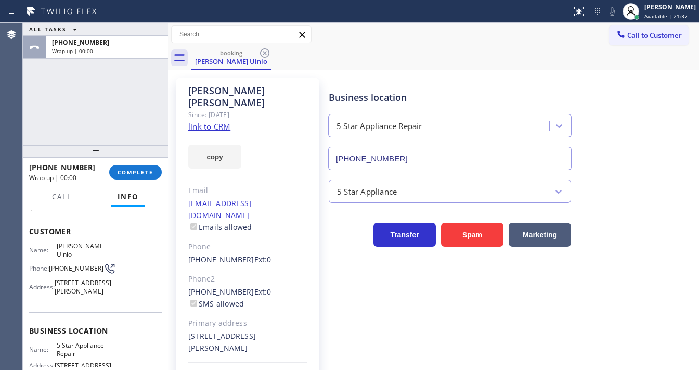
drag, startPoint x: 139, startPoint y: 171, endPoint x: 522, endPoint y: 60, distance: 398.5
click at [396, 99] on div "ALL TASKS ALL TASKS ACTIVE TASKS TASKS IN WRAP UP +15627616443 Wrap up | 00:00 …" at bounding box center [361, 196] width 676 height 347
click at [657, 15] on span "Available | 21:40" at bounding box center [665, 15] width 43 height 7
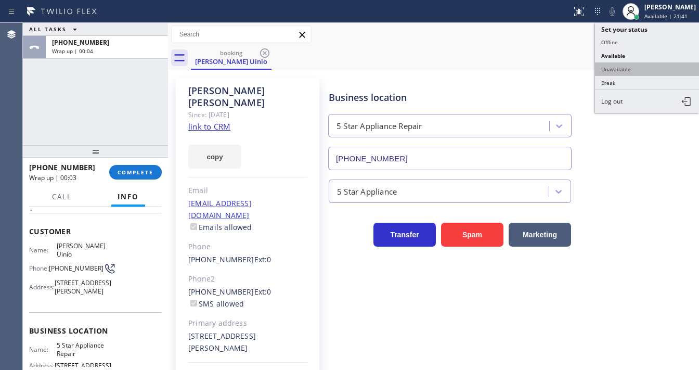
click at [621, 62] on button "Unavailable" at bounding box center [647, 69] width 104 height 14
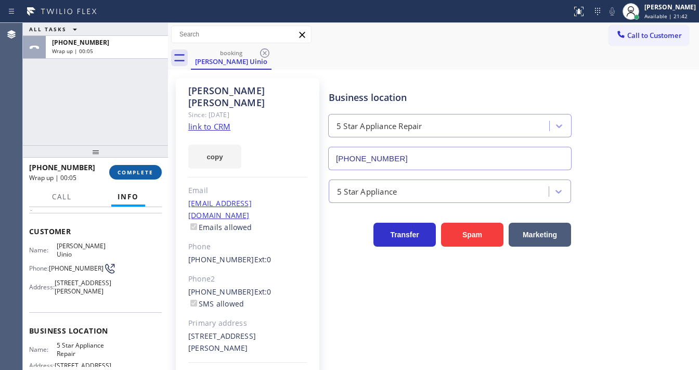
click at [137, 173] on span "COMPLETE" at bounding box center [136, 171] width 36 height 7
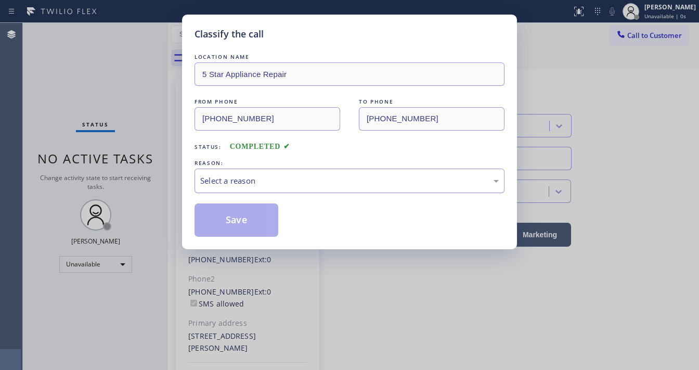
click at [237, 178] on div "Select a reason" at bounding box center [349, 181] width 299 height 12
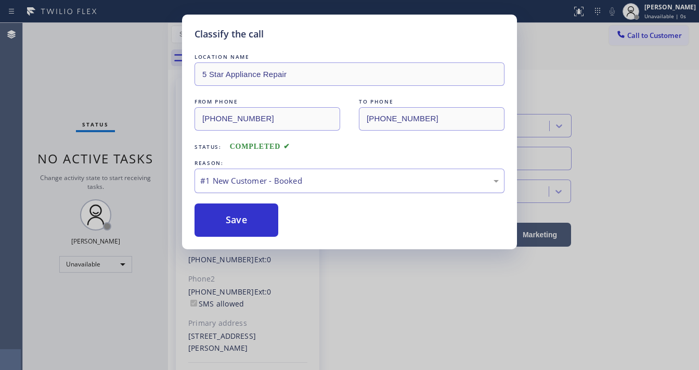
click at [239, 182] on div "#1 New Customer - Booked" at bounding box center [349, 181] width 299 height 12
click at [241, 218] on button "Save" at bounding box center [237, 219] width 84 height 33
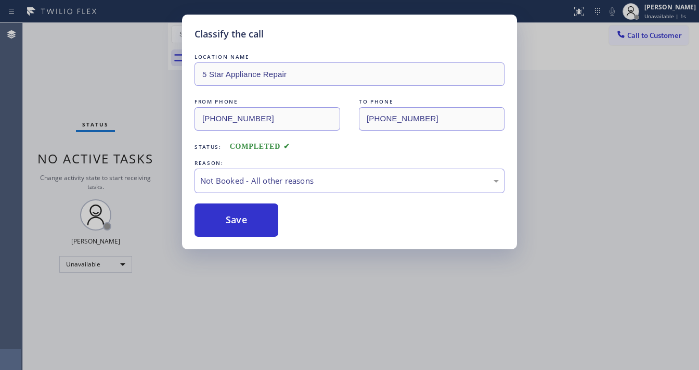
click at [241, 218] on button "Save" at bounding box center [237, 219] width 84 height 33
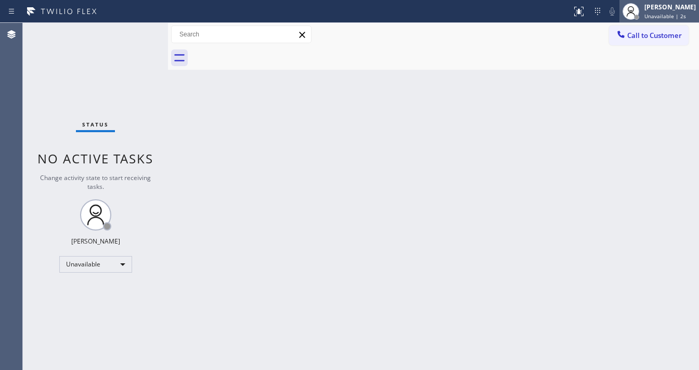
click at [658, 10] on div "[PERSON_NAME]" at bounding box center [669, 7] width 51 height 9
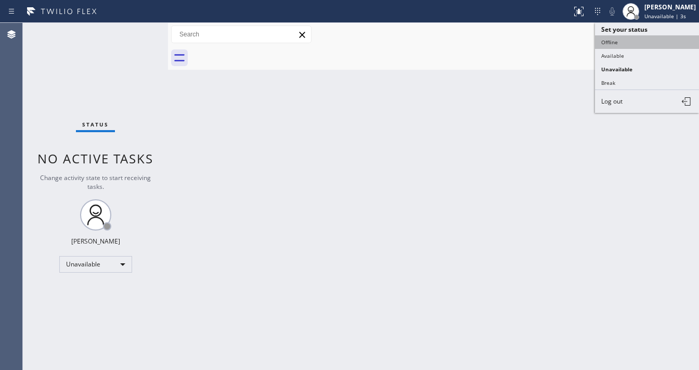
click at [626, 40] on button "Offline" at bounding box center [647, 42] width 104 height 14
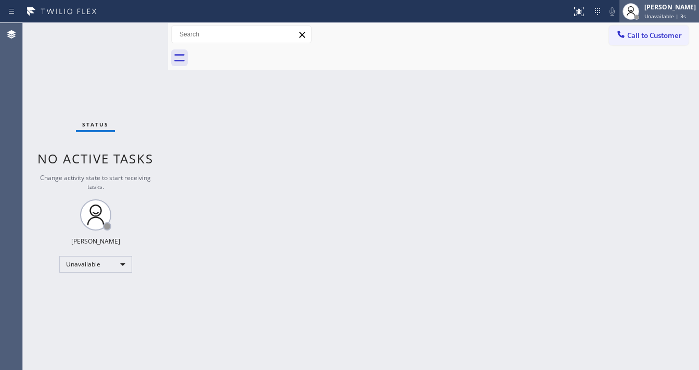
click at [658, 12] on span "Unavailable | 3s" at bounding box center [665, 15] width 42 height 7
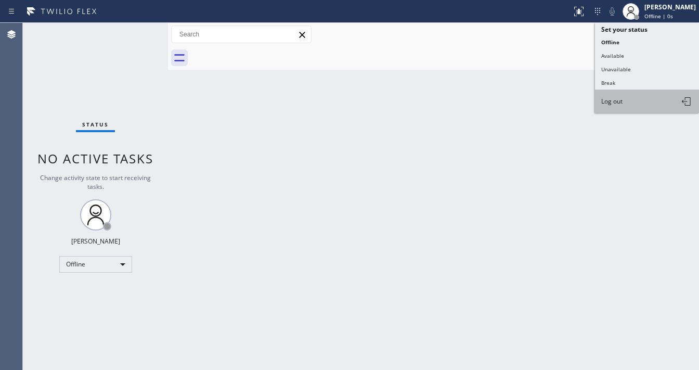
click at [624, 101] on button "Log out" at bounding box center [647, 101] width 104 height 23
